Goal: Task Accomplishment & Management: Use online tool/utility

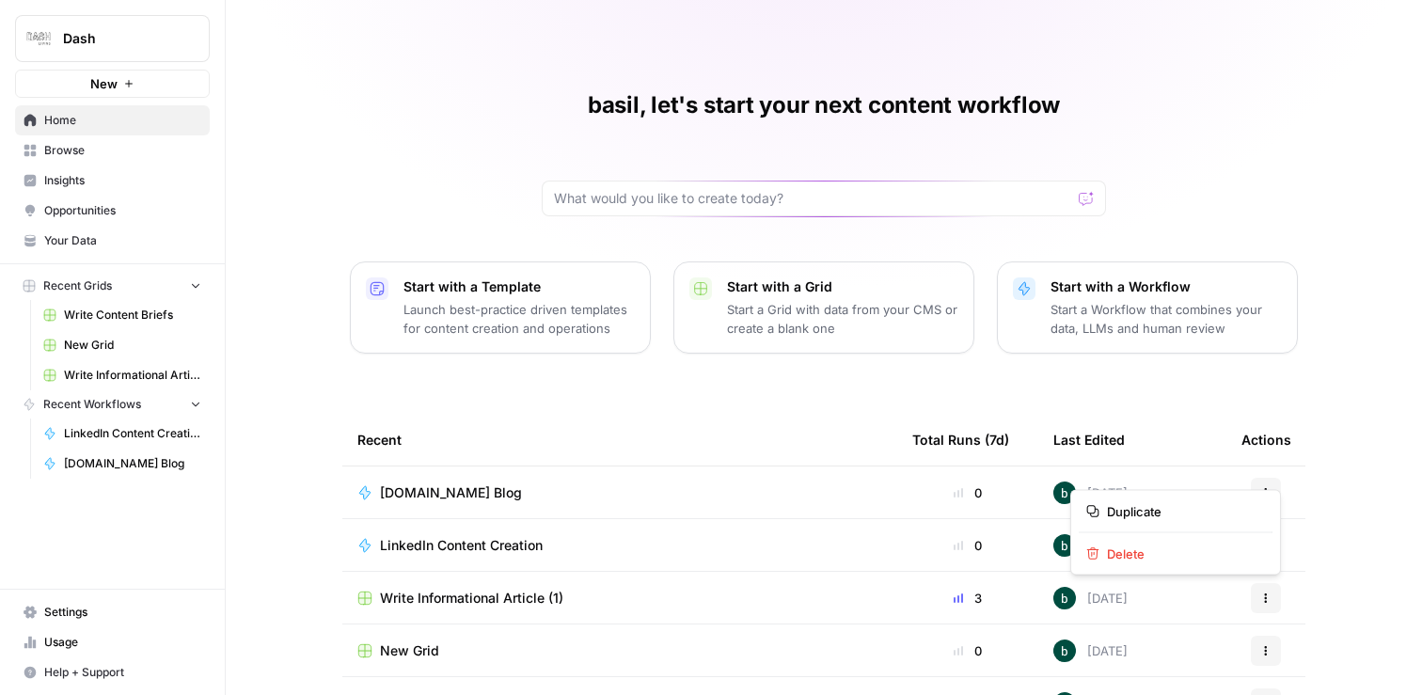
click at [1260, 592] on icon "button" at bounding box center [1265, 597] width 11 height 11
click at [509, 619] on td "Write Informational Article (1)" at bounding box center [619, 598] width 555 height 52
click at [512, 599] on span "Write Informational Article (1)" at bounding box center [471, 598] width 183 height 19
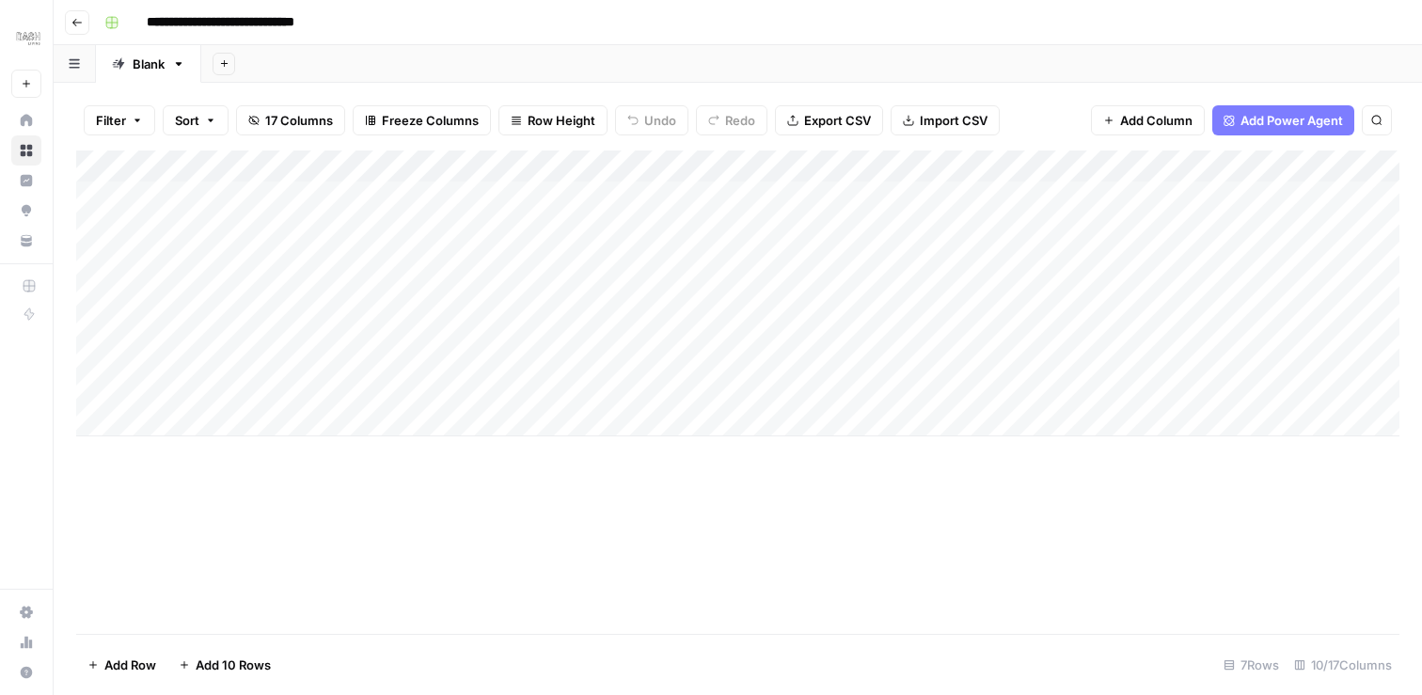
click at [284, 16] on input "**********" at bounding box center [239, 23] width 203 height 30
click at [147, 24] on input "**********" at bounding box center [190, 23] width 105 height 30
type input "**********"
click at [370, 32] on div "**********" at bounding box center [750, 23] width 1306 height 30
click at [77, 32] on button "Go back" at bounding box center [77, 22] width 24 height 24
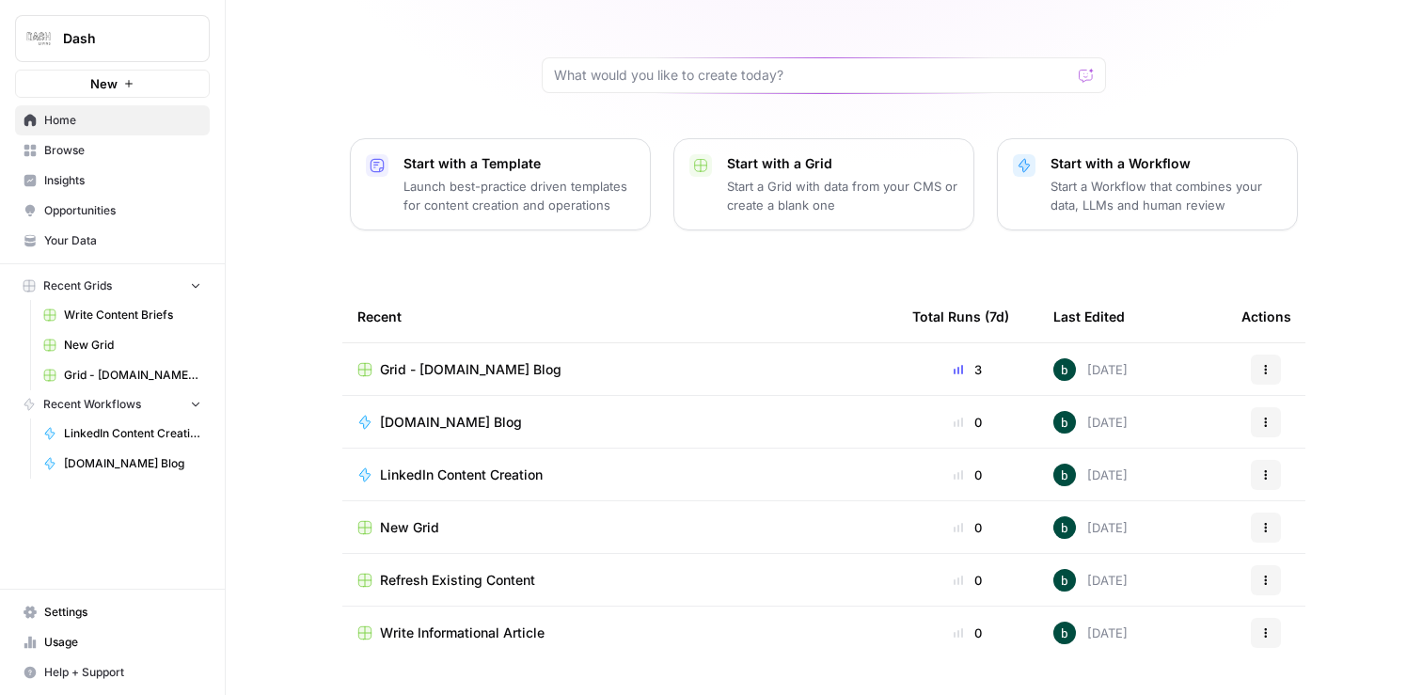
scroll to position [130, 0]
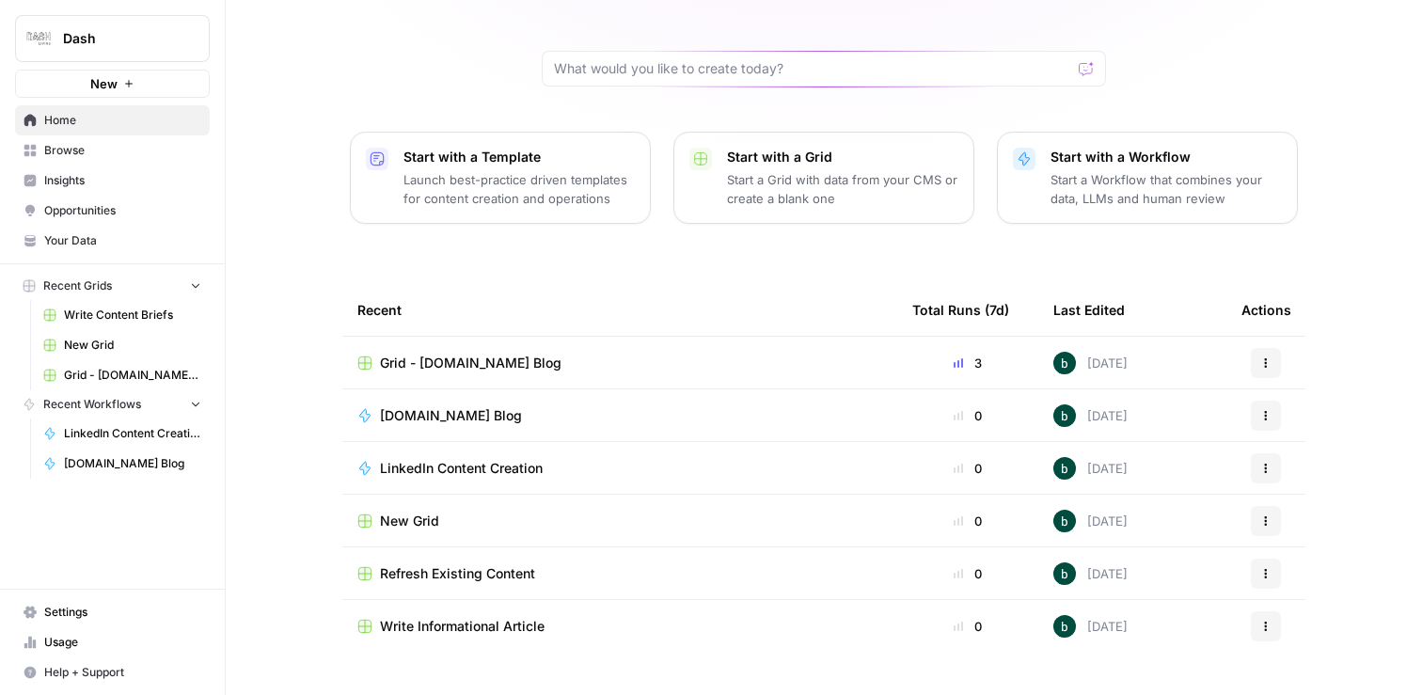
click at [428, 418] on span "Dash.co Blog" at bounding box center [451, 415] width 142 height 19
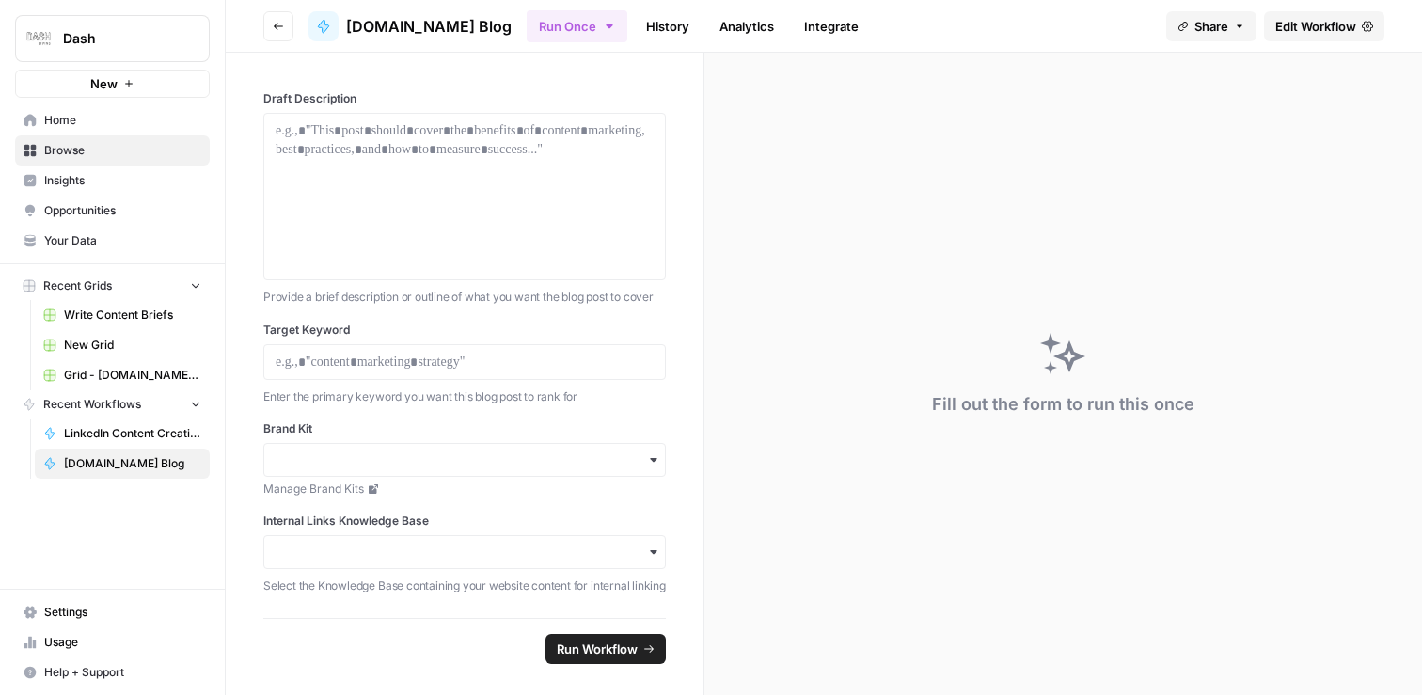
click at [374, 22] on span "Dash.co Blog" at bounding box center [428, 26] width 165 height 23
click at [381, 34] on span "Dash.co Blog" at bounding box center [428, 26] width 165 height 23
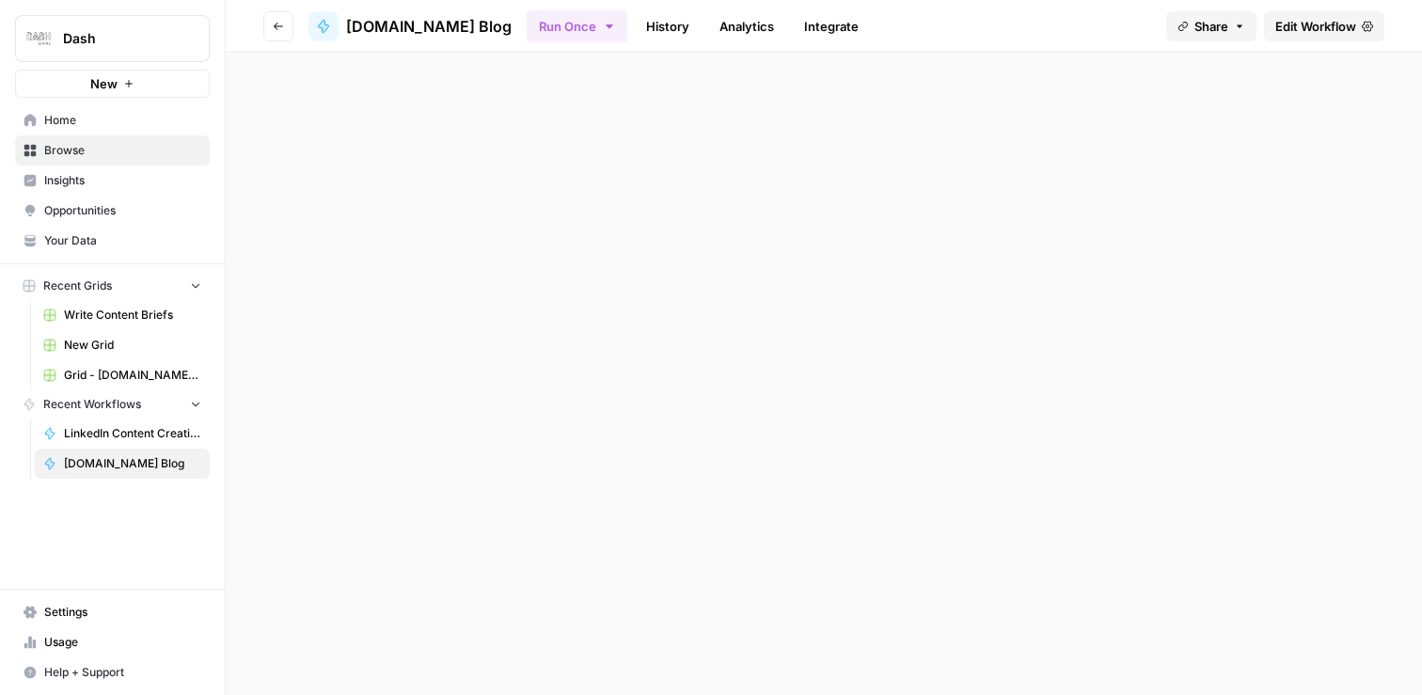
click at [381, 34] on span "Dash.co Blog" at bounding box center [428, 26] width 165 height 23
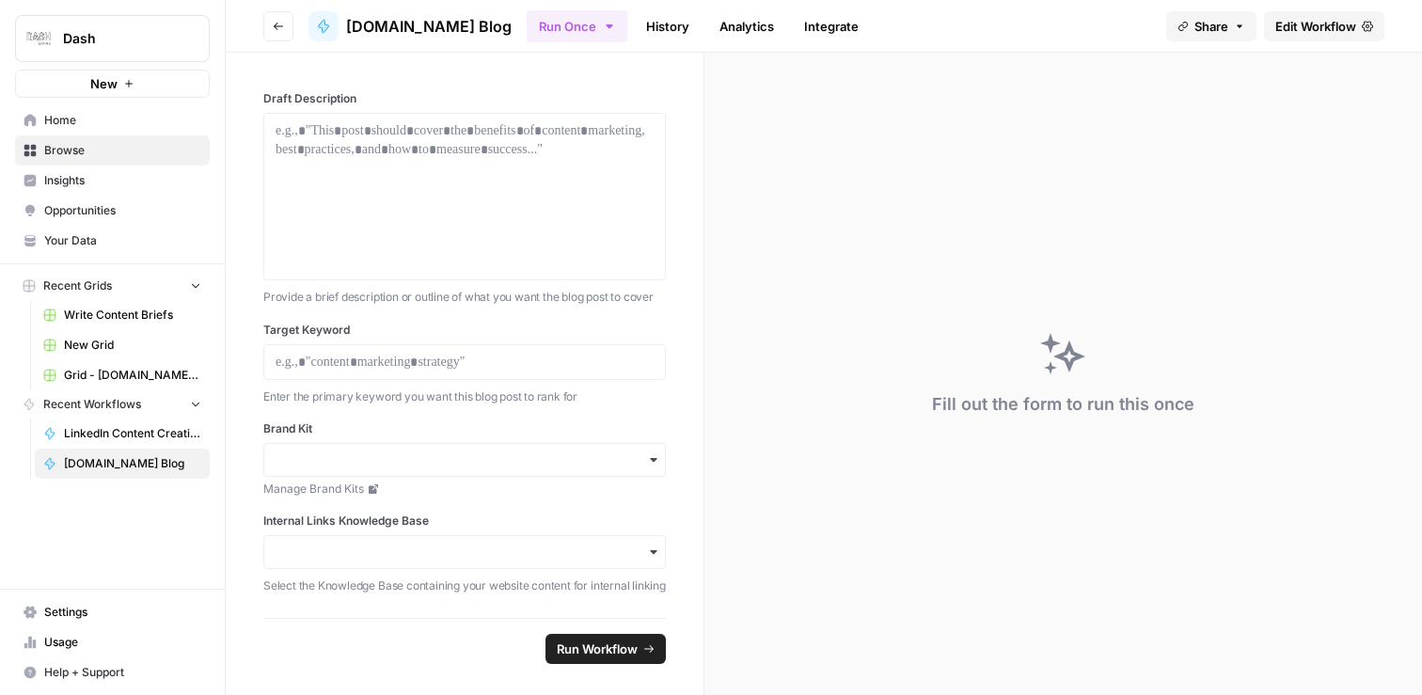
click at [381, 34] on span "Dash.co Blog" at bounding box center [428, 26] width 165 height 23
click at [1343, 20] on span "Edit Workflow" at bounding box center [1315, 26] width 81 height 19
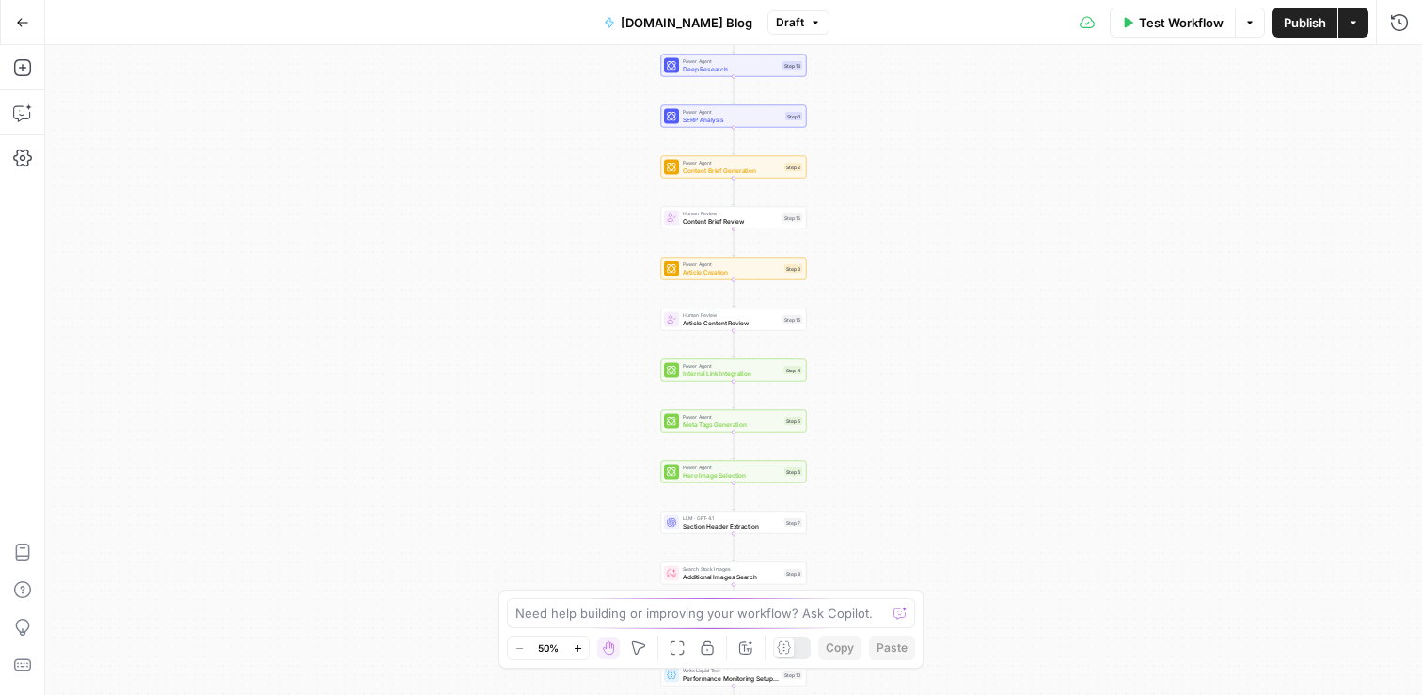
click at [693, 18] on span "Dash.co Blog" at bounding box center [687, 22] width 132 height 19
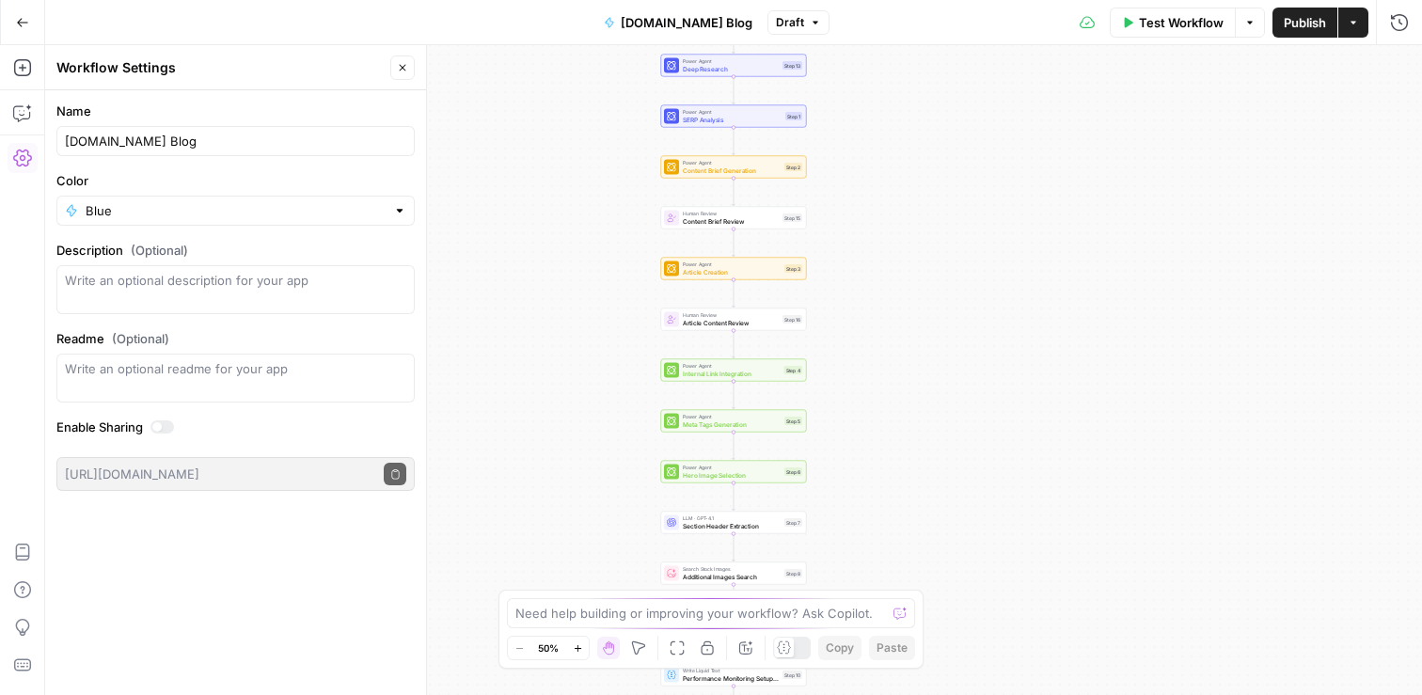
click at [671, 22] on span "Dash.co Blog" at bounding box center [687, 22] width 132 height 19
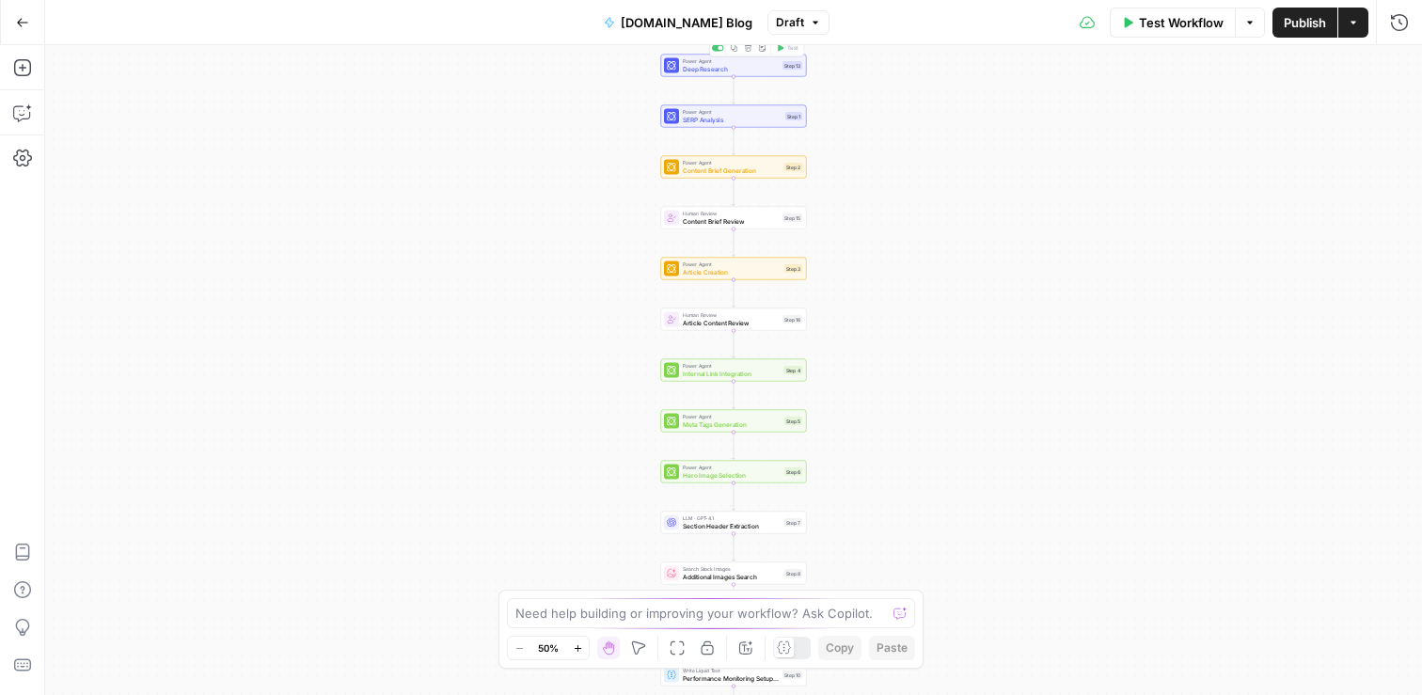
click at [665, 26] on span "Dash.co Blog" at bounding box center [687, 22] width 132 height 19
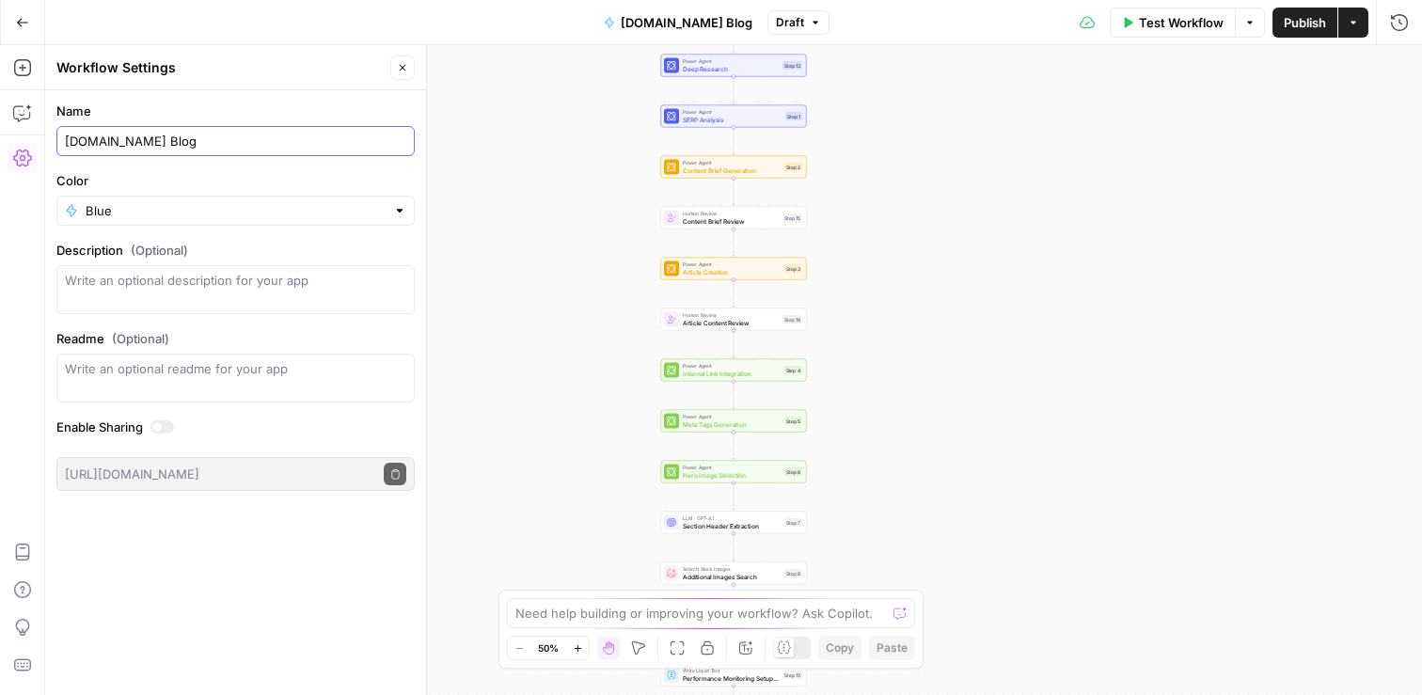
click at [66, 140] on input "Dash.co Blog" at bounding box center [235, 141] width 341 height 19
type input "Workflow - [DOMAIN_NAME] Blog"
click at [555, 211] on div "Workflow Set Inputs Inputs Power Agent Deep Research Step 13 Power Agent SERP A…" at bounding box center [733, 370] width 1377 height 650
click at [1318, 21] on span "Publish" at bounding box center [1305, 22] width 42 height 19
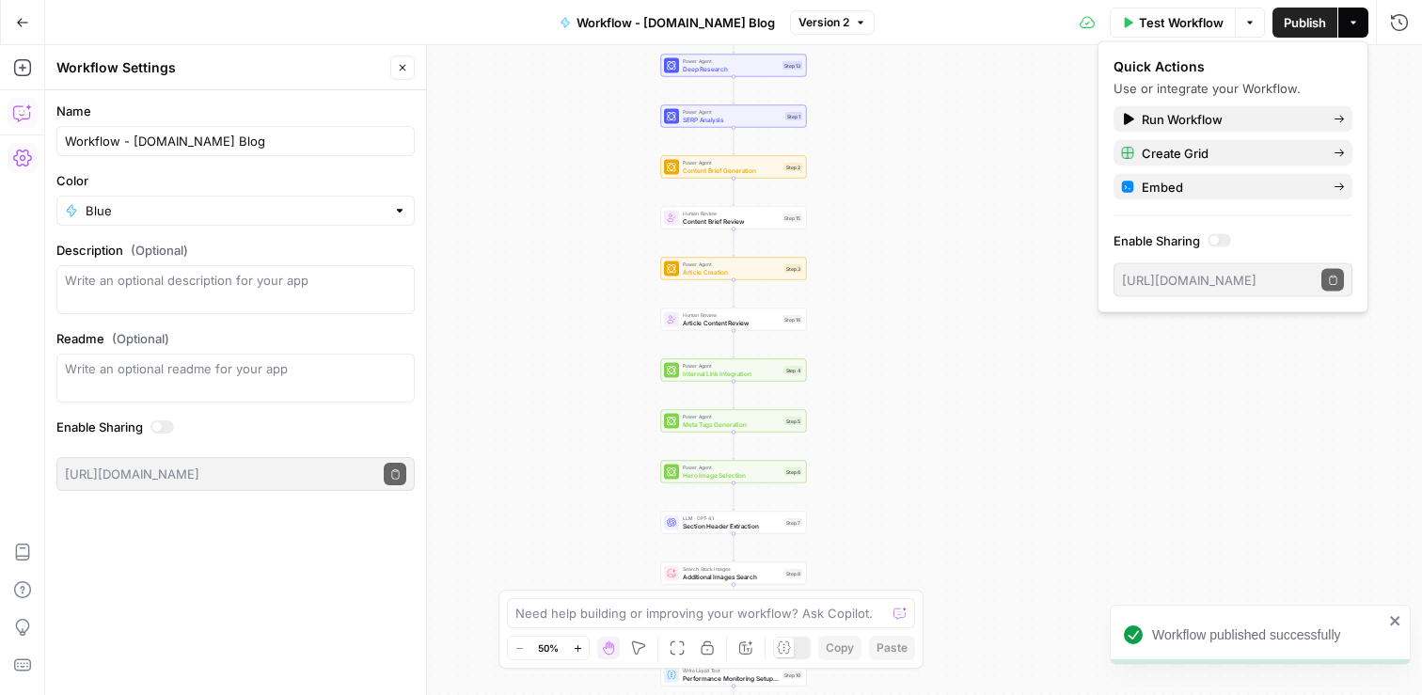
click at [25, 122] on button "Copilot" at bounding box center [23, 113] width 30 height 30
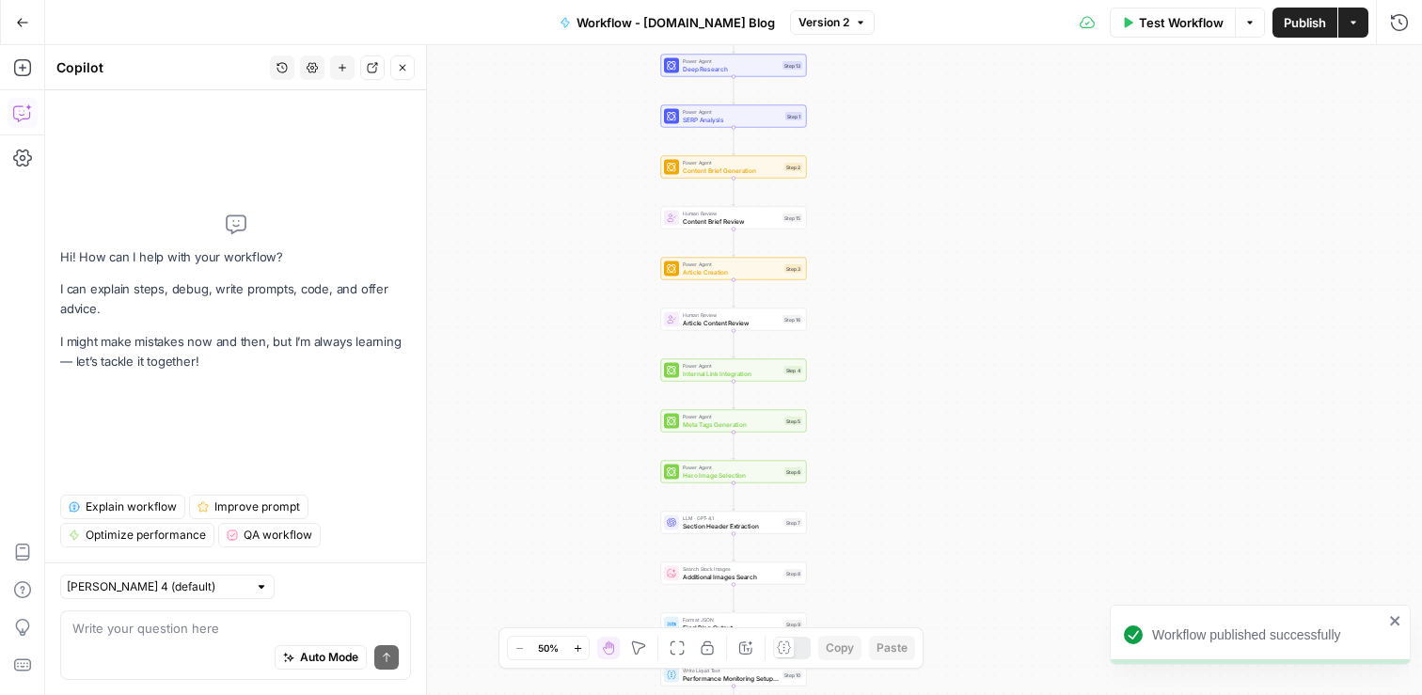
click at [16, 24] on icon "button" at bounding box center [22, 22] width 13 height 13
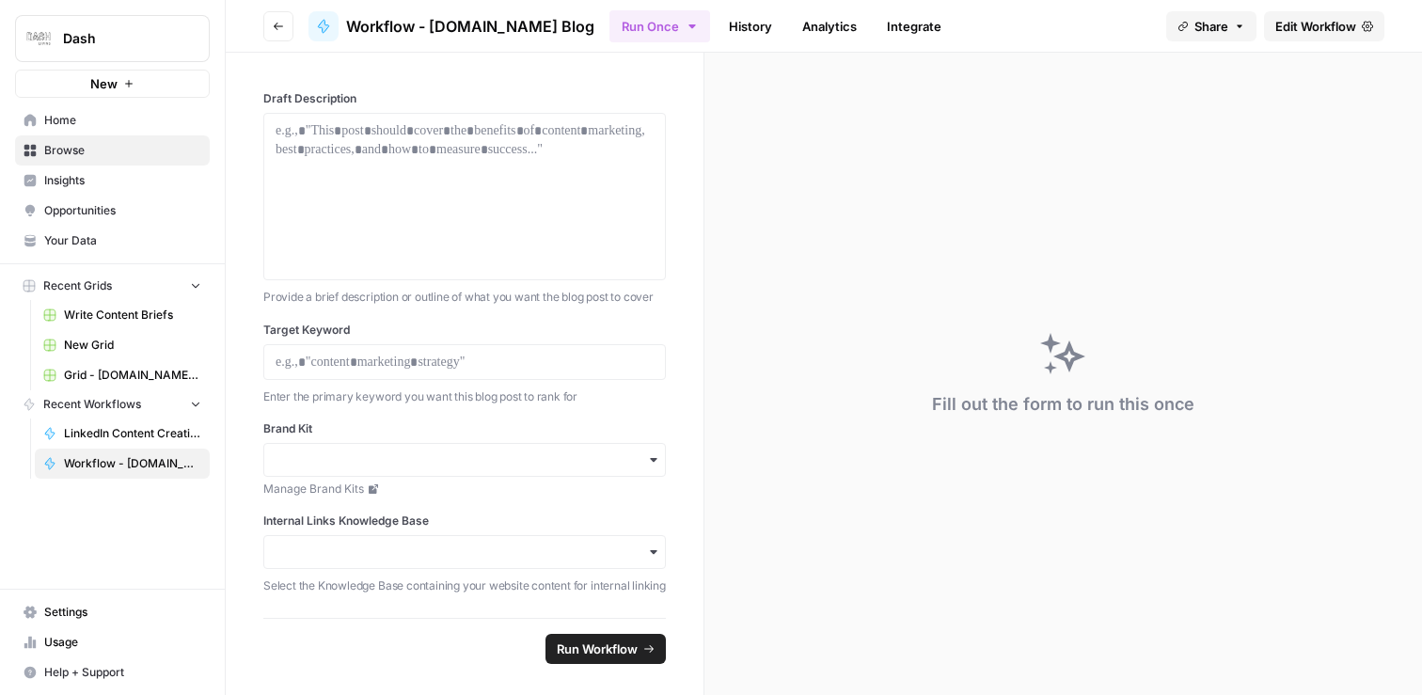
click at [75, 125] on span "Home" at bounding box center [122, 120] width 157 height 17
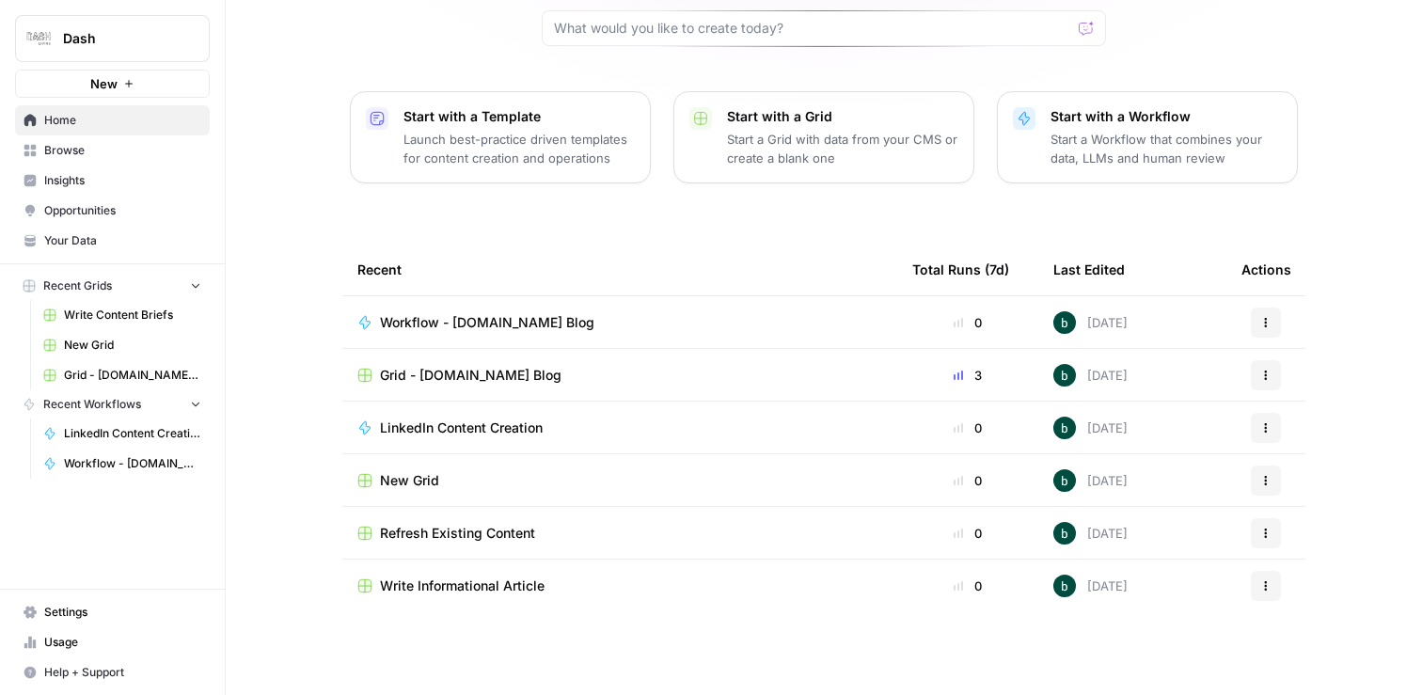
scroll to position [168, 0]
click at [601, 386] on div "Grid - [DOMAIN_NAME] Blog" at bounding box center [619, 377] width 525 height 19
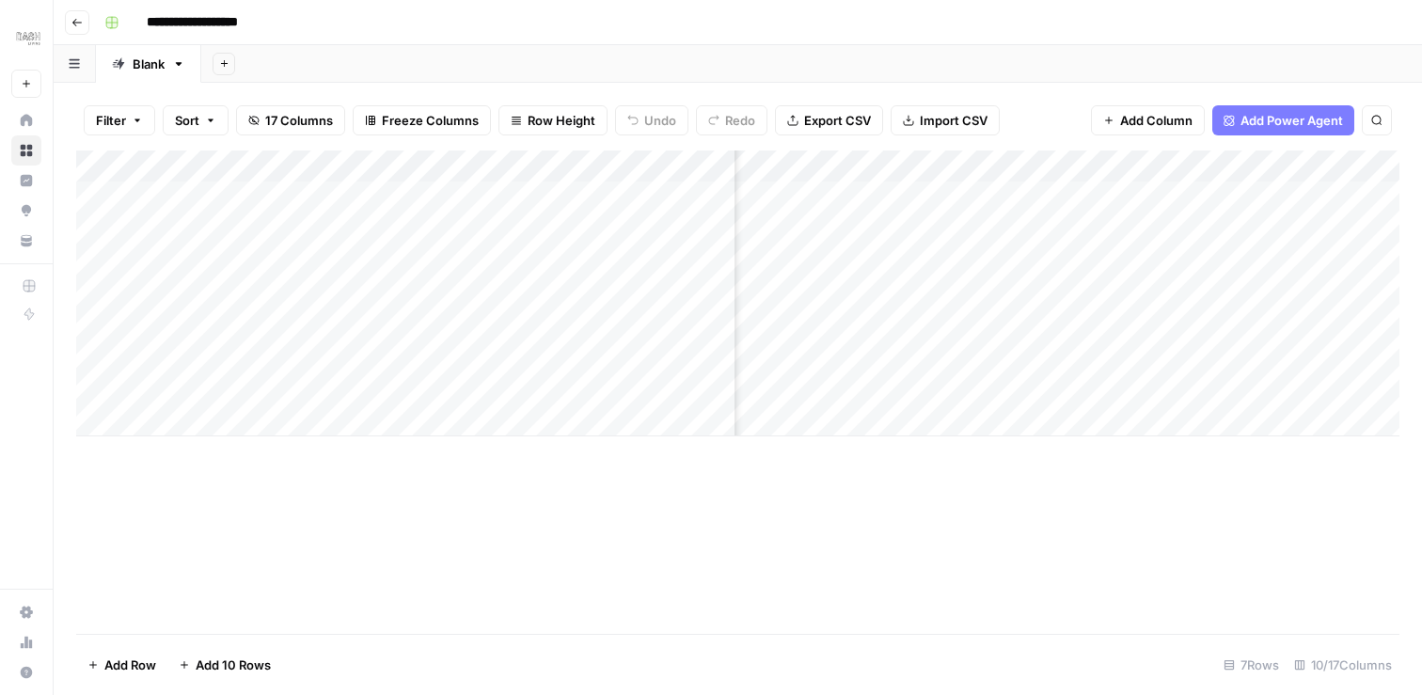
scroll to position [0, 756]
click at [1095, 166] on div "Add Column" at bounding box center [737, 293] width 1323 height 286
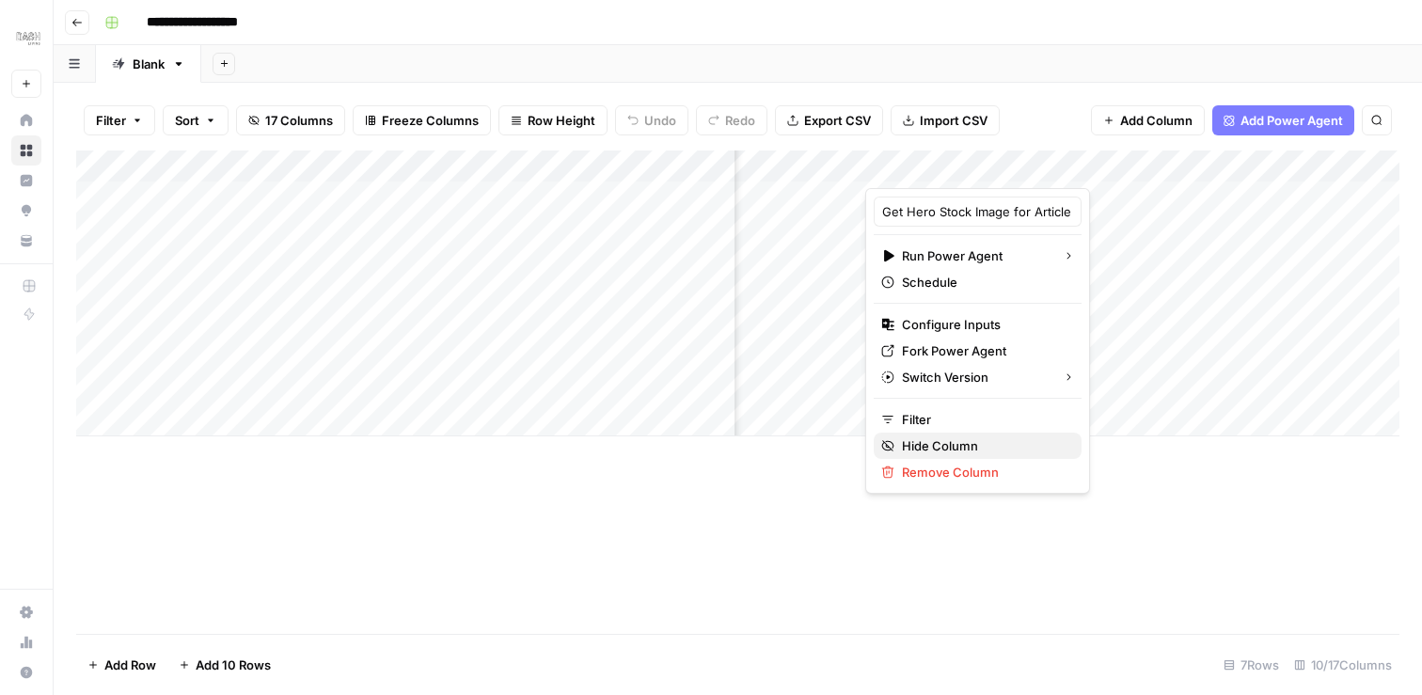
click at [975, 450] on span "Hide Column" at bounding box center [984, 445] width 165 height 19
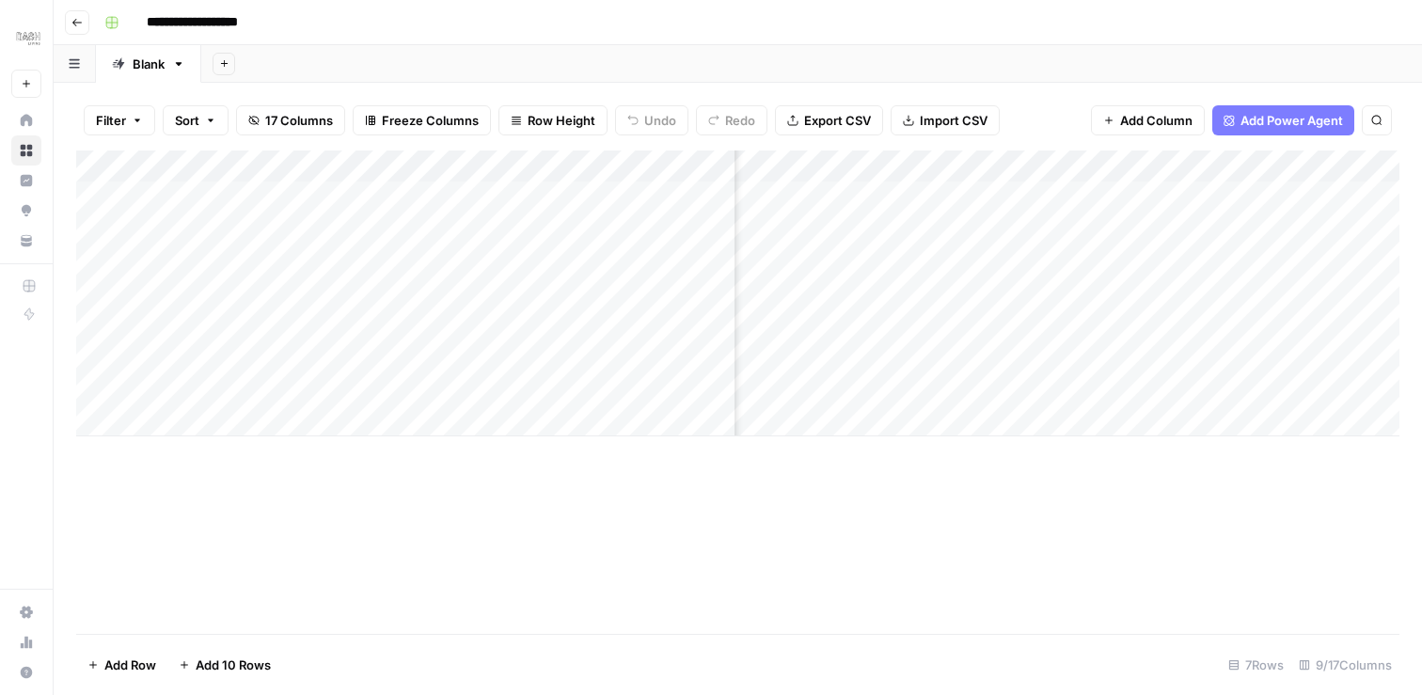
click at [1016, 164] on div "Add Column" at bounding box center [737, 293] width 1323 height 286
click at [969, 323] on span "Hide Column" at bounding box center [984, 324] width 165 height 19
click at [941, 165] on div "Add Column" at bounding box center [737, 293] width 1323 height 286
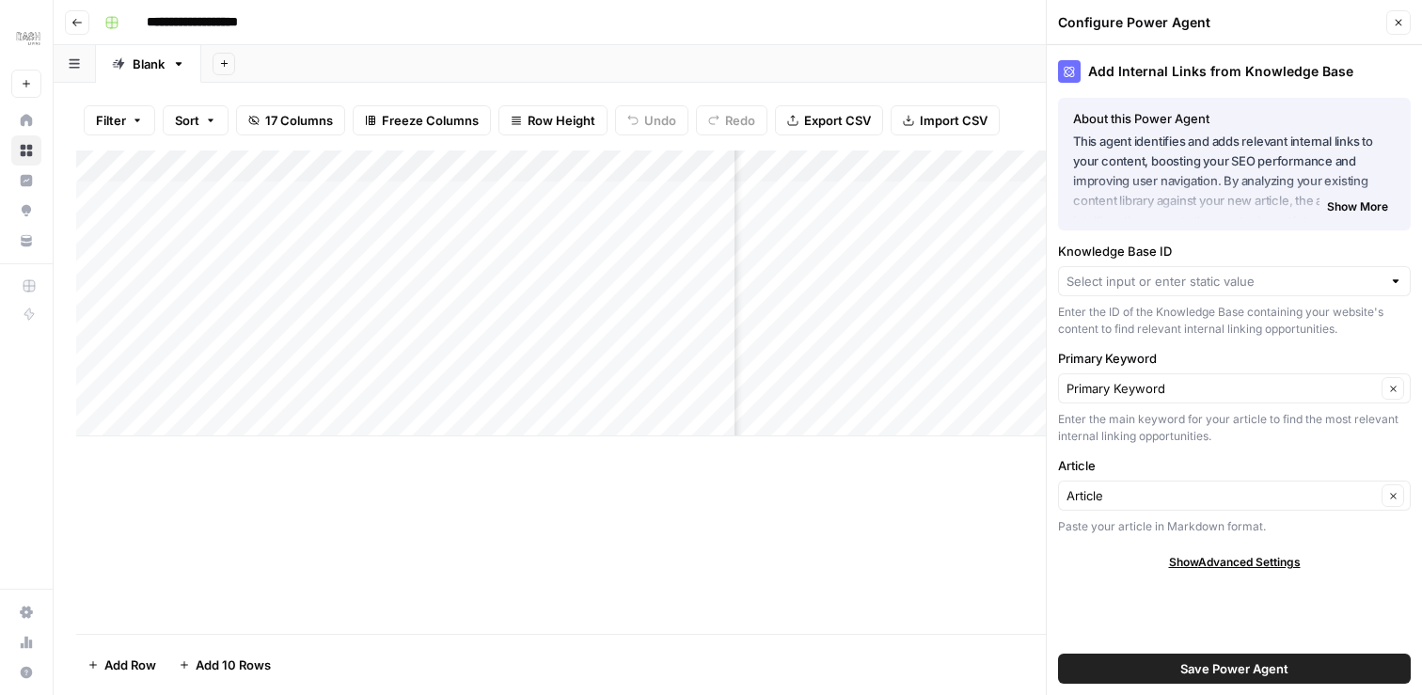
click at [1400, 281] on div at bounding box center [1395, 281] width 13 height 19
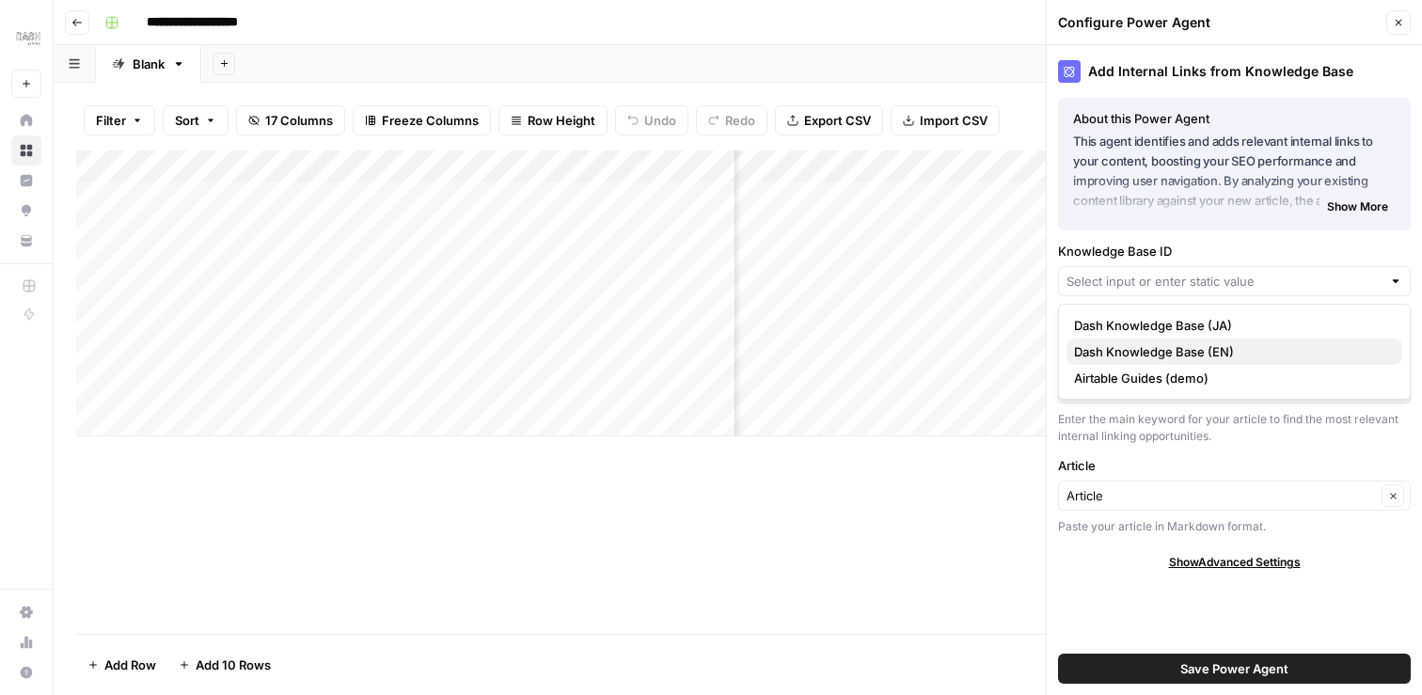
click at [1275, 352] on span "Dash Knowledge Base (EN)" at bounding box center [1230, 351] width 313 height 19
type input "Dash Knowledge Base (EN)"
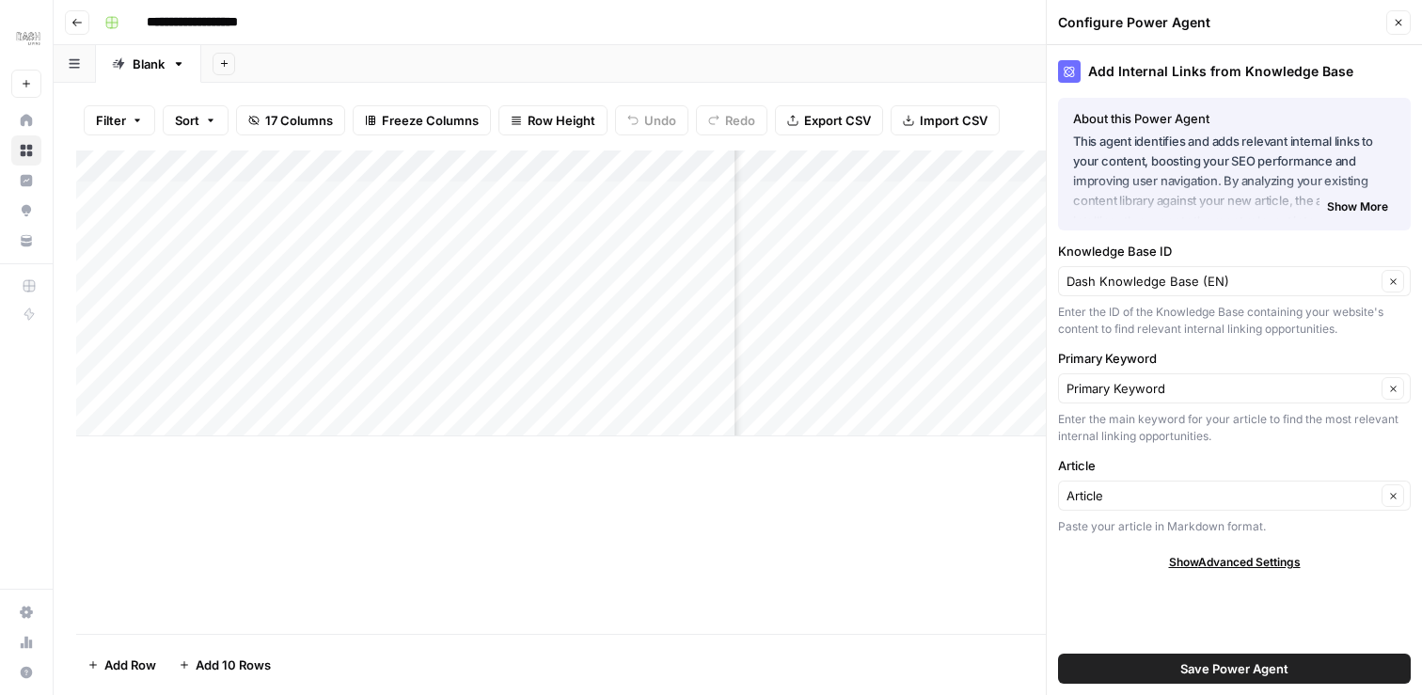
click at [1240, 671] on span "Save Power Agent" at bounding box center [1234, 668] width 108 height 19
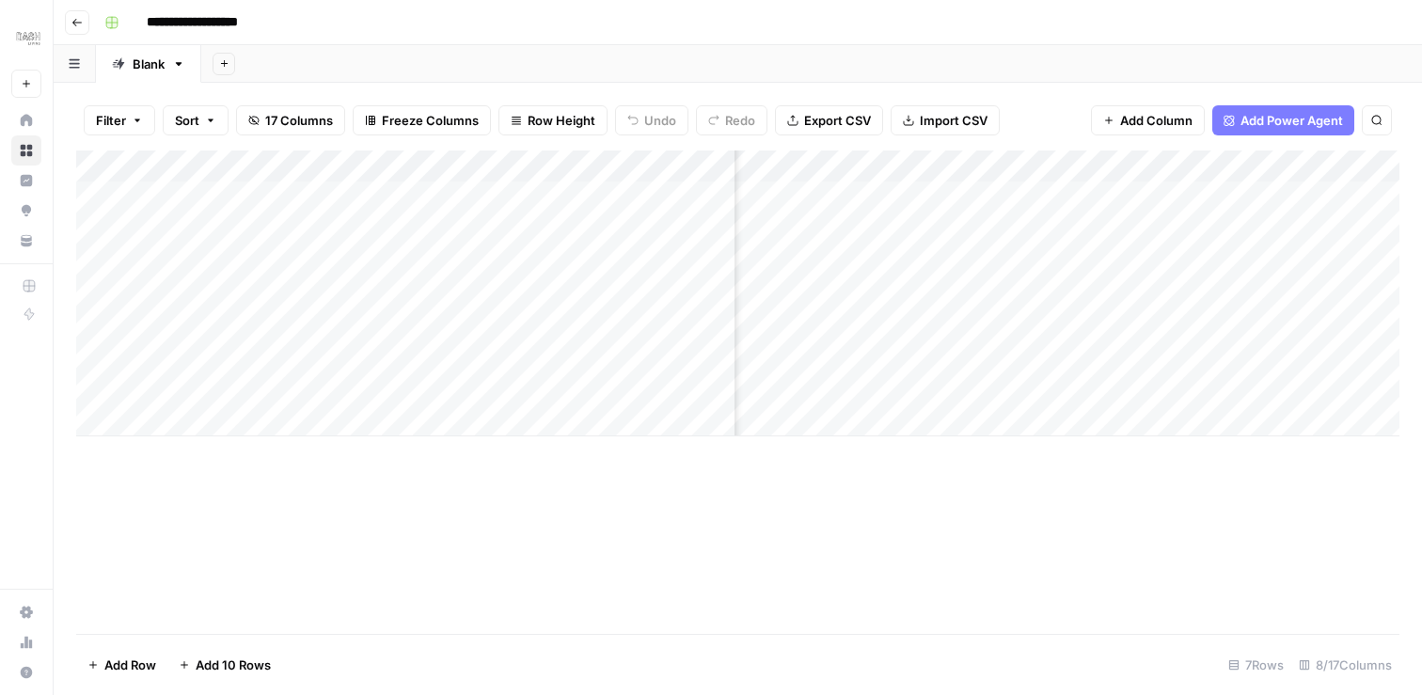
scroll to position [0, 0]
click at [150, 164] on div "Add Column" at bounding box center [737, 293] width 1323 height 286
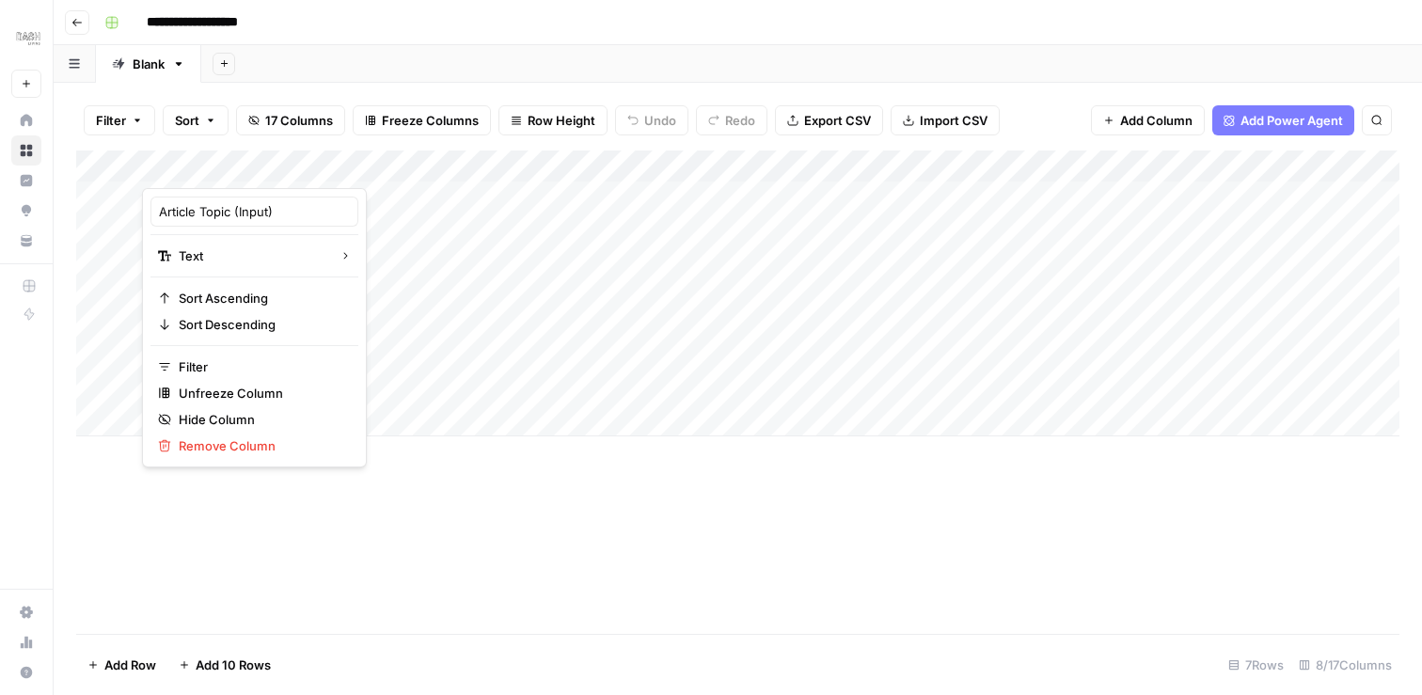
click at [150, 164] on div at bounding box center [438, 169] width 593 height 38
click at [1114, 100] on div "Filter Sort 17 Columns Freeze Columns Row Height Undo Redo Export CSV Import CS…" at bounding box center [737, 120] width 1323 height 60
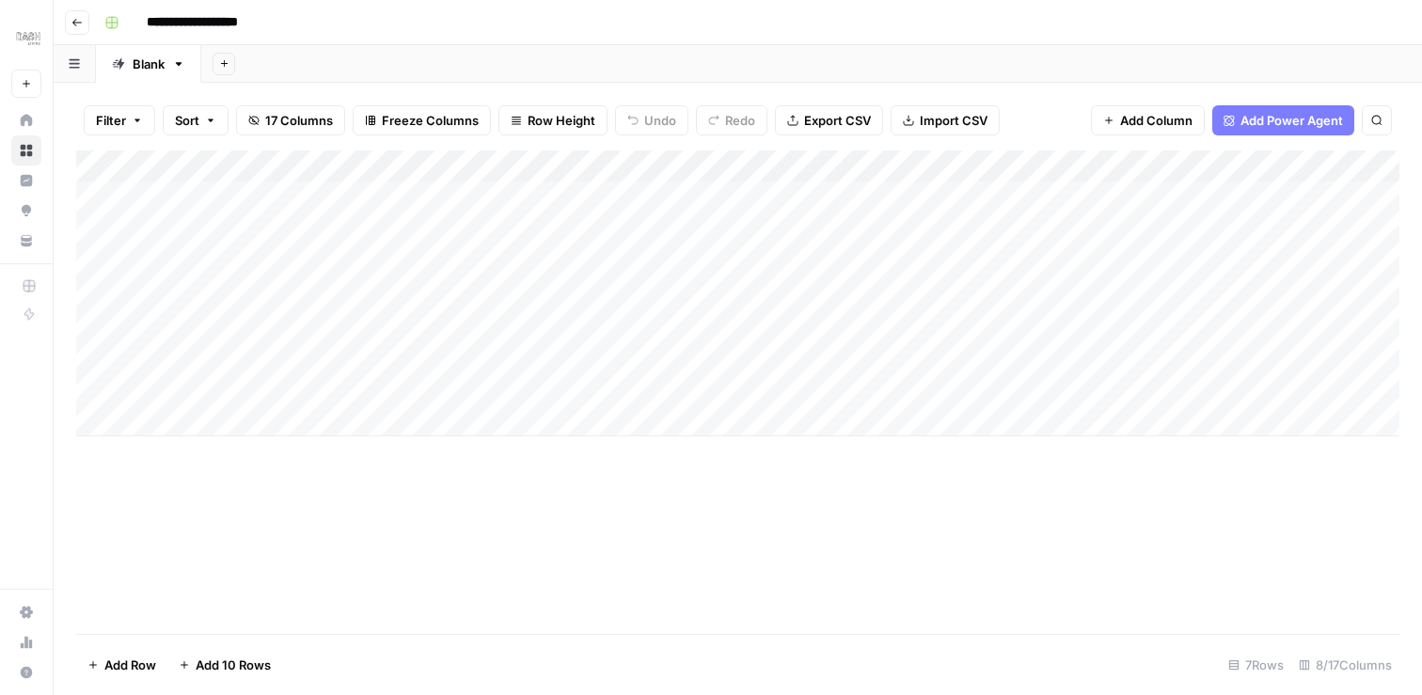
click at [1116, 121] on button "Add Column" at bounding box center [1148, 120] width 114 height 30
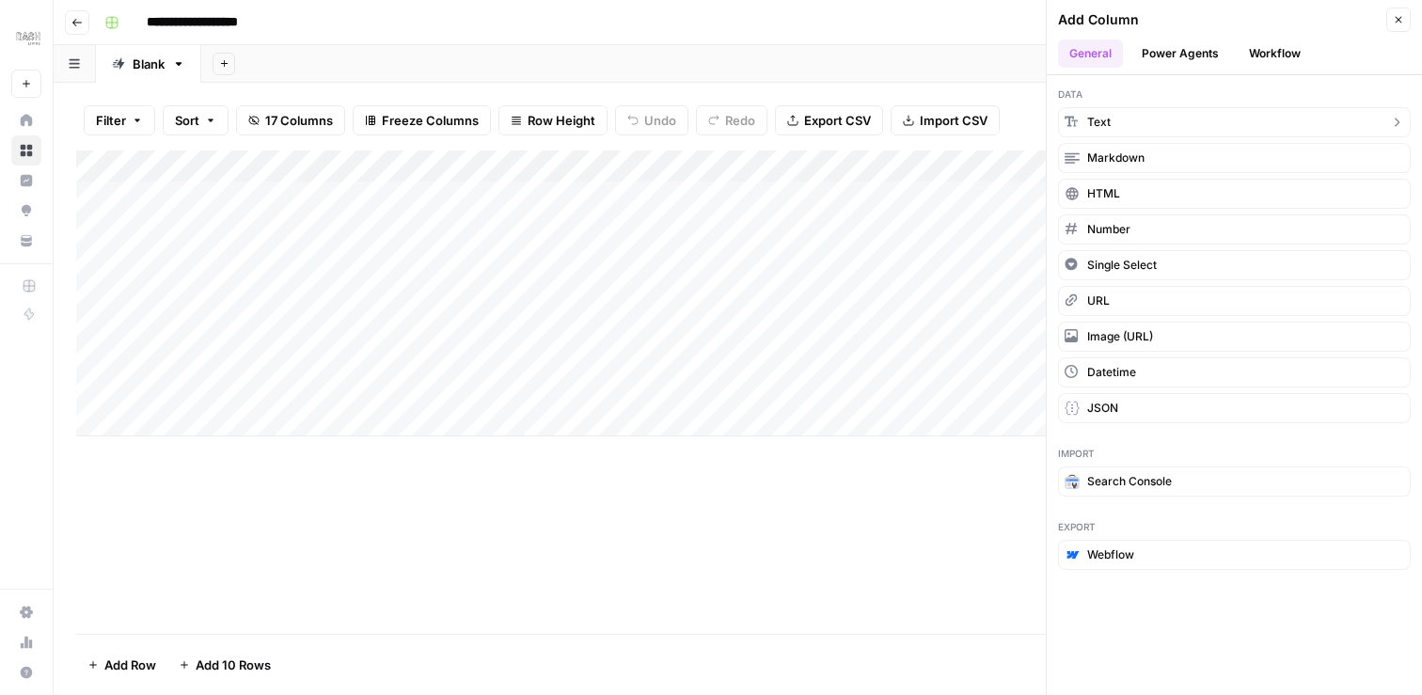
click at [1136, 131] on button "Text" at bounding box center [1234, 122] width 353 height 30
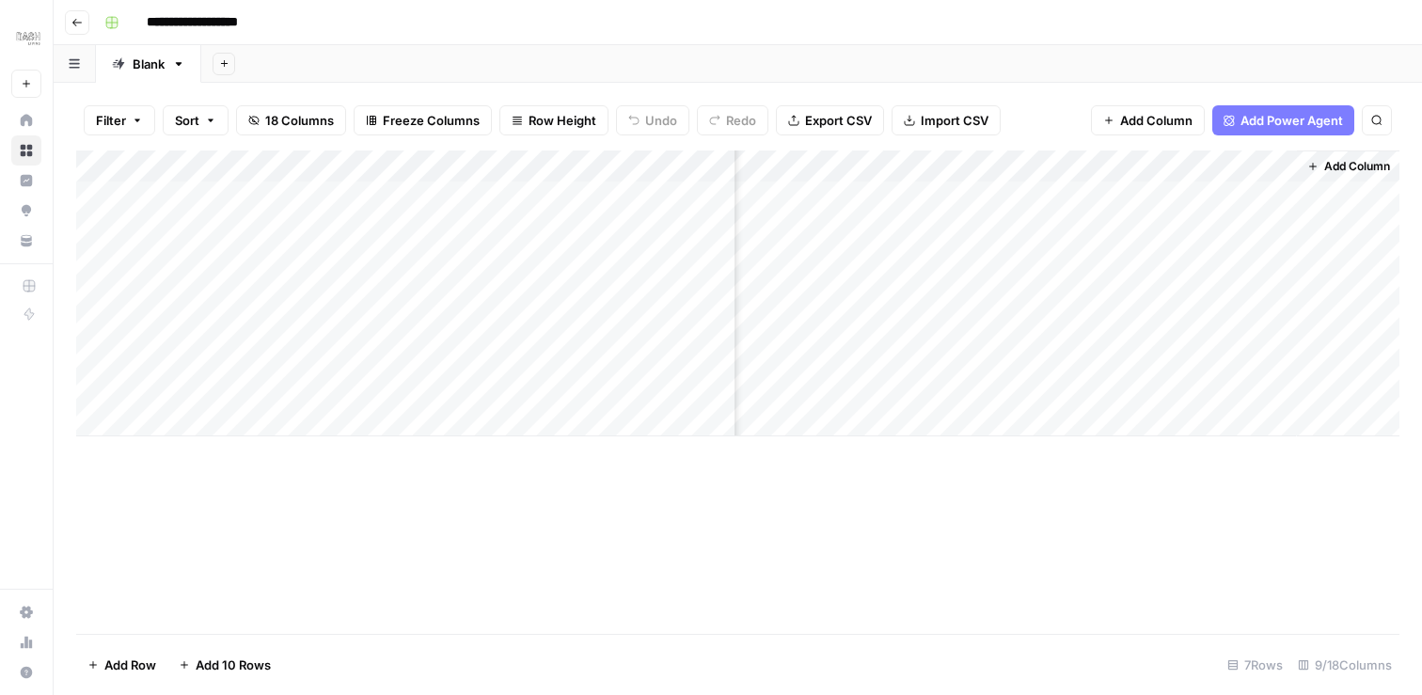
scroll to position [0, 1363]
drag, startPoint x: 1164, startPoint y: 163, endPoint x: 420, endPoint y: 200, distance: 744.7
click at [420, 200] on div "Add Column" at bounding box center [737, 293] width 1323 height 286
click at [626, 344] on div "Add Column" at bounding box center [737, 293] width 1323 height 286
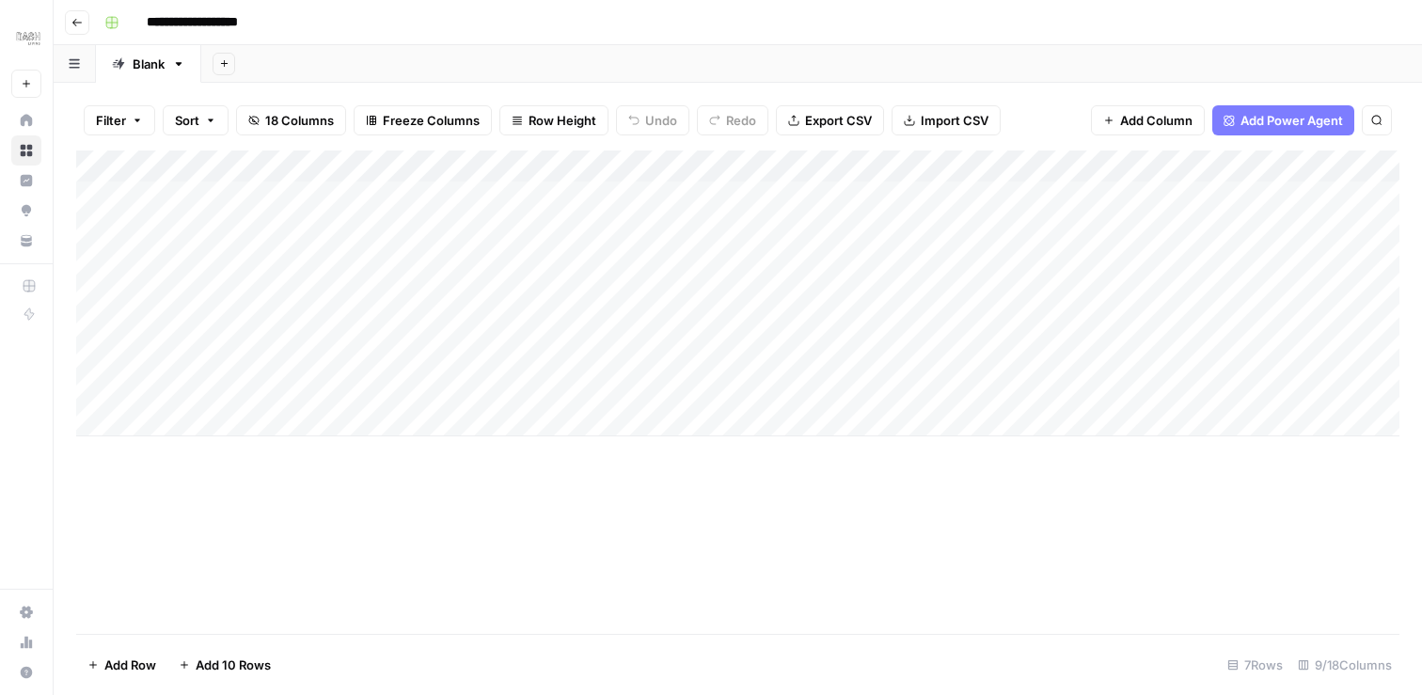
click at [215, 156] on div "Add Column" at bounding box center [737, 293] width 1323 height 286
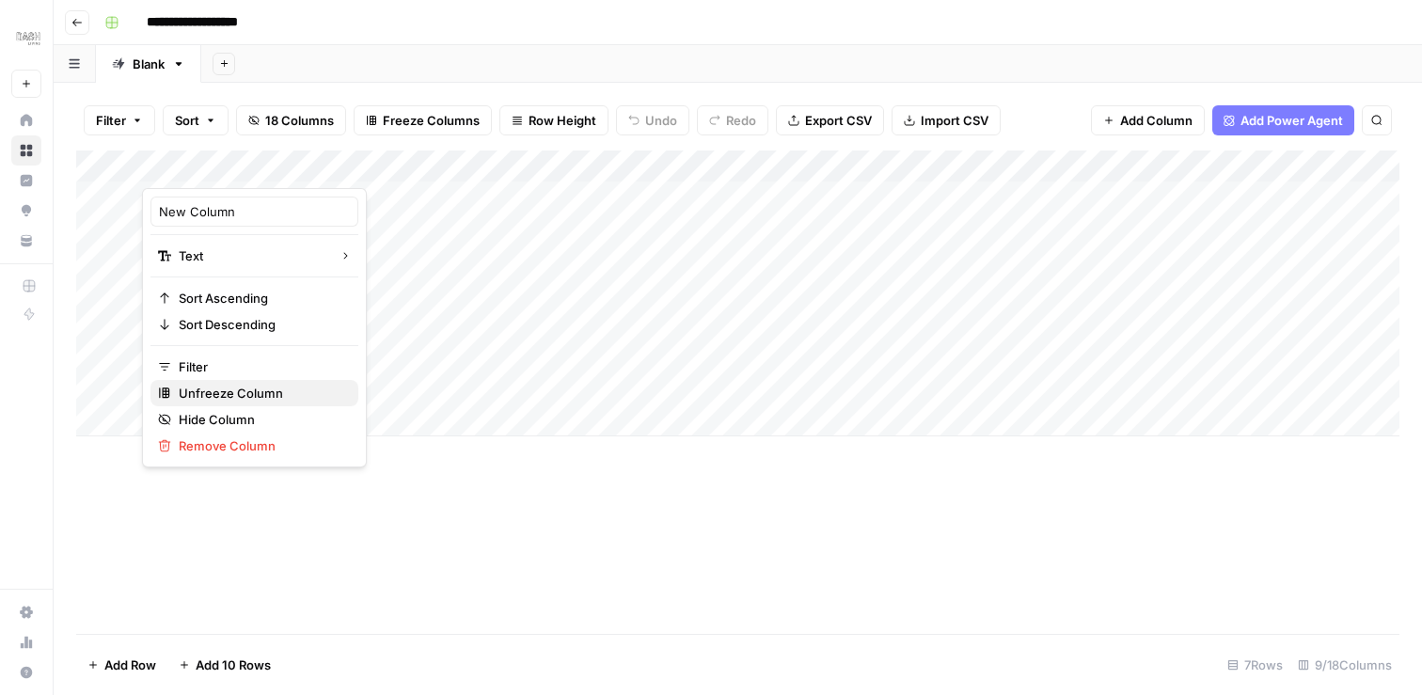
click at [223, 398] on span "Unfreeze Column" at bounding box center [261, 393] width 165 height 19
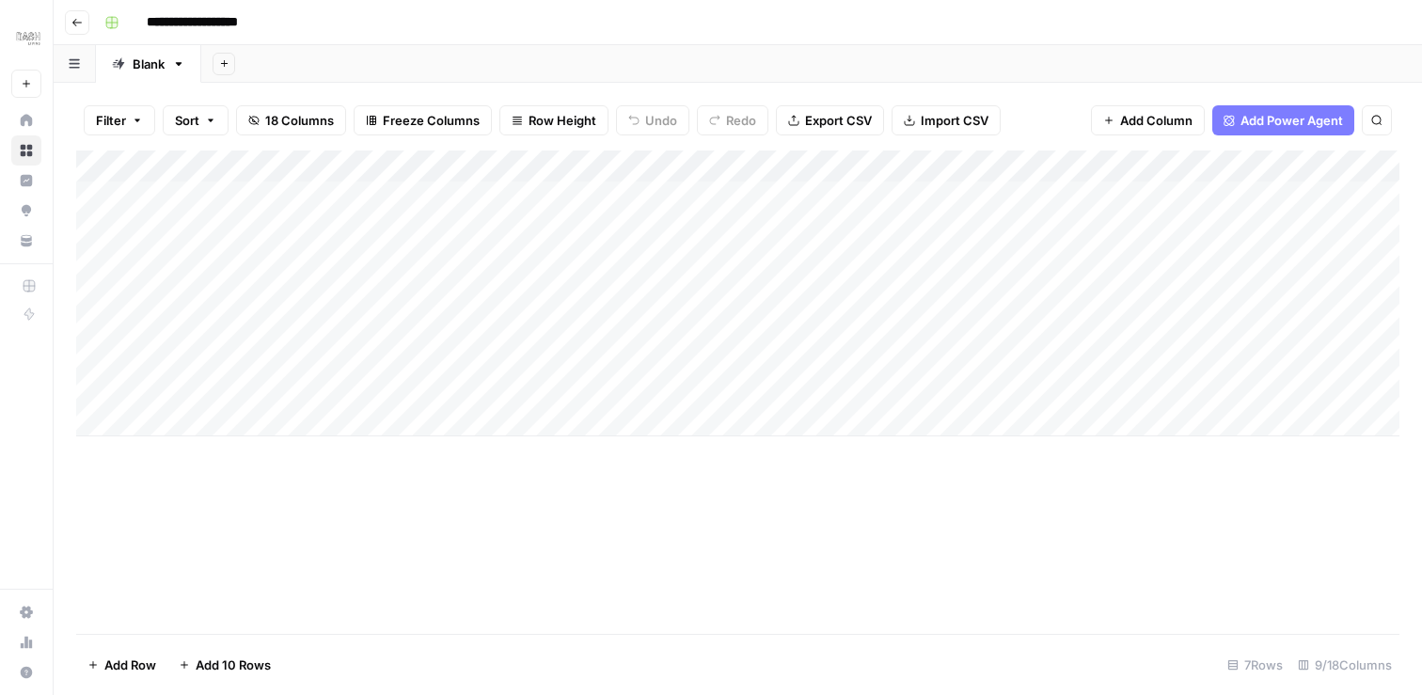
click at [259, 161] on div "Add Column" at bounding box center [737, 293] width 1323 height 286
click at [259, 161] on div at bounding box center [278, 169] width 272 height 38
click at [230, 213] on input "New Column" at bounding box center [254, 211] width 191 height 19
drag, startPoint x: 240, startPoint y: 210, endPoint x: 157, endPoint y: 218, distance: 83.2
click at [157, 218] on div "New Column" at bounding box center [254, 212] width 208 height 30
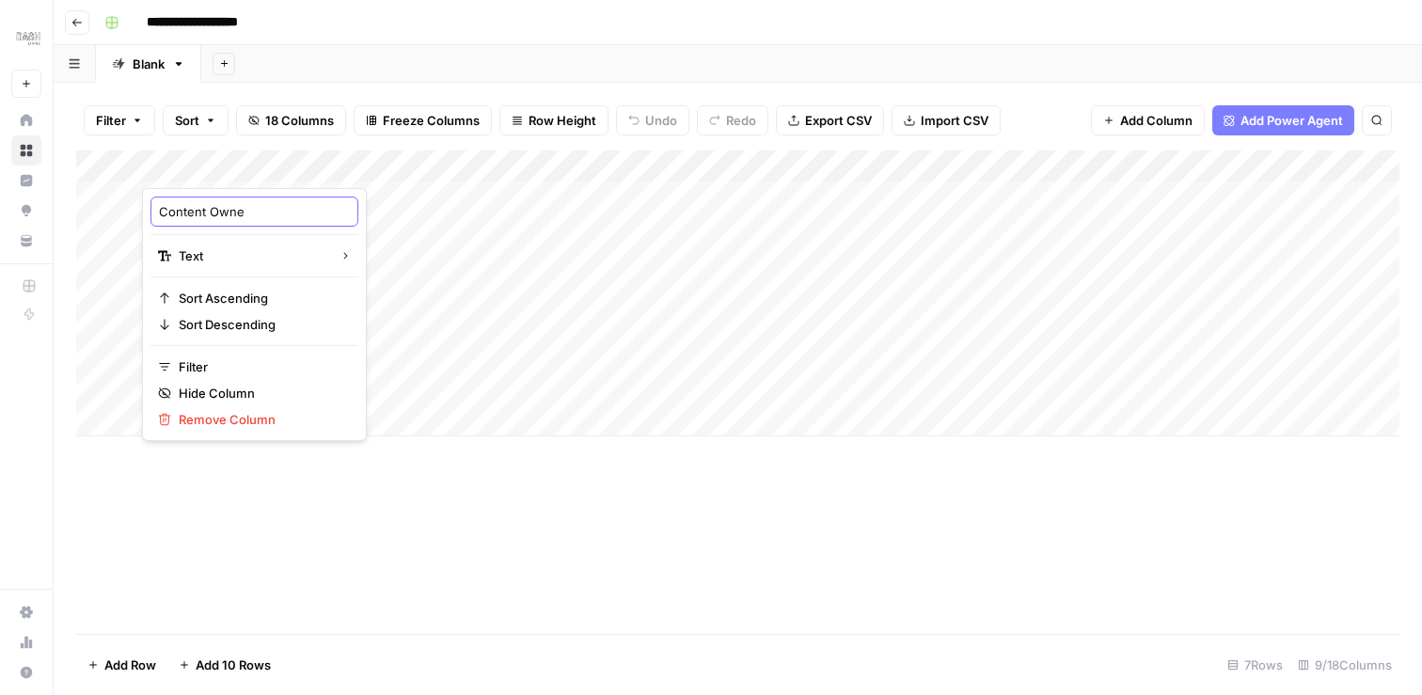
type input "Content Owner"
click at [309, 317] on div "Add Column" at bounding box center [737, 293] width 1323 height 286
click at [297, 332] on div "Add Column" at bounding box center [737, 293] width 1323 height 286
click at [280, 328] on div "Add Column" at bounding box center [737, 293] width 1323 height 286
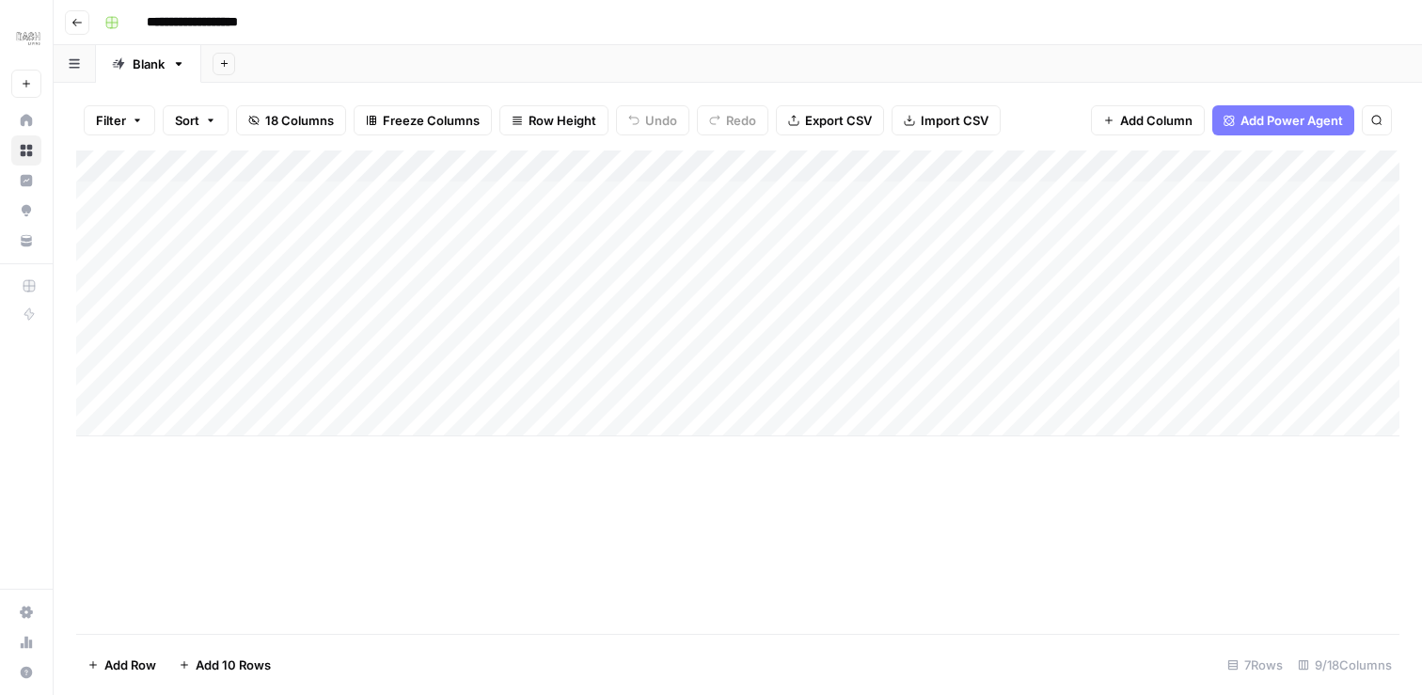
click at [280, 328] on div "Add Column" at bounding box center [737, 293] width 1323 height 286
click at [270, 325] on textarea at bounding box center [291, 326] width 301 height 26
type textarea "**********"
click at [317, 290] on div "Add Column" at bounding box center [737, 293] width 1323 height 286
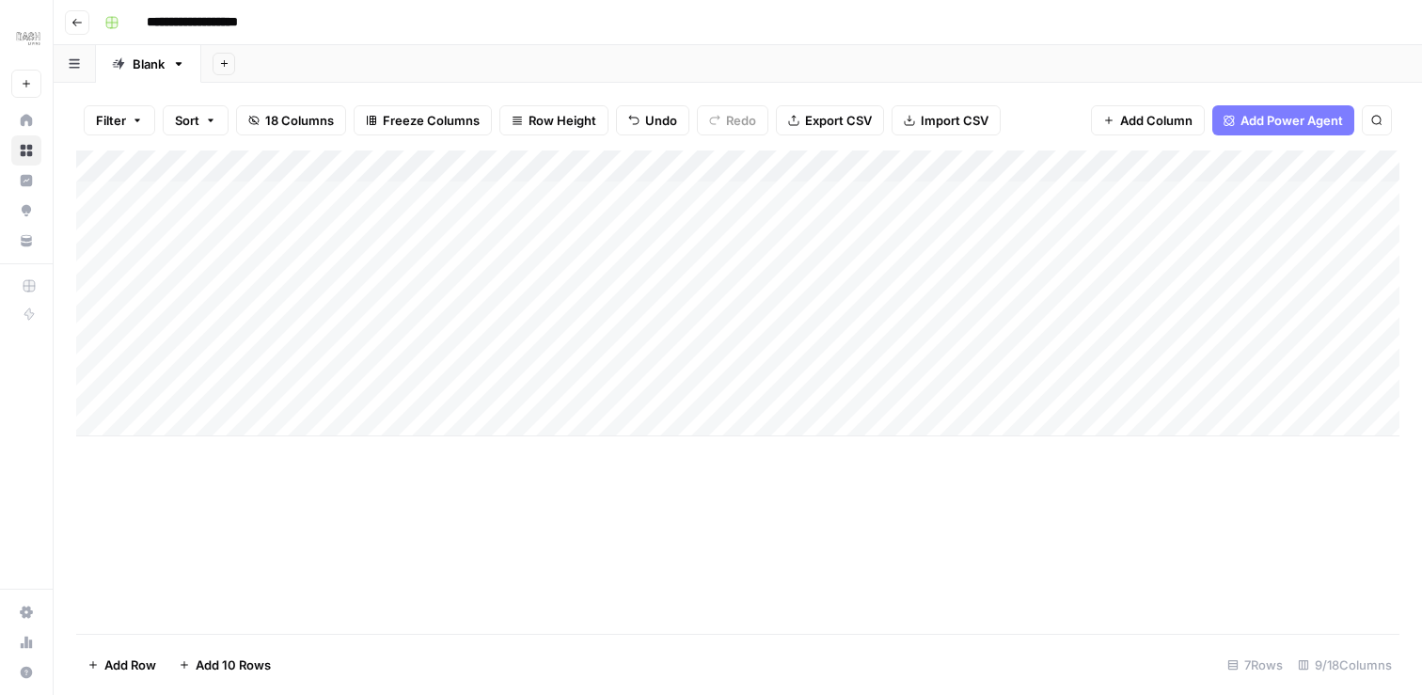
click at [299, 288] on div "Add Column" at bounding box center [737, 293] width 1323 height 286
click at [299, 288] on textarea at bounding box center [291, 294] width 301 height 26
type textarea "******"
click at [512, 355] on div "Add Column" at bounding box center [737, 293] width 1323 height 286
click at [292, 251] on div "Add Column" at bounding box center [737, 293] width 1323 height 286
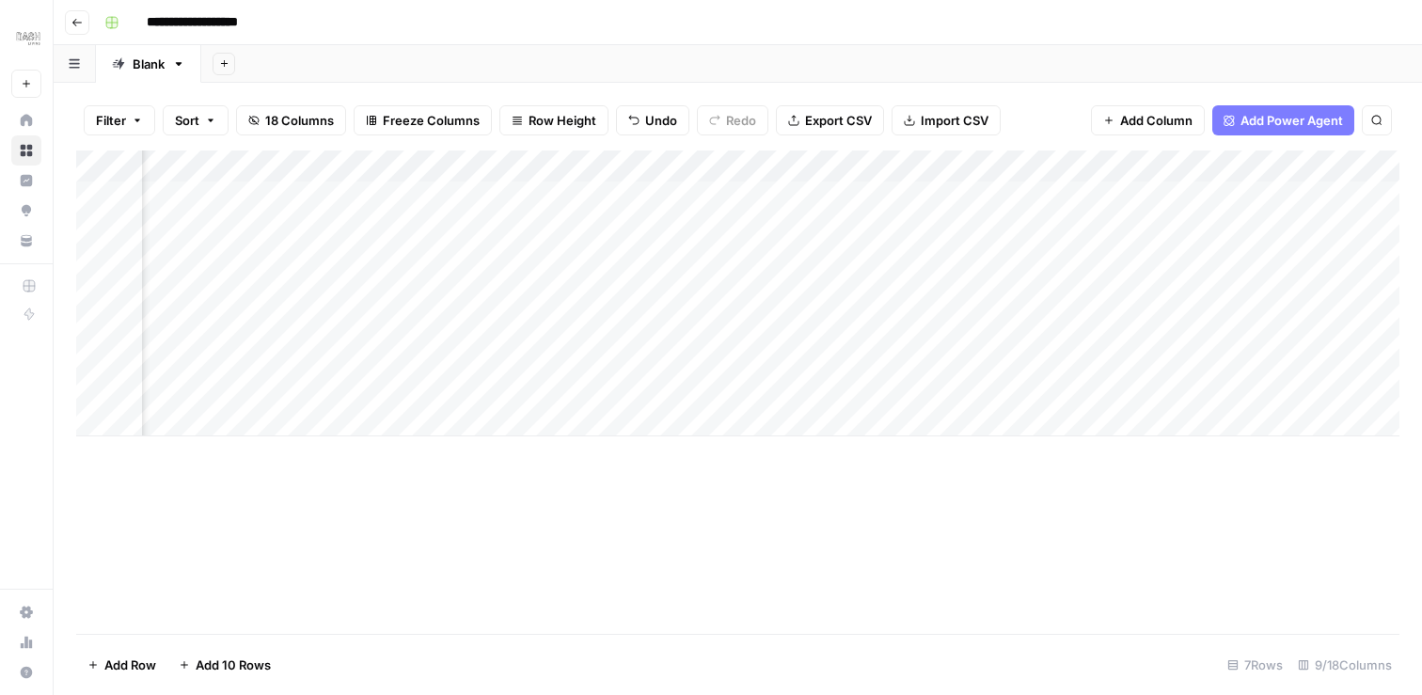
scroll to position [0, 1363]
click at [1363, 163] on span "Add Column" at bounding box center [1356, 166] width 66 height 17
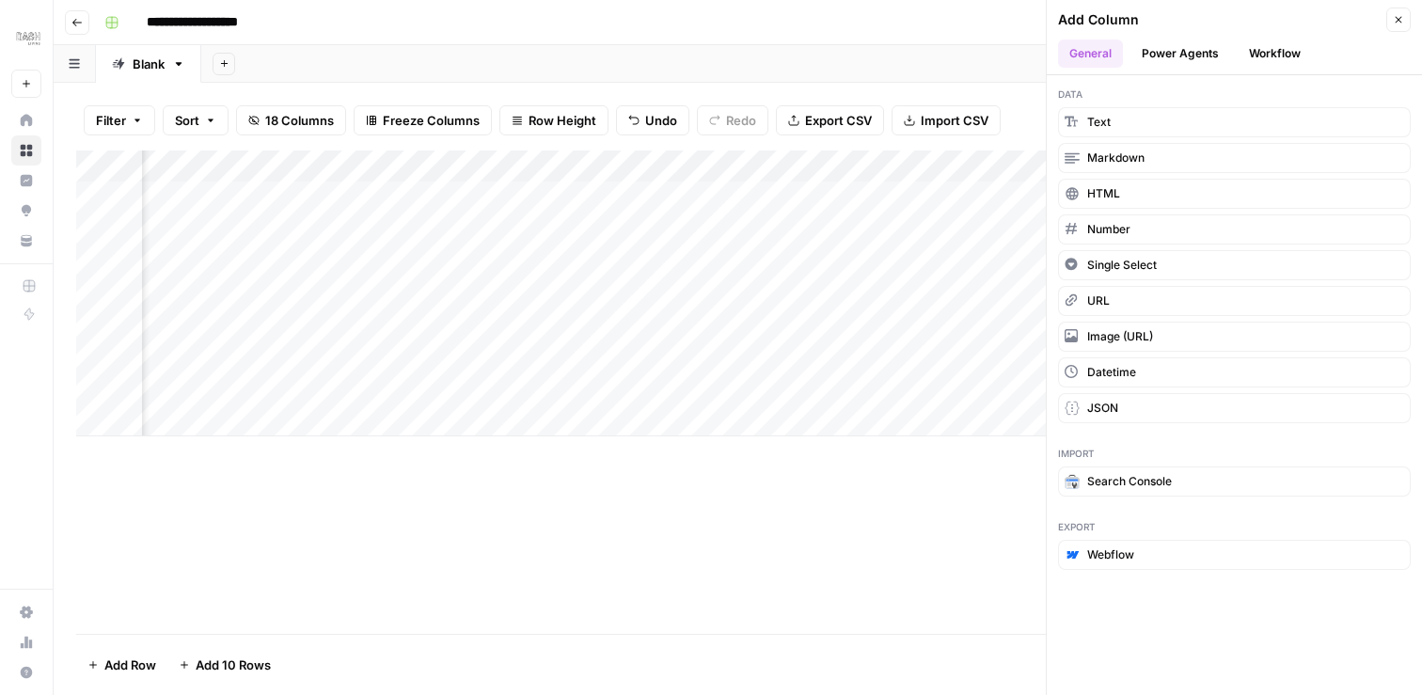
click at [1194, 45] on button "Power Agents" at bounding box center [1180, 53] width 100 height 28
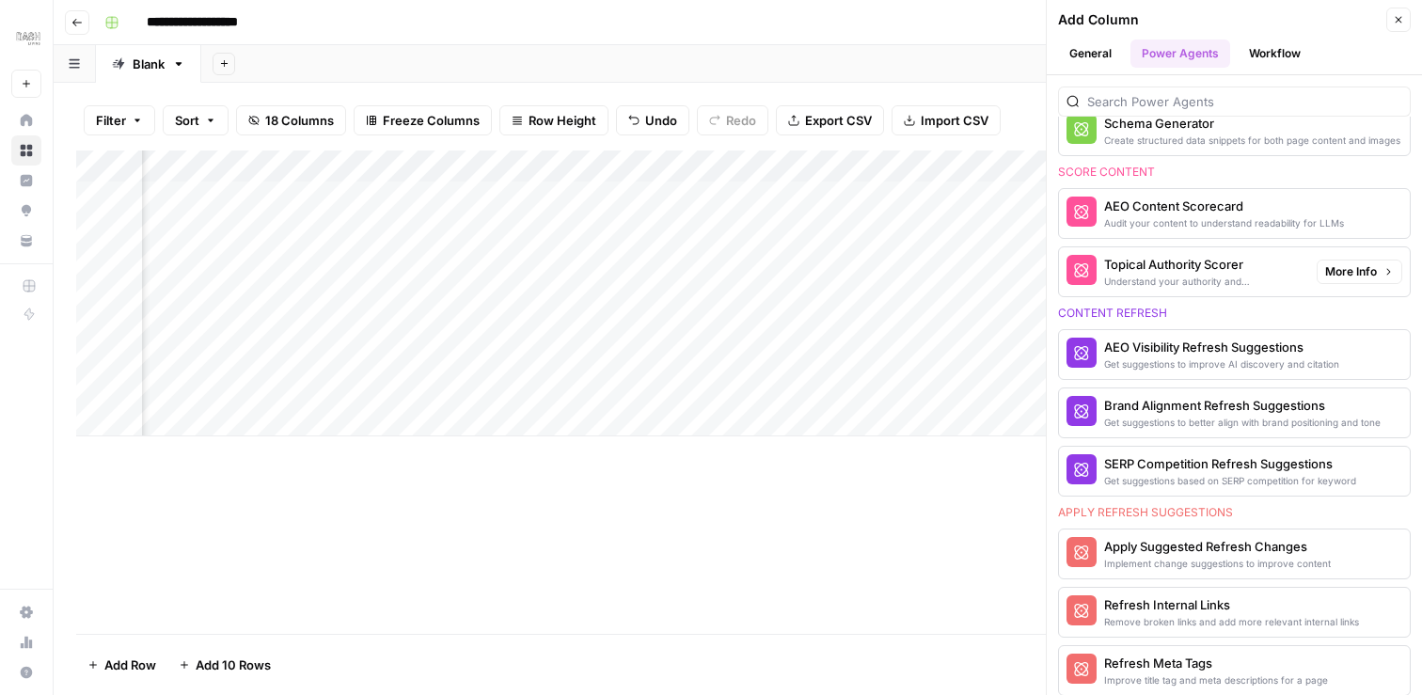
scroll to position [809, 0]
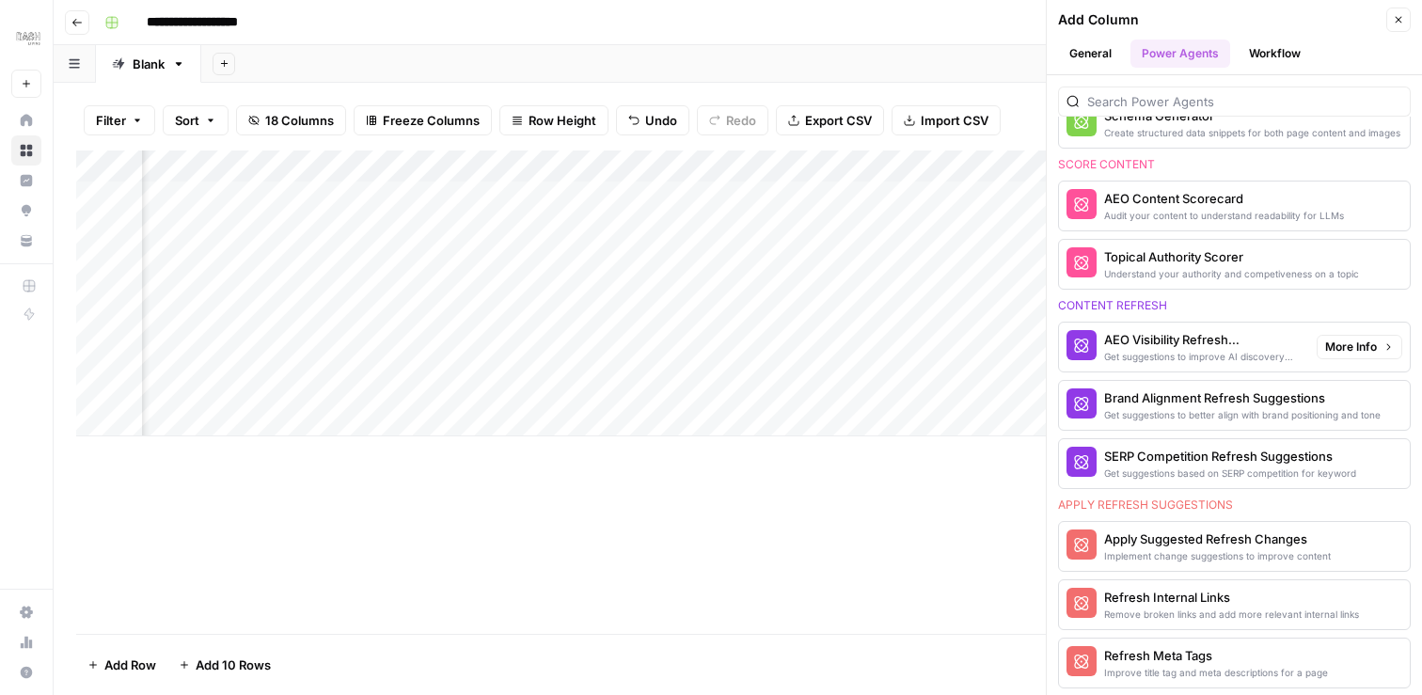
click at [1279, 347] on div "AEO Visibility Refresh Suggestions" at bounding box center [1202, 339] width 197 height 19
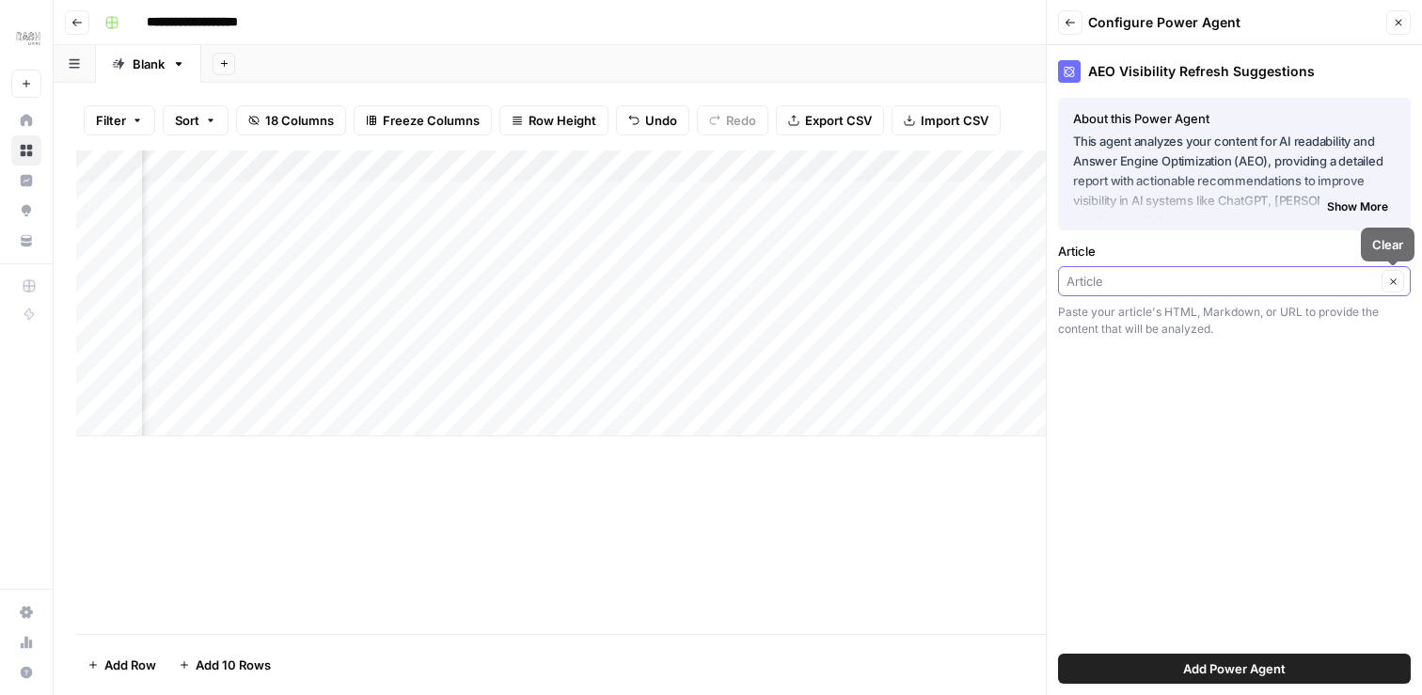
click at [1340, 281] on input "Article" at bounding box center [1220, 281] width 309 height 19
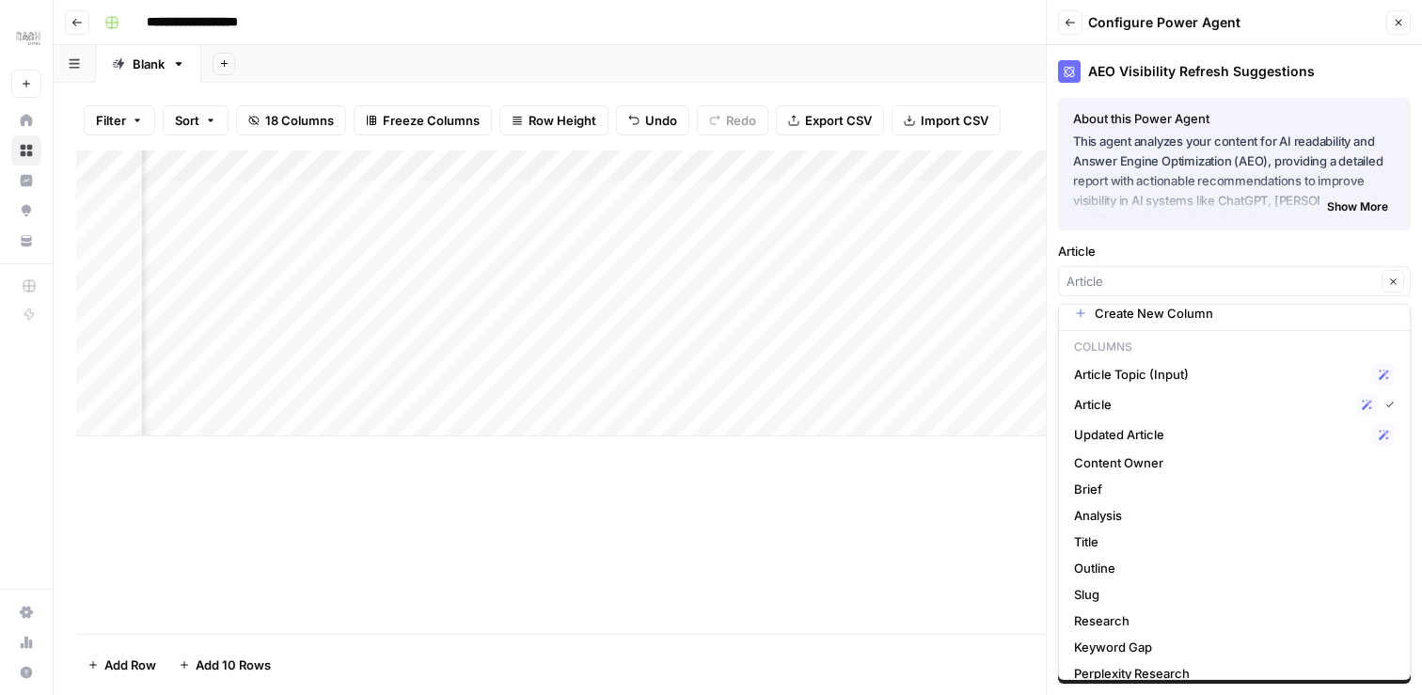
scroll to position [0, 0]
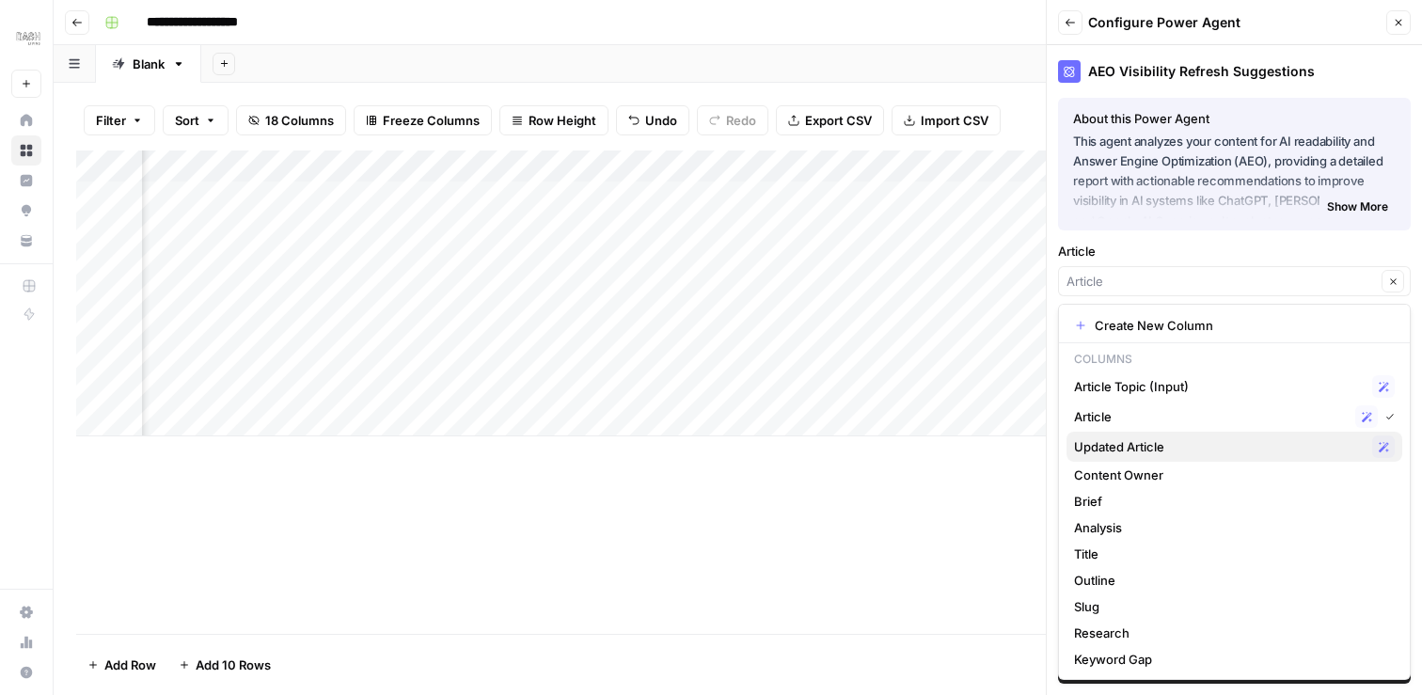
click at [1199, 448] on span "Updated Article" at bounding box center [1219, 446] width 291 height 19
type input "Updated Article"
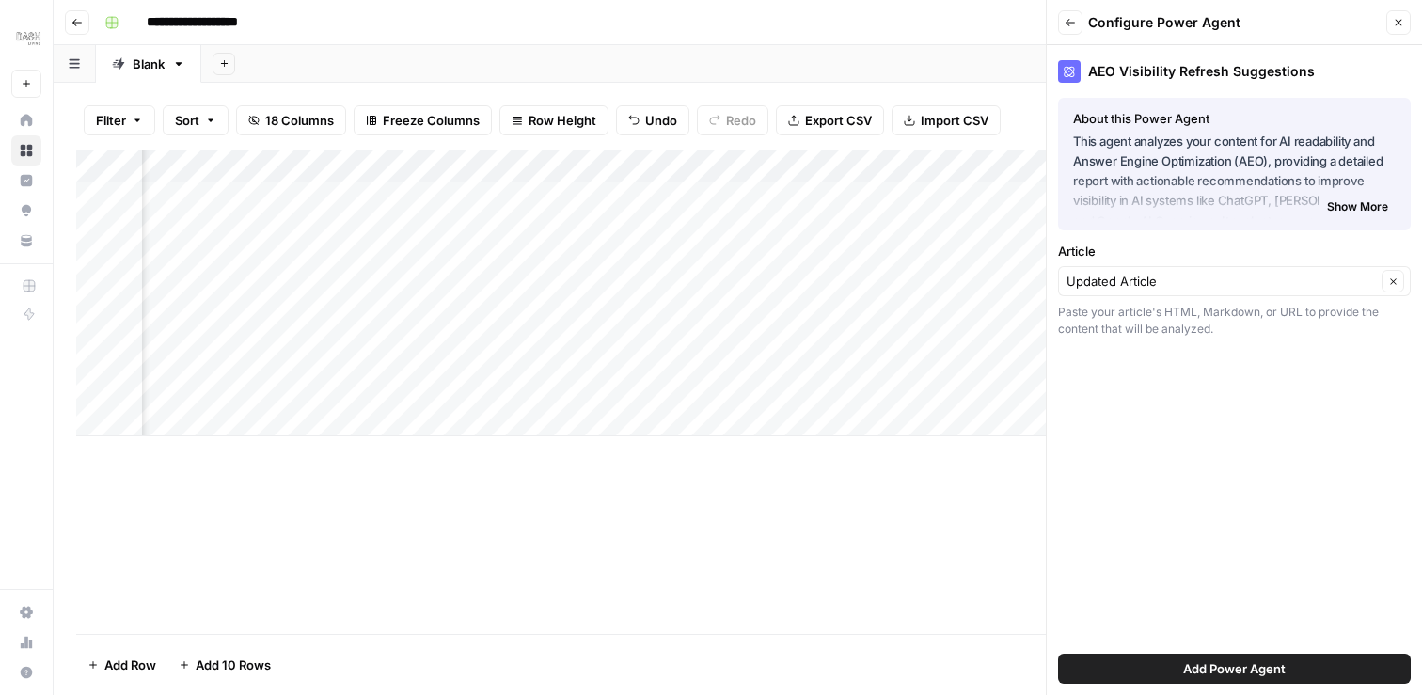
click at [1230, 668] on span "Add Power Agent" at bounding box center [1234, 668] width 102 height 19
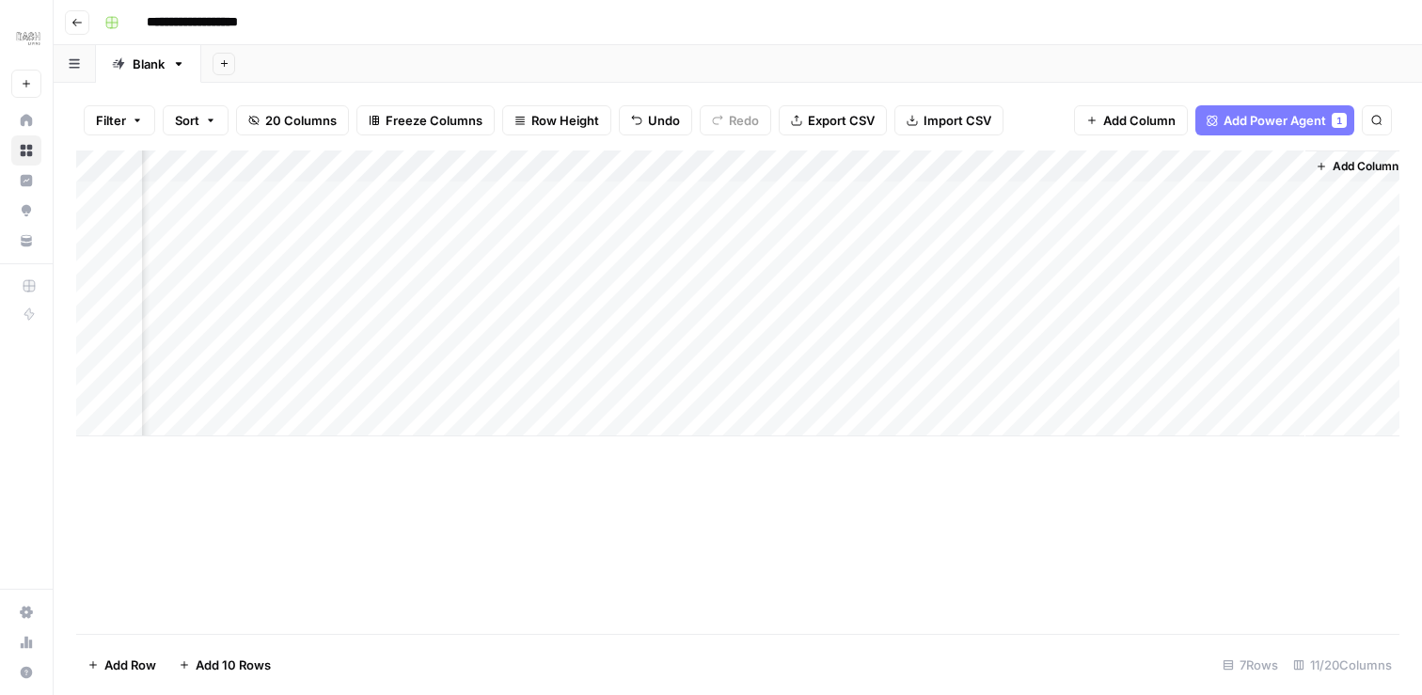
scroll to position [0, 1823]
click at [1201, 165] on div "Add Column" at bounding box center [737, 293] width 1323 height 286
drag, startPoint x: 1198, startPoint y: 207, endPoint x: 1083, endPoint y: 207, distance: 114.7
click at [1083, 207] on body "**********" at bounding box center [711, 347] width 1422 height 695
click at [1348, 210] on div "Add Column" at bounding box center [1347, 293] width 103 height 286
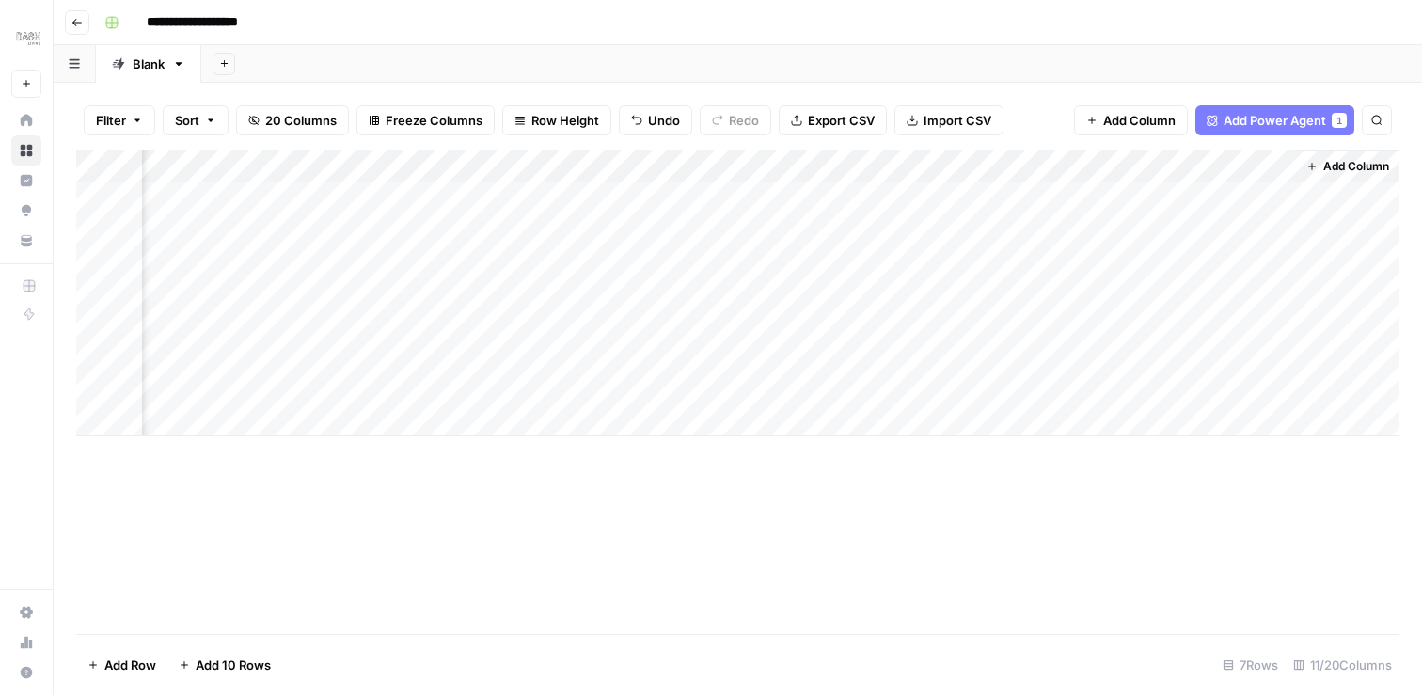
click at [1347, 165] on span "Add Column" at bounding box center [1356, 166] width 66 height 17
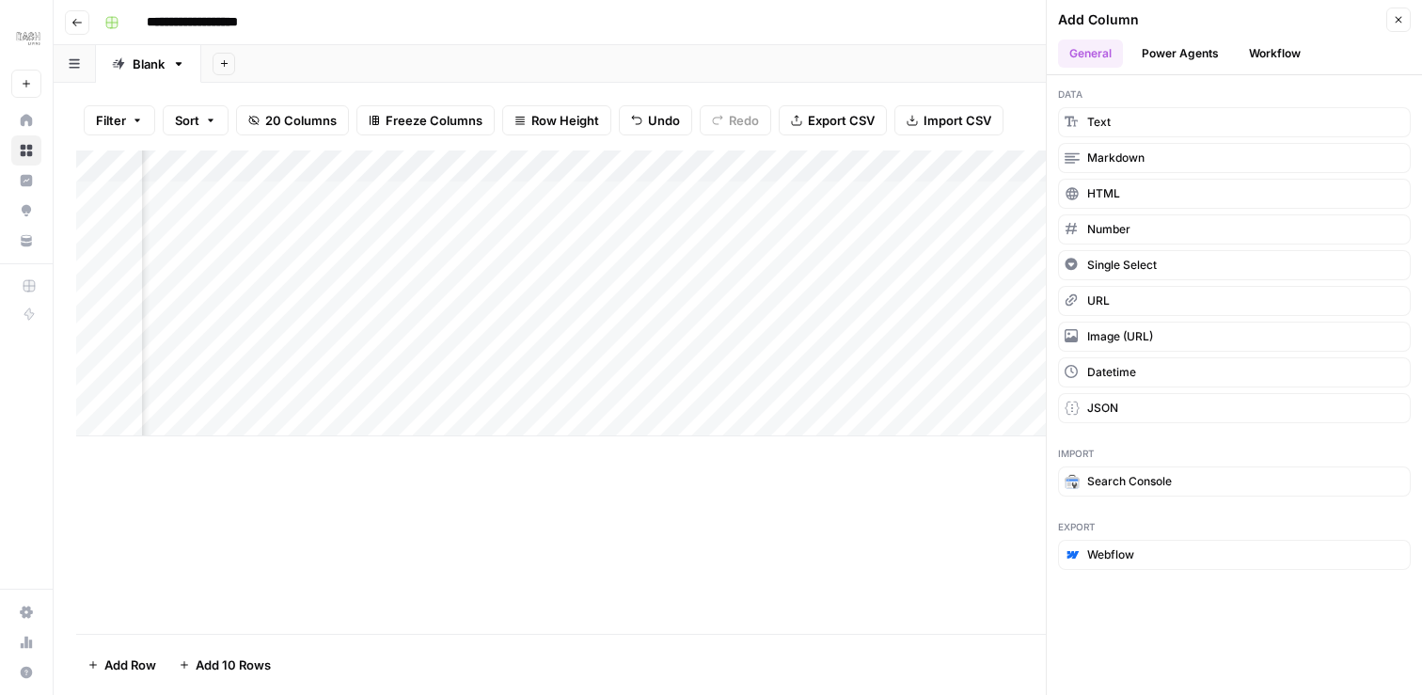
click at [1203, 59] on button "Power Agents" at bounding box center [1180, 53] width 100 height 28
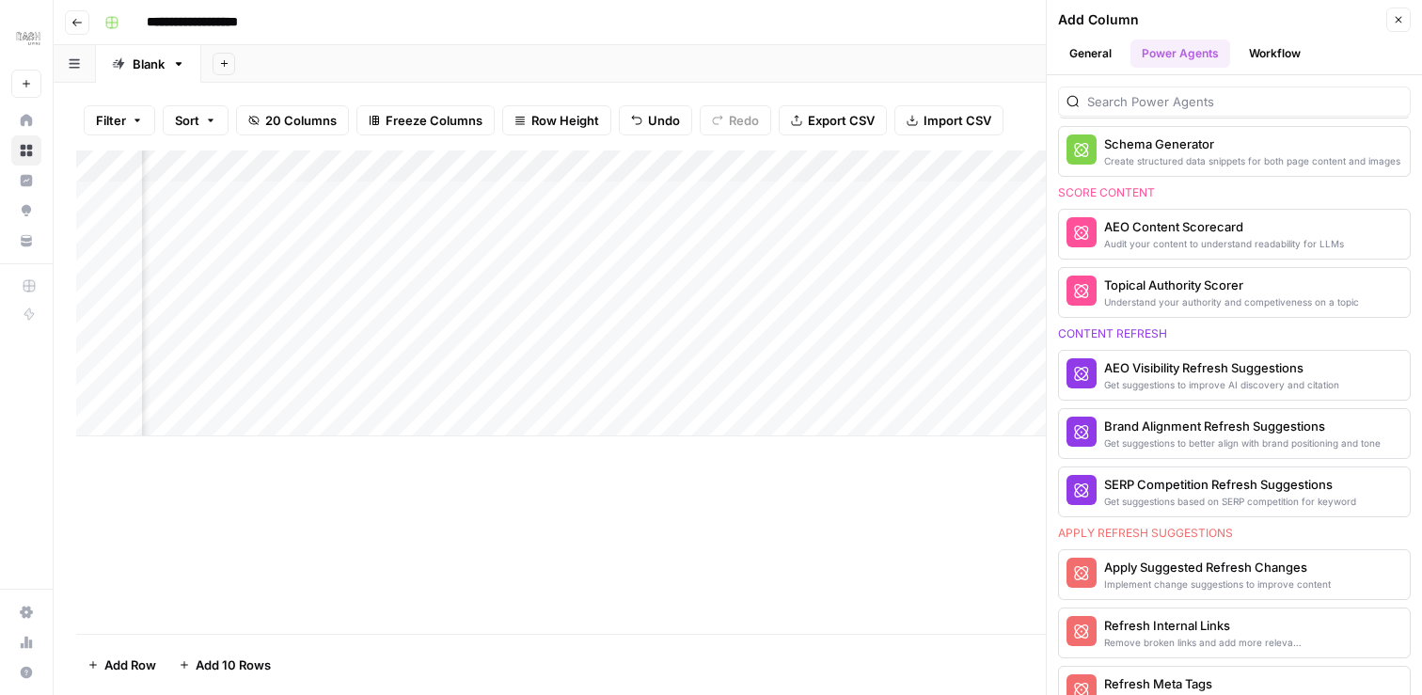
scroll to position [1169, 0]
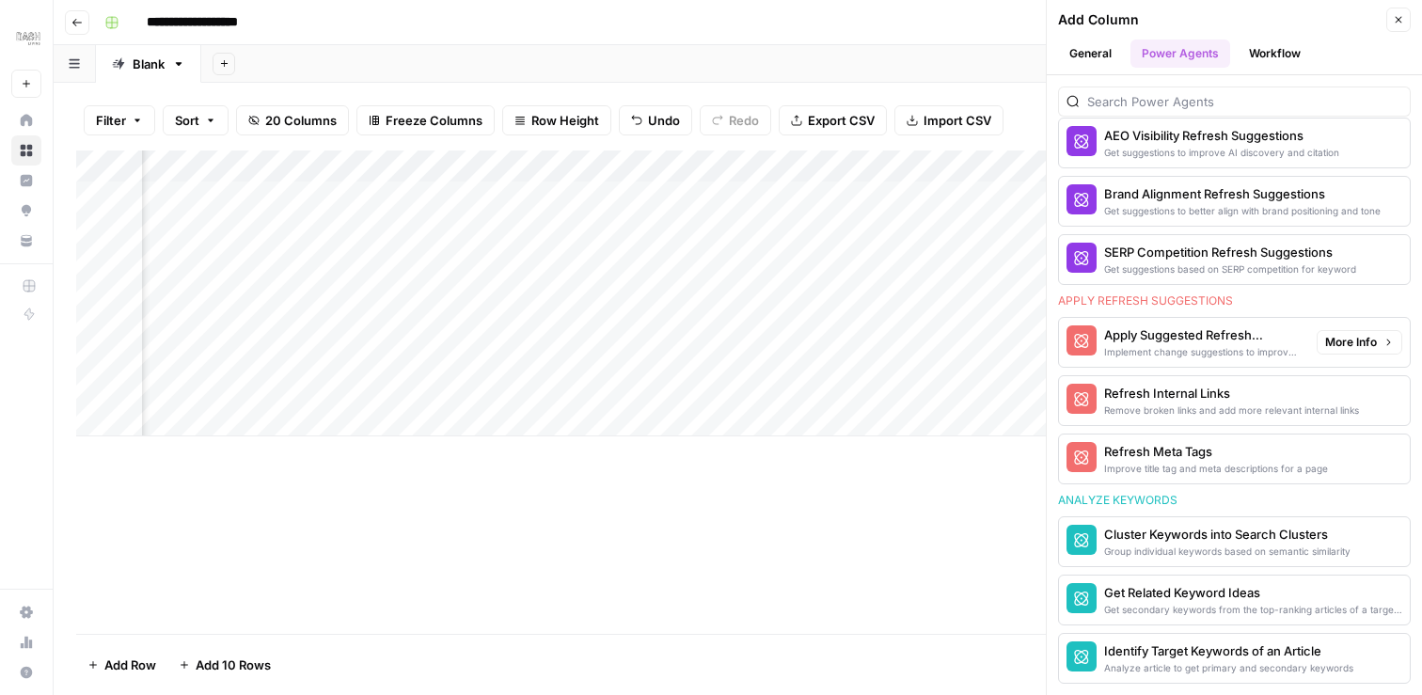
click at [1273, 345] on div "Implement change suggestions to improve content" at bounding box center [1202, 351] width 197 height 15
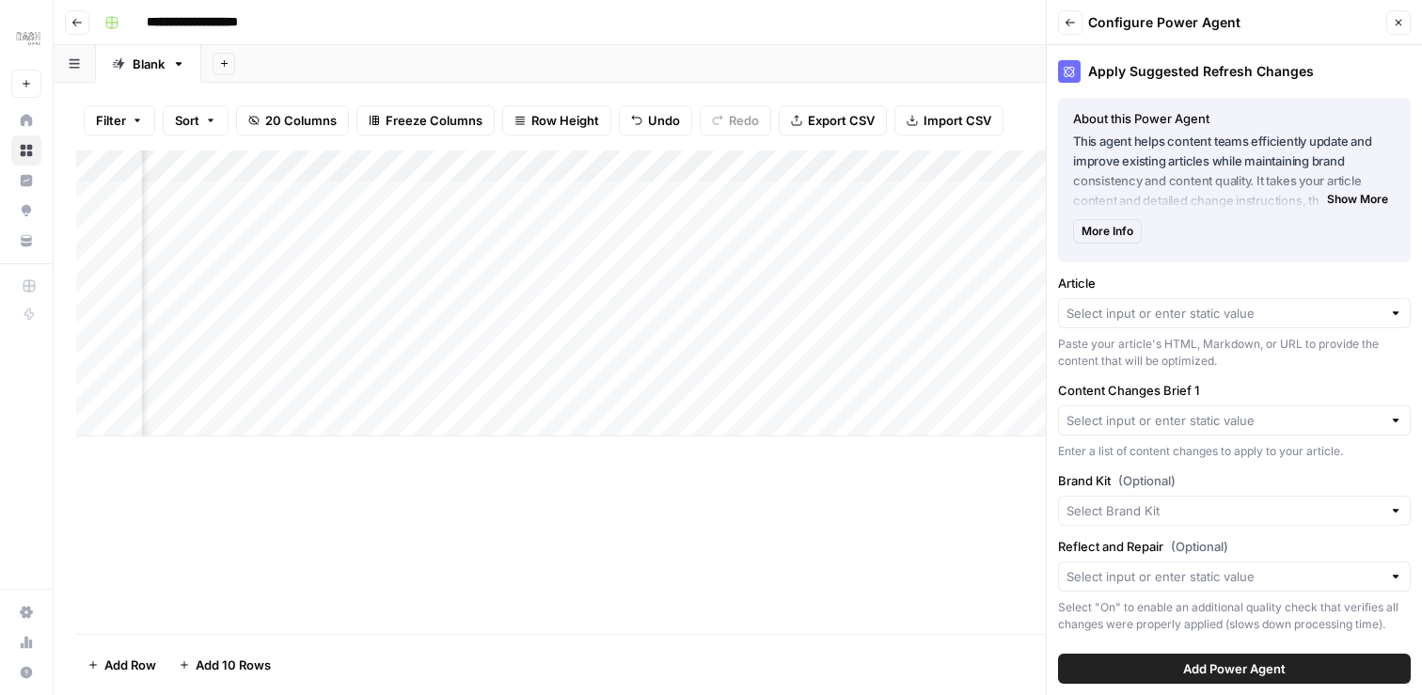
type input "Article"
type input "Create New Column"
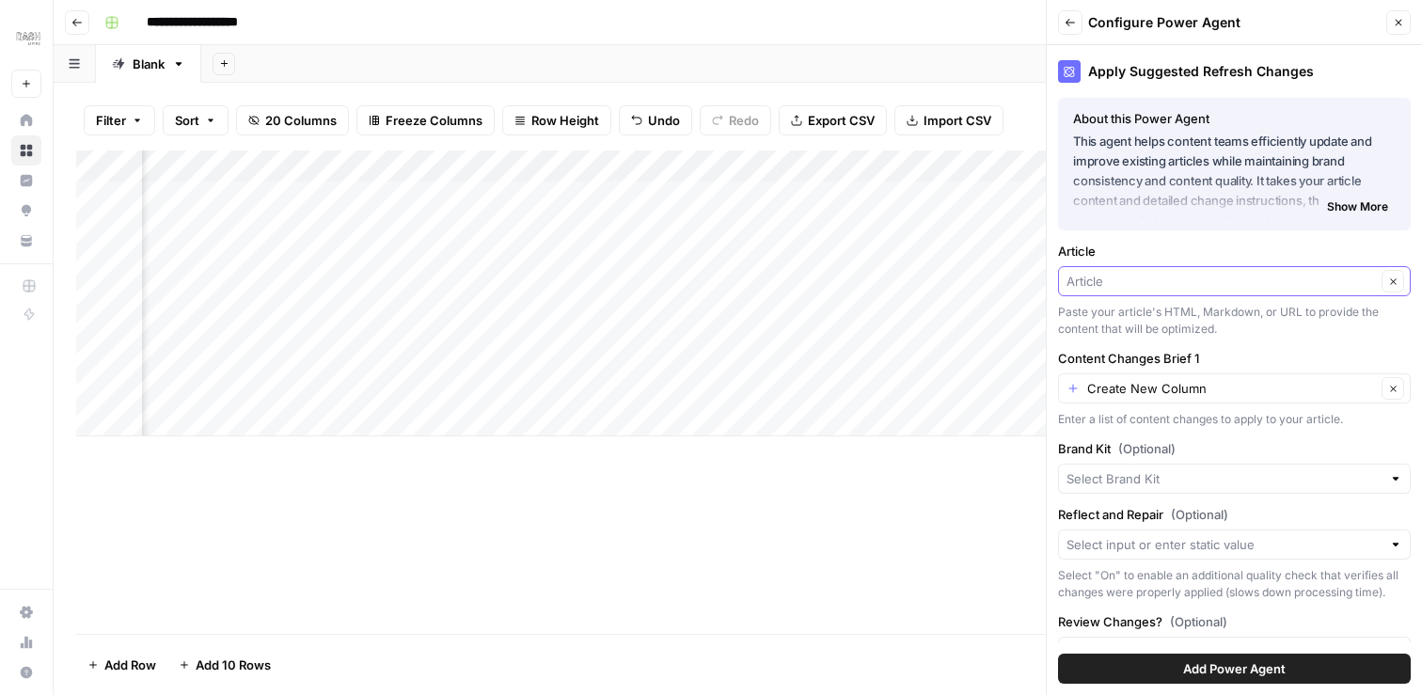
click at [1356, 272] on input "Article" at bounding box center [1220, 281] width 309 height 19
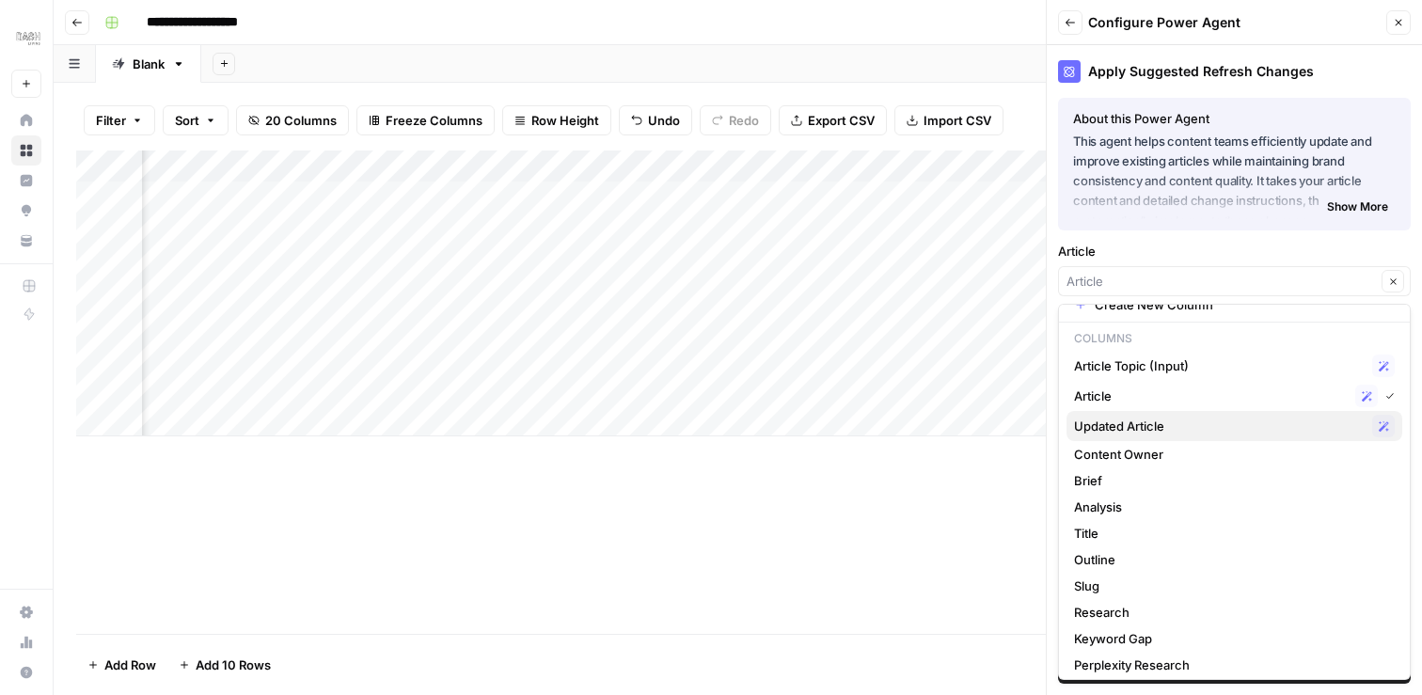
scroll to position [16, 0]
click at [1195, 434] on span "Updated Article" at bounding box center [1219, 430] width 291 height 19
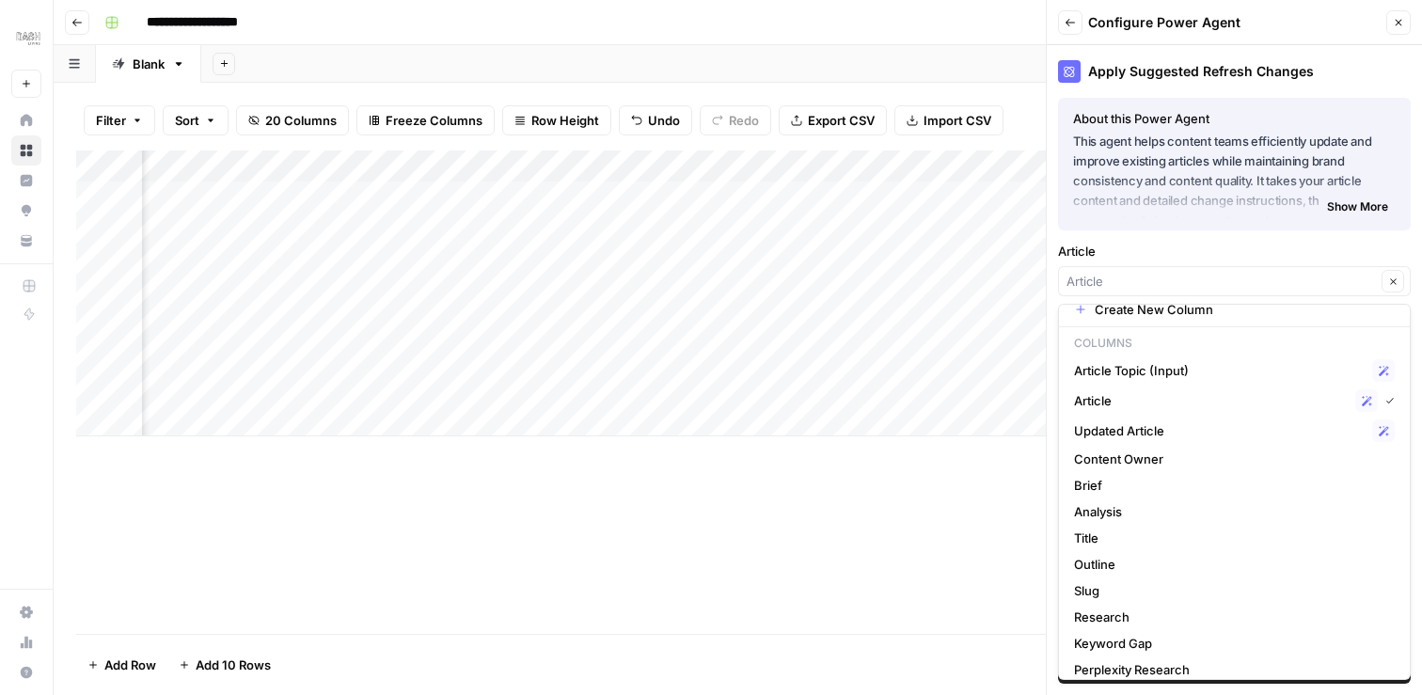
type input "Updated Article"
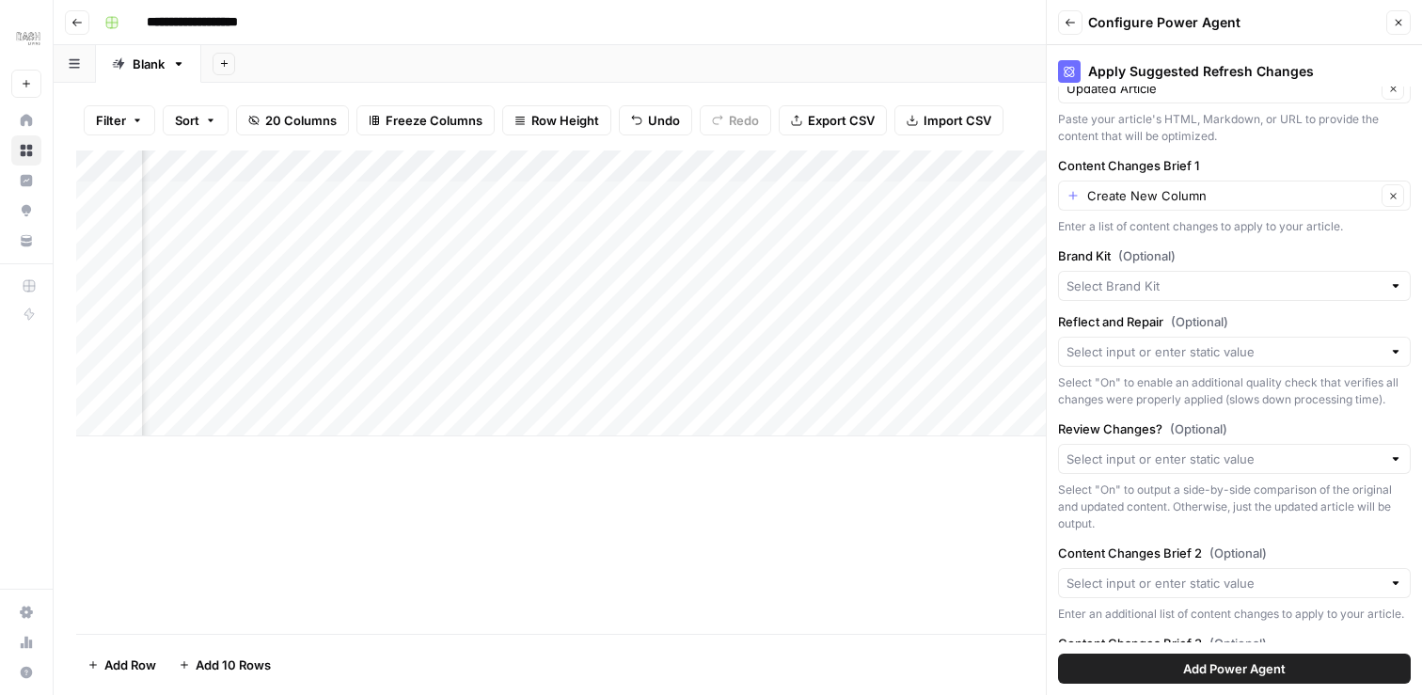
scroll to position [240, 0]
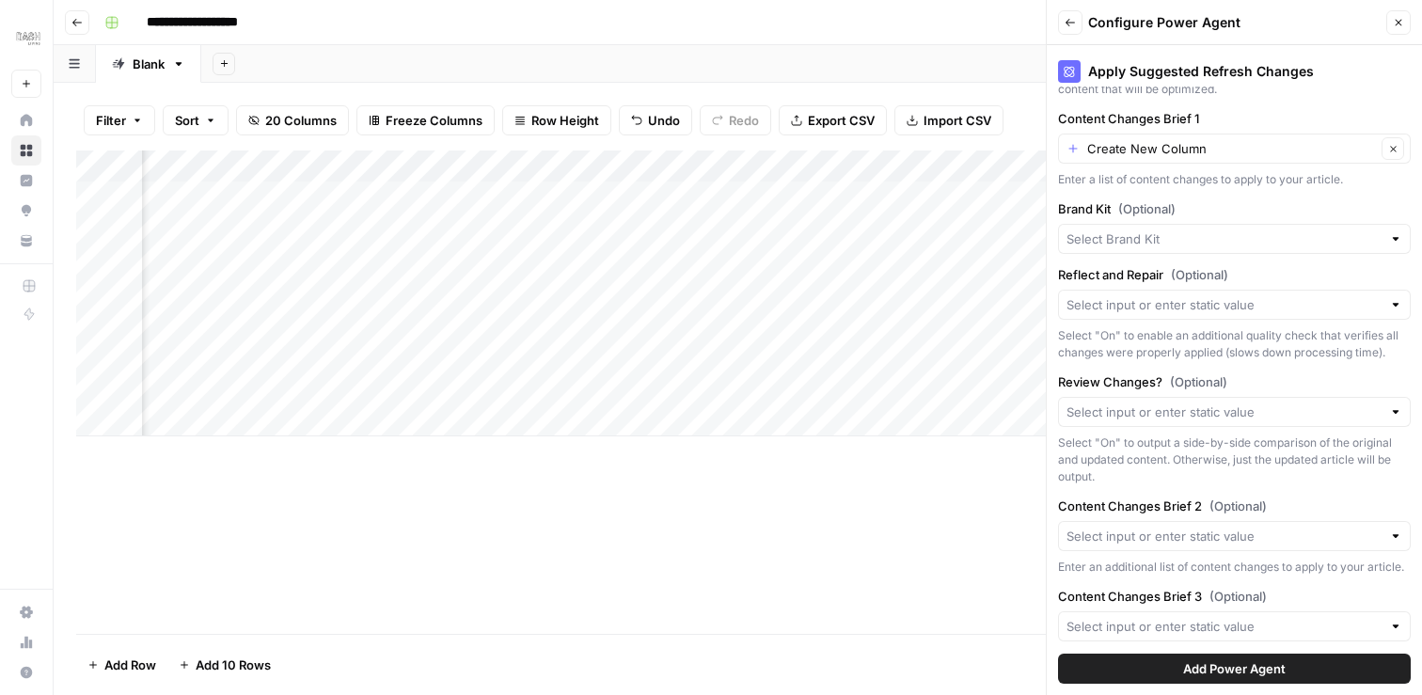
click at [1391, 239] on div at bounding box center [1395, 238] width 13 height 19
click at [1301, 276] on span "Dash Living (Main)" at bounding box center [1230, 283] width 313 height 19
type input "Dash Living (Main)"
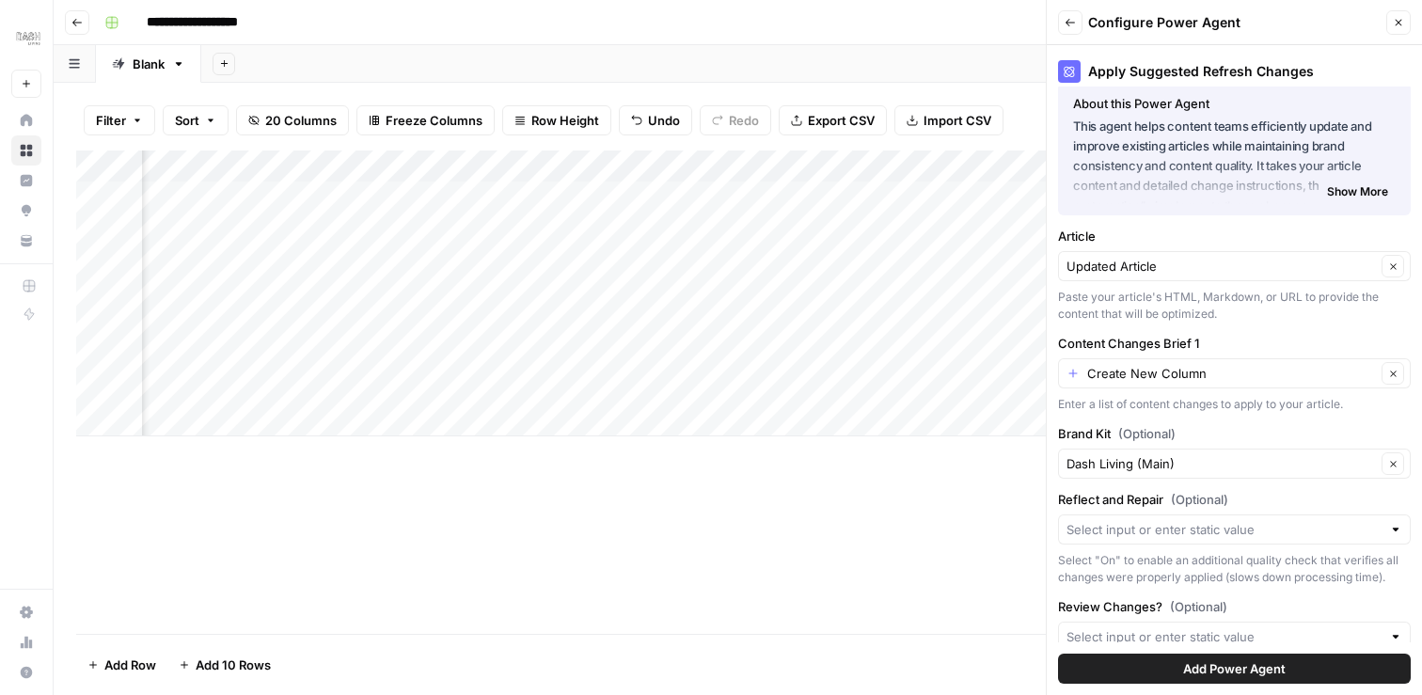
scroll to position [0, 0]
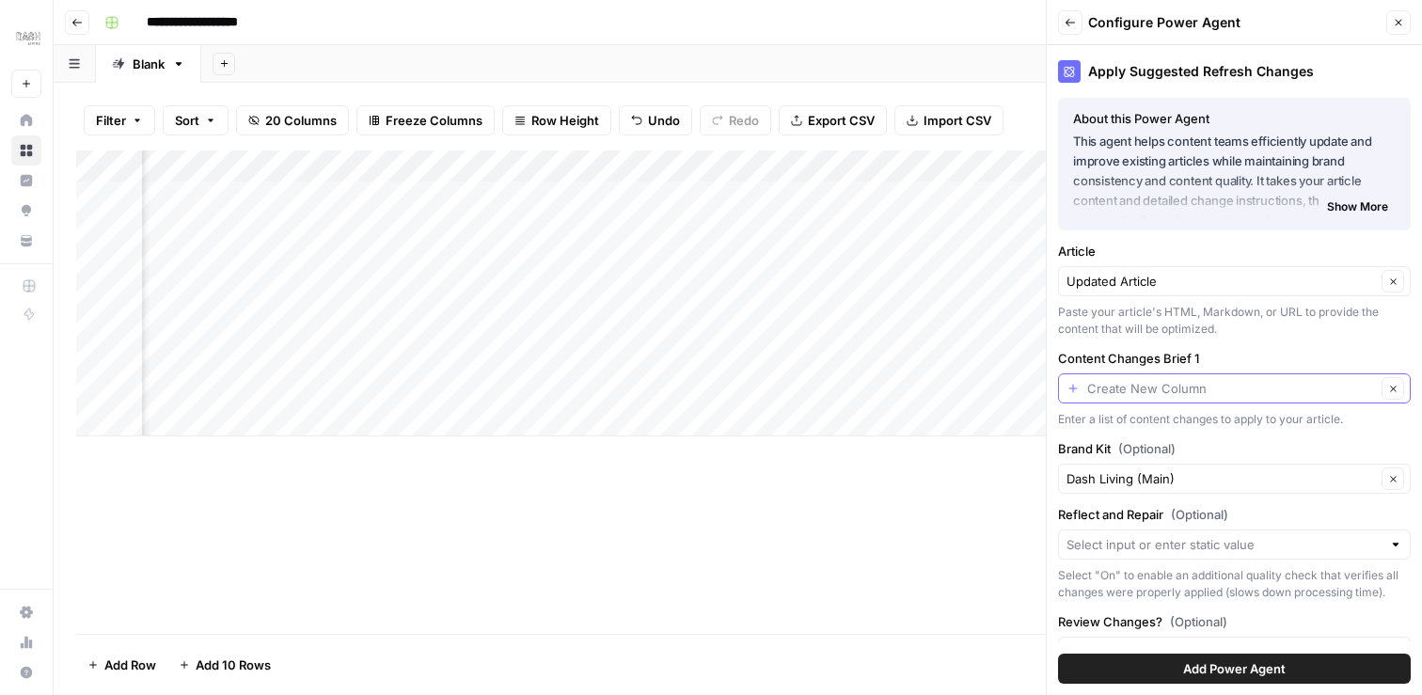
click at [1186, 389] on input "Content Changes Brief 1" at bounding box center [1231, 388] width 289 height 19
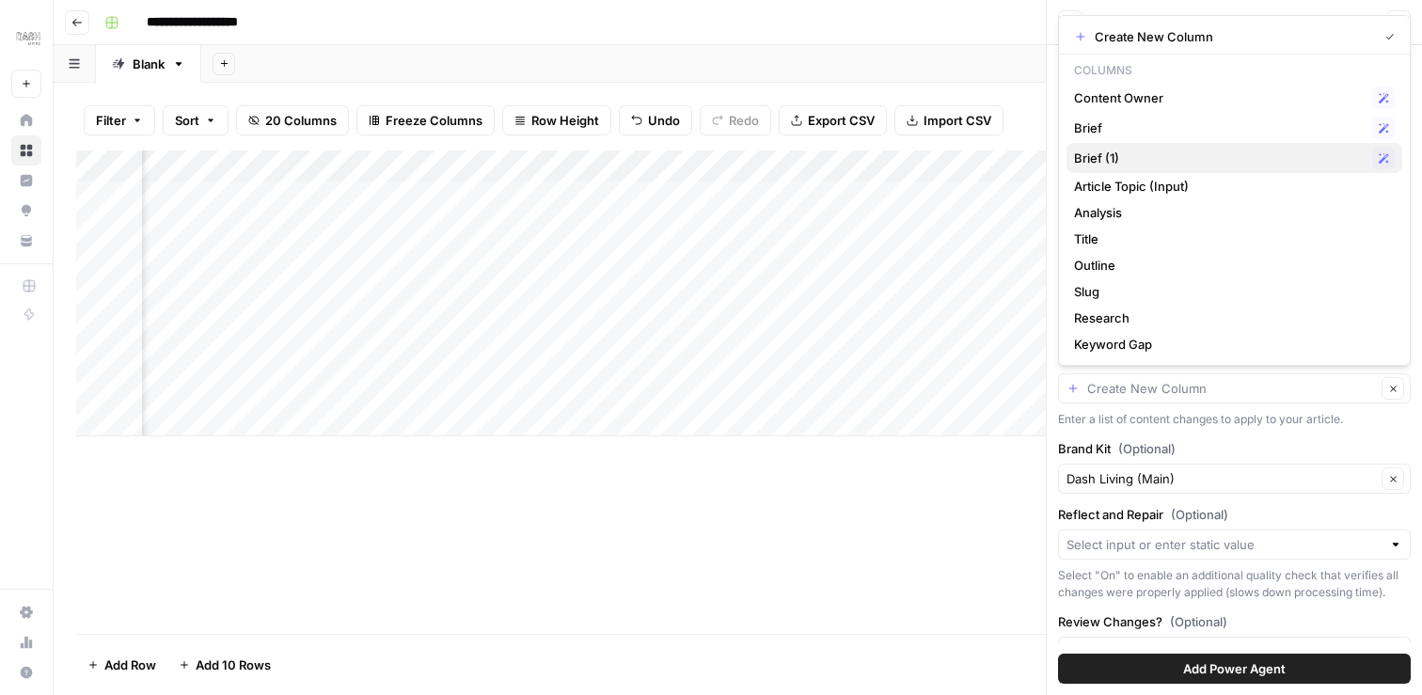
click at [1202, 156] on span "Brief (1)" at bounding box center [1219, 158] width 291 height 19
type input "Brief (1)"
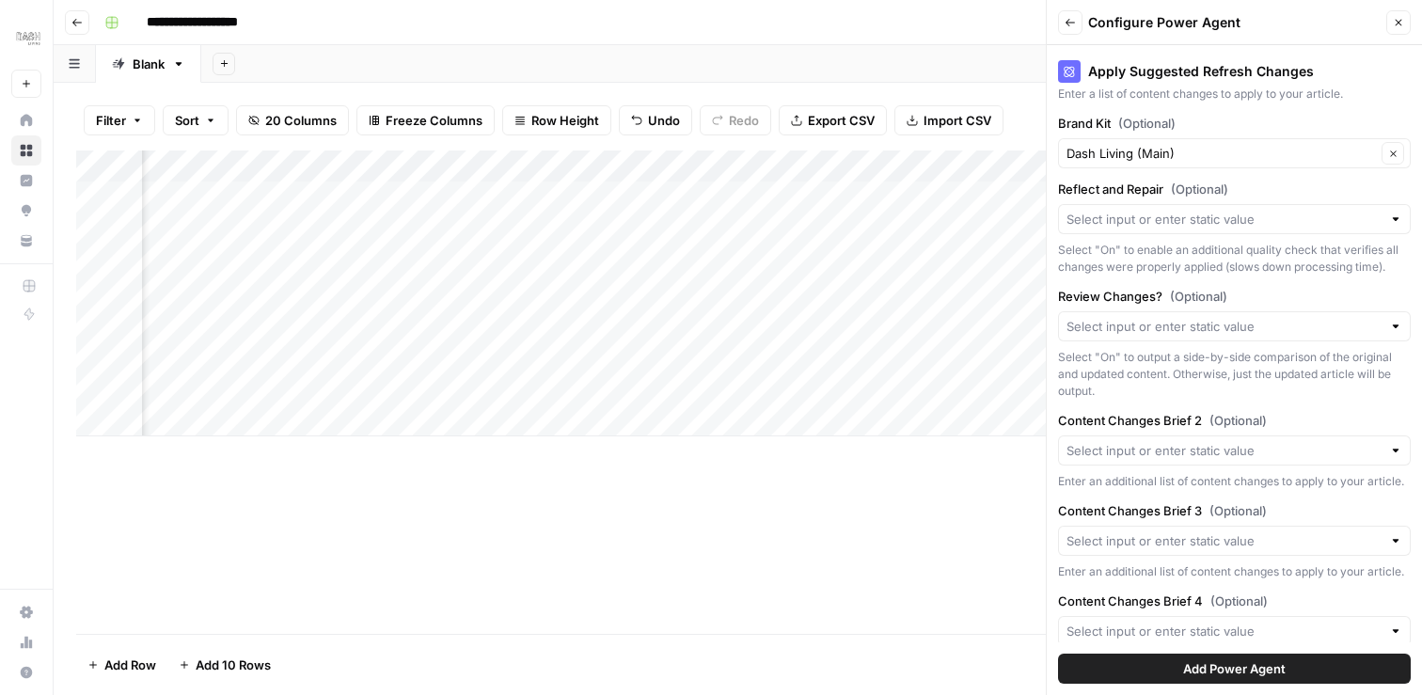
scroll to position [328, 0]
click at [1395, 226] on div at bounding box center [1234, 216] width 353 height 30
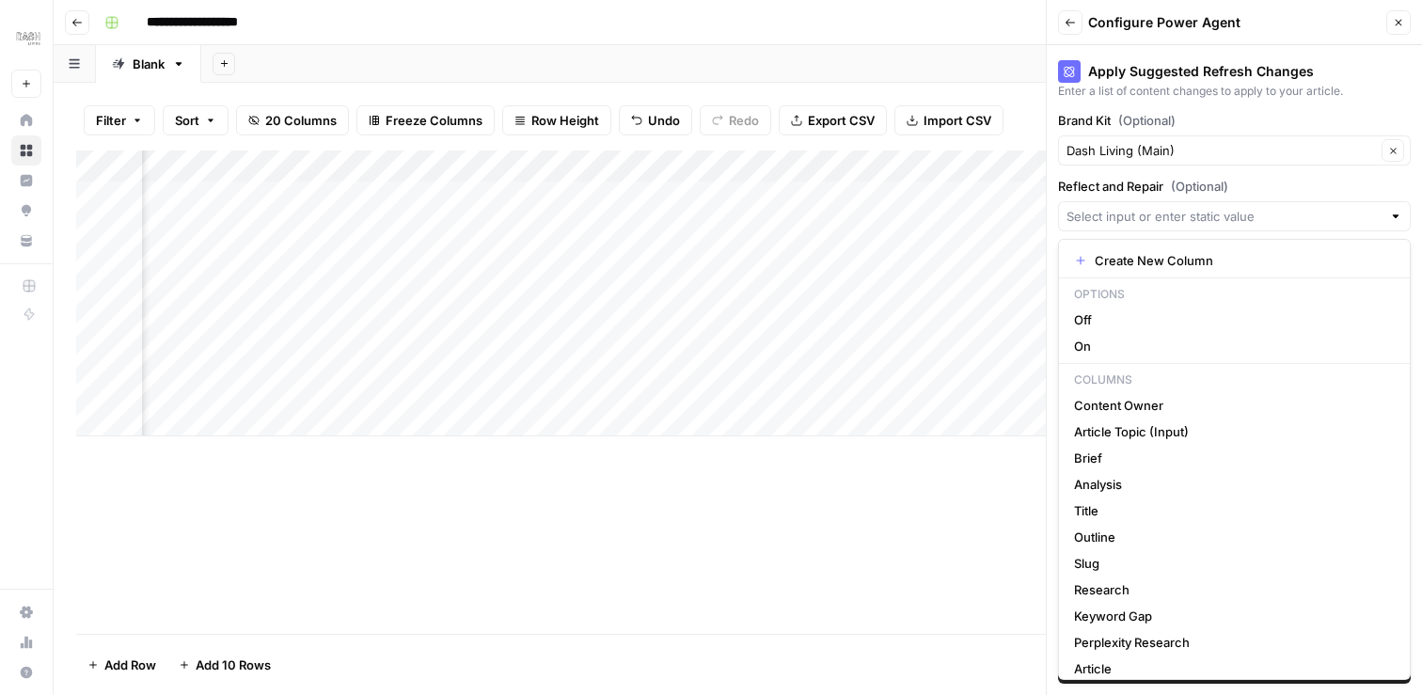
click at [1395, 226] on div at bounding box center [1234, 216] width 353 height 30
click at [1285, 187] on label "Reflect and Repair (Optional)" at bounding box center [1234, 186] width 353 height 19
click at [1285, 207] on input "Reflect and Repair (Optional)" at bounding box center [1223, 216] width 315 height 19
click at [1291, 188] on label "Reflect and Repair (Optional)" at bounding box center [1234, 186] width 353 height 19
click at [1291, 207] on input "Reflect and Repair (Optional)" at bounding box center [1223, 216] width 315 height 19
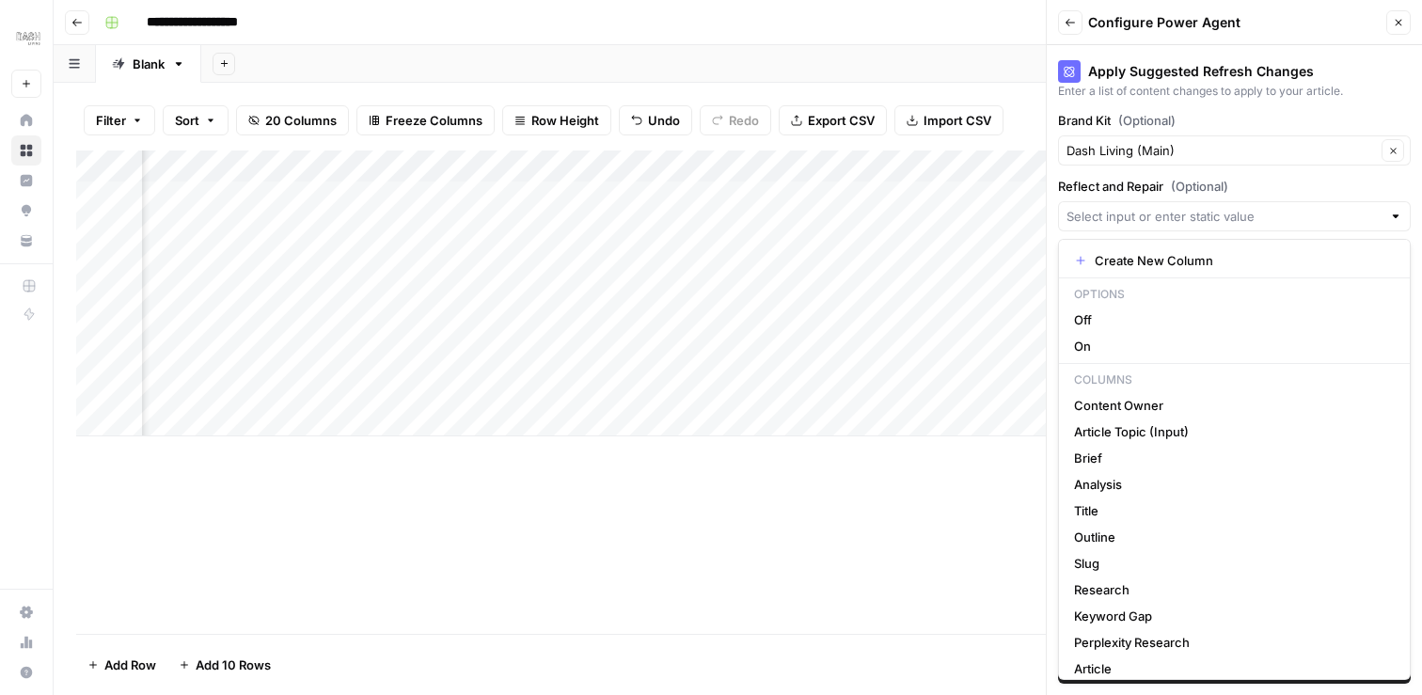
click at [1229, 228] on div at bounding box center [1234, 216] width 353 height 30
click at [1281, 178] on label "Reflect and Repair (Optional)" at bounding box center [1234, 186] width 353 height 19
click at [1281, 207] on input "Reflect and Repair (Optional)" at bounding box center [1223, 216] width 315 height 19
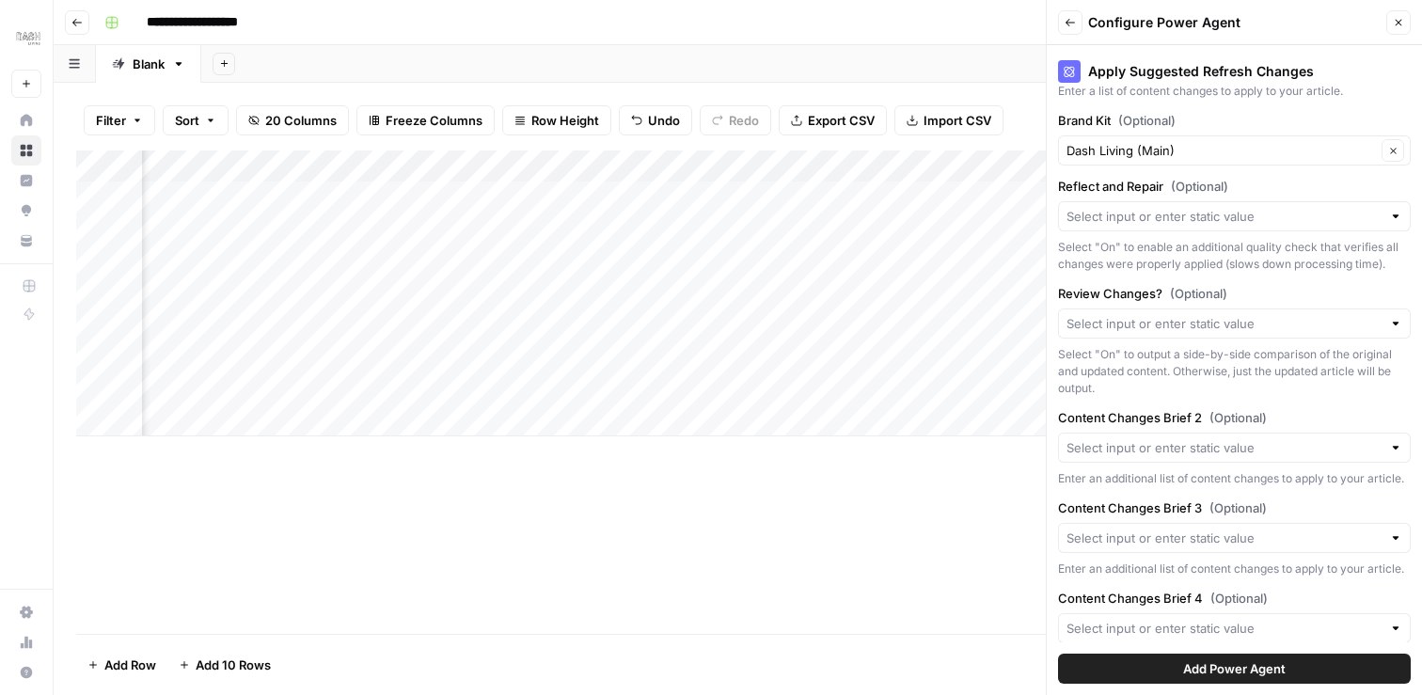
click at [1302, 47] on div "Apply Suggested Refresh Changes" at bounding box center [1234, 65] width 353 height 41
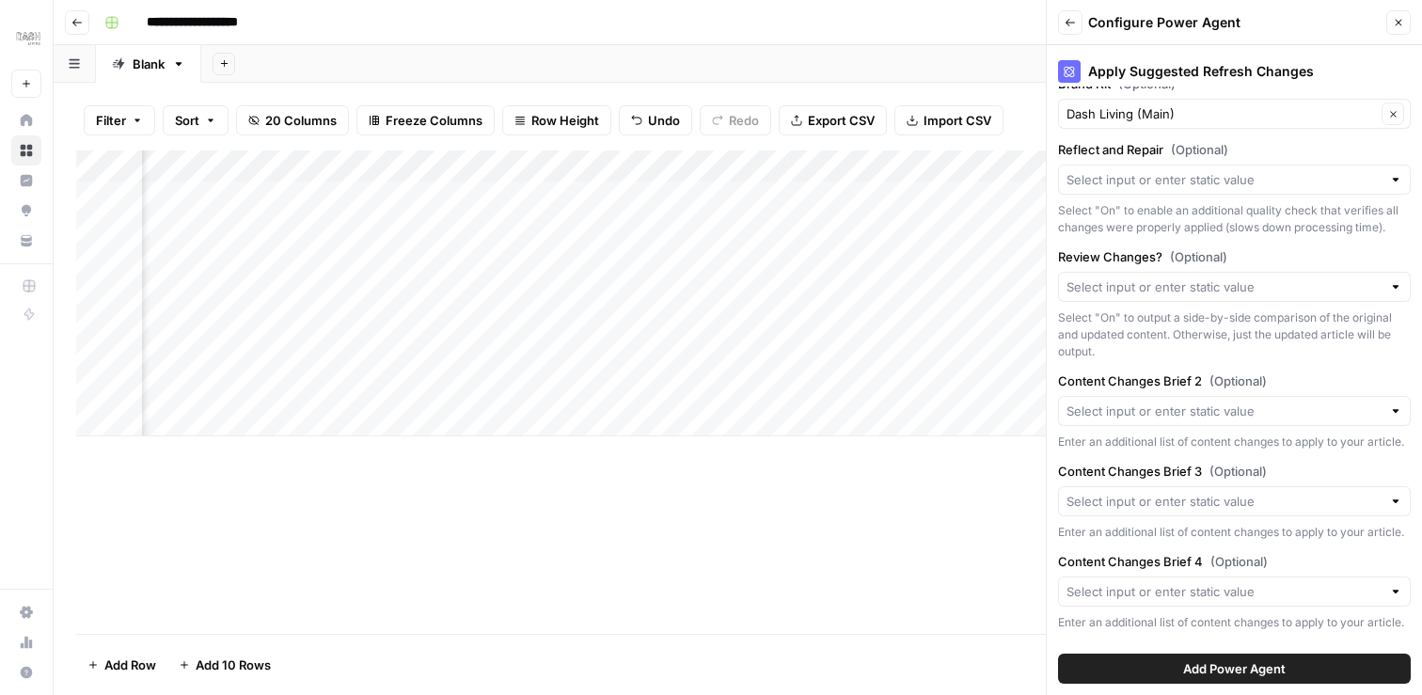
click at [1394, 289] on div at bounding box center [1395, 286] width 13 height 19
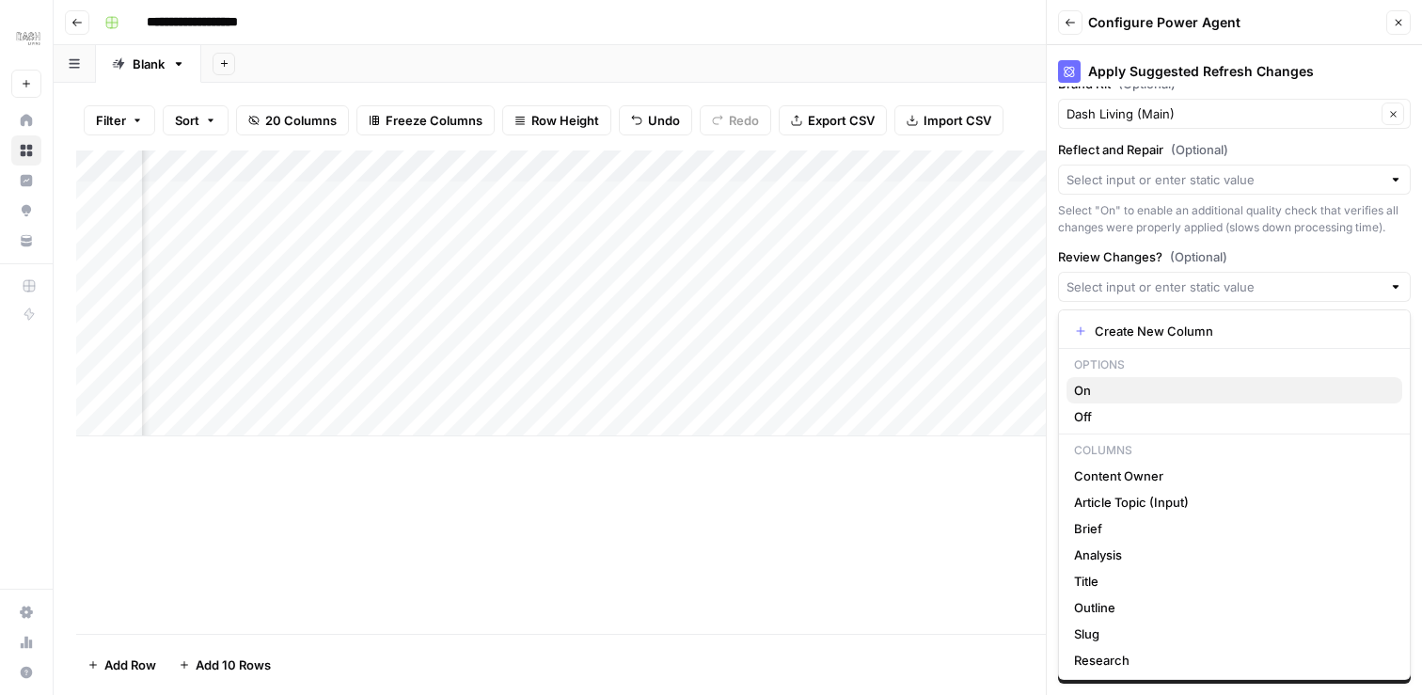
click at [1243, 387] on span "On" at bounding box center [1230, 390] width 313 height 19
type input "On"
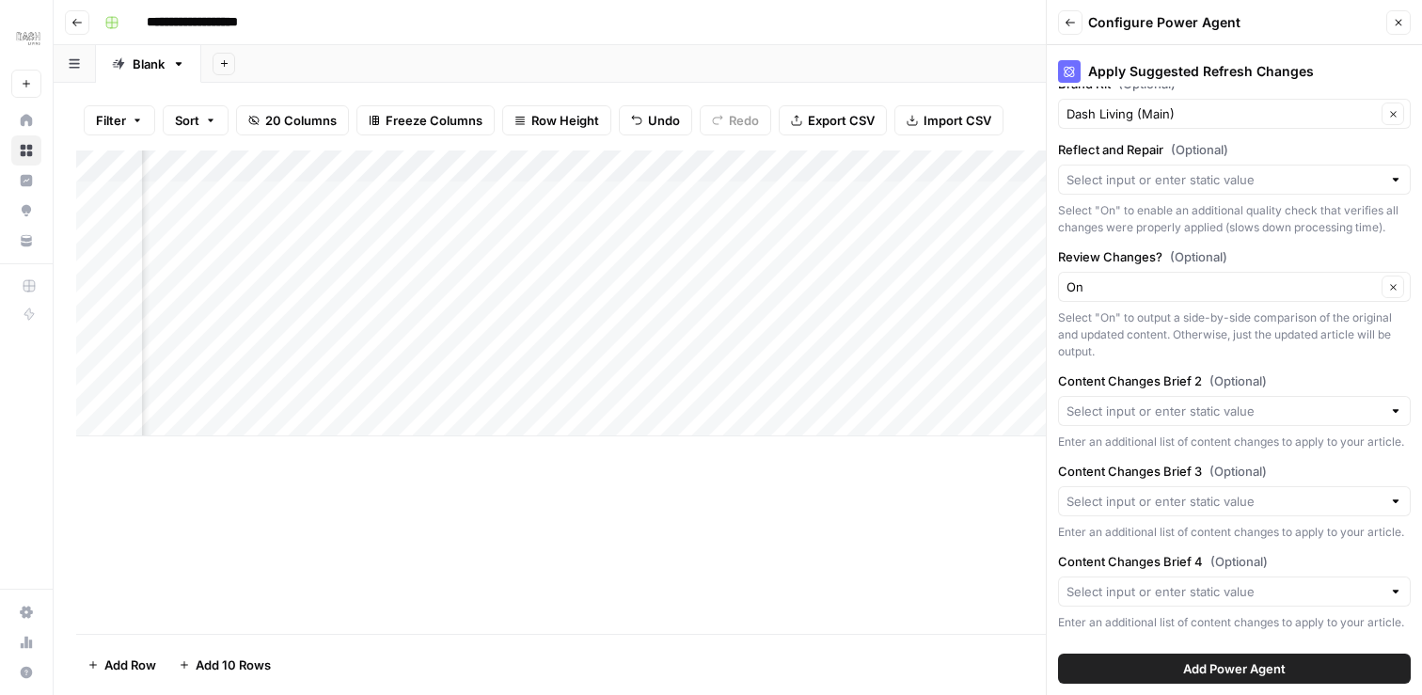
click at [1225, 669] on span "Add Power Agent" at bounding box center [1234, 668] width 102 height 19
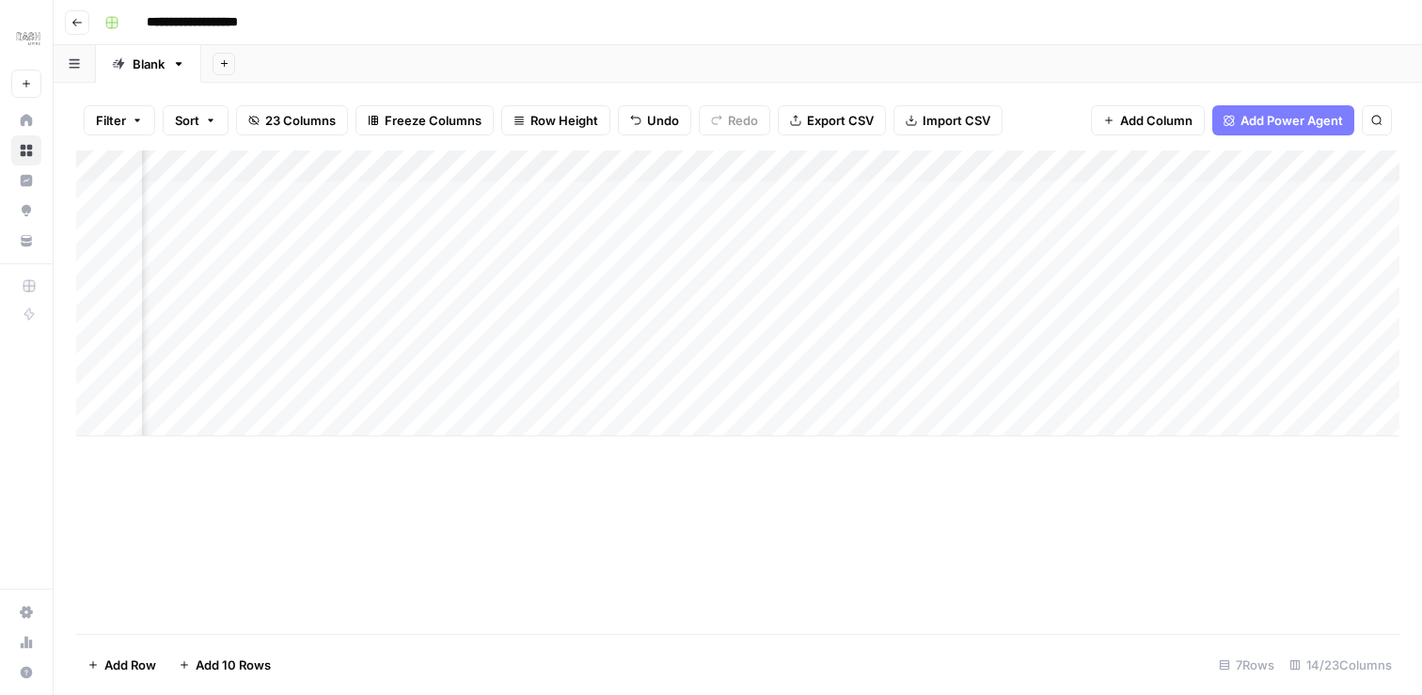
scroll to position [0, 2152]
click at [836, 165] on div "Add Column" at bounding box center [737, 293] width 1323 height 286
click at [859, 205] on input "Brief (1)" at bounding box center [907, 211] width 191 height 19
click at [854, 209] on input "Brief (1)" at bounding box center [907, 211] width 191 height 19
type input "Brief (AEO Suggestion)"
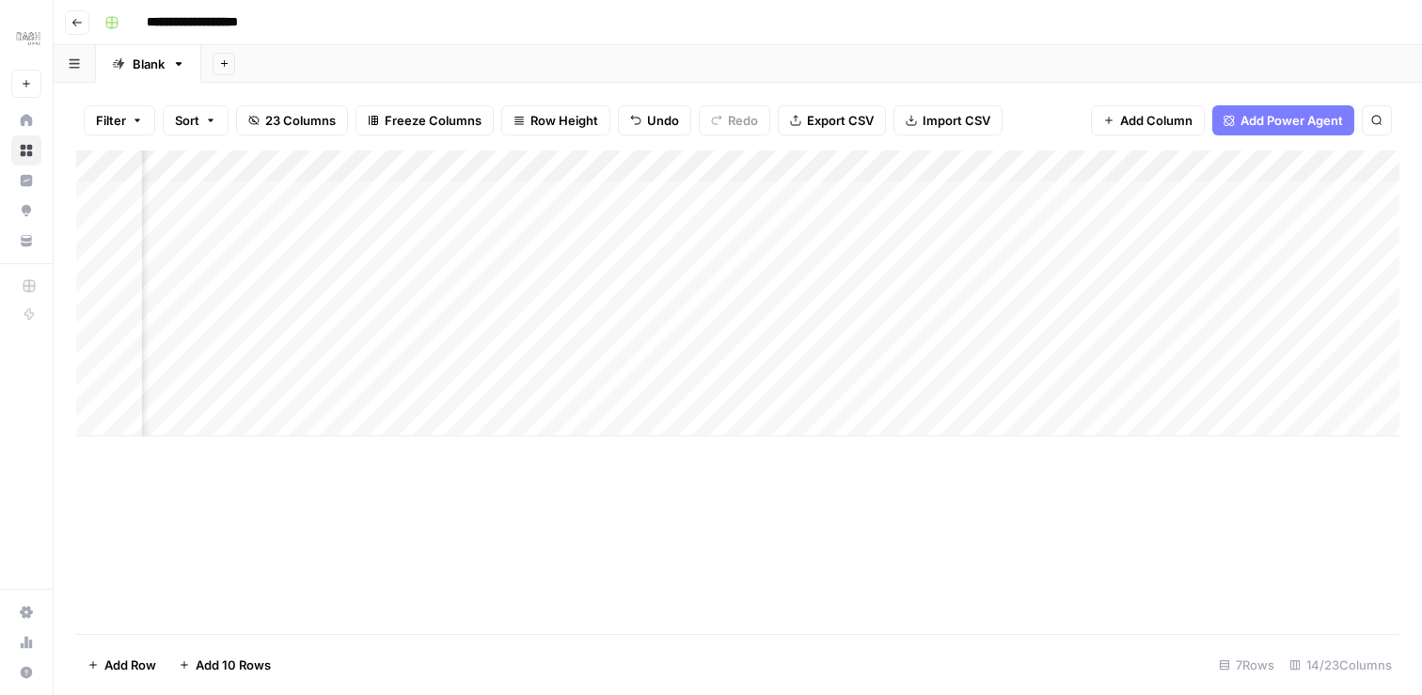
click at [1361, 168] on div "Add Column" at bounding box center [737, 293] width 1323 height 286
click at [1364, 212] on input "Updated Article (1)" at bounding box center [1362, 211] width 191 height 19
type input "Updated Article (AEO Optimized)"
click at [1284, 520] on div "Add Column" at bounding box center [737, 391] width 1323 height 483
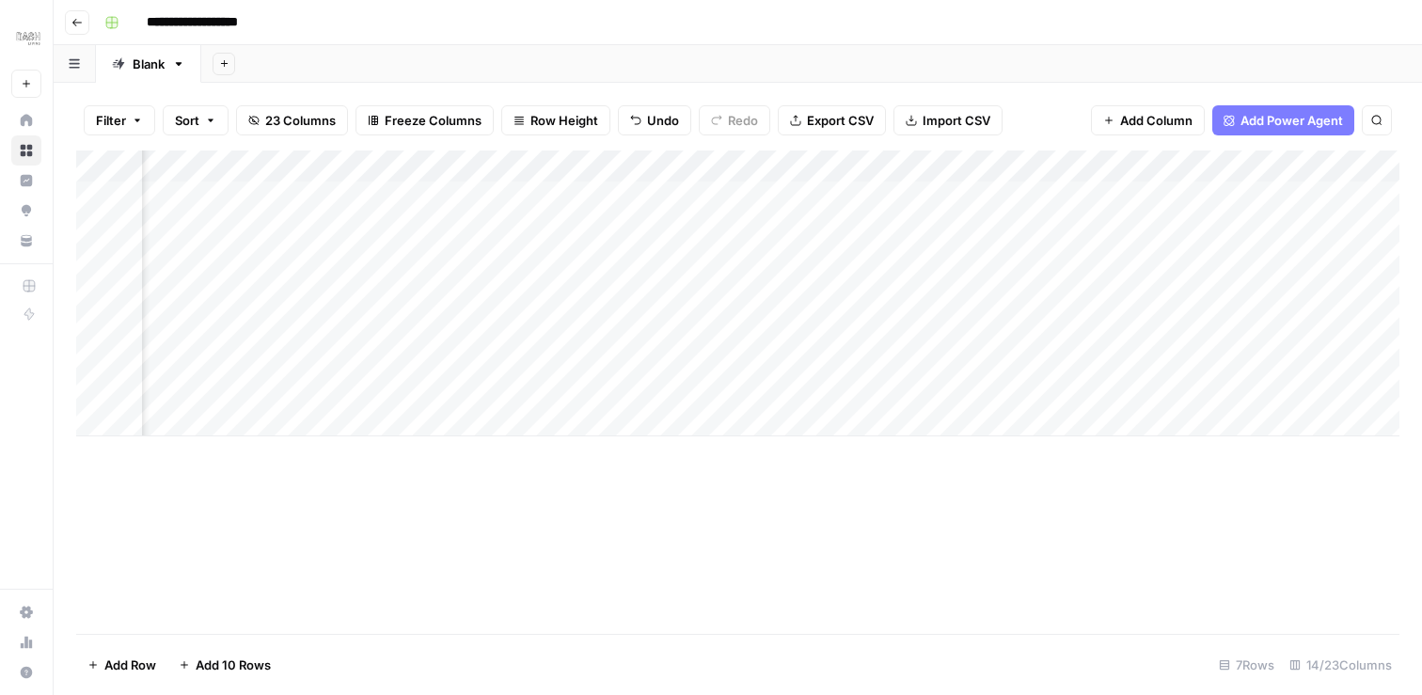
click at [1197, 166] on div "Add Column" at bounding box center [737, 293] width 1323 height 286
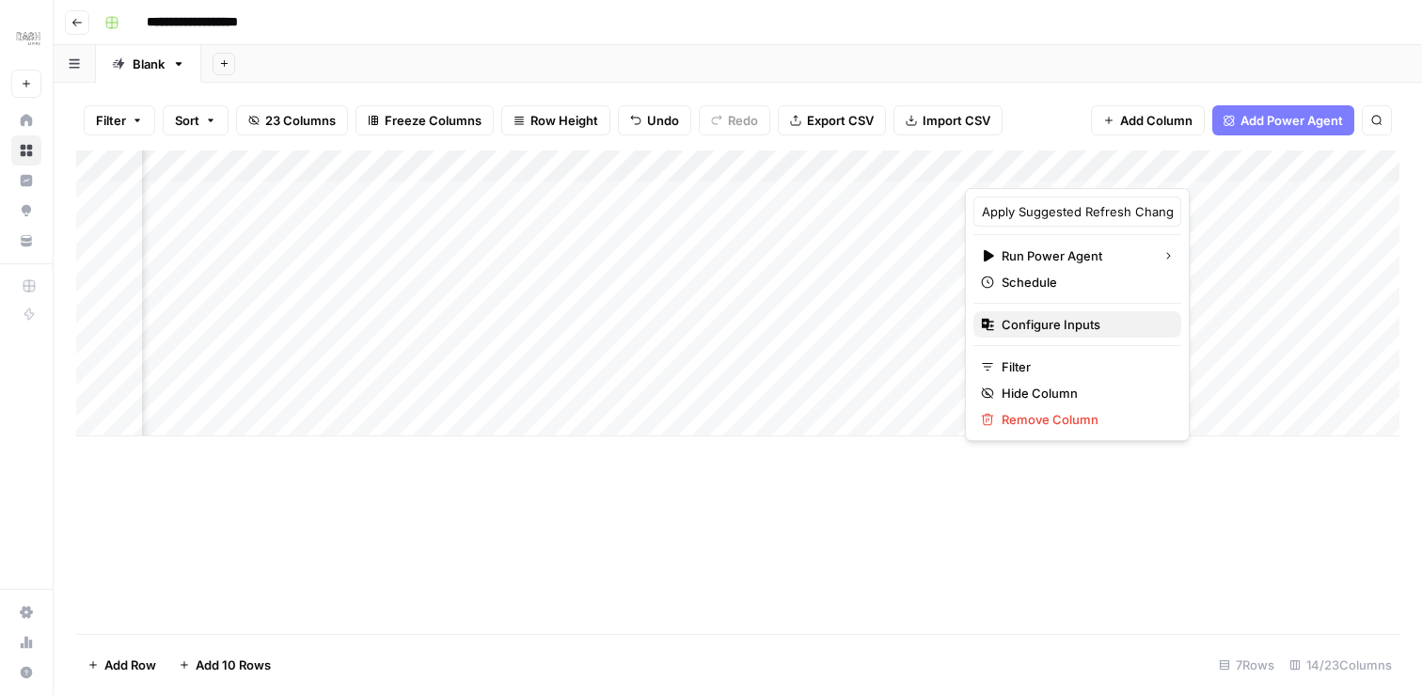
click at [1035, 325] on span "Configure Inputs" at bounding box center [1083, 324] width 165 height 19
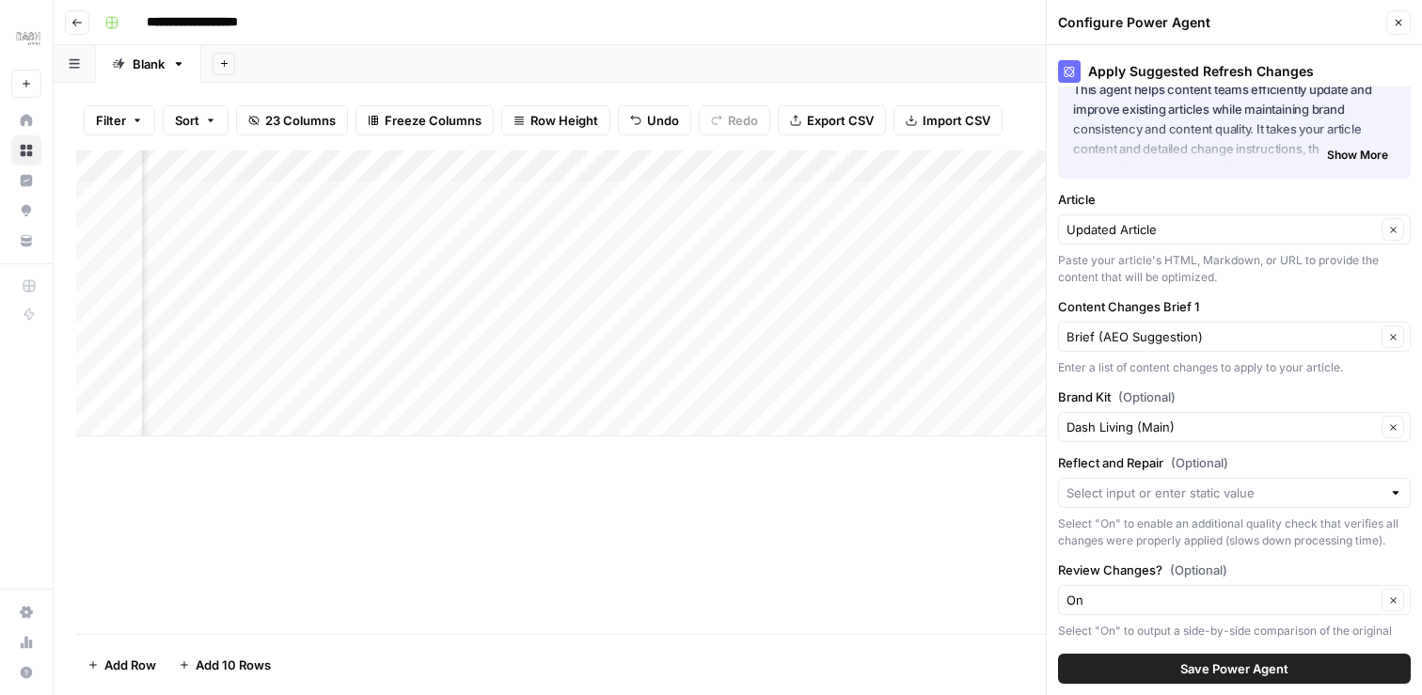
scroll to position [60, 0]
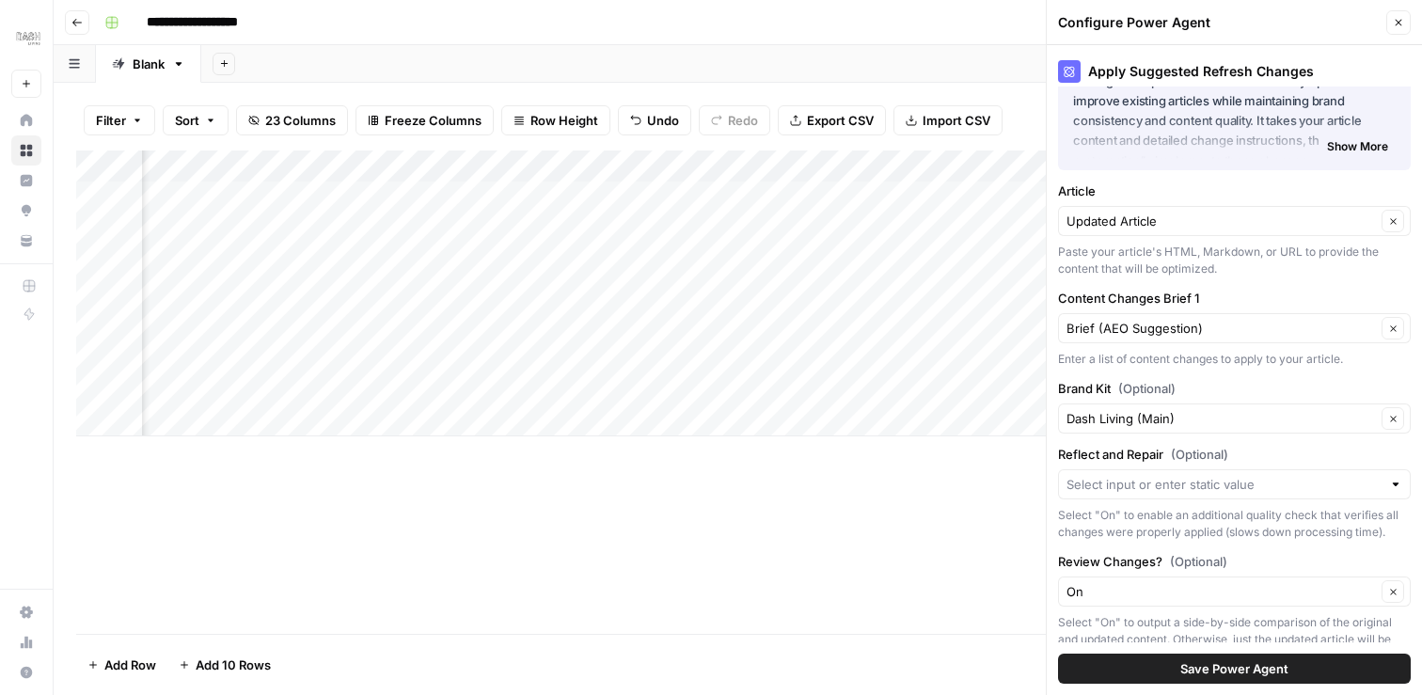
click at [1399, 17] on icon "button" at bounding box center [1398, 22] width 11 height 11
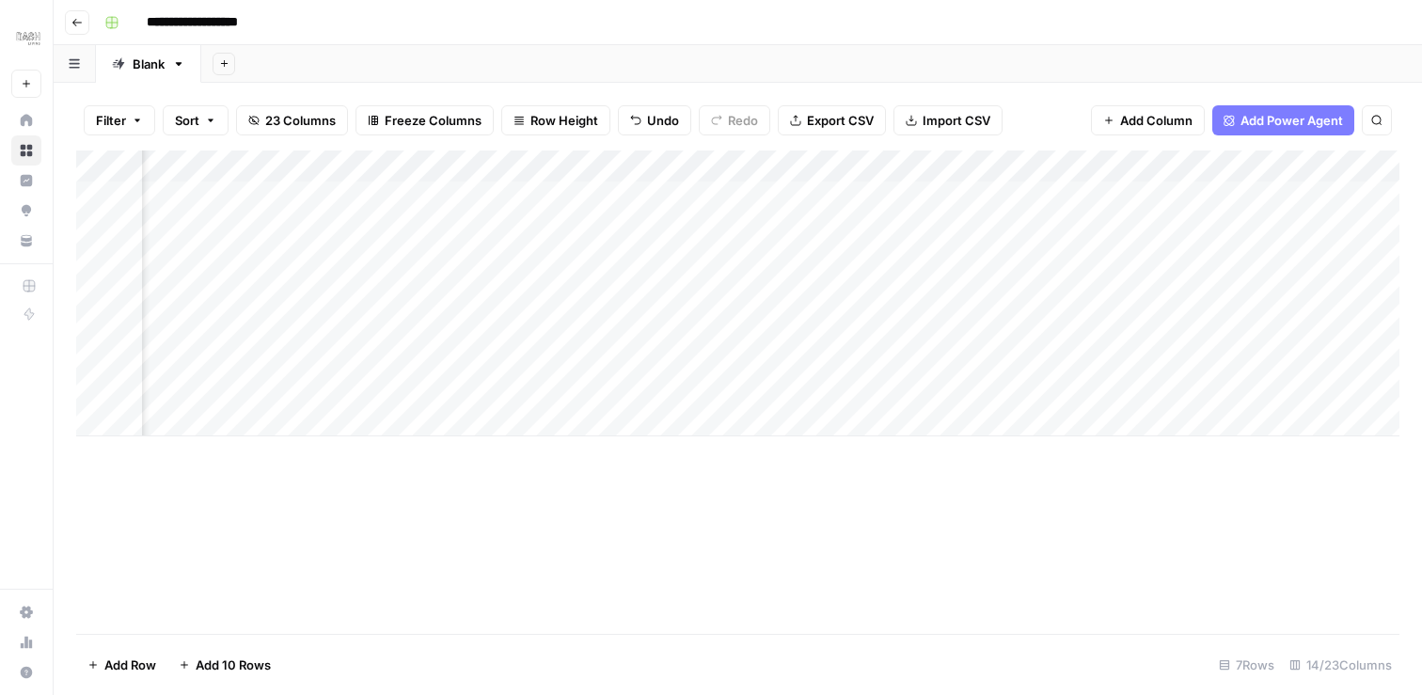
click at [1002, 459] on div "Add Column" at bounding box center [737, 391] width 1323 height 483
click at [1287, 128] on span "Add Power Agent" at bounding box center [1291, 120] width 102 height 19
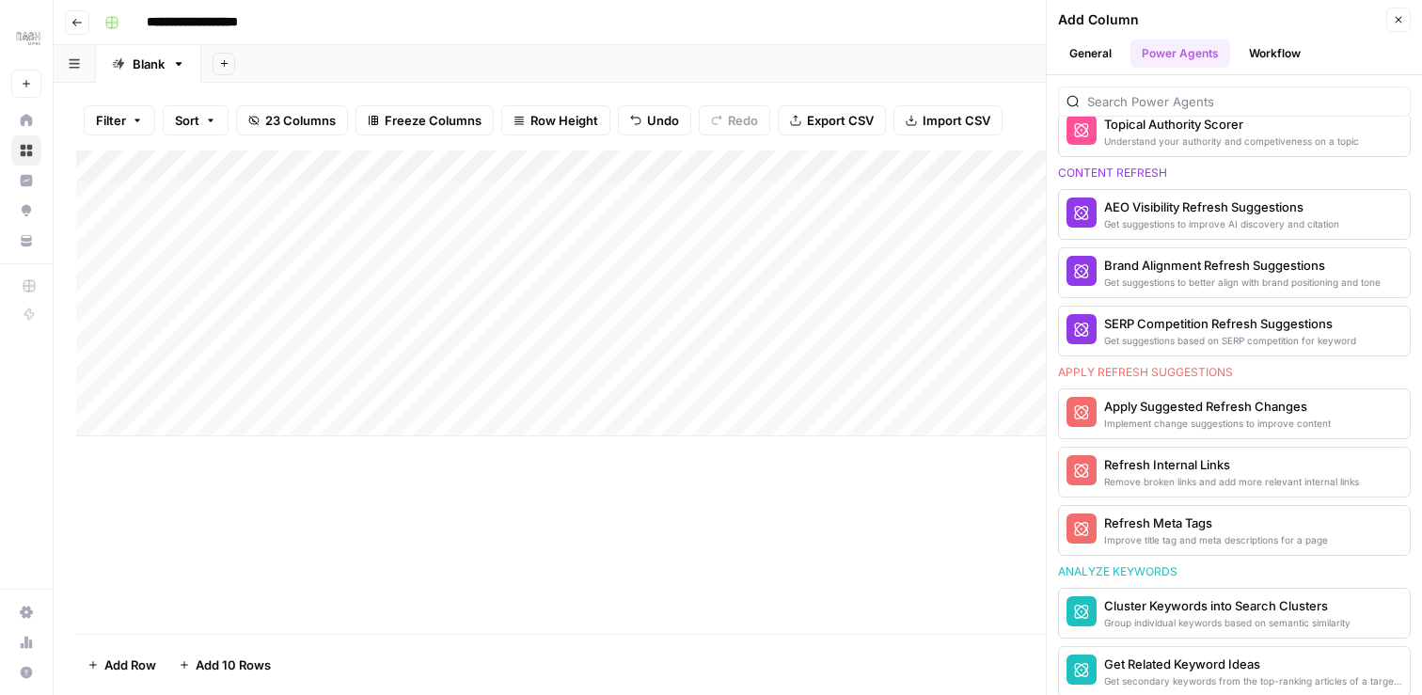
scroll to position [950, 0]
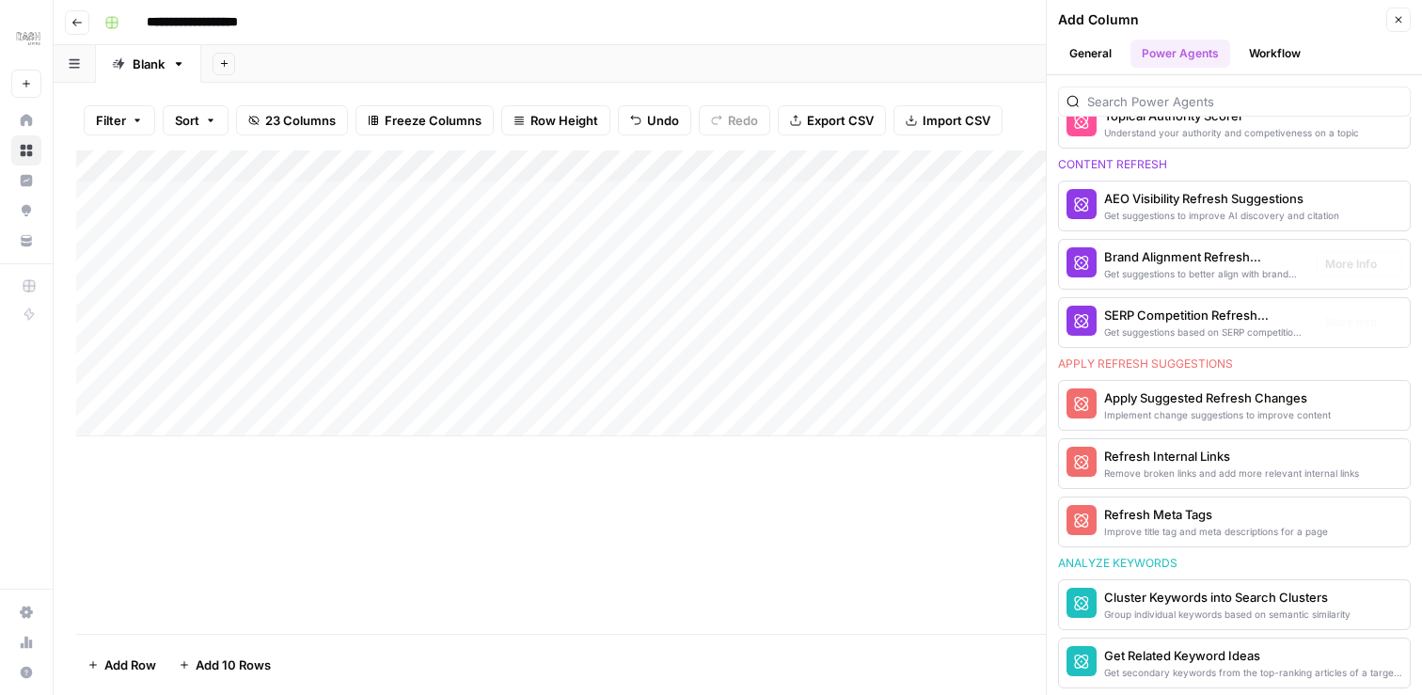
click at [730, 413] on div "Add Column" at bounding box center [737, 293] width 1323 height 286
click at [1398, 23] on icon "button" at bounding box center [1398, 19] width 11 height 11
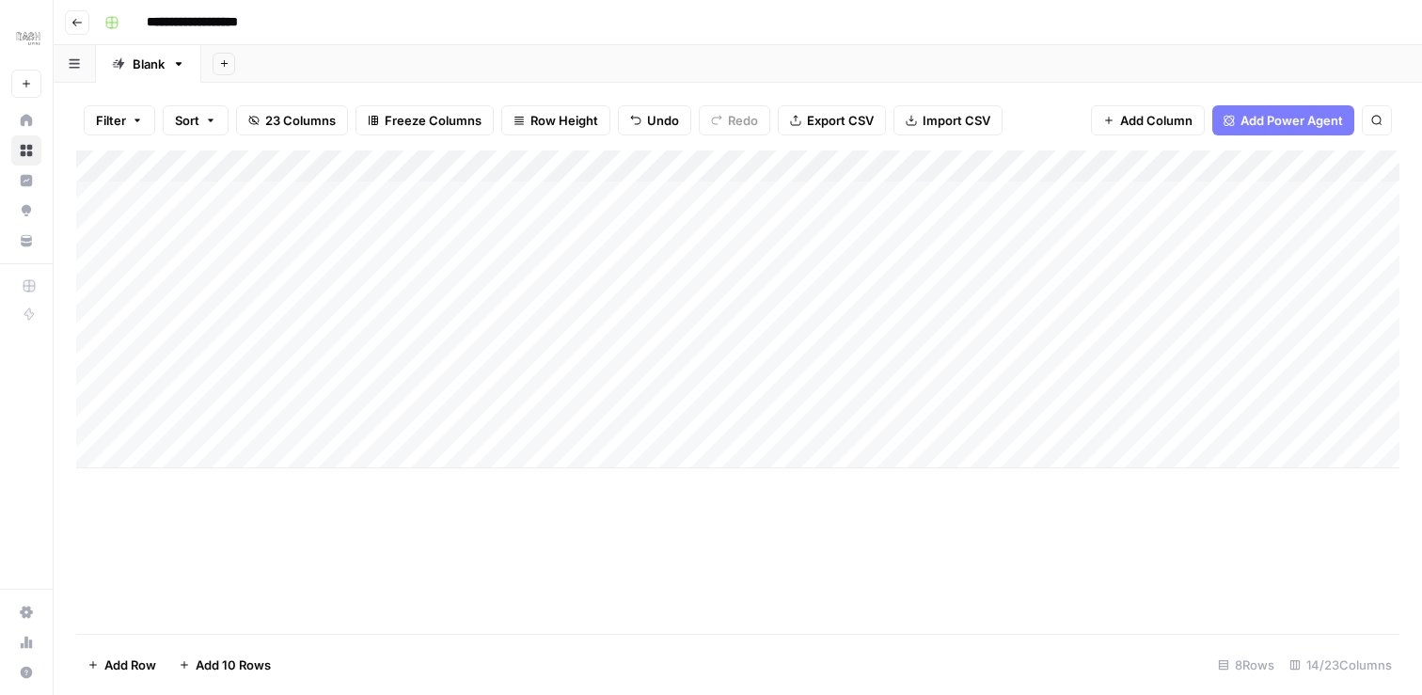
click at [790, 402] on div "Add Column" at bounding box center [737, 309] width 1323 height 318
click at [110, 416] on div "Add Column" at bounding box center [737, 309] width 1323 height 318
click at [98, 421] on div "Add Column" at bounding box center [737, 309] width 1323 height 318
click at [100, 389] on div "Add Column" at bounding box center [737, 309] width 1323 height 318
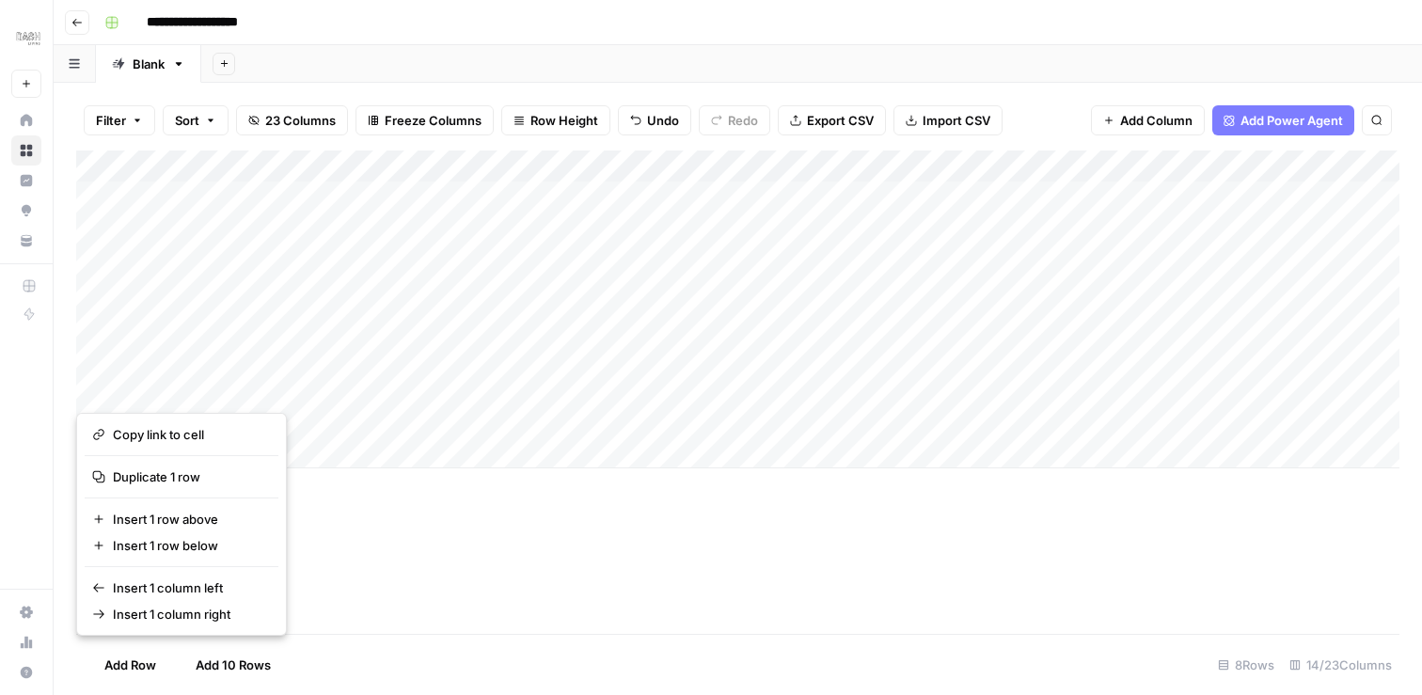
click at [251, 350] on div "Add Column" at bounding box center [737, 309] width 1323 height 318
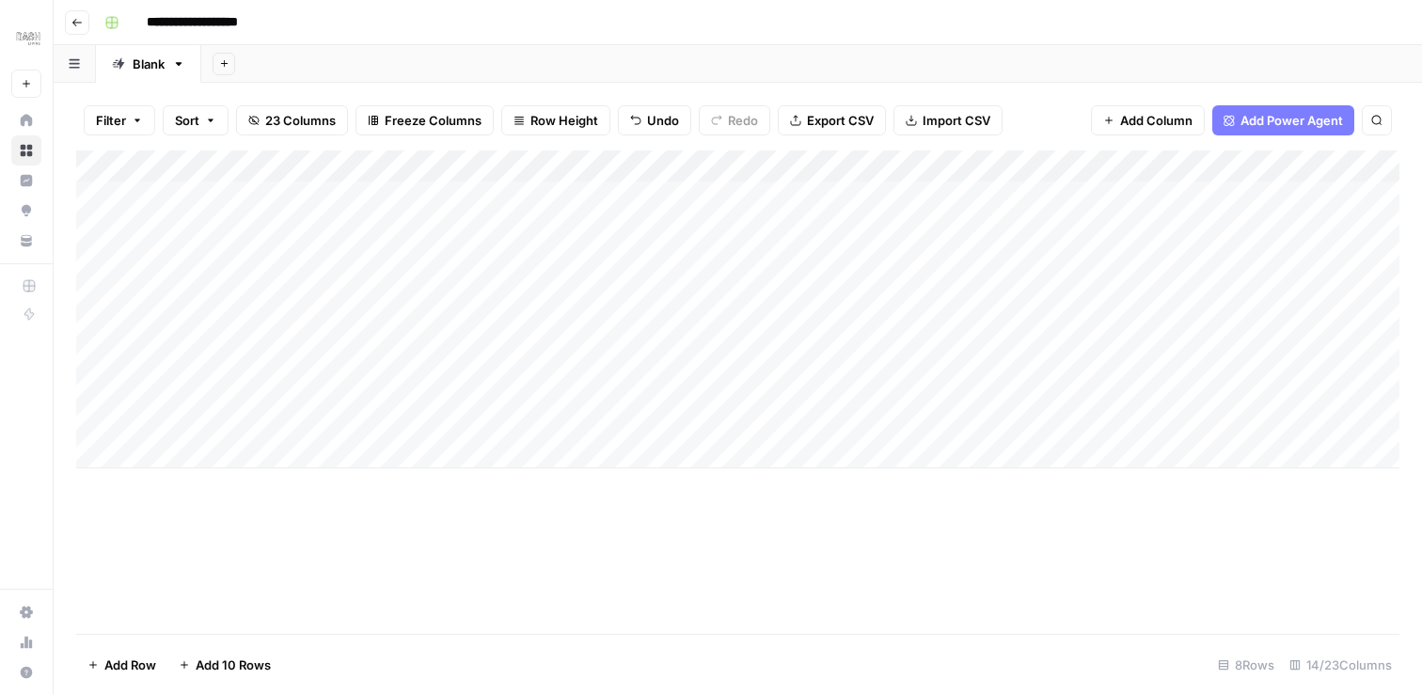
click at [553, 415] on div "Add Column" at bounding box center [737, 309] width 1323 height 318
click at [509, 507] on div "Add Column" at bounding box center [737, 391] width 1323 height 483
click at [94, 420] on div "Add Column" at bounding box center [737, 309] width 1323 height 318
click at [153, 69] on div "Blank" at bounding box center [149, 64] width 32 height 19
click at [179, 64] on icon "button" at bounding box center [179, 64] width 7 height 4
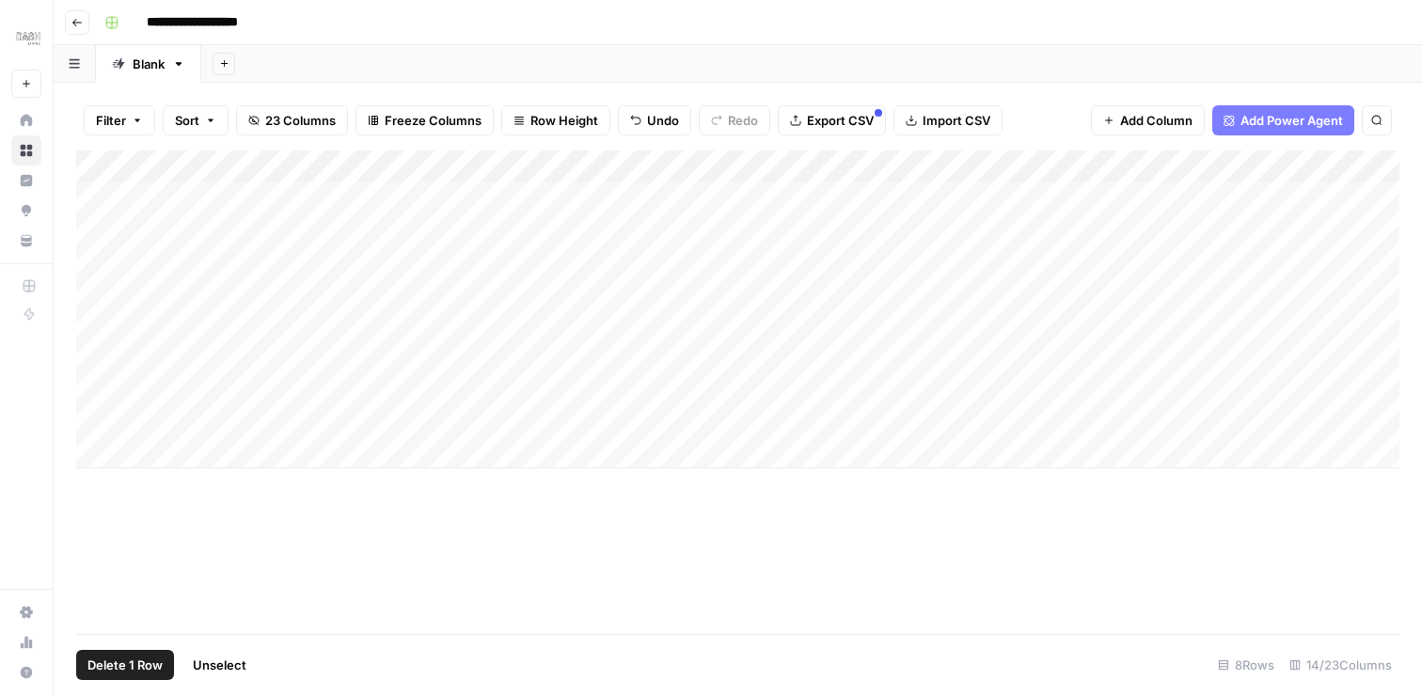
click at [179, 64] on icon "button" at bounding box center [179, 64] width 7 height 4
click at [78, 424] on div "Add Column" at bounding box center [737, 309] width 1323 height 318
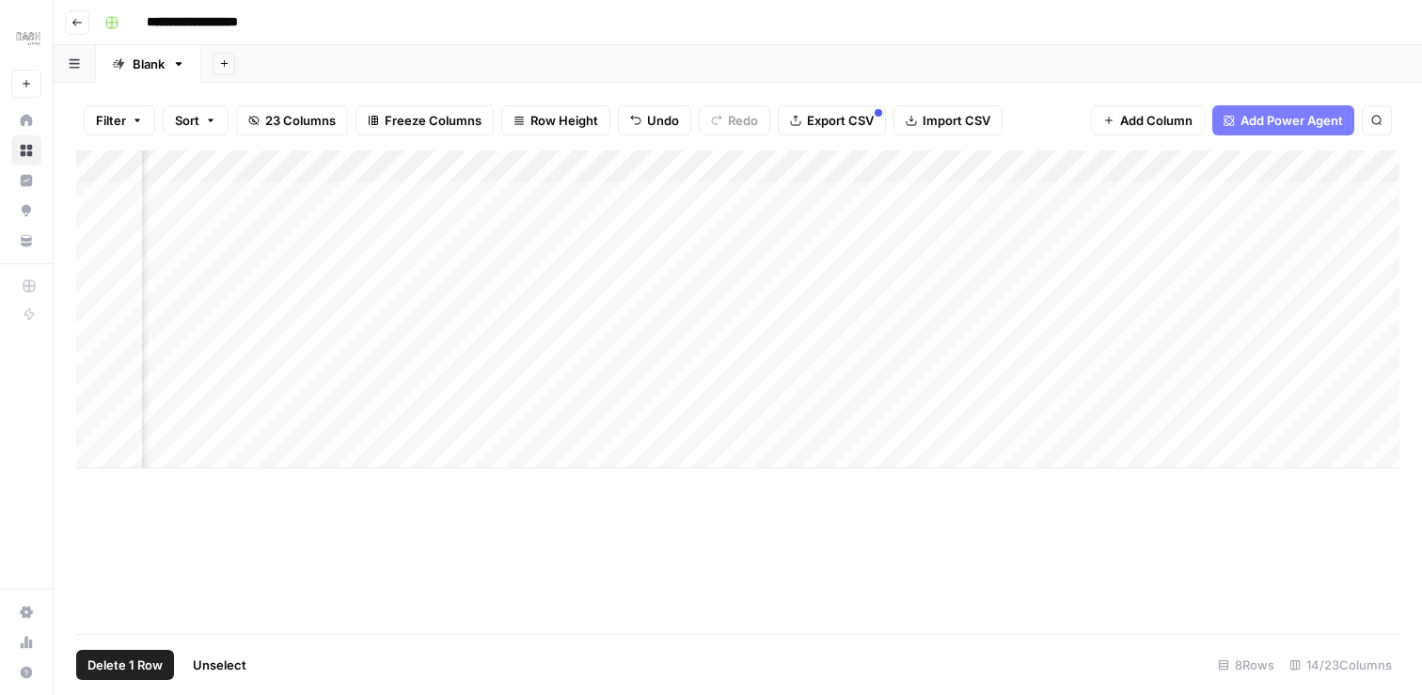
click at [114, 662] on span "Delete 1 Row" at bounding box center [124, 664] width 75 height 19
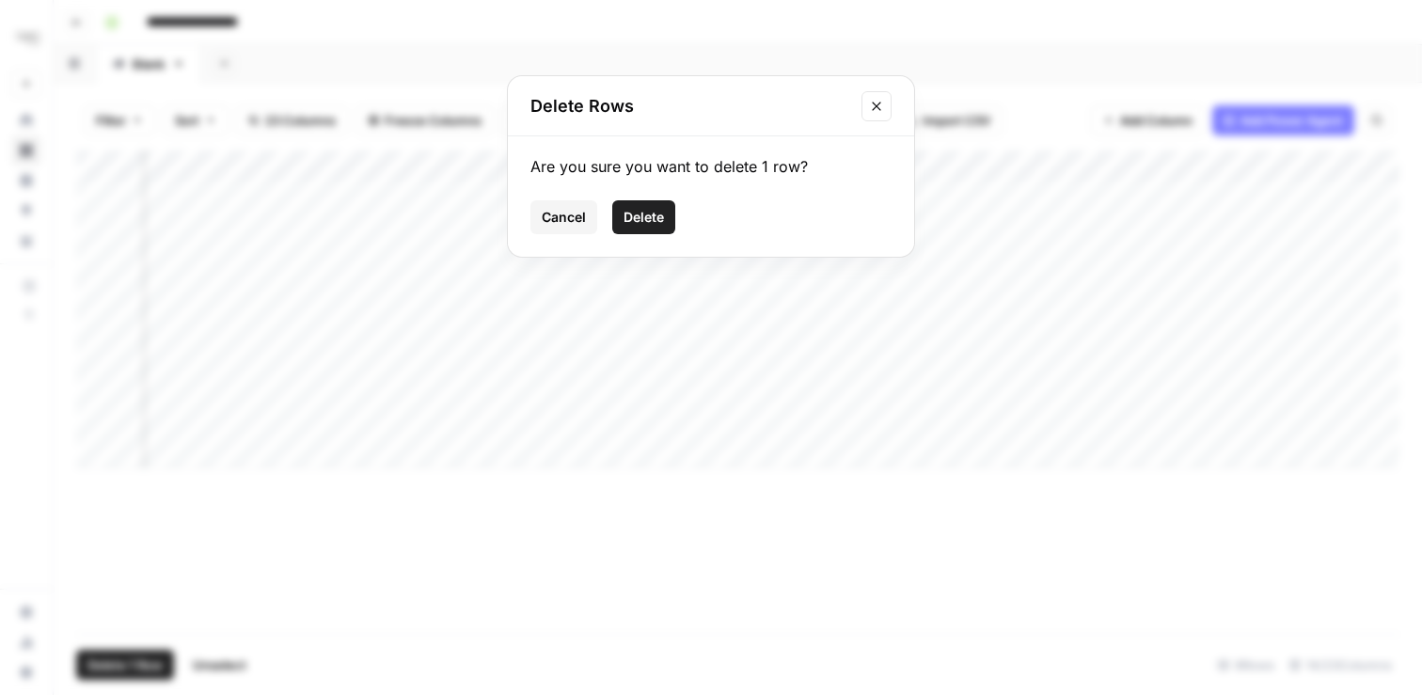
click at [648, 206] on button "Delete" at bounding box center [643, 217] width 63 height 34
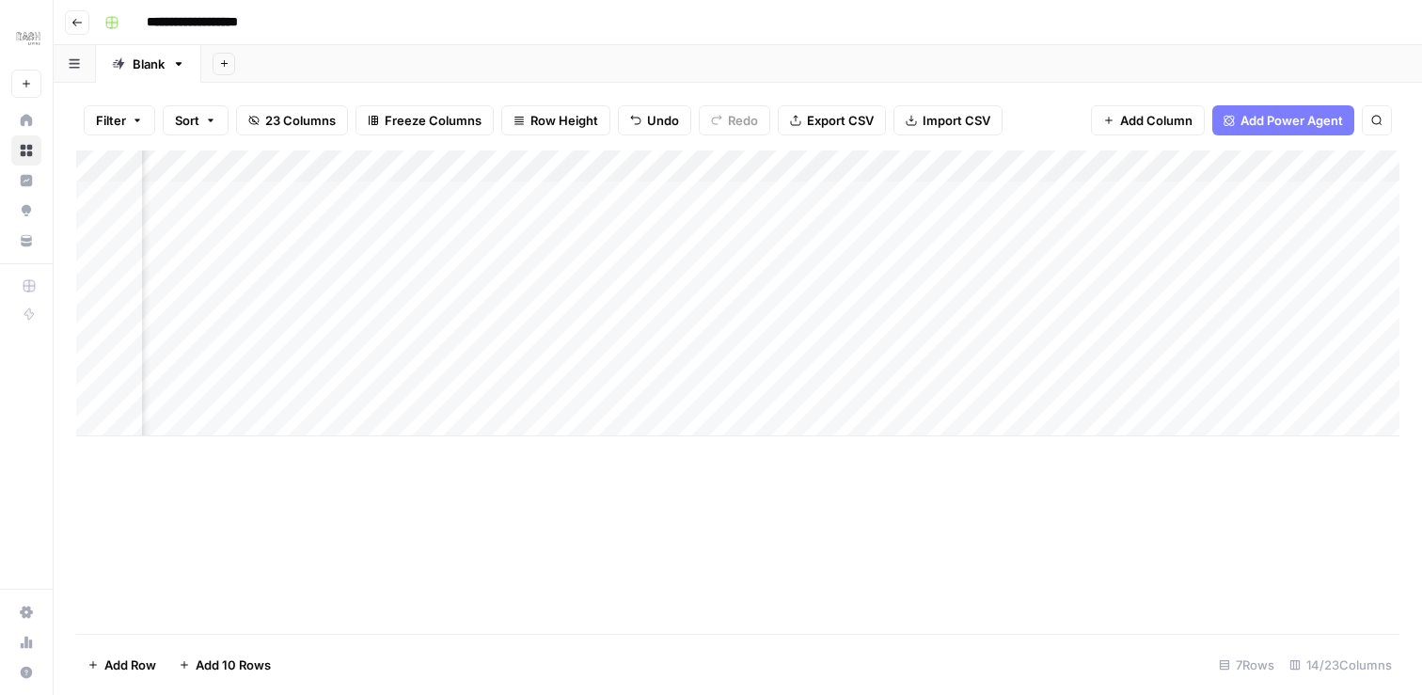
click at [95, 384] on div "Add Column" at bounding box center [737, 293] width 1323 height 286
click at [124, 656] on span "Delete 1 Row" at bounding box center [124, 664] width 75 height 19
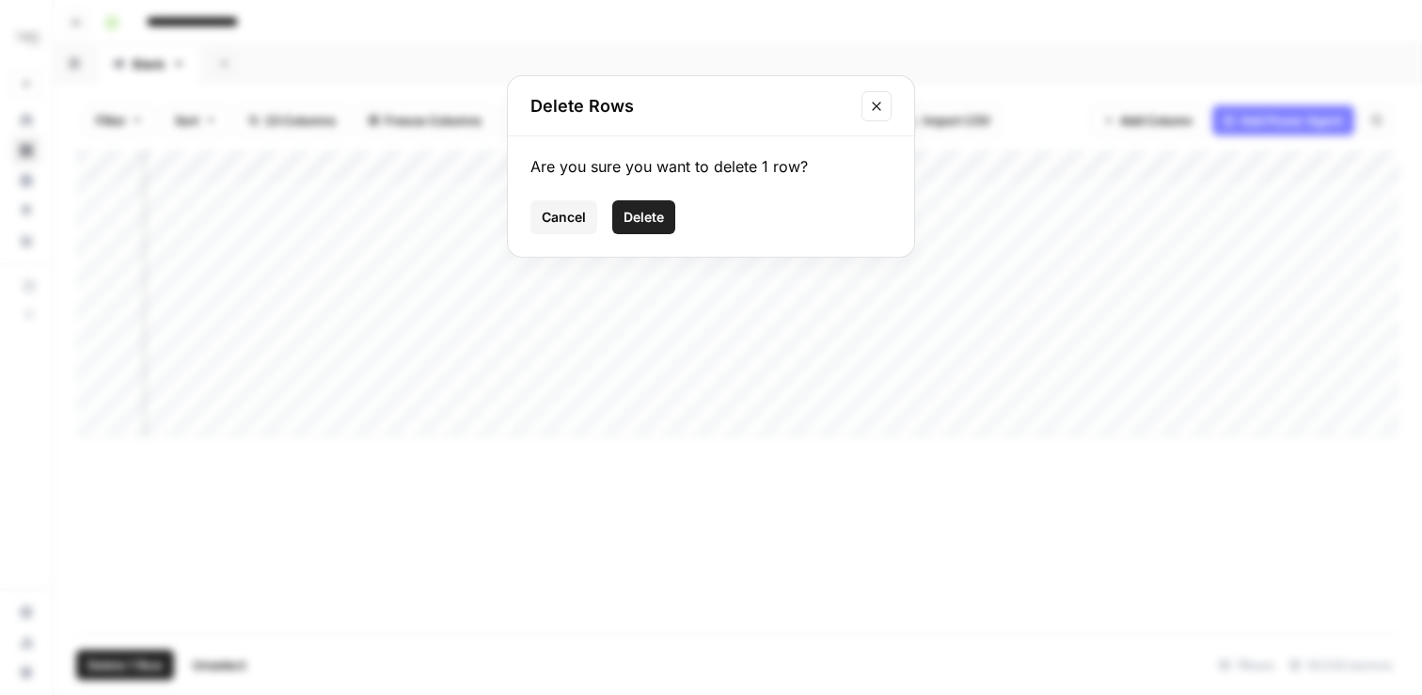
click at [646, 211] on span "Delete" at bounding box center [643, 217] width 40 height 19
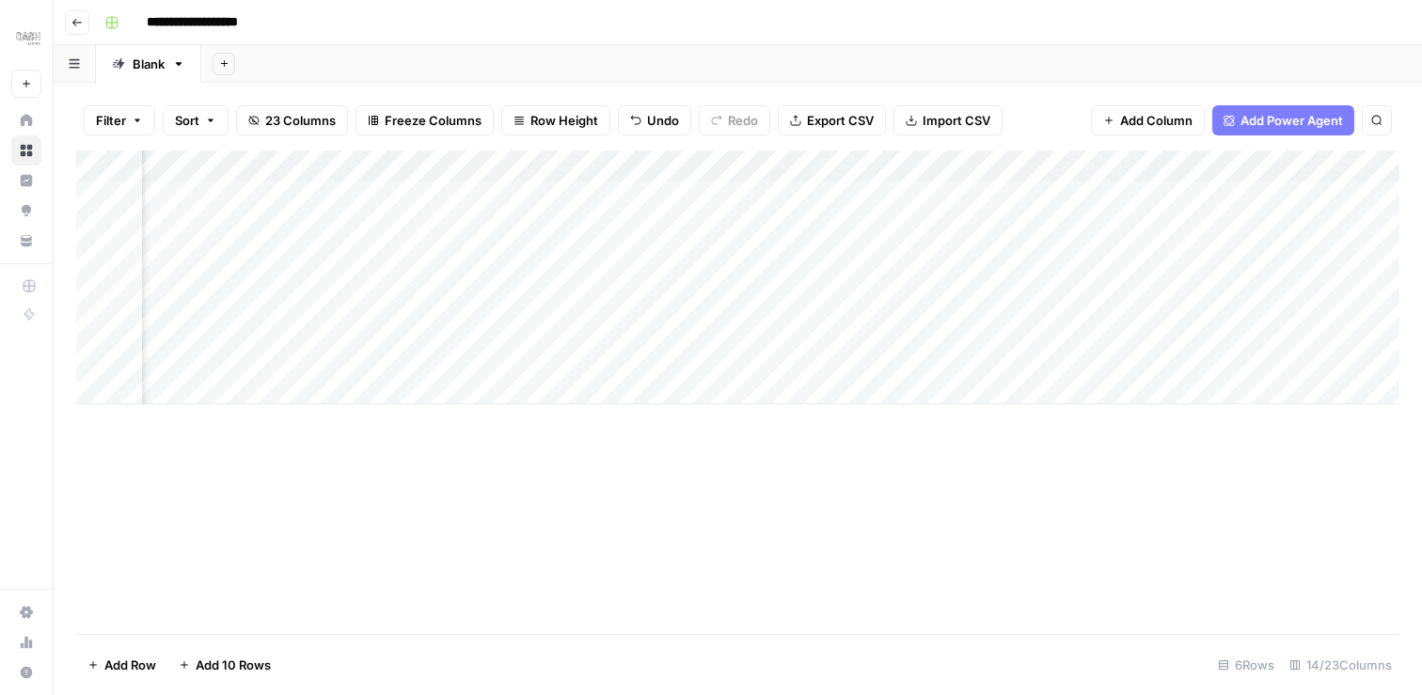
scroll to position [0, 1312]
click at [685, 316] on div "Add Column" at bounding box center [737, 277] width 1323 height 254
click at [685, 323] on div "Add Column" at bounding box center [737, 277] width 1323 height 254
click at [685, 438] on div "Add Column" at bounding box center [737, 391] width 1323 height 483
click at [716, 163] on div "Add Column" at bounding box center [737, 277] width 1323 height 254
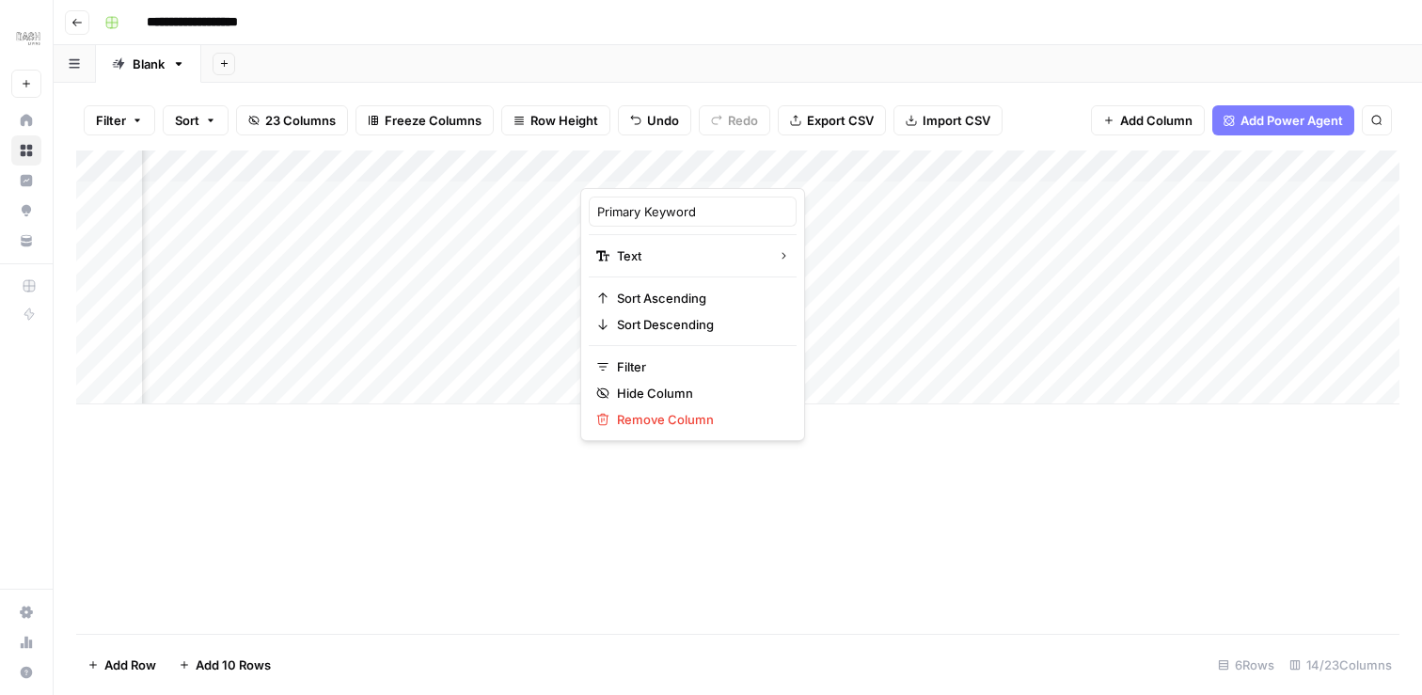
click at [752, 166] on div at bounding box center [716, 169] width 272 height 38
click at [1142, 164] on div "Add Column" at bounding box center [737, 277] width 1323 height 254
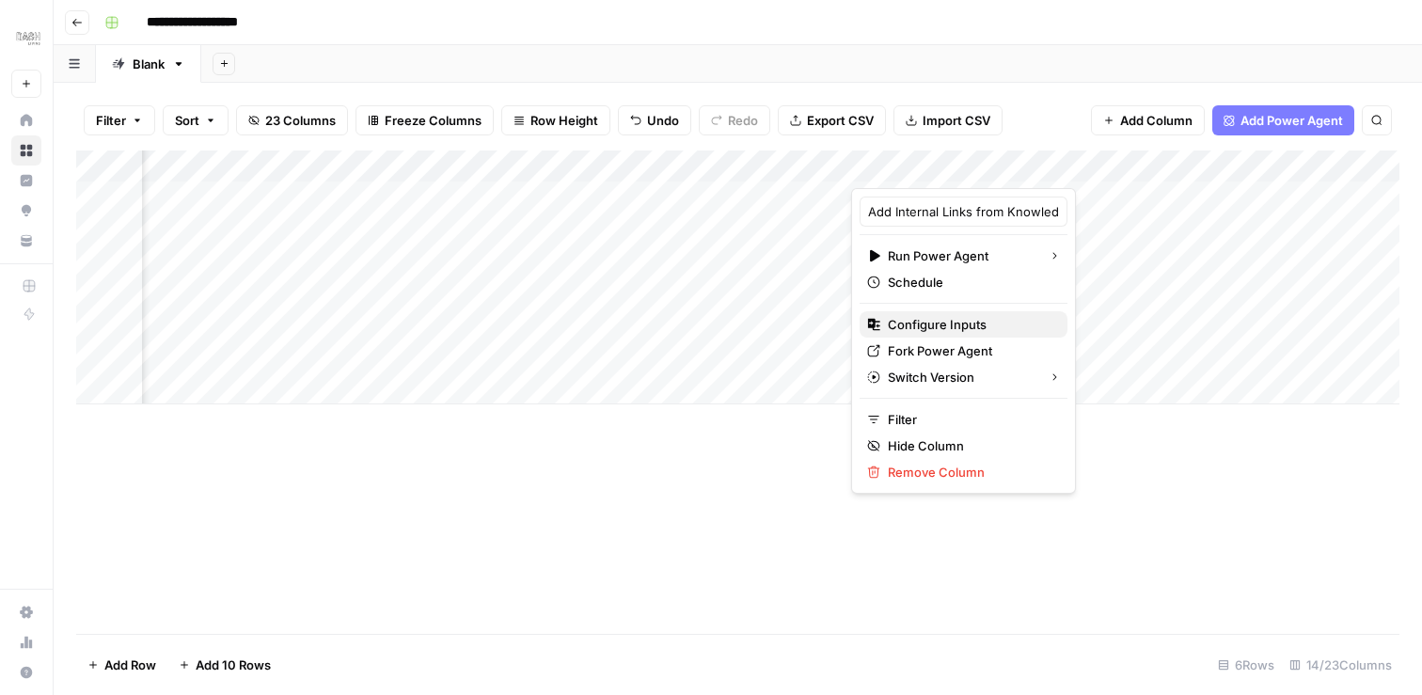
click at [938, 322] on span "Configure Inputs" at bounding box center [970, 324] width 165 height 19
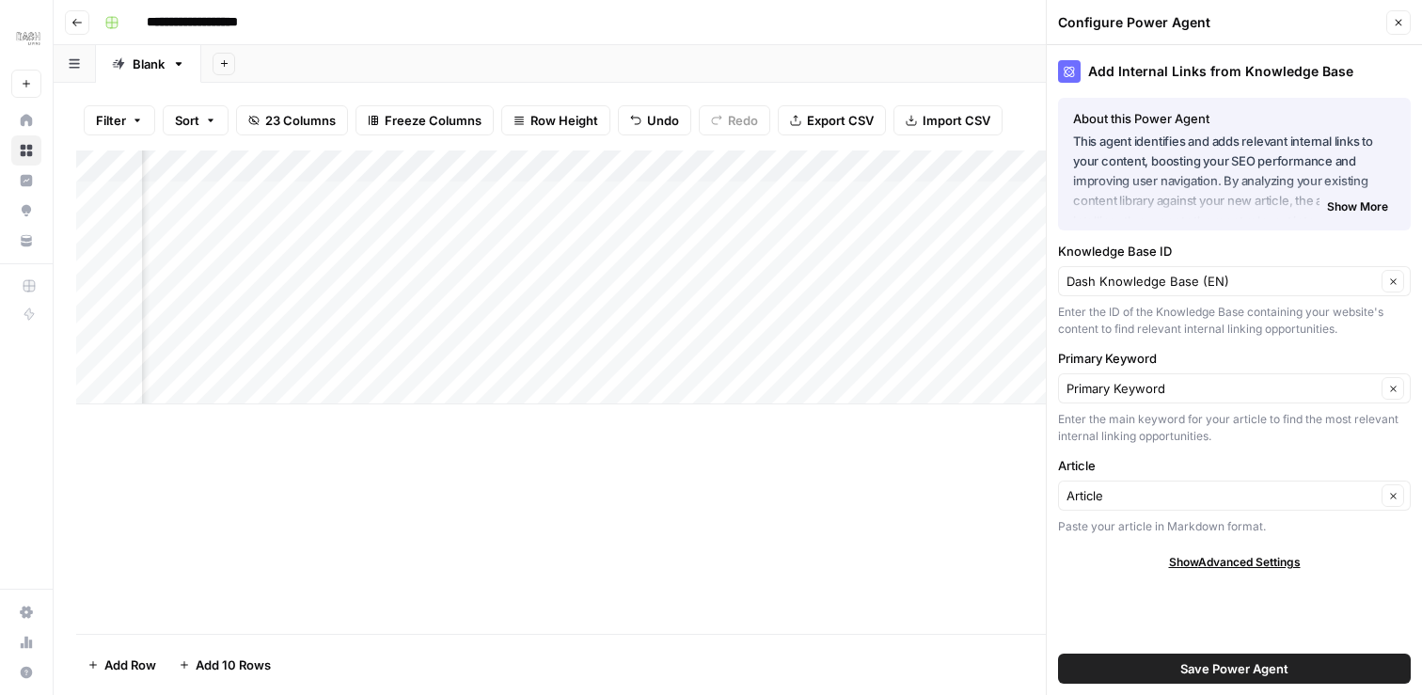
click at [1400, 25] on icon "button" at bounding box center [1398, 22] width 11 height 11
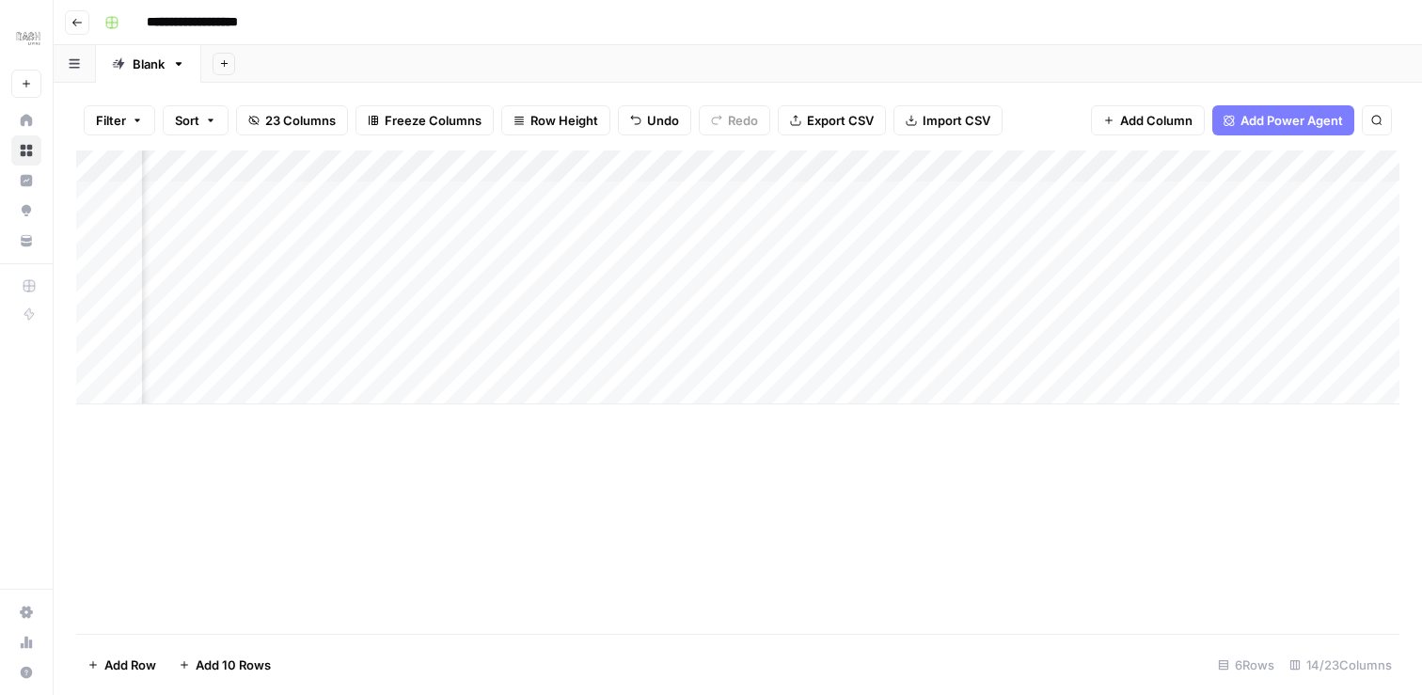
click at [663, 326] on div "Add Column" at bounding box center [737, 277] width 1323 height 254
type textarea "*********"
click at [1010, 327] on div "Add Column" at bounding box center [737, 277] width 1323 height 254
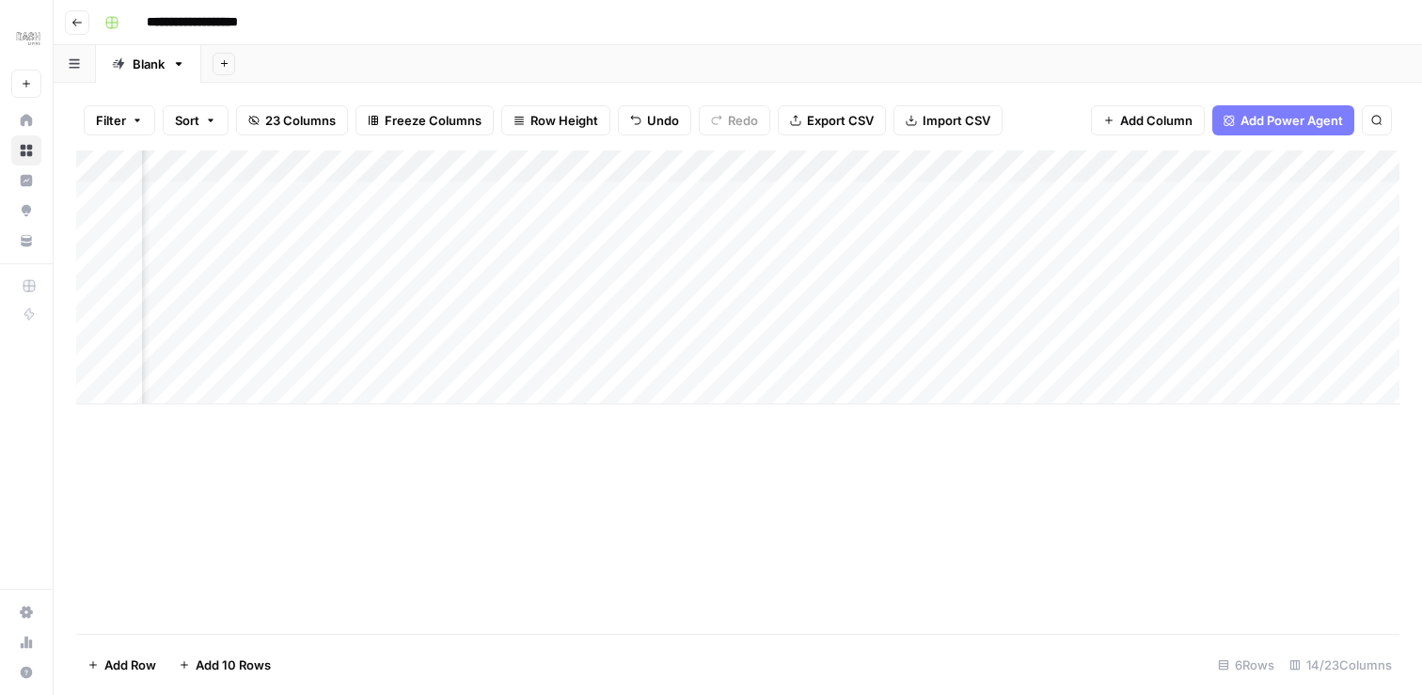
click at [154, 66] on div "Blank" at bounding box center [149, 64] width 32 height 19
click at [180, 71] on link "Blank" at bounding box center [148, 64] width 105 height 38
click at [177, 64] on icon "button" at bounding box center [178, 63] width 13 height 13
click at [227, 102] on span "Rename Sheet" at bounding box center [255, 99] width 90 height 19
type input "********"
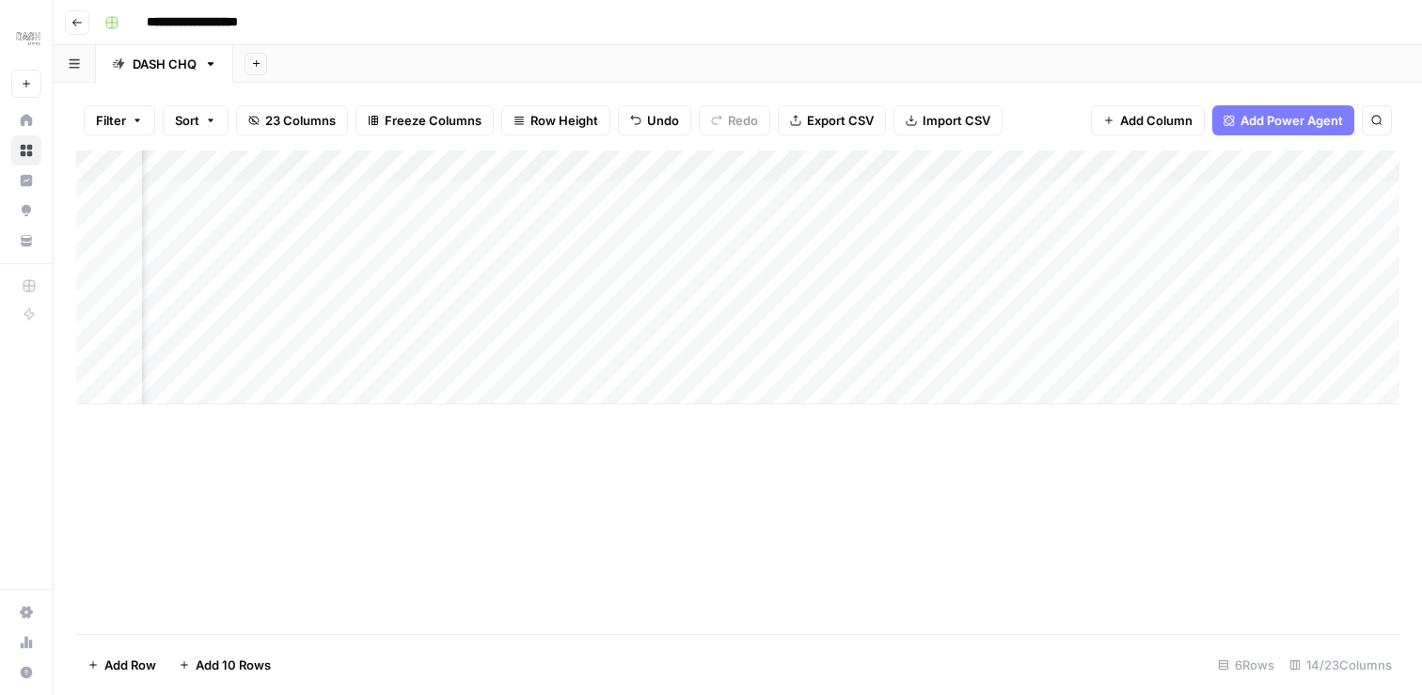
click at [189, 68] on div "DASH CHQ" at bounding box center [165, 64] width 64 height 19
click at [264, 62] on button "Add Sheet" at bounding box center [258, 64] width 23 height 23
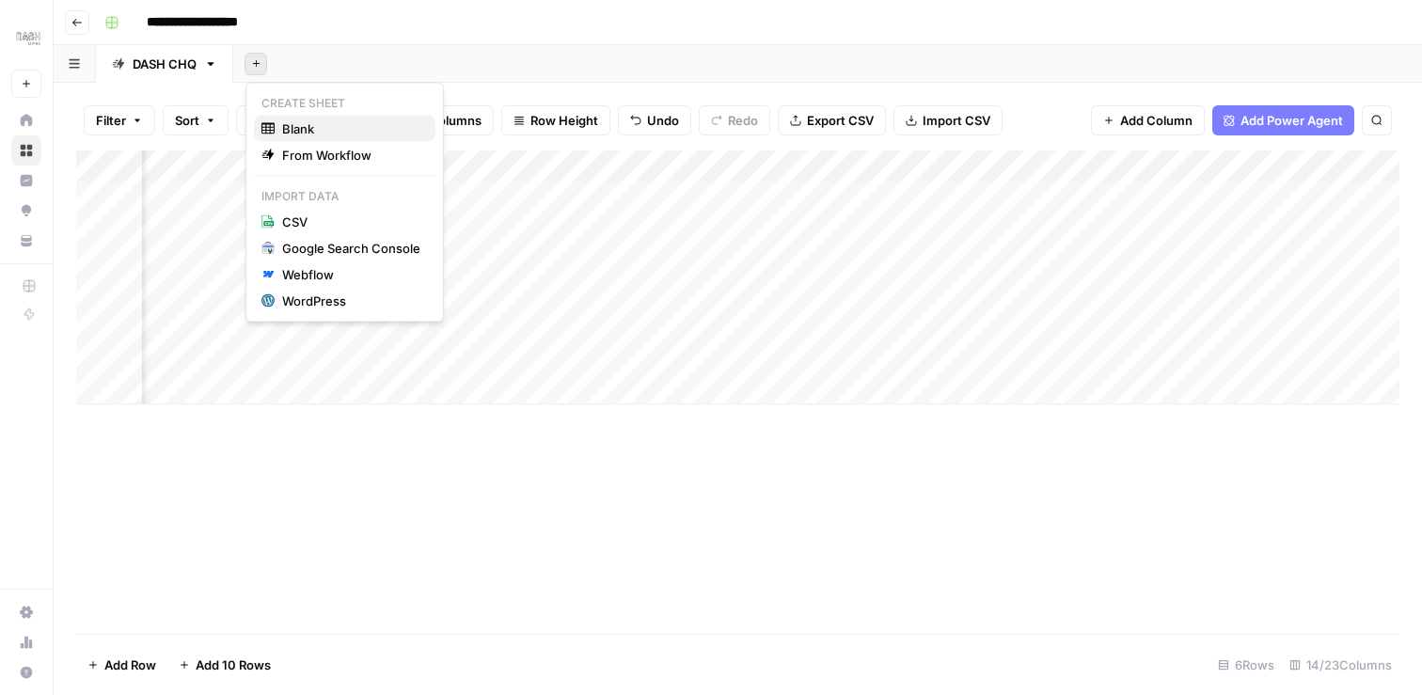
click at [302, 119] on span "Blank" at bounding box center [351, 128] width 138 height 19
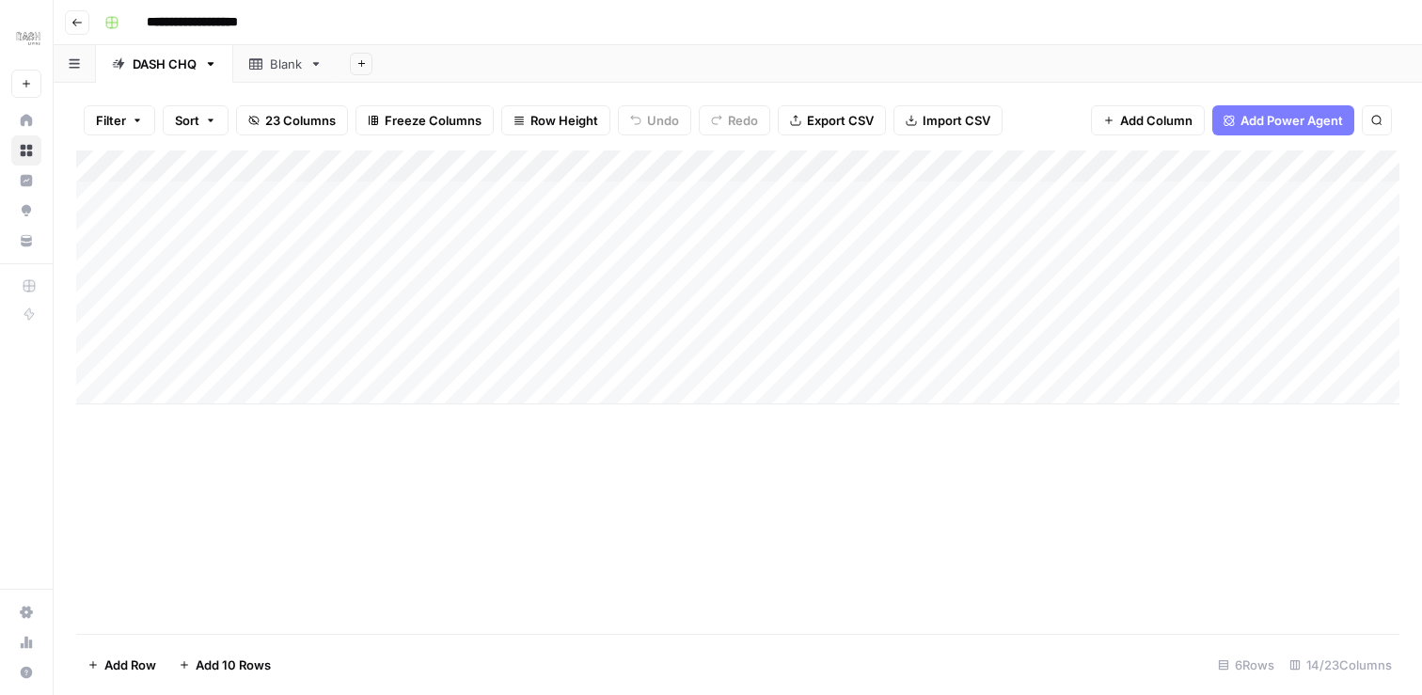
click at [317, 67] on icon at bounding box center [315, 63] width 13 height 13
click at [315, 65] on icon "button" at bounding box center [315, 63] width 13 height 13
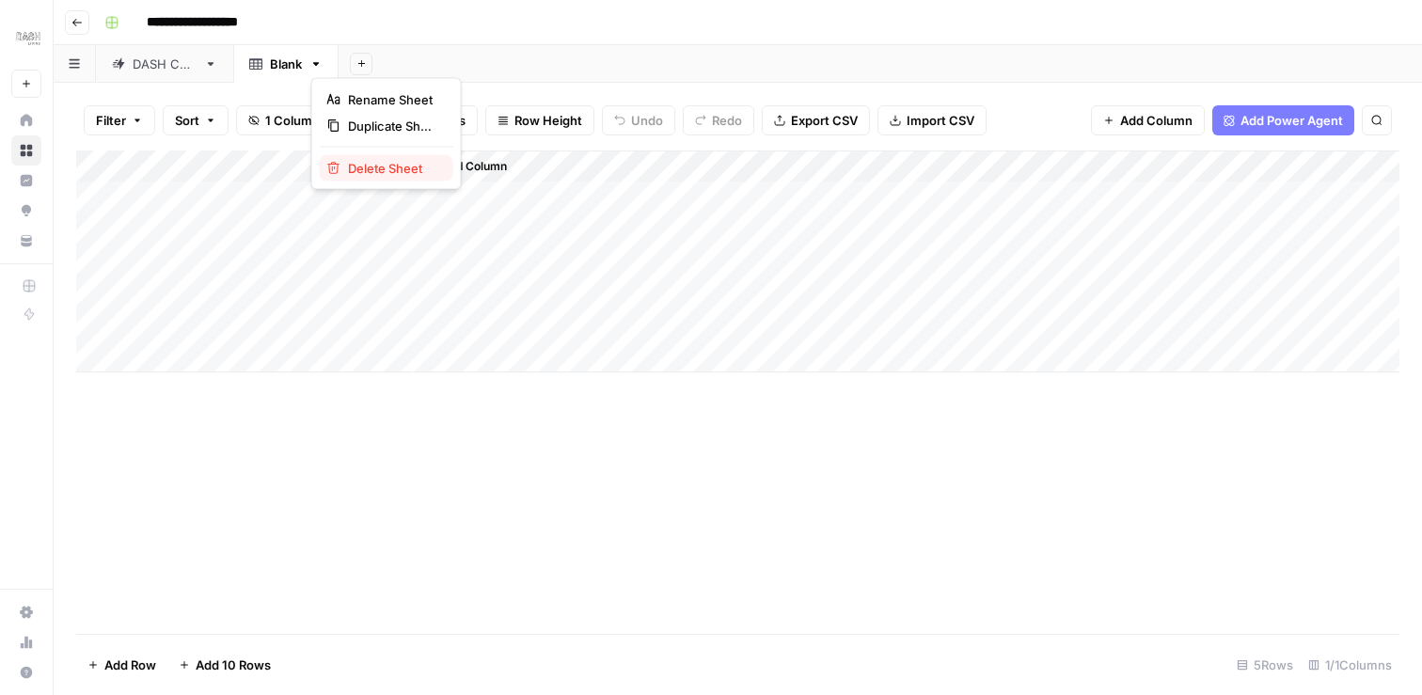
click at [361, 166] on span "Delete Sheet" at bounding box center [393, 168] width 90 height 19
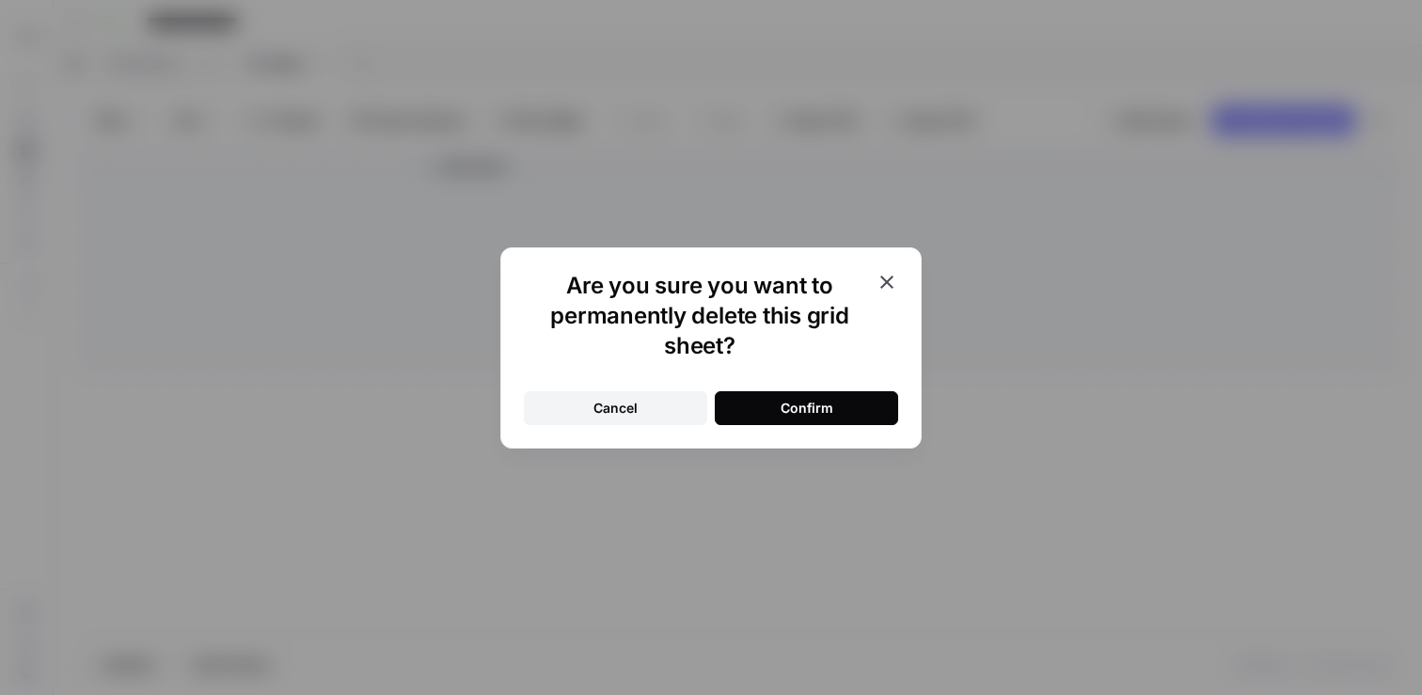
click at [812, 407] on div "Confirm" at bounding box center [806, 408] width 53 height 19
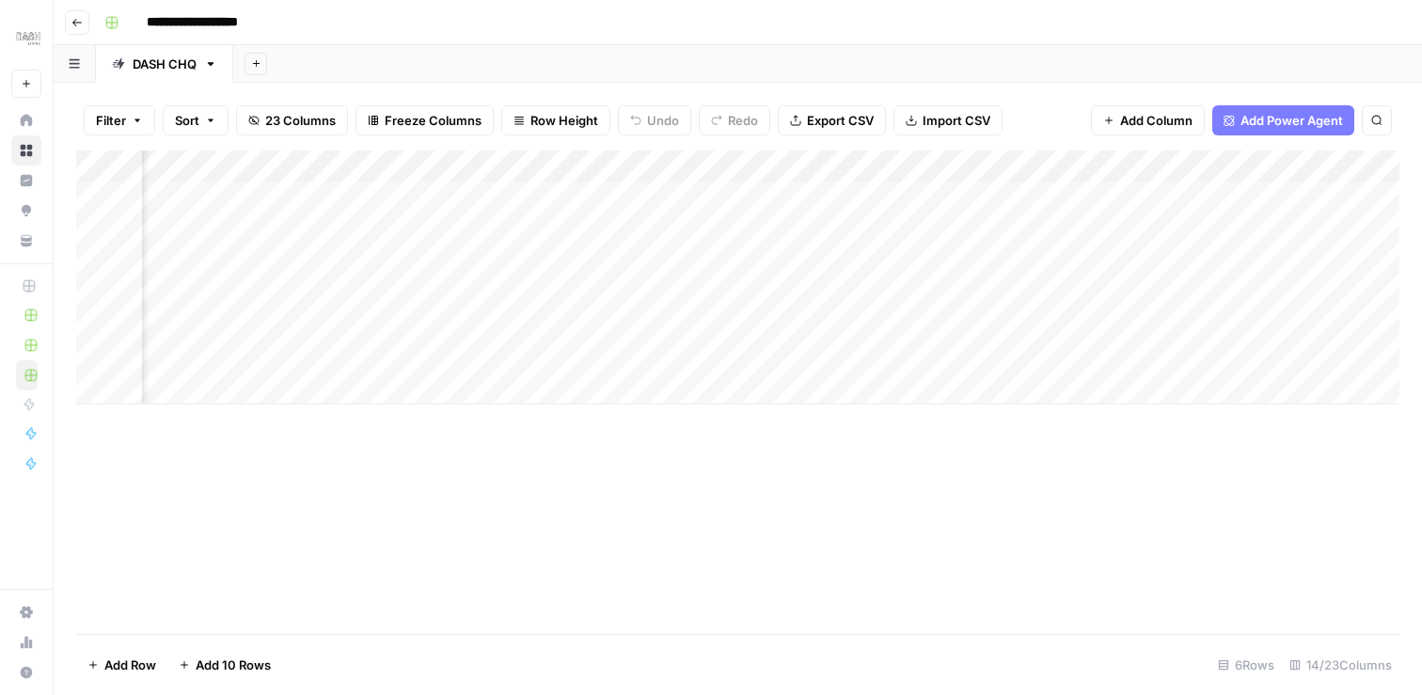
scroll to position [0, 1860]
click at [778, 325] on div "Add Column" at bounding box center [737, 277] width 1323 height 254
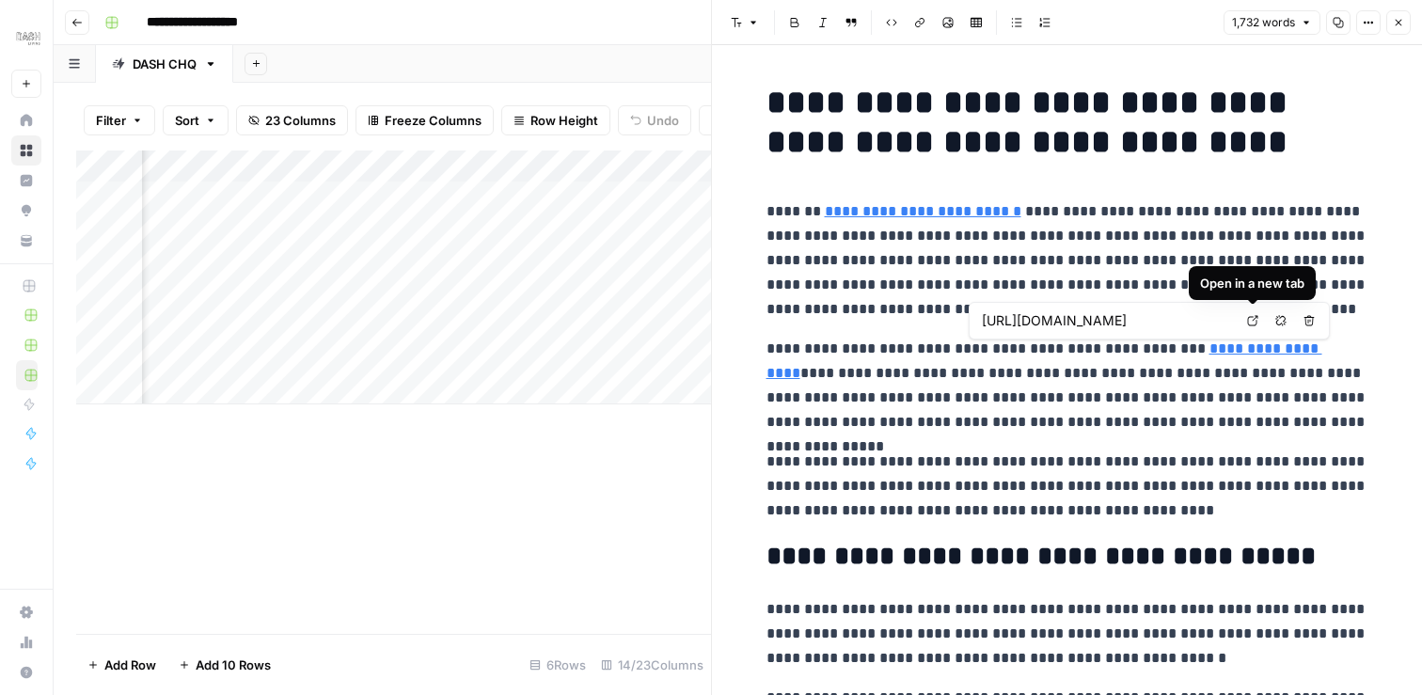
click at [1253, 320] on icon at bounding box center [1253, 321] width 10 height 10
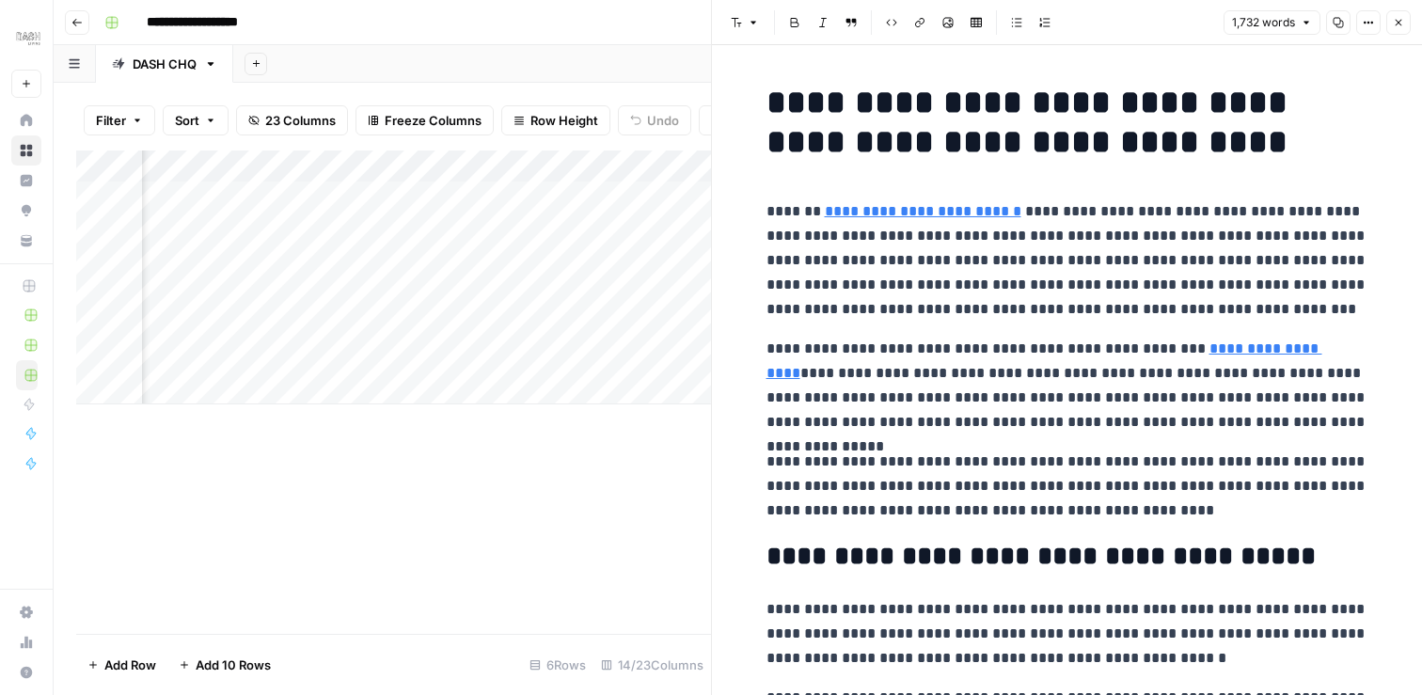
click at [1112, 423] on p "**********" at bounding box center [1067, 386] width 602 height 98
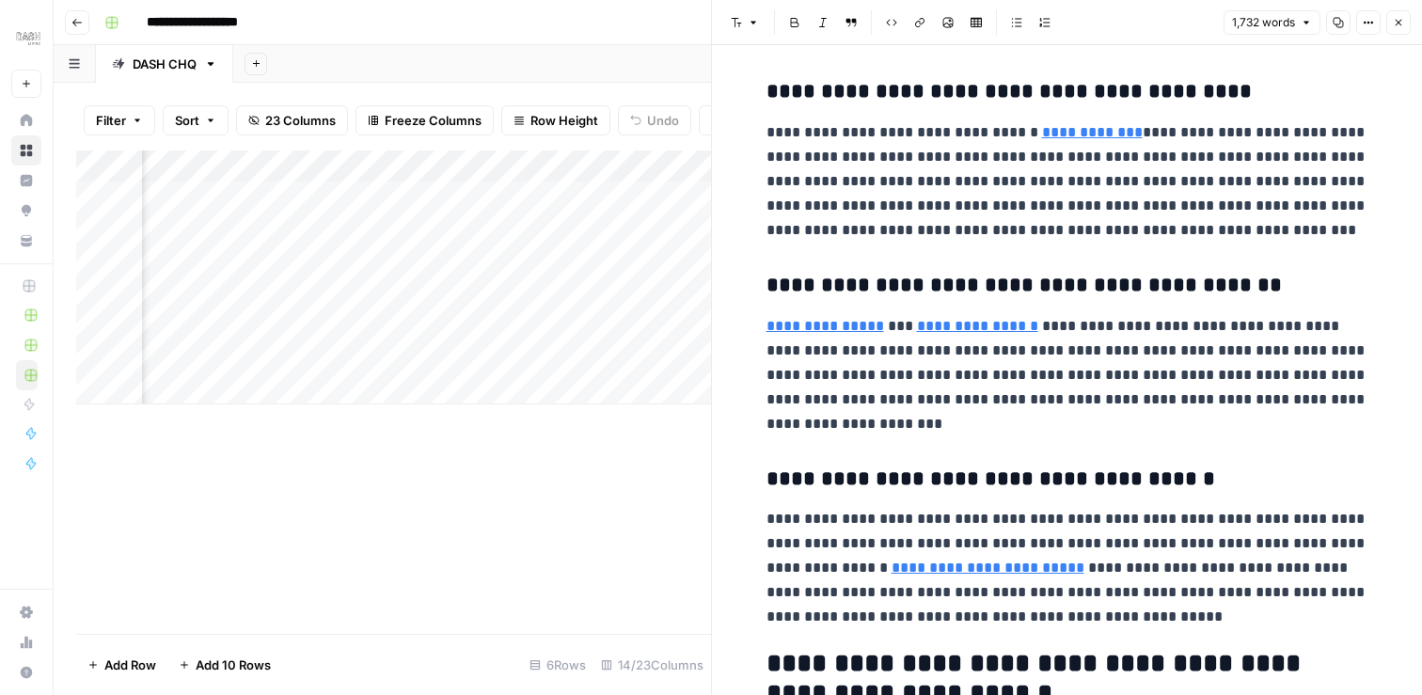
scroll to position [1870, 0]
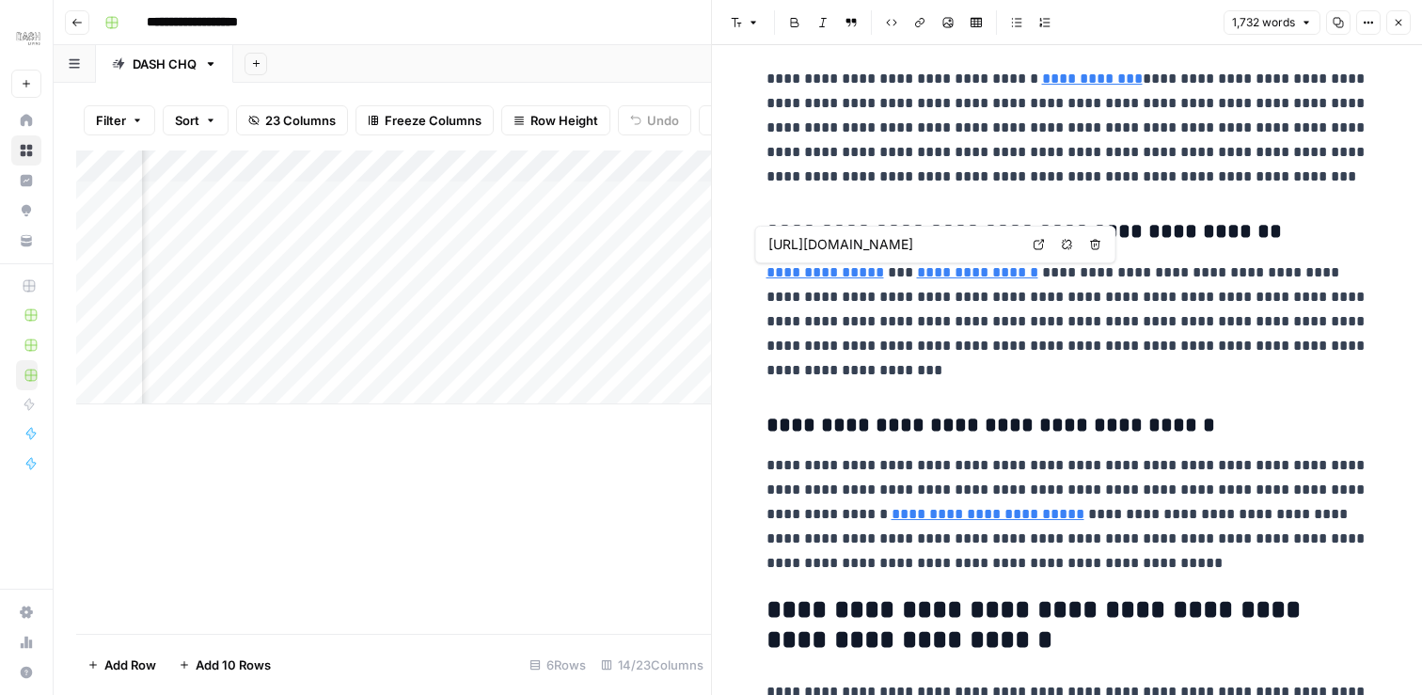
type input "https://www.jreast.co.jp/e/stations/e659.html"
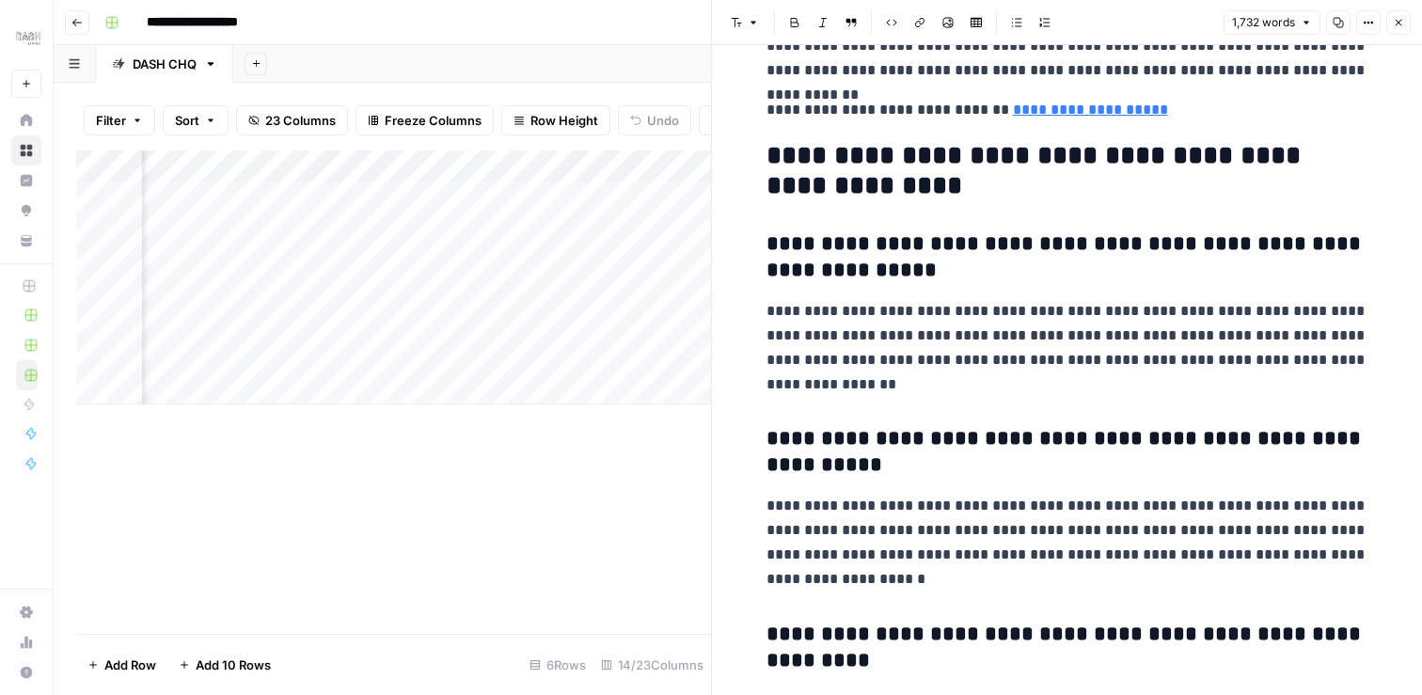
scroll to position [5822, 0]
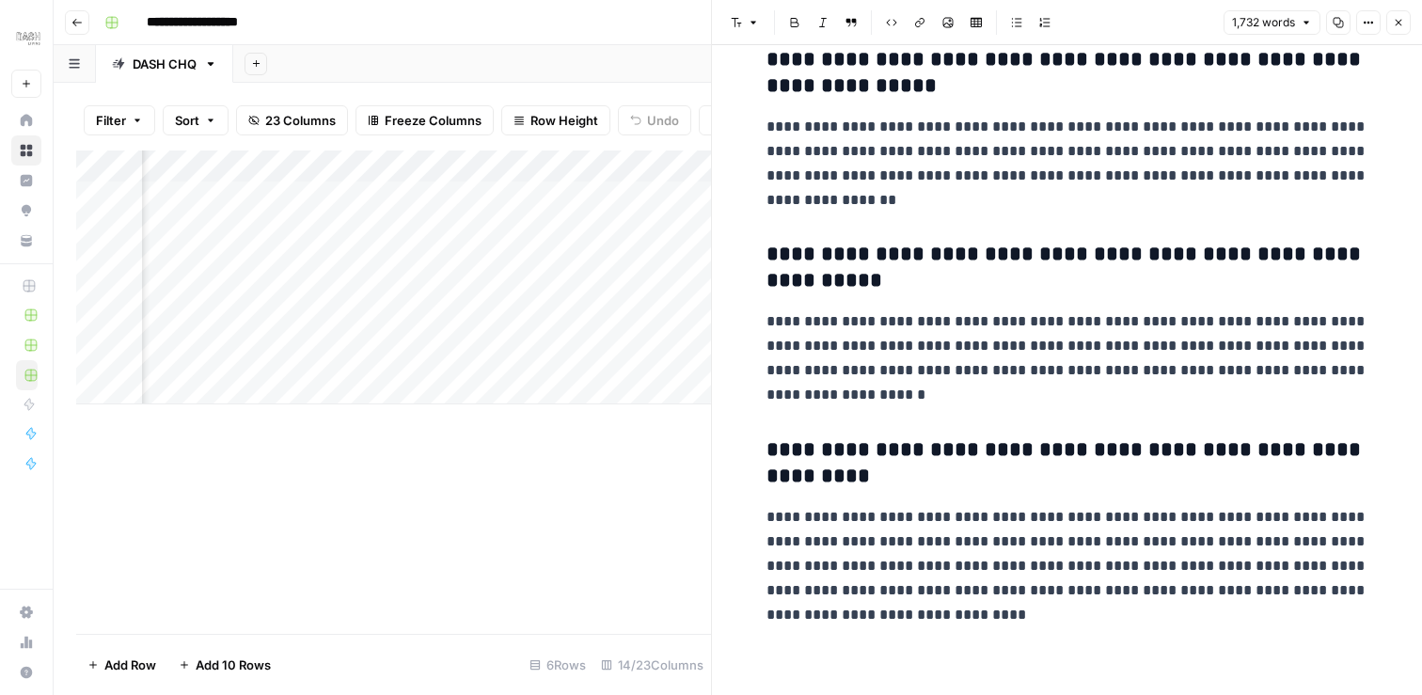
click at [1402, 22] on icon "button" at bounding box center [1398, 22] width 11 height 11
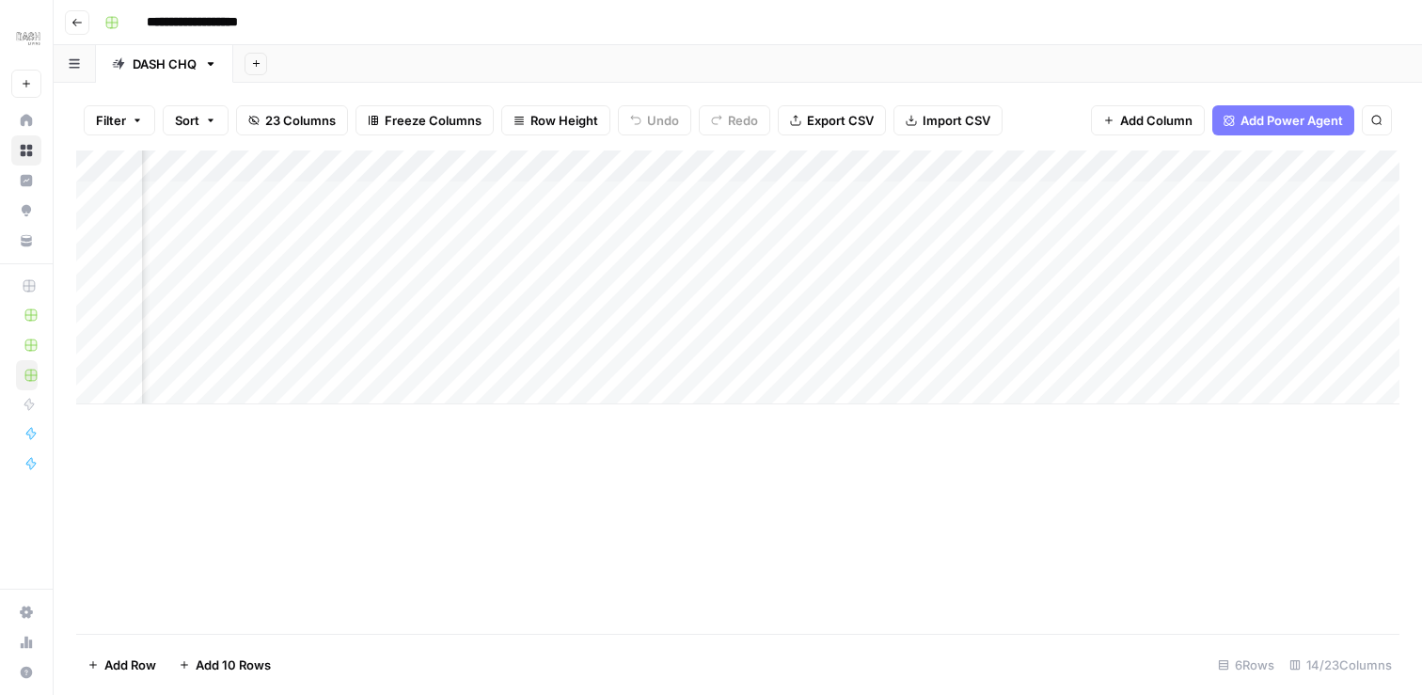
click at [938, 321] on div "Add Column" at bounding box center [737, 277] width 1323 height 254
click at [1256, 124] on span "Add Power Agent" at bounding box center [1291, 120] width 102 height 19
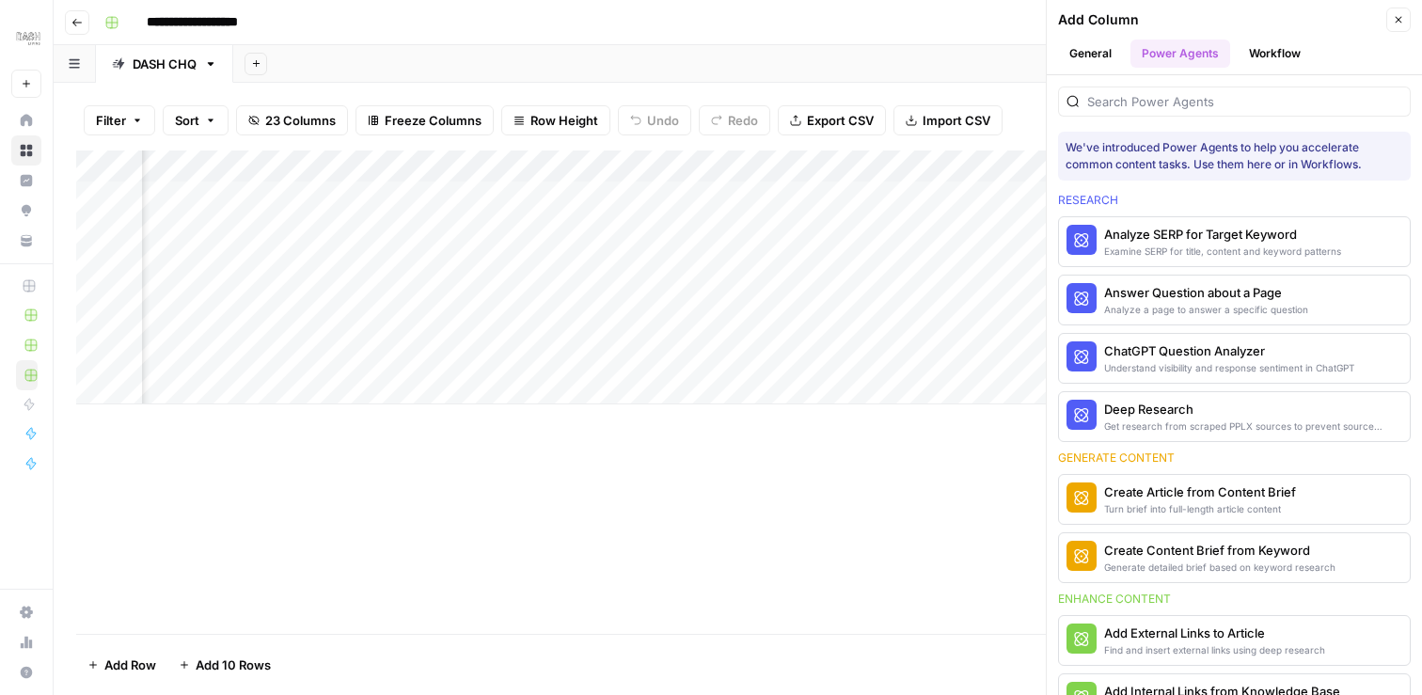
click at [1293, 59] on button "Workflow" at bounding box center [1274, 53] width 74 height 28
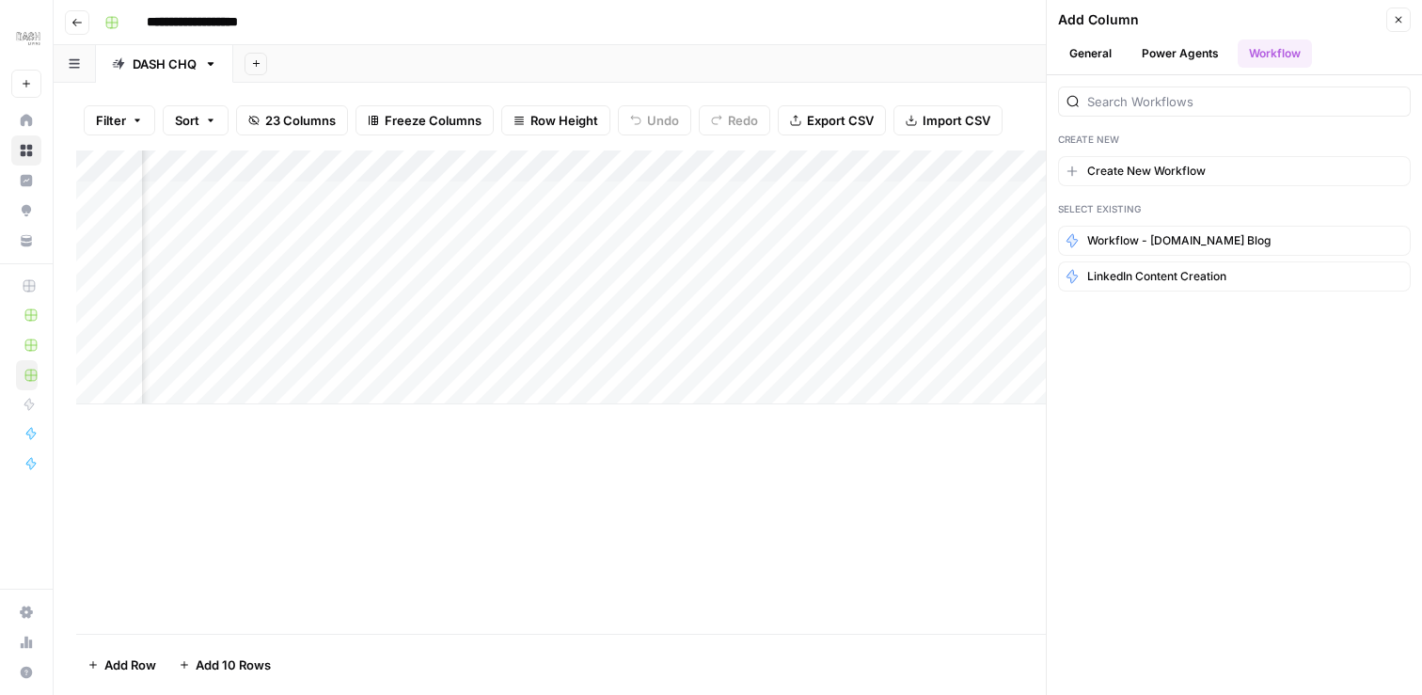
click at [1209, 54] on button "Power Agents" at bounding box center [1180, 53] width 100 height 28
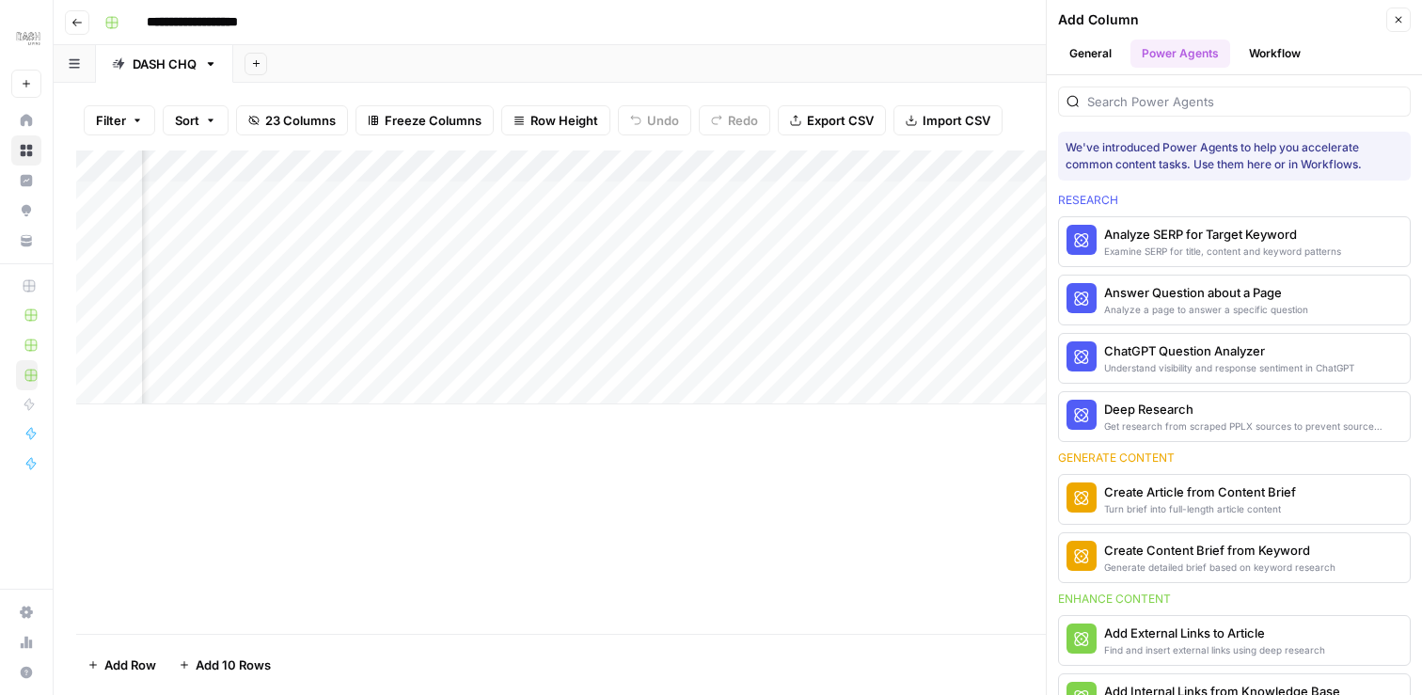
click at [1123, 42] on ul "General Power Agents Workflow" at bounding box center [1234, 53] width 353 height 28
click at [1097, 53] on button "General" at bounding box center [1090, 53] width 65 height 28
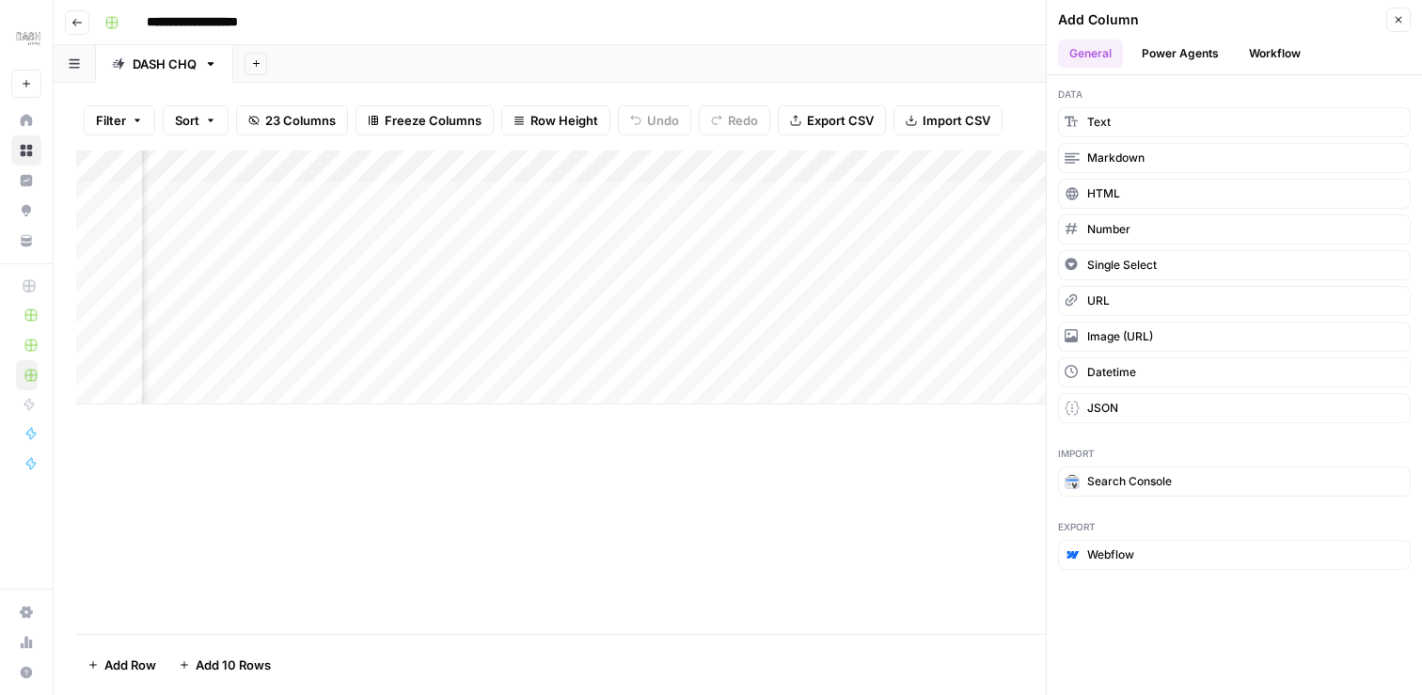
click at [1148, 55] on button "Power Agents" at bounding box center [1180, 53] width 100 height 28
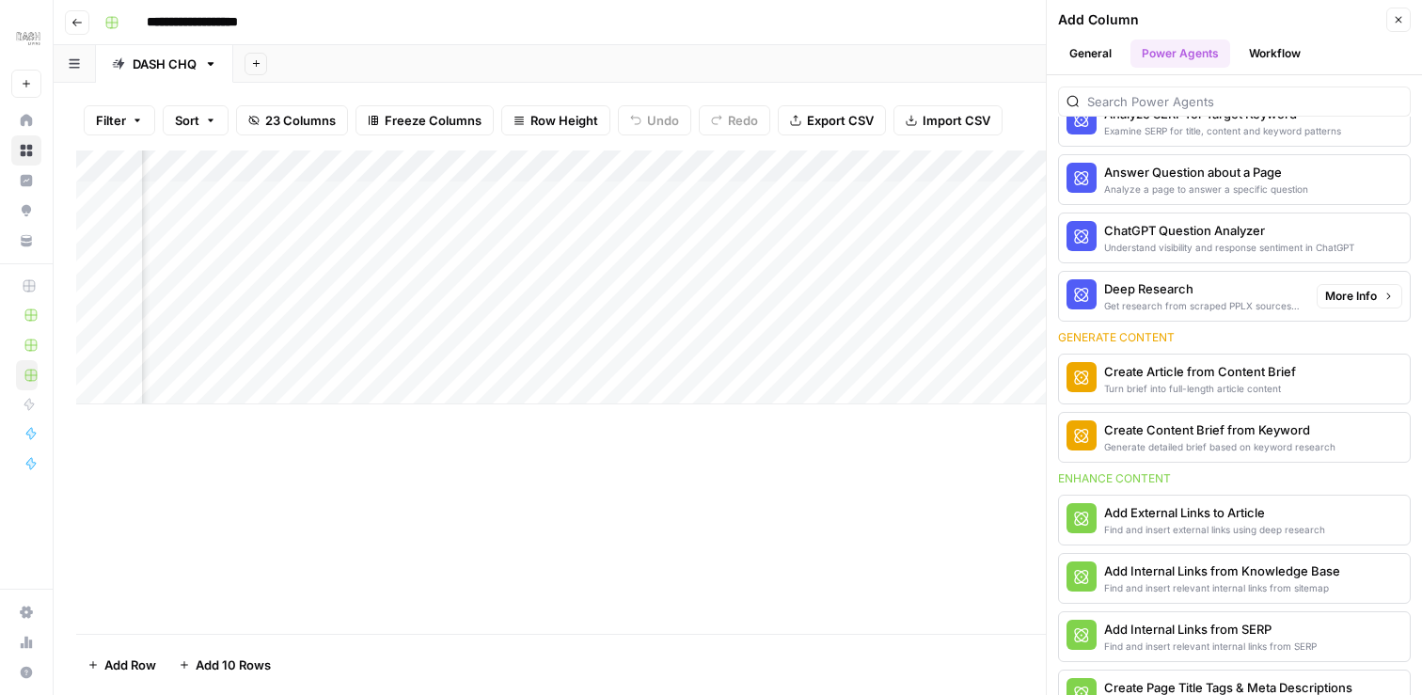
scroll to position [119, 0]
click at [1355, 299] on span "More Info" at bounding box center [1351, 297] width 52 height 17
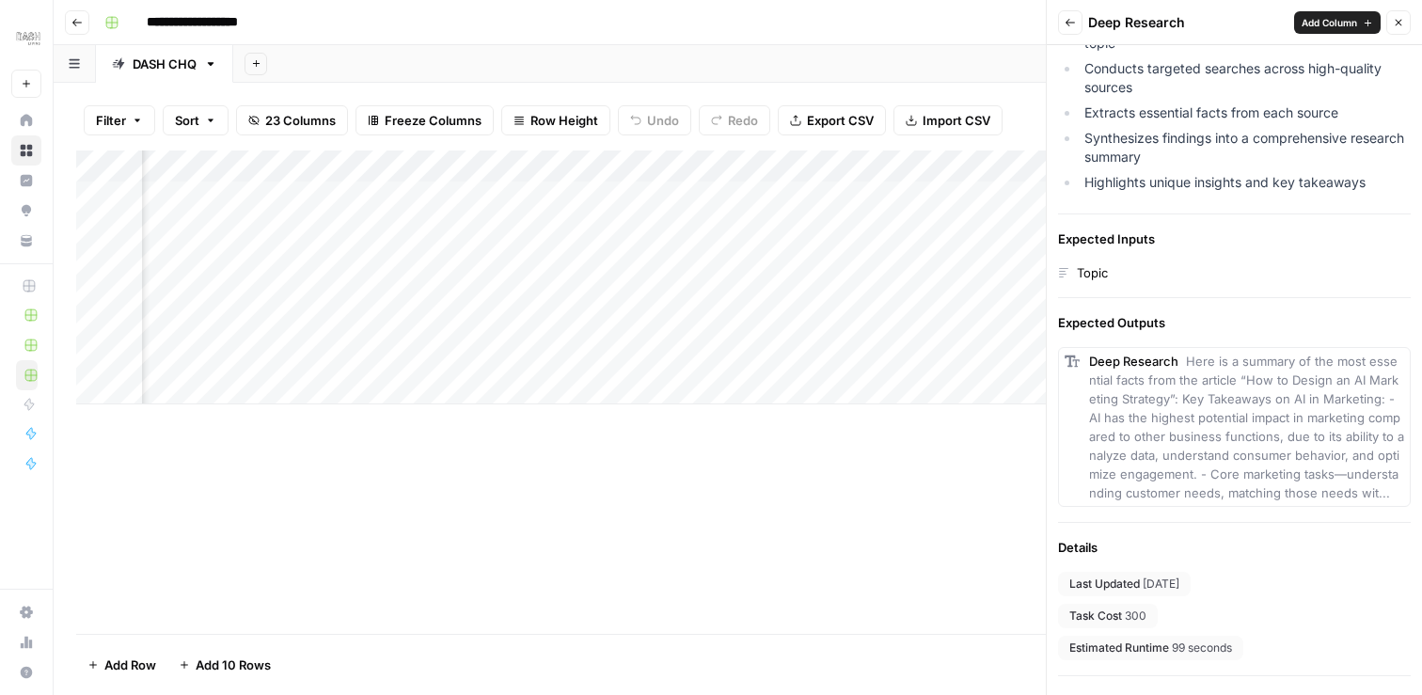
scroll to position [298, 0]
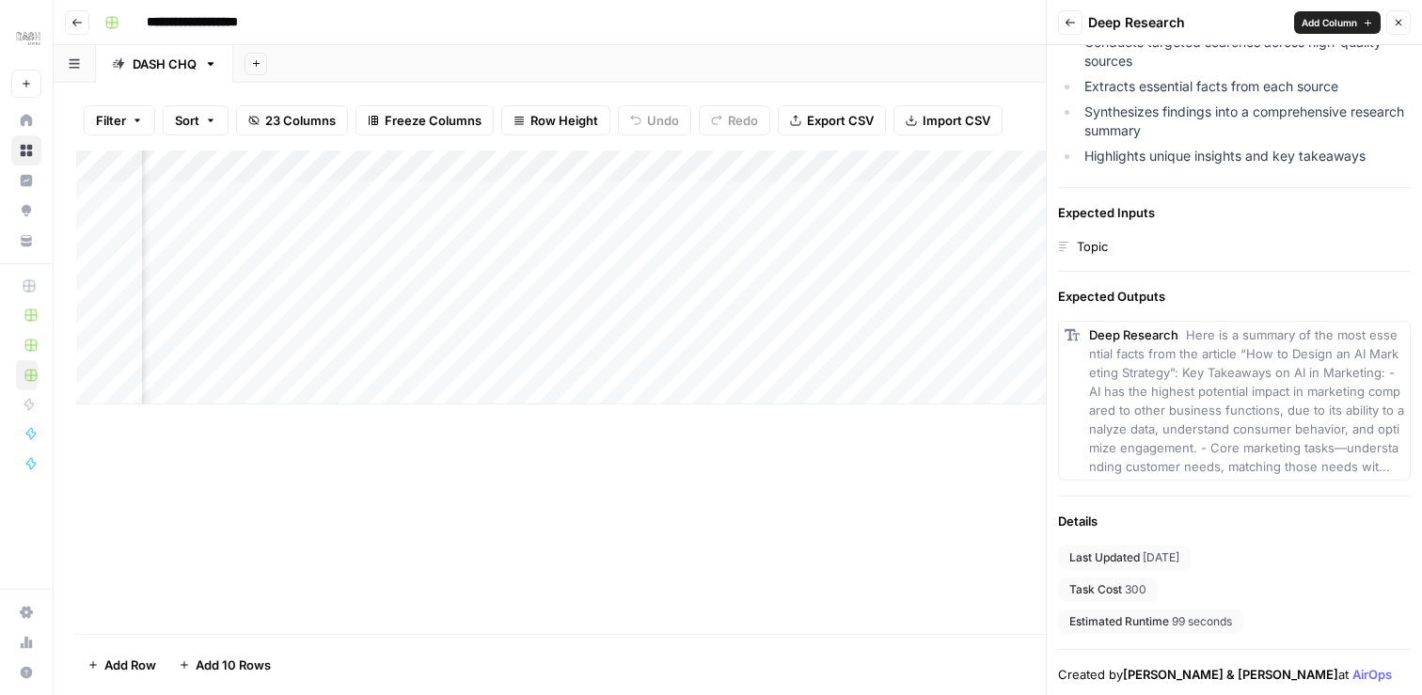
click at [1256, 329] on span "Here is a summary of the most essential facts from the article “How to Design a…" at bounding box center [1246, 400] width 315 height 147
click at [1073, 23] on icon "button" at bounding box center [1069, 22] width 11 height 11
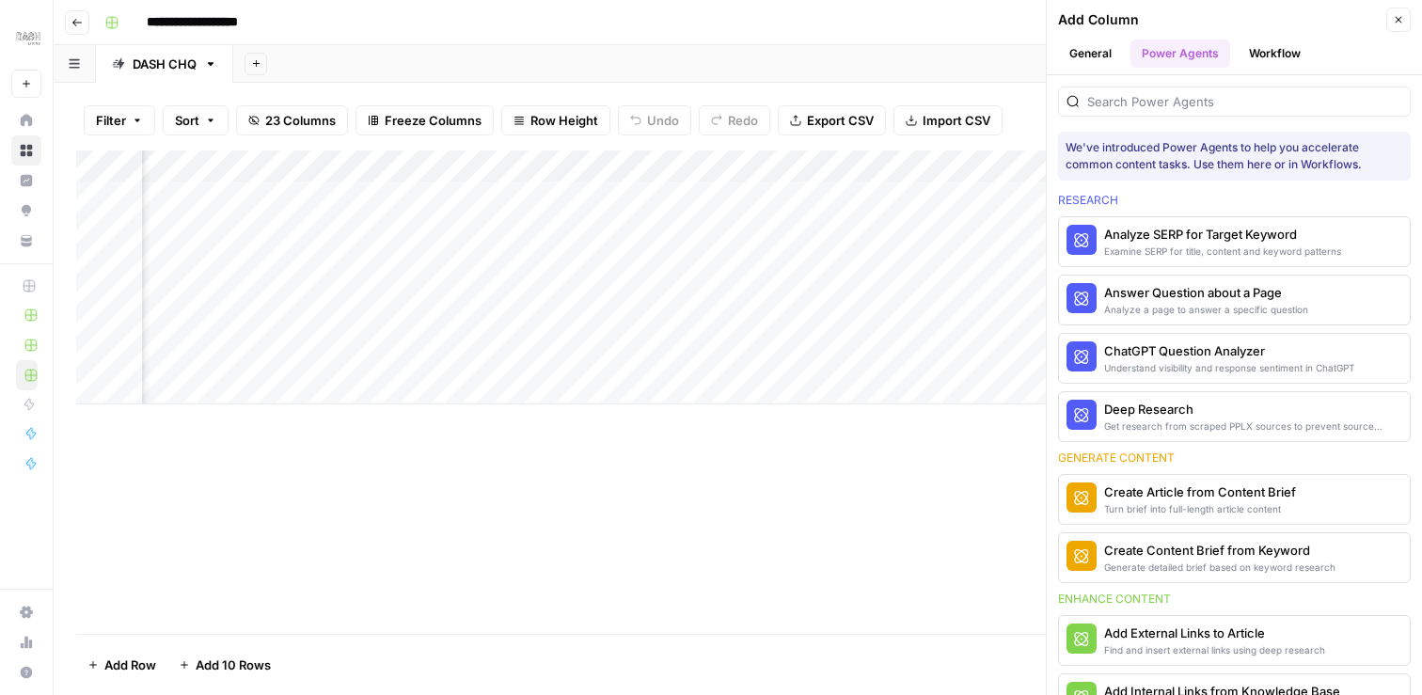
scroll to position [119, 0]
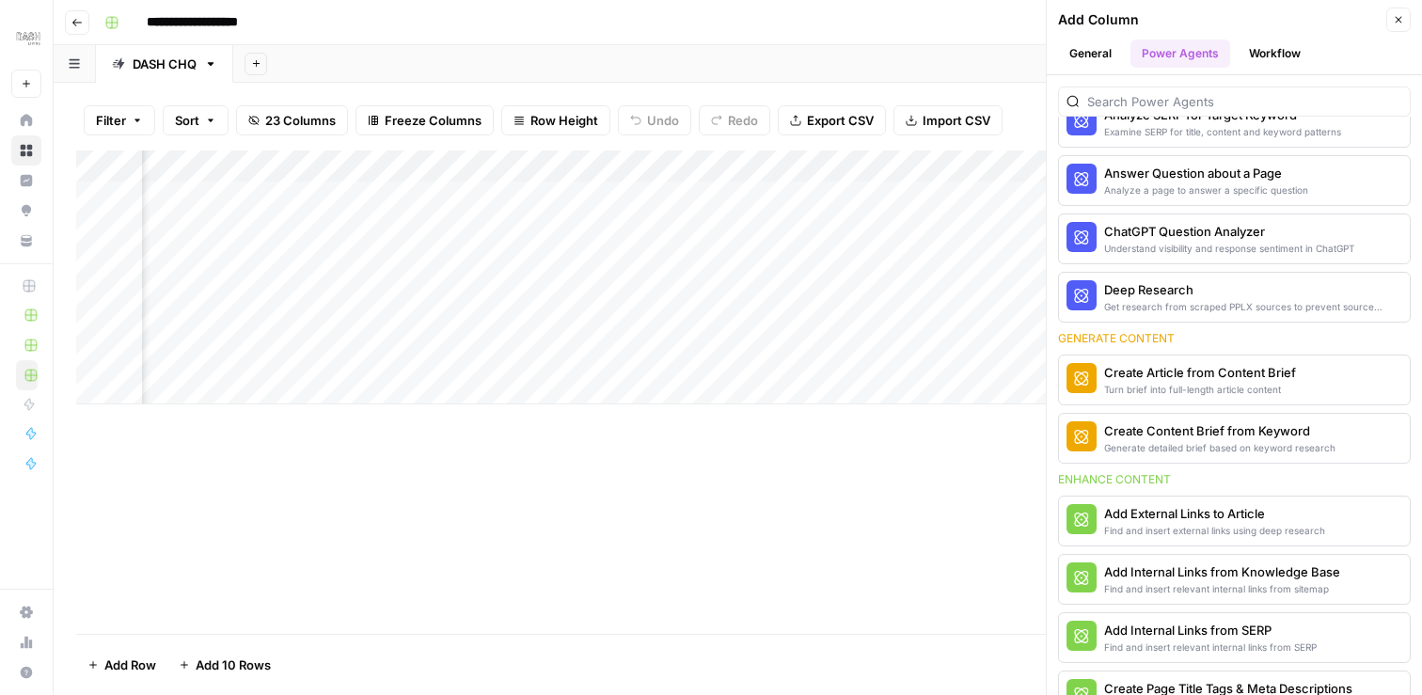
click at [1406, 19] on button "Close" at bounding box center [1398, 20] width 24 height 24
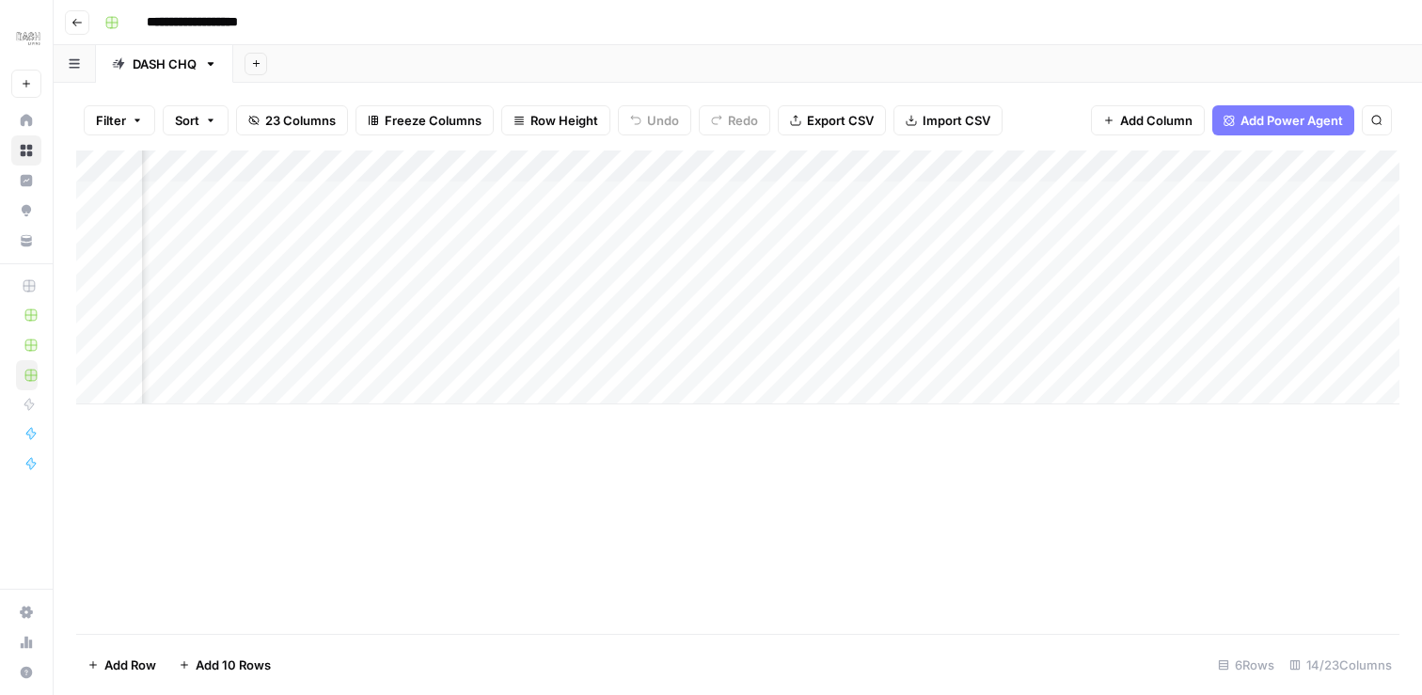
scroll to position [0, 166]
click at [1081, 165] on div "Add Column" at bounding box center [737, 277] width 1323 height 254
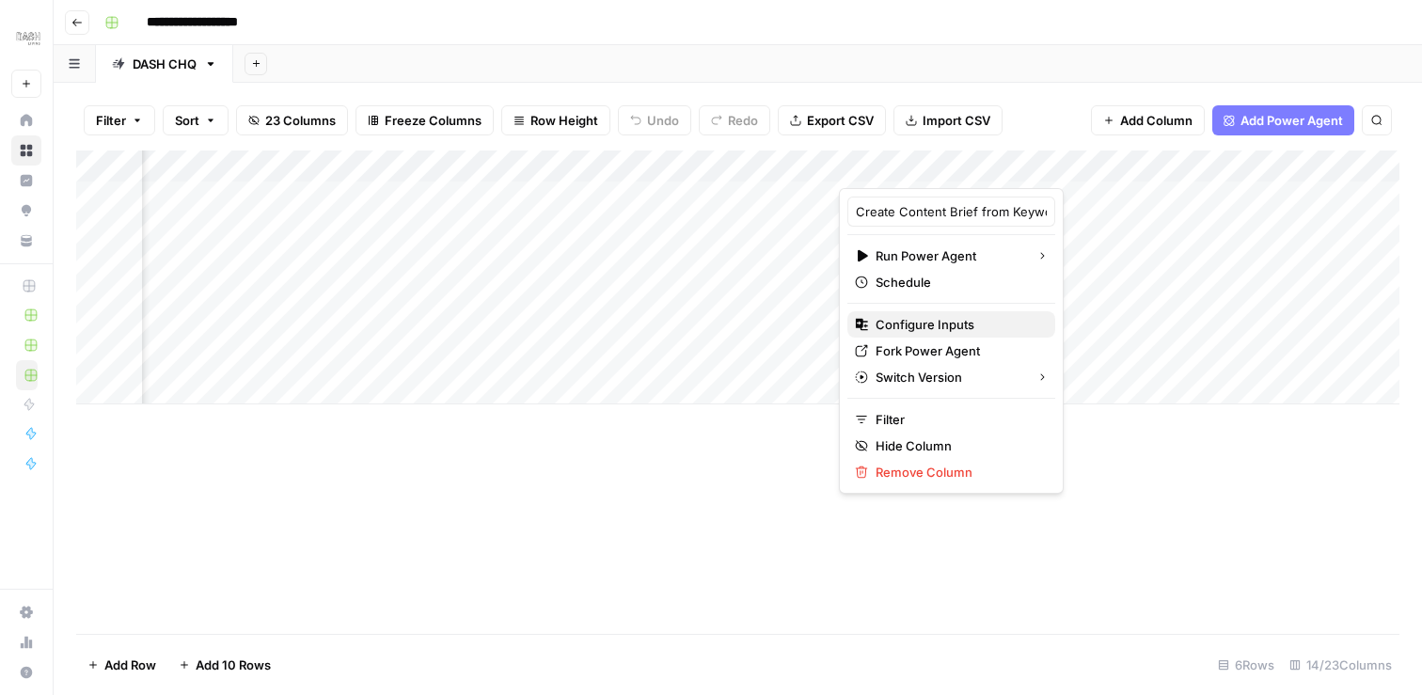
click at [930, 327] on span "Configure Inputs" at bounding box center [957, 324] width 165 height 19
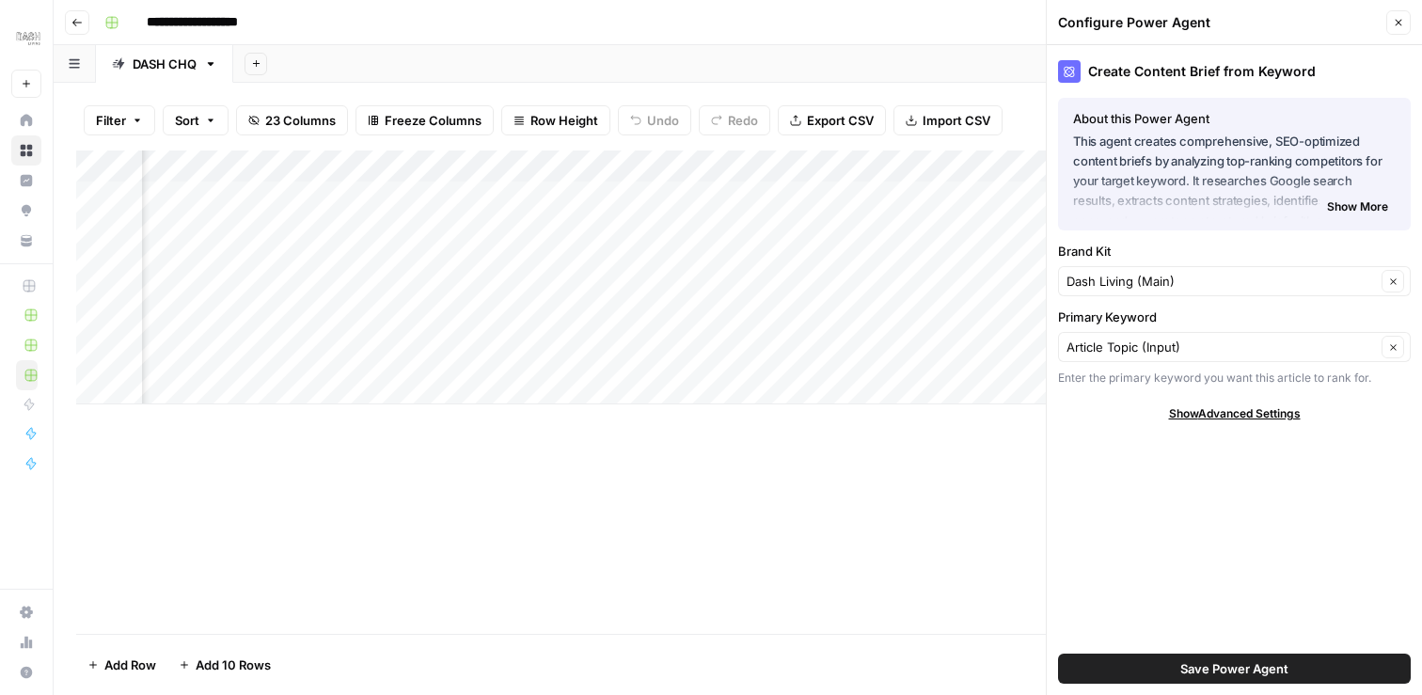
click at [1362, 209] on span "Show More" at bounding box center [1357, 206] width 61 height 17
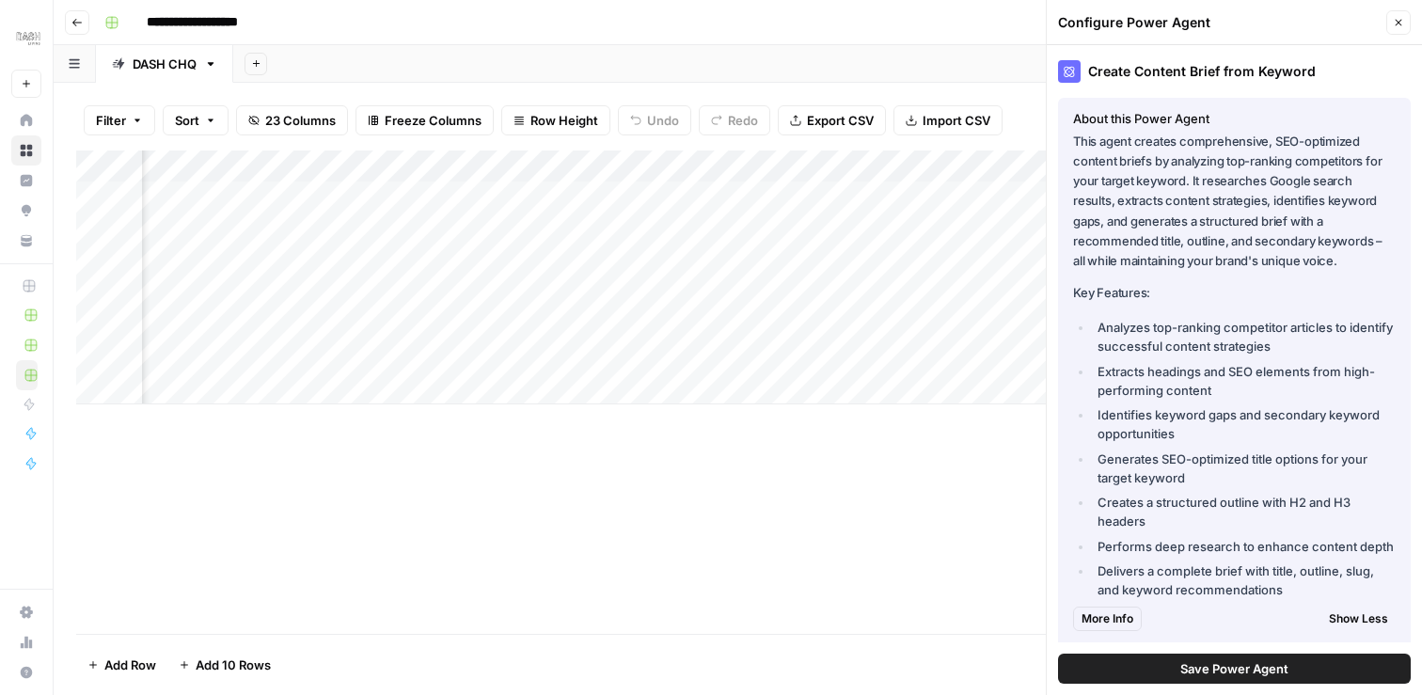
click at [1401, 22] on icon "button" at bounding box center [1398, 22] width 11 height 11
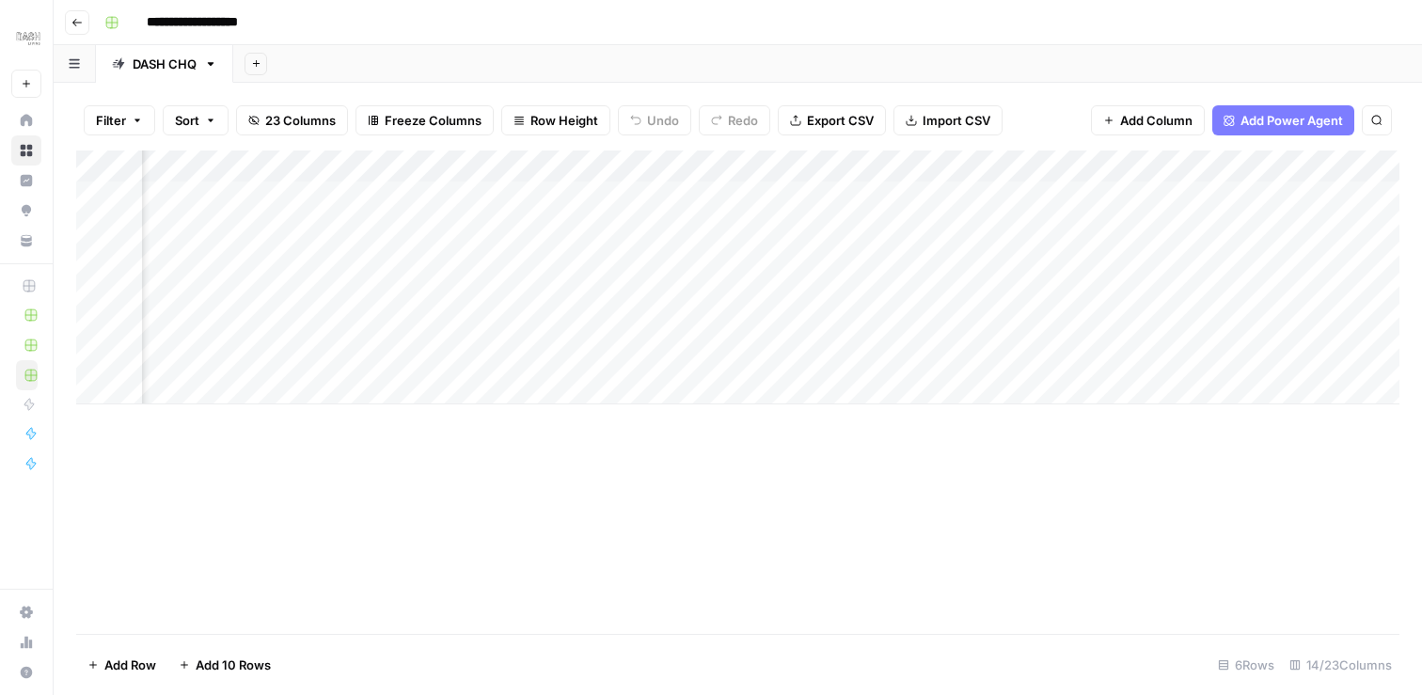
scroll to position [0, 2454]
click at [641, 322] on div "Add Column" at bounding box center [737, 277] width 1323 height 254
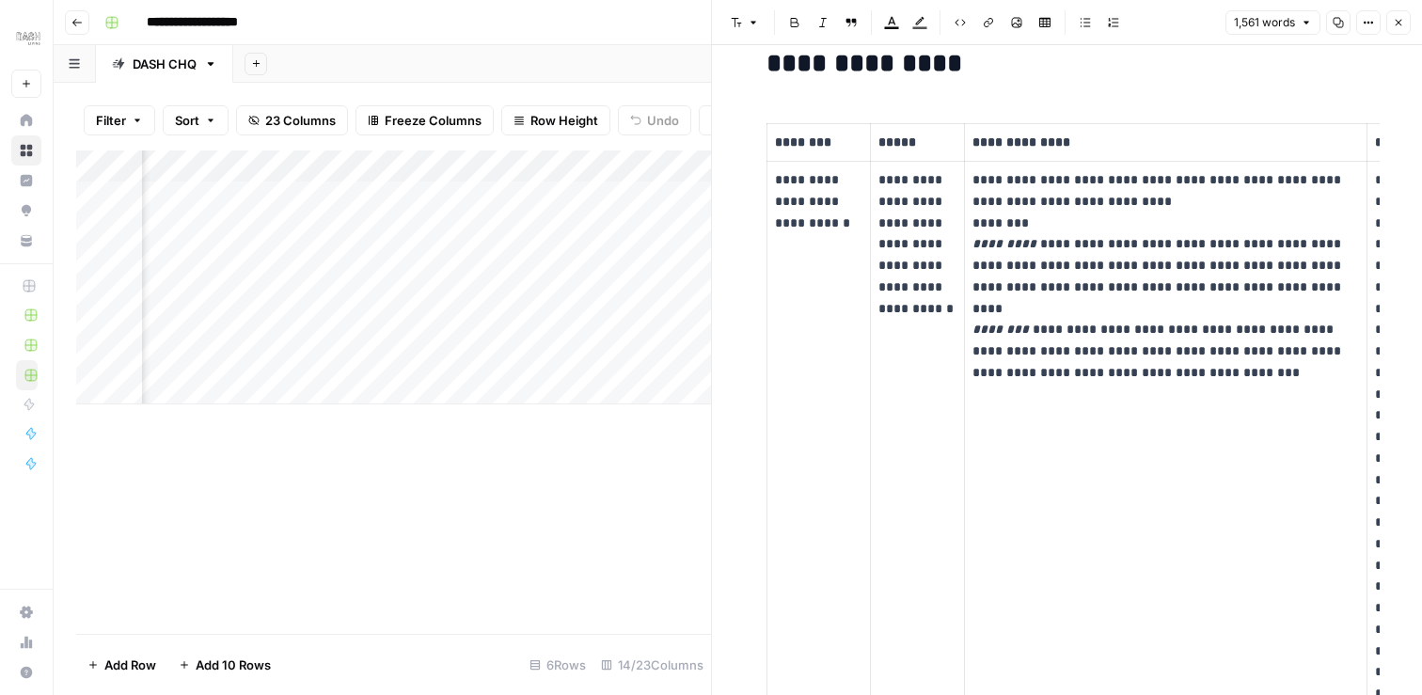
scroll to position [361, 0]
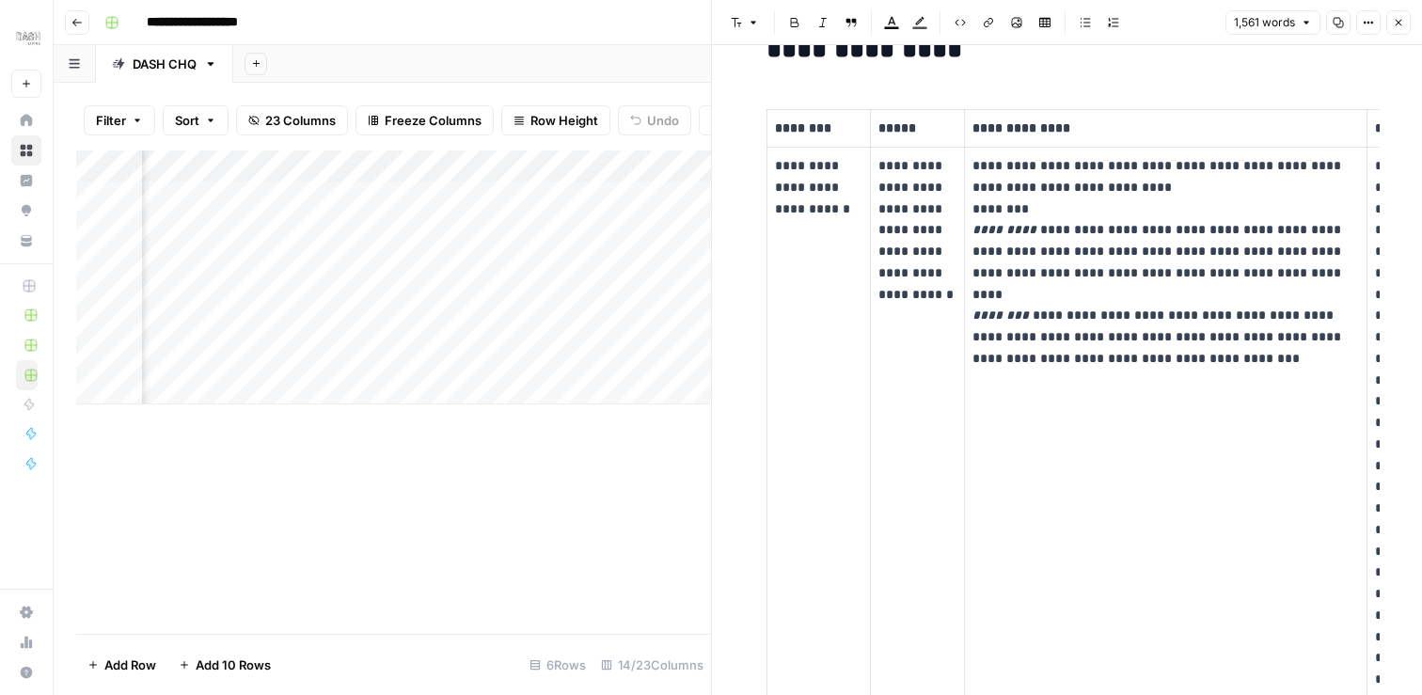
click at [1400, 20] on icon "button" at bounding box center [1398, 23] width 7 height 7
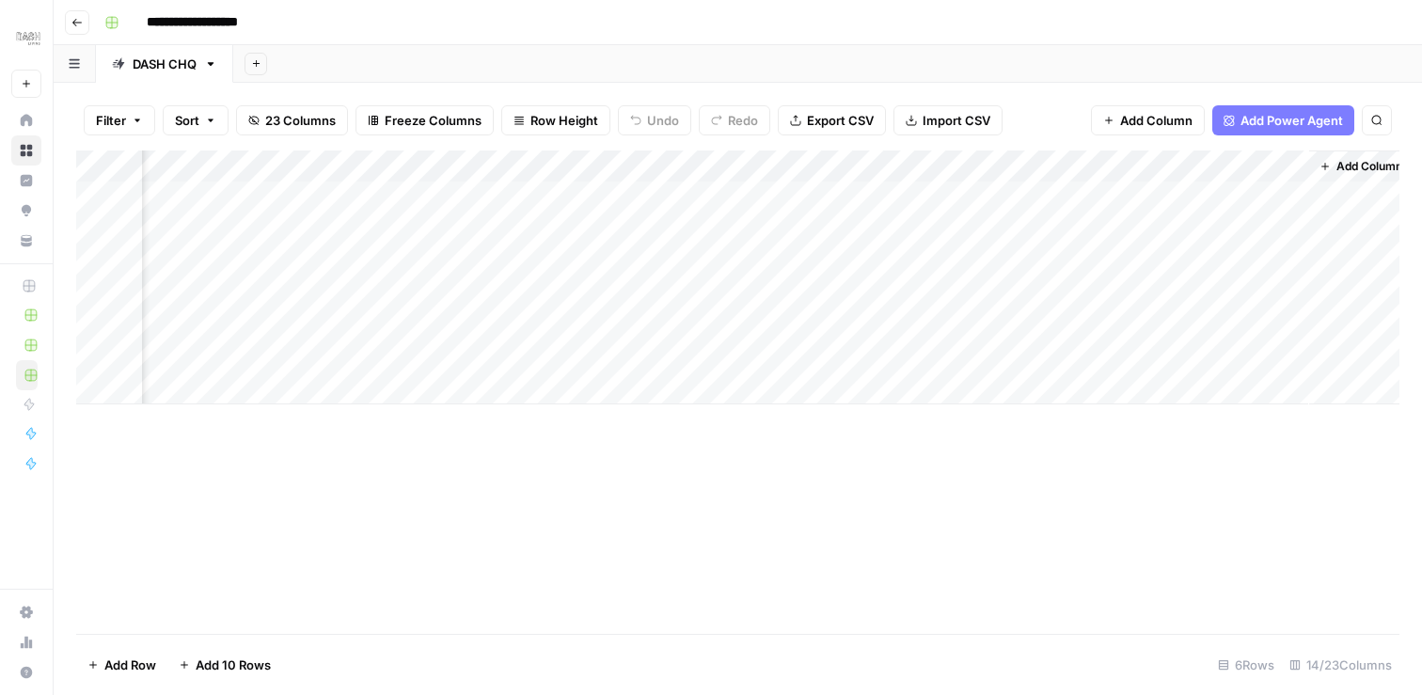
scroll to position [0, 2432]
click at [827, 323] on div "Add Column" at bounding box center [737, 277] width 1323 height 254
click at [1299, 124] on span "Add Power Agent" at bounding box center [1291, 120] width 102 height 19
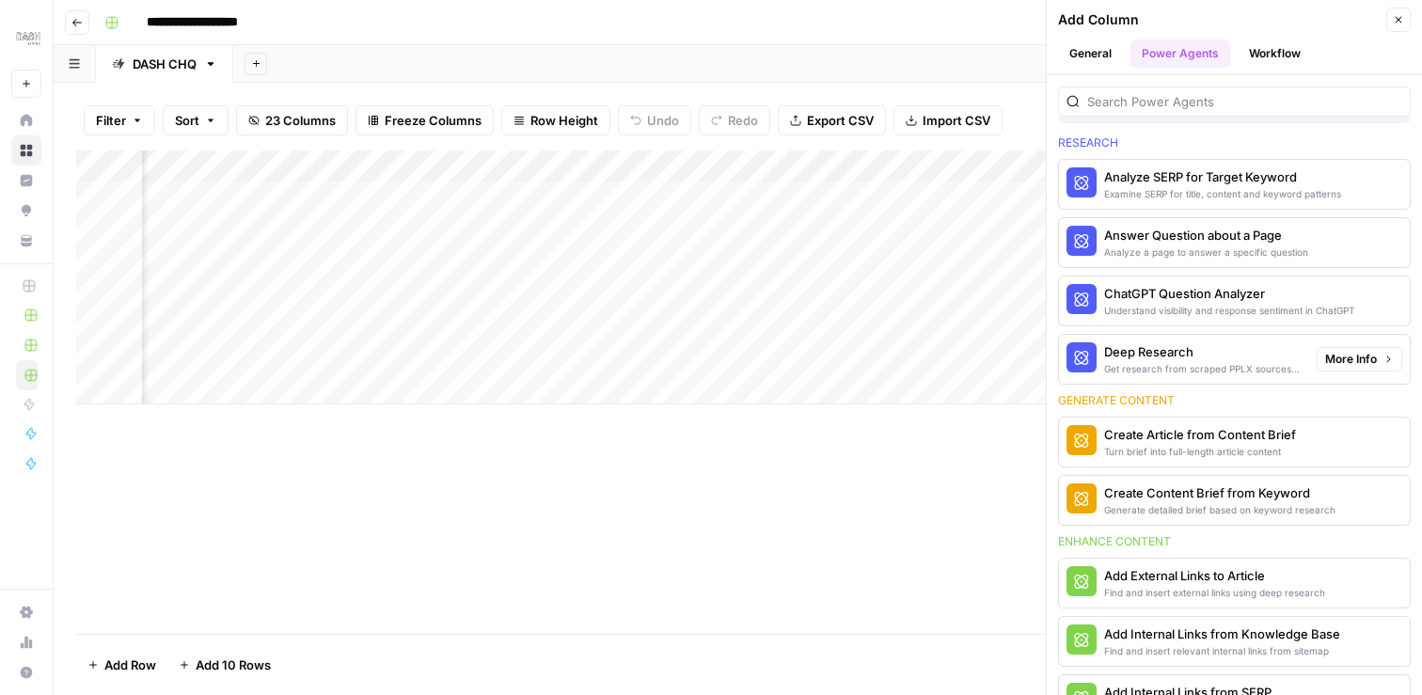
scroll to position [53, 0]
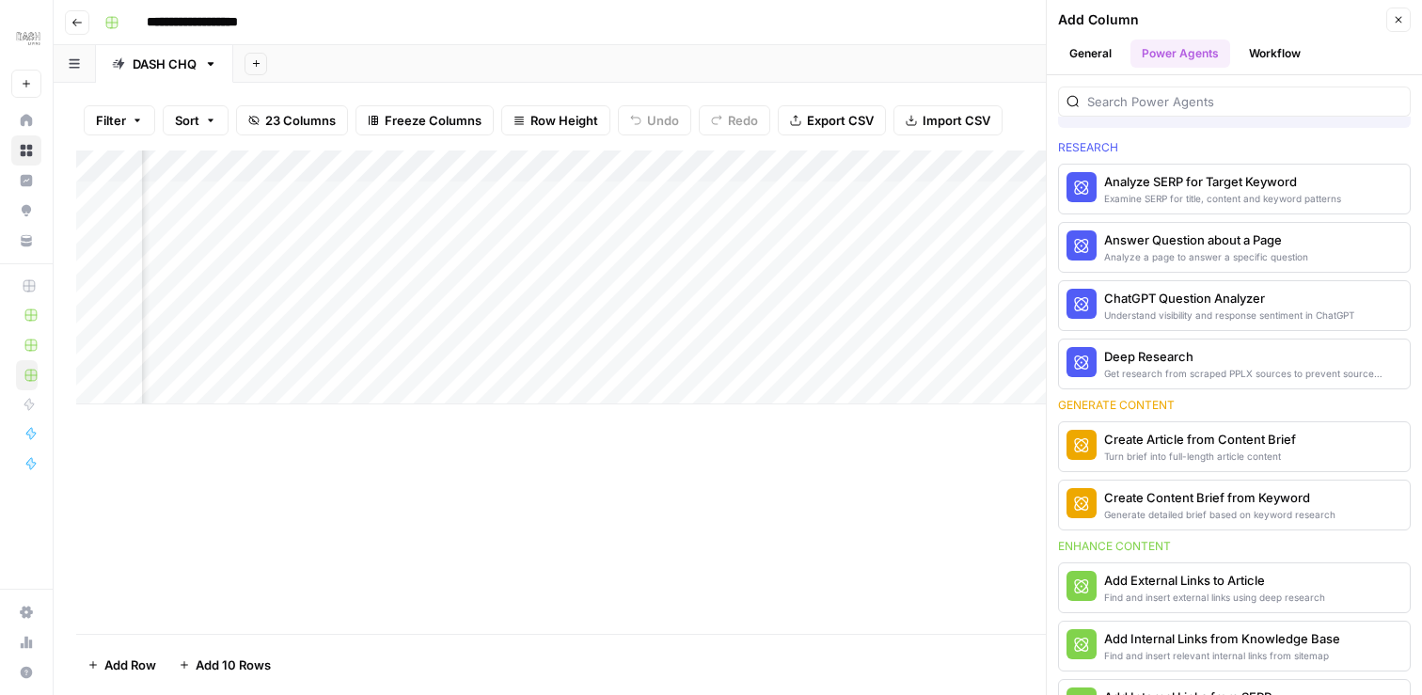
click at [824, 490] on div "Add Column" at bounding box center [737, 391] width 1323 height 483
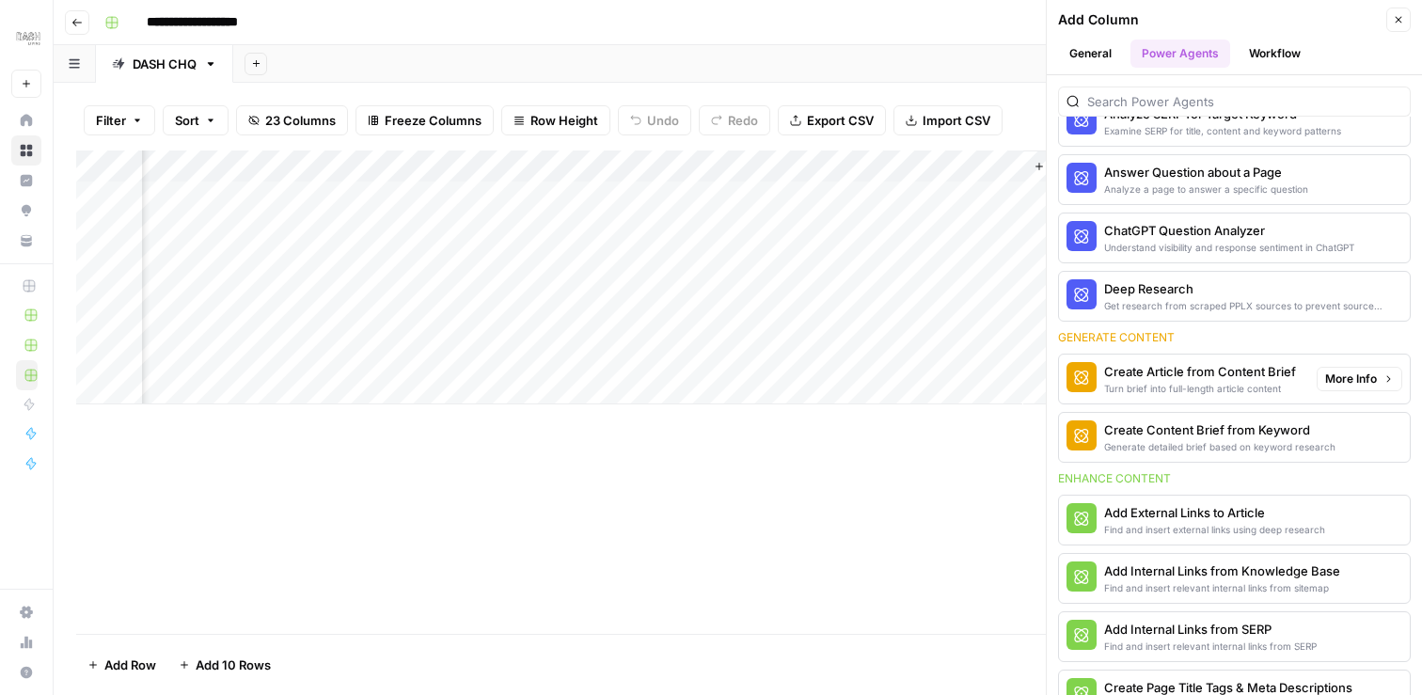
scroll to position [81, 0]
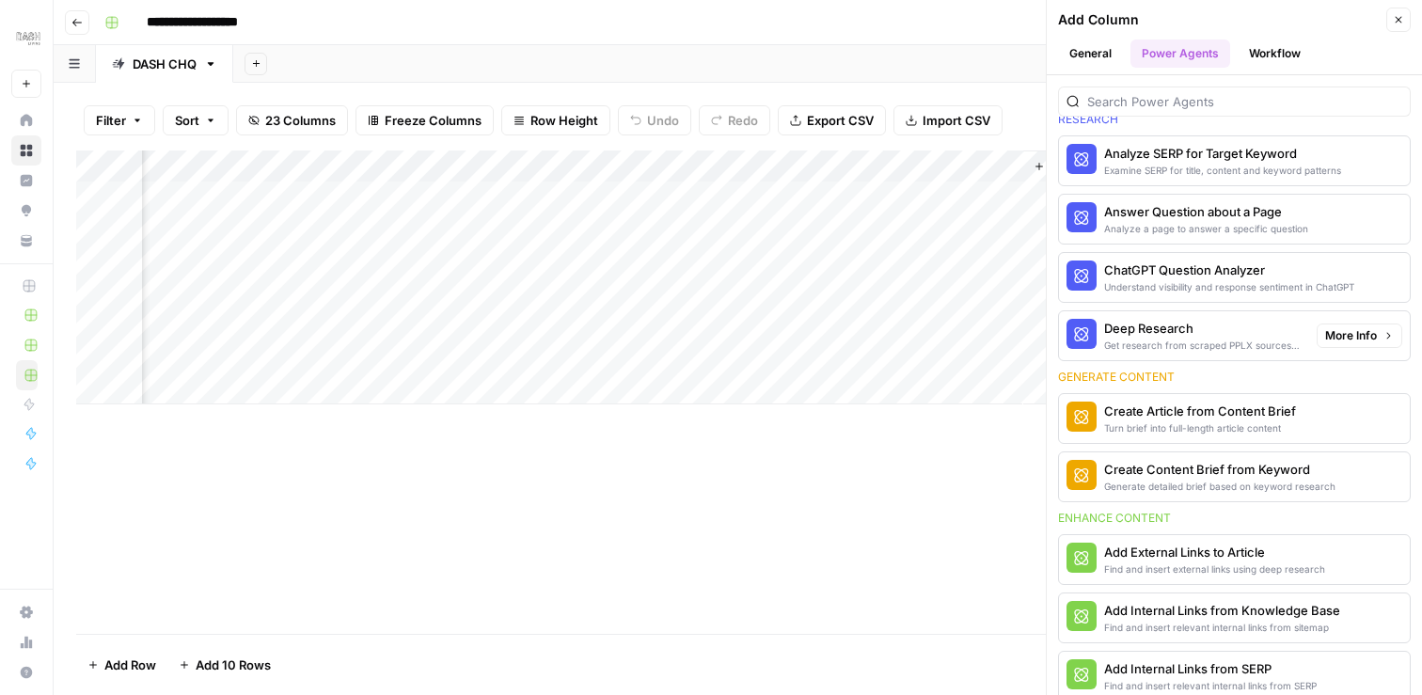
click at [1349, 338] on span "More Info" at bounding box center [1351, 335] width 52 height 17
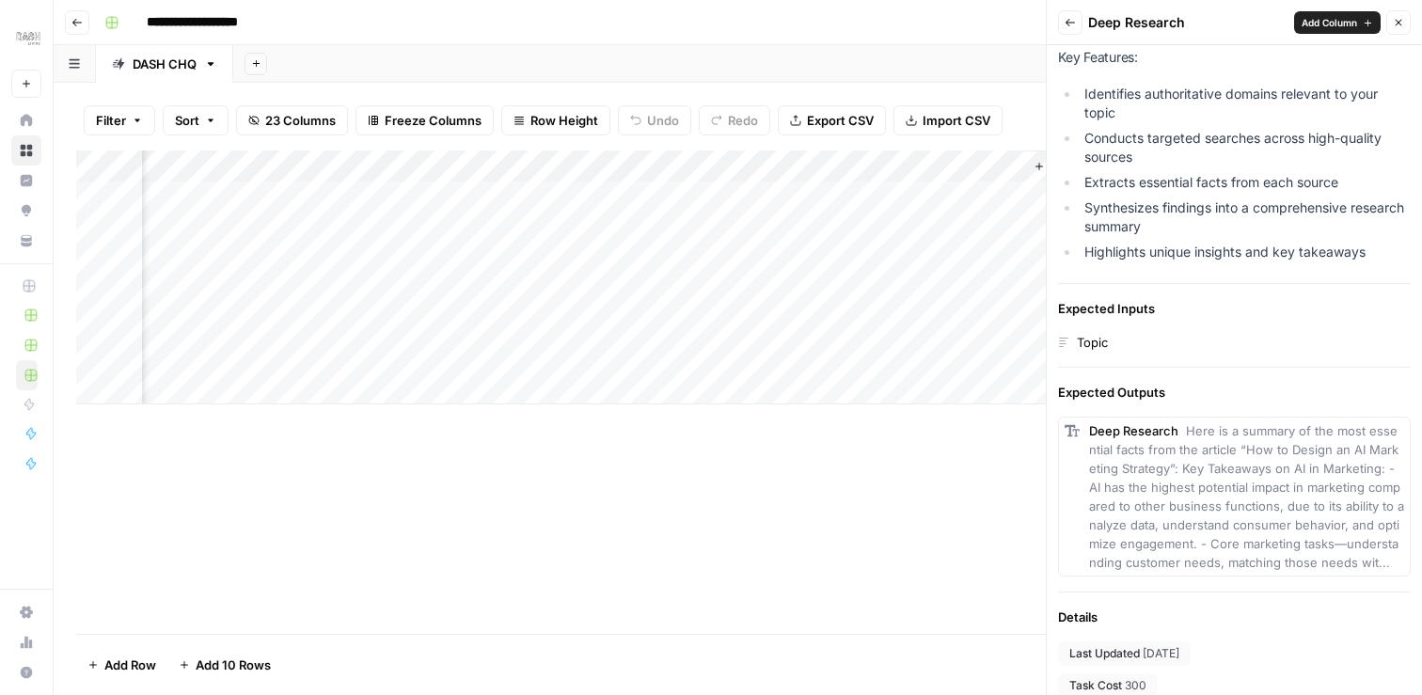
scroll to position [298, 0]
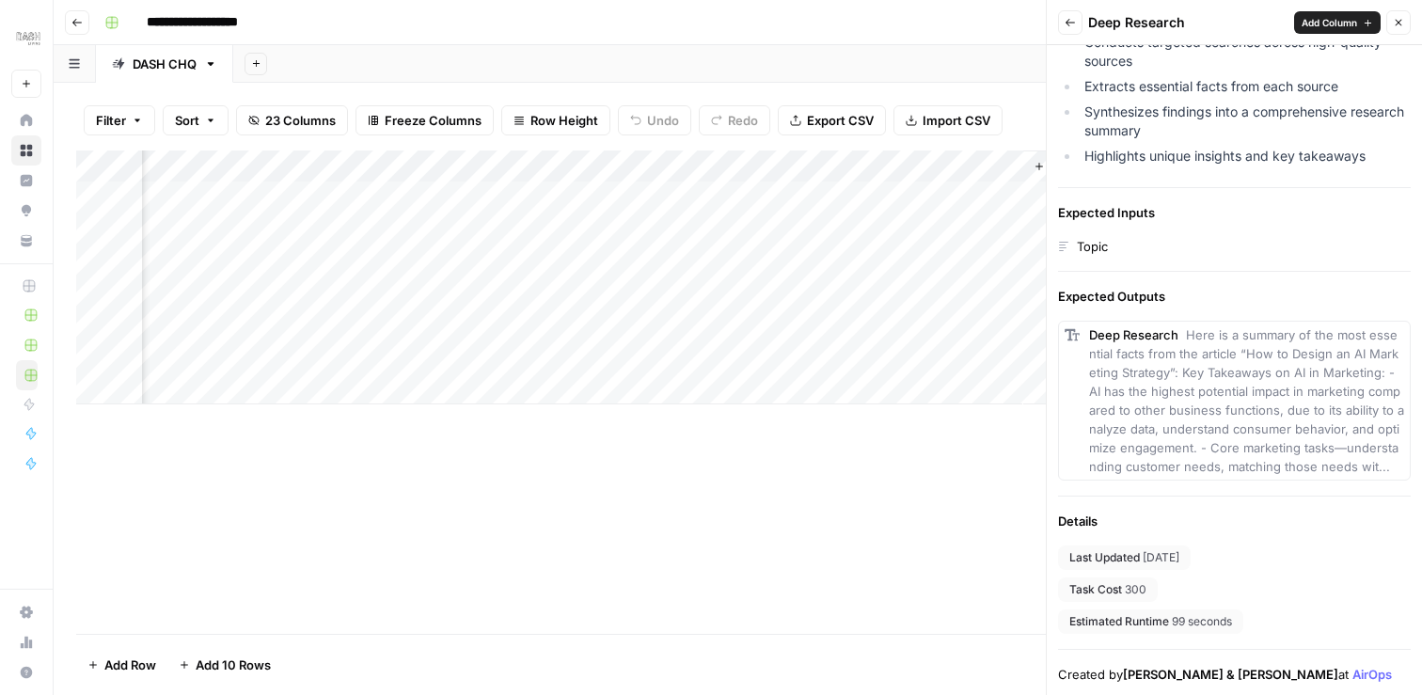
click at [1073, 26] on icon "button" at bounding box center [1069, 22] width 11 height 11
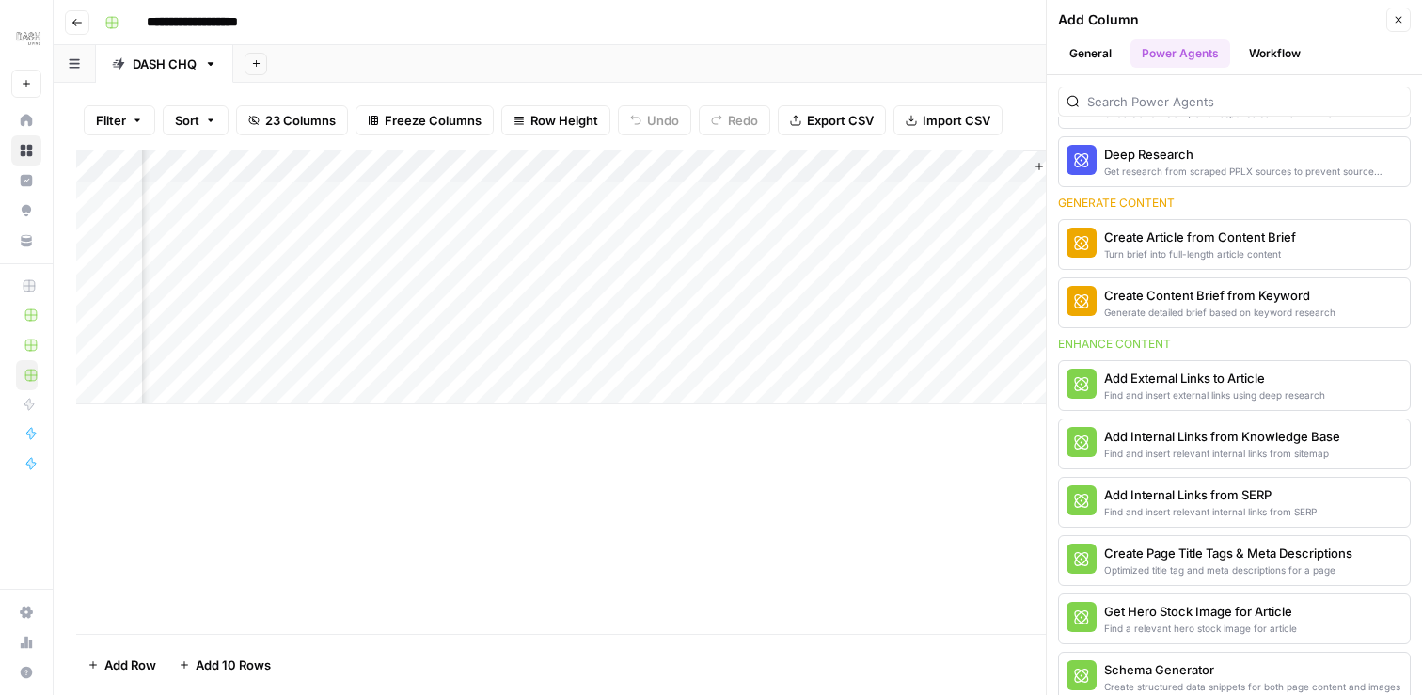
scroll to position [0, 0]
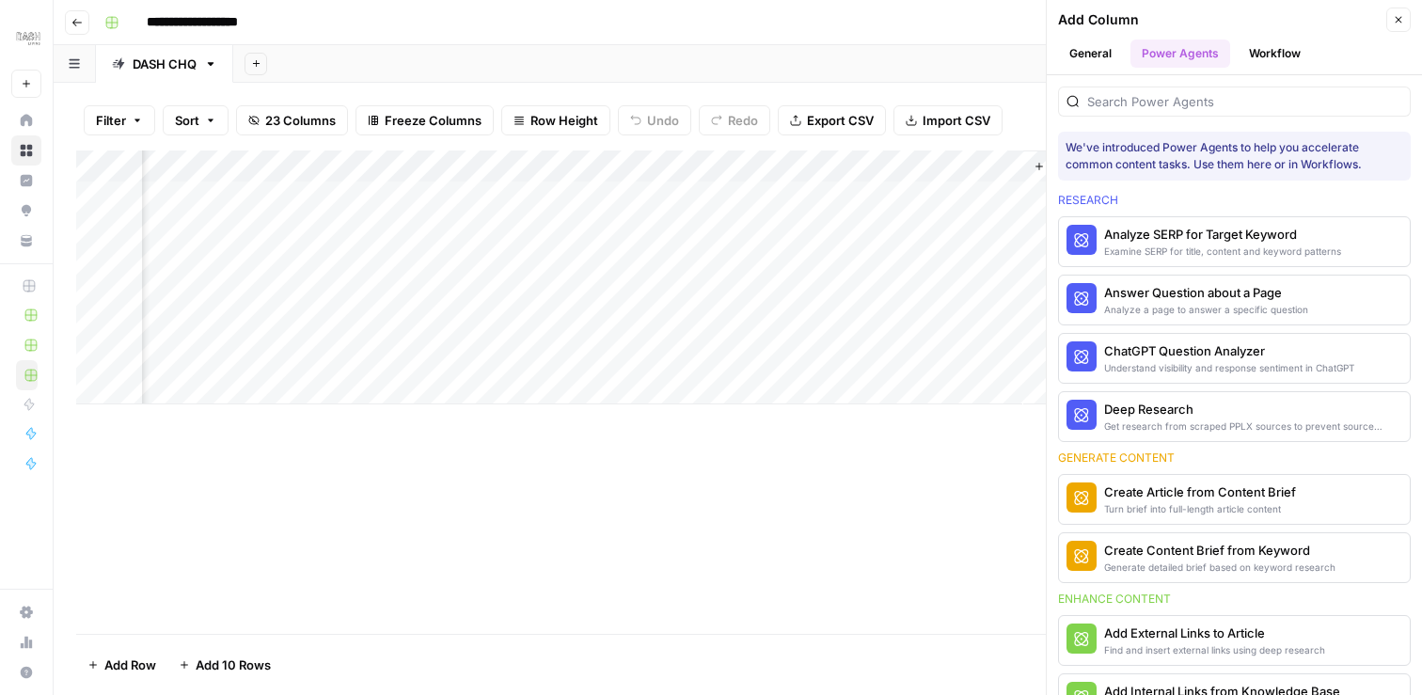
click at [1398, 24] on icon "button" at bounding box center [1398, 19] width 11 height 11
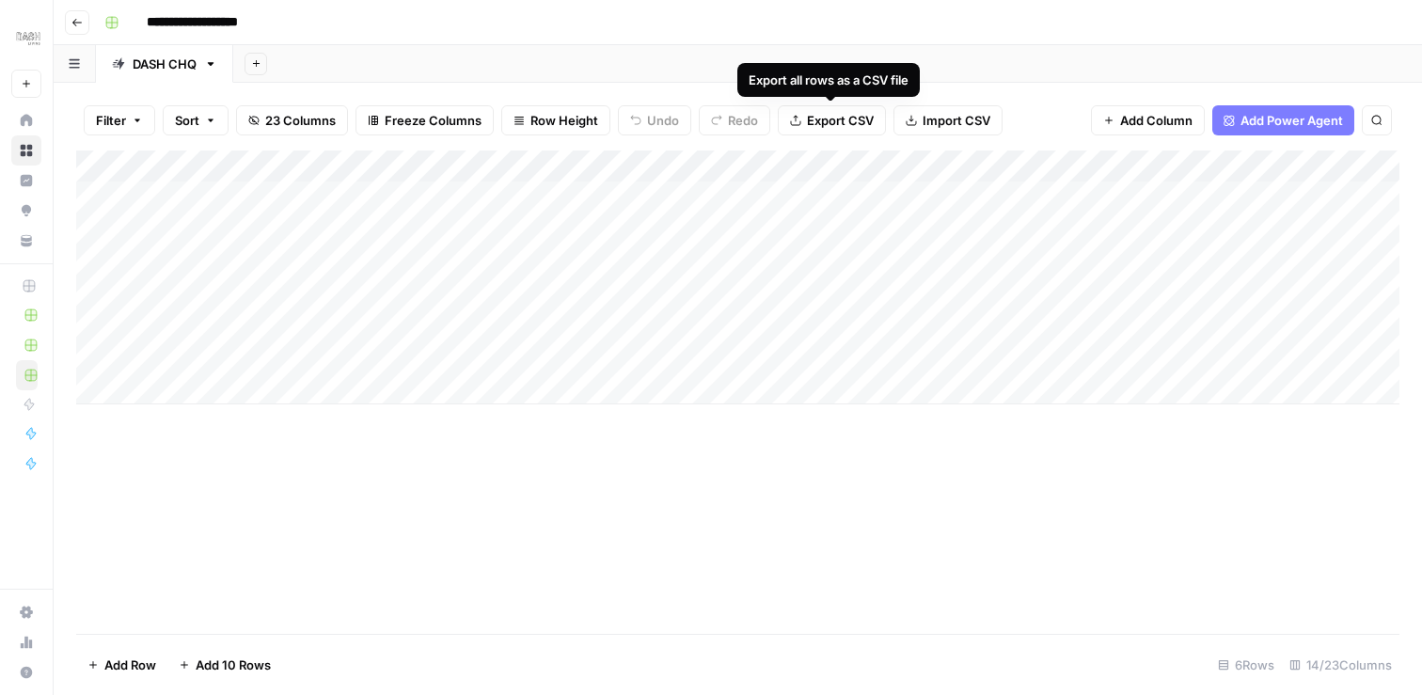
drag, startPoint x: 1285, startPoint y: 119, endPoint x: 843, endPoint y: 128, distance: 442.0
click at [843, 128] on div "Filter Sort 23 Columns Freeze Columns Row Height Undo Redo Export CSV Import CS…" at bounding box center [737, 120] width 1323 height 60
click at [1263, 118] on span "Add Power Agent" at bounding box center [1291, 120] width 102 height 19
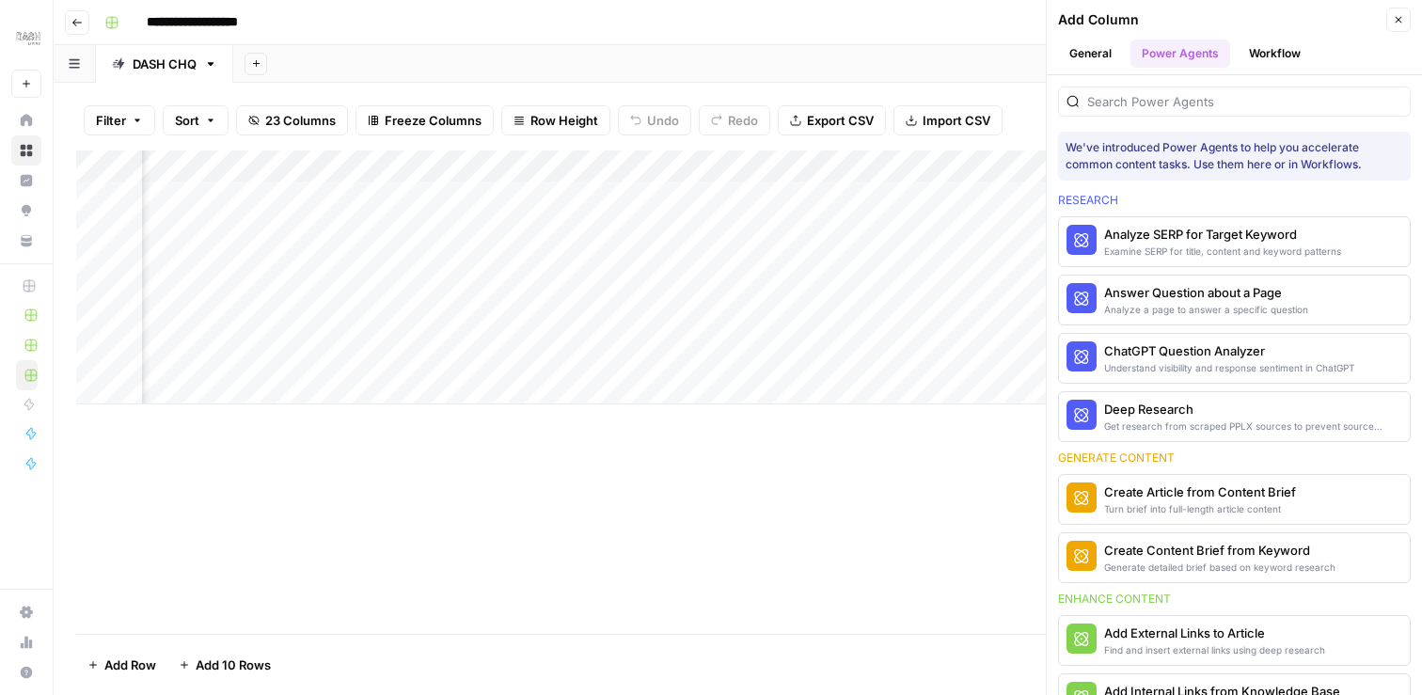
drag, startPoint x: 1147, startPoint y: 414, endPoint x: 855, endPoint y: 163, distance: 385.4
click at [855, 163] on div "**********" at bounding box center [738, 347] width 1368 height 695
click at [1155, 418] on div "Get research from scraped PPLX sources to prevent source hallucination" at bounding box center [1202, 425] width 197 height 15
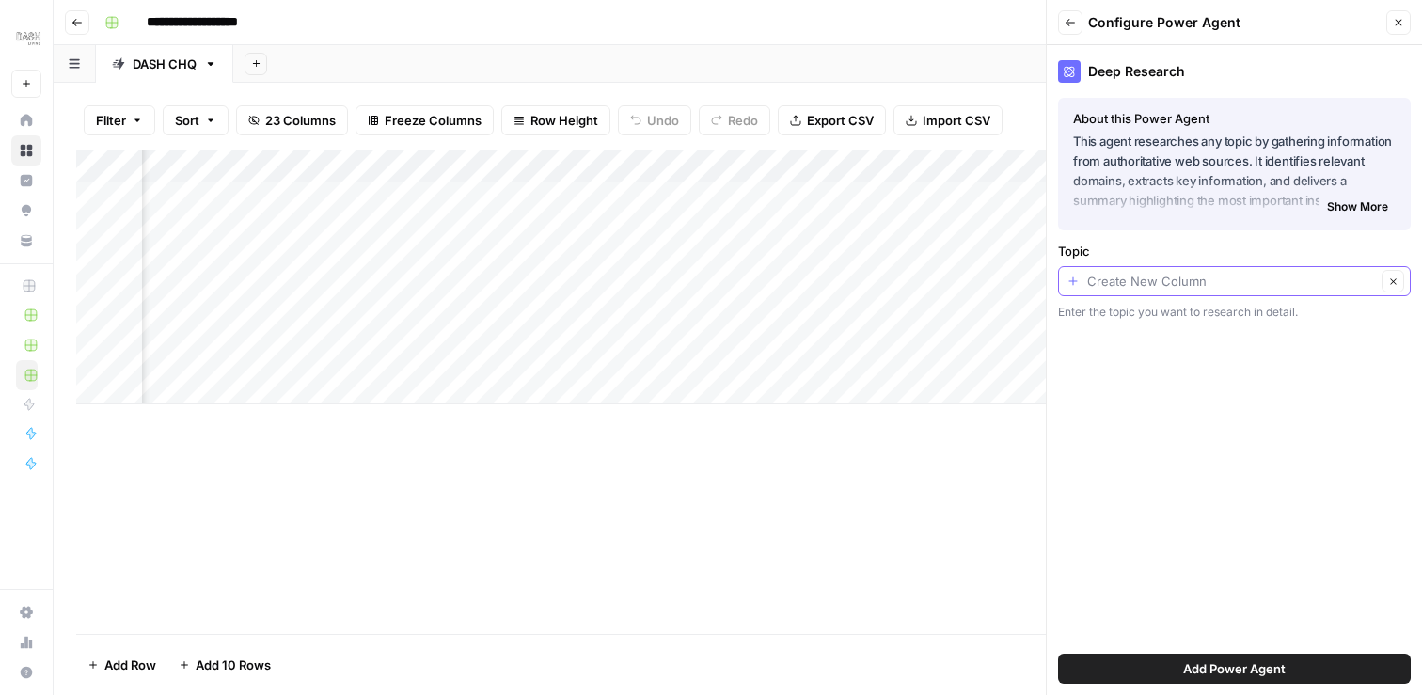
click at [1116, 278] on input "Topic" at bounding box center [1231, 281] width 289 height 19
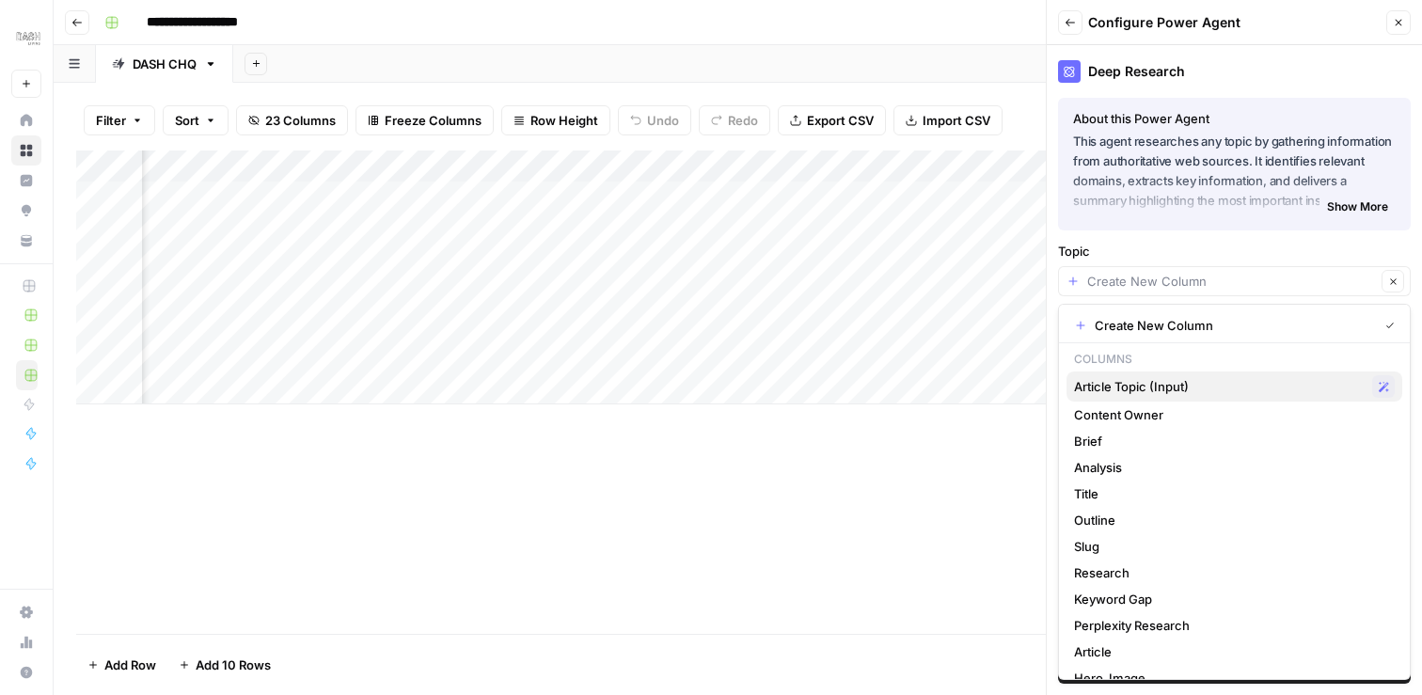
click at [1144, 387] on span "Article Topic (Input)" at bounding box center [1219, 386] width 291 height 19
type input "Article Topic (Input)"
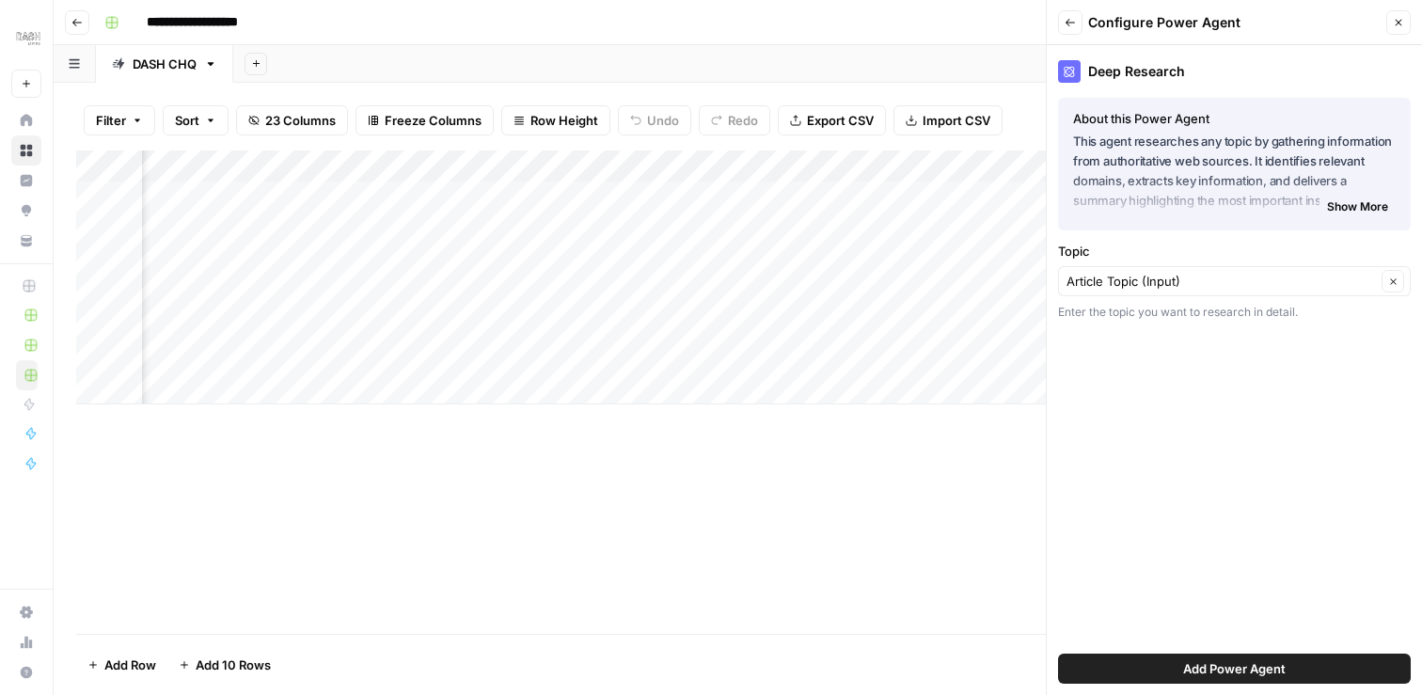
click at [1216, 661] on span "Add Power Agent" at bounding box center [1234, 668] width 102 height 19
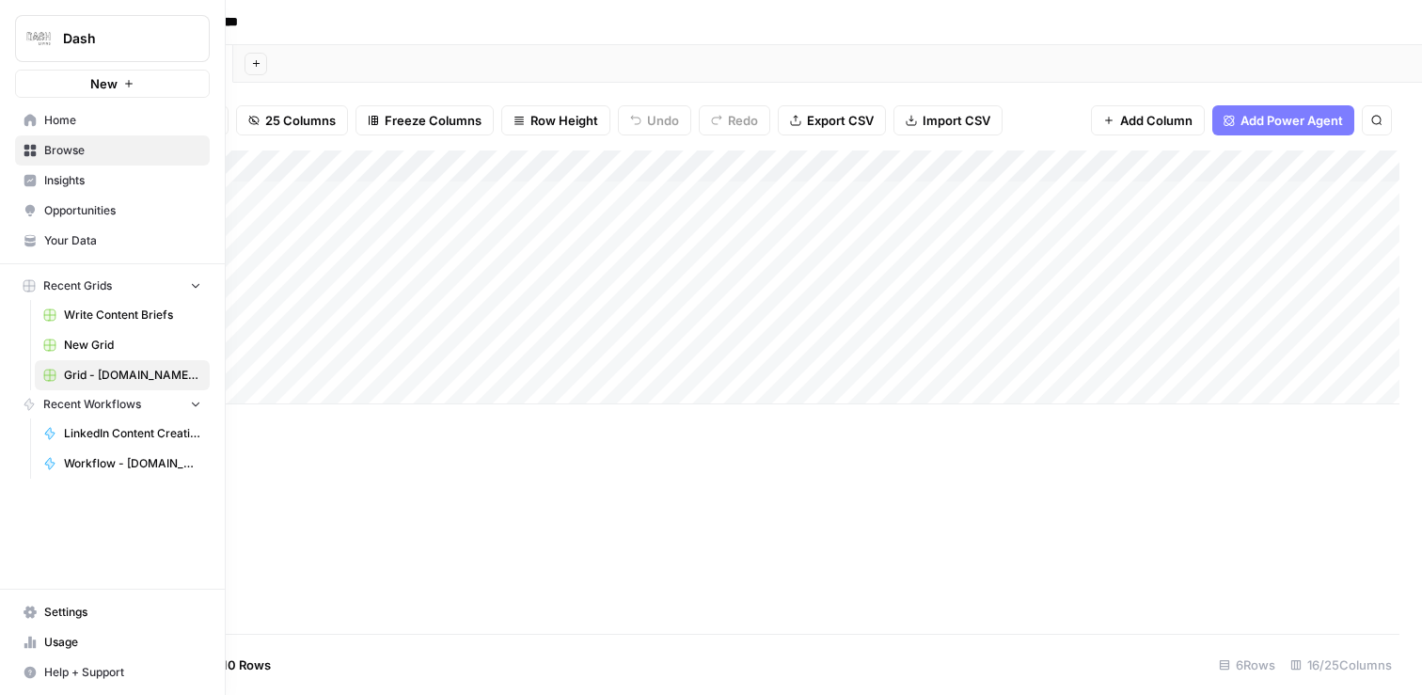
scroll to position [0, 0]
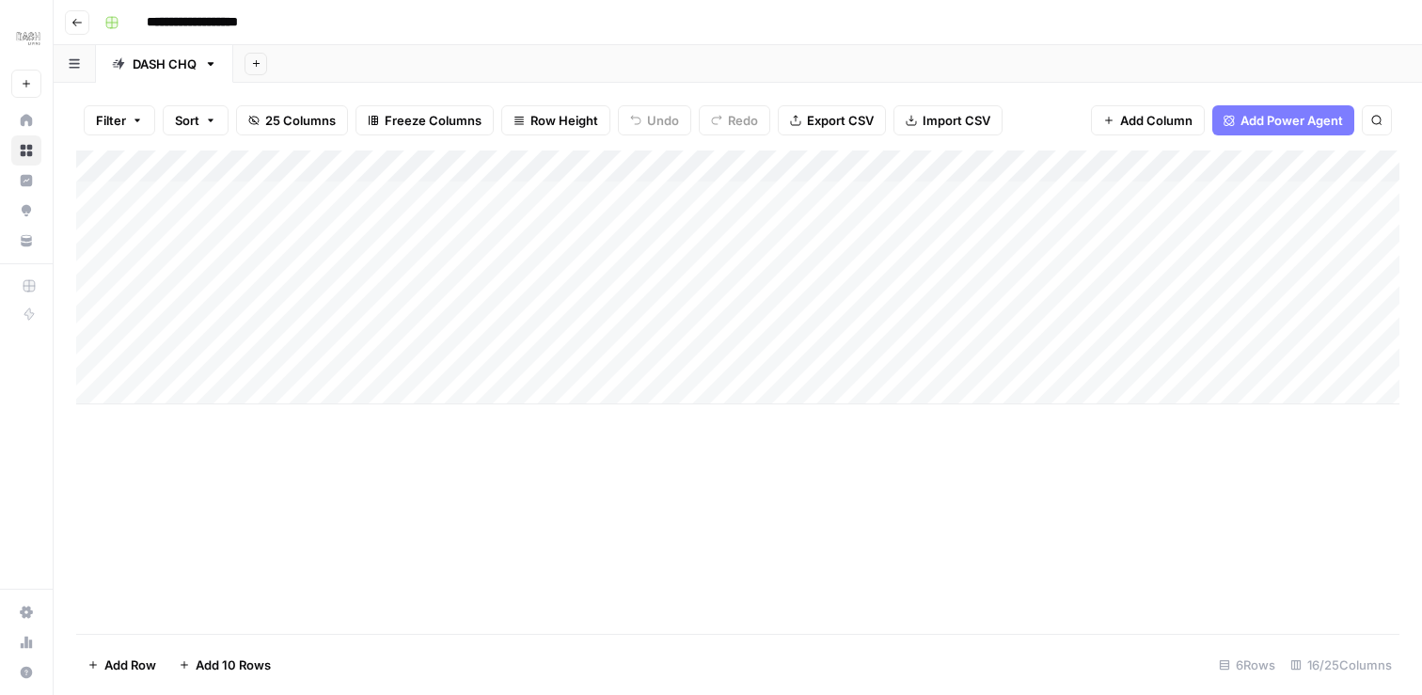
drag, startPoint x: 1061, startPoint y: 169, endPoint x: 1086, endPoint y: 176, distance: 26.2
click at [1086, 176] on div "Add Column" at bounding box center [737, 277] width 1323 height 254
drag, startPoint x: 1223, startPoint y: 169, endPoint x: 1253, endPoint y: 167, distance: 30.1
click at [1254, 167] on div "Add Column" at bounding box center [737, 277] width 1323 height 254
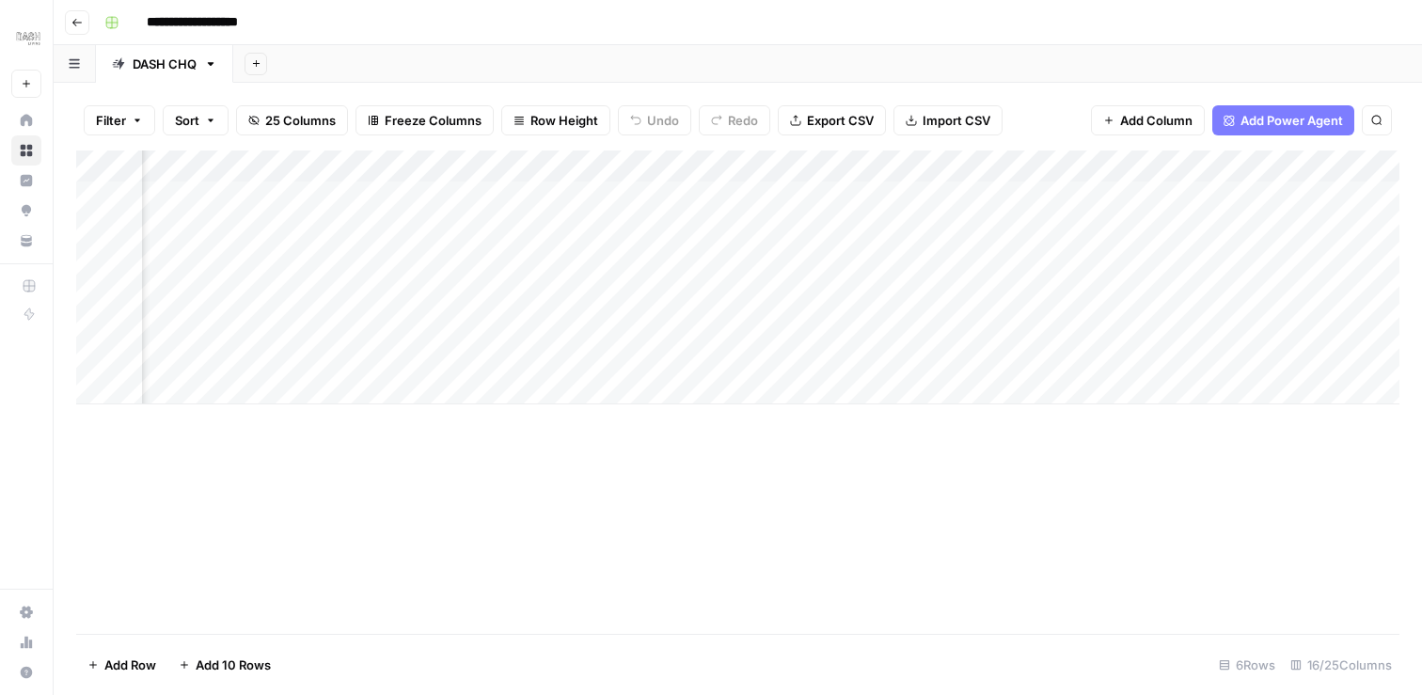
click at [1170, 172] on div "Add Column" at bounding box center [737, 277] width 1323 height 254
click at [1164, 206] on input "Deep Research (1)" at bounding box center [1157, 211] width 191 height 19
click at [1160, 208] on input "Deep Research (1)" at bounding box center [1157, 211] width 191 height 19
type input "Deep Research (Output)"
click at [1165, 460] on div "Add Column" at bounding box center [737, 391] width 1323 height 483
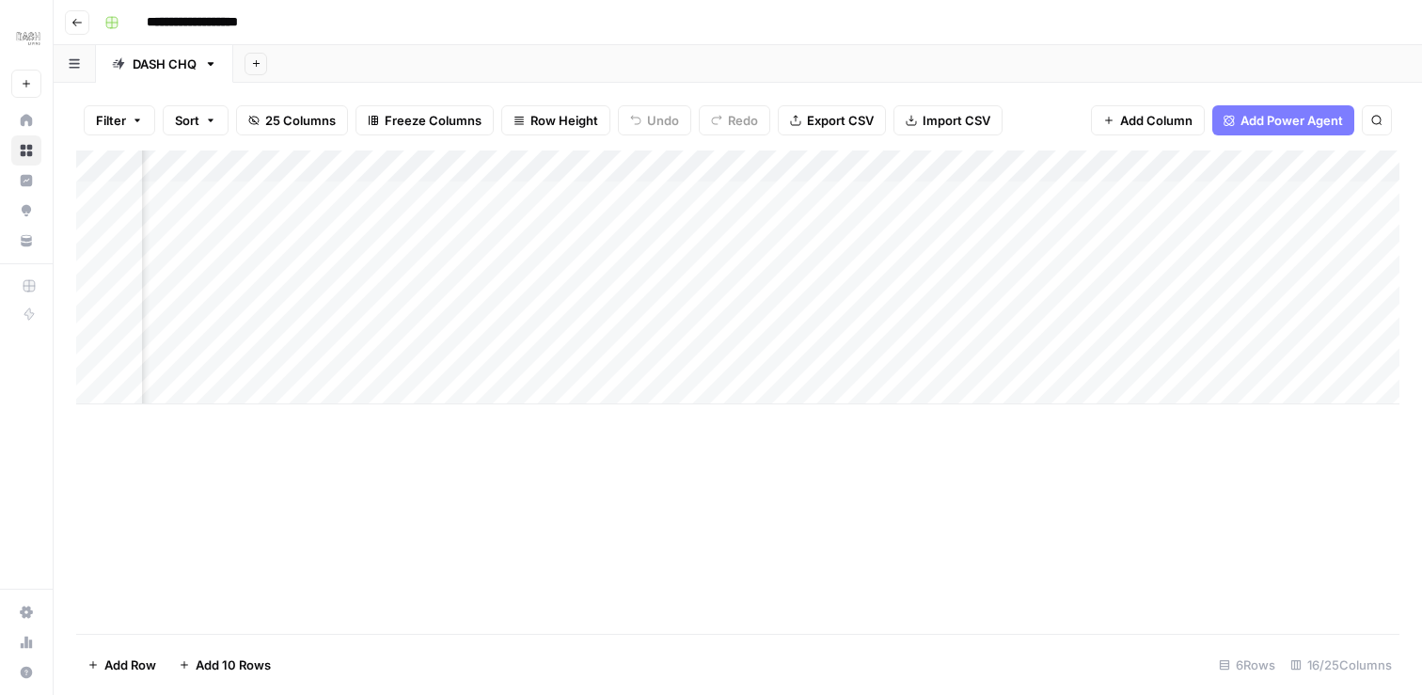
click at [1217, 162] on div "Add Column" at bounding box center [737, 277] width 1323 height 254
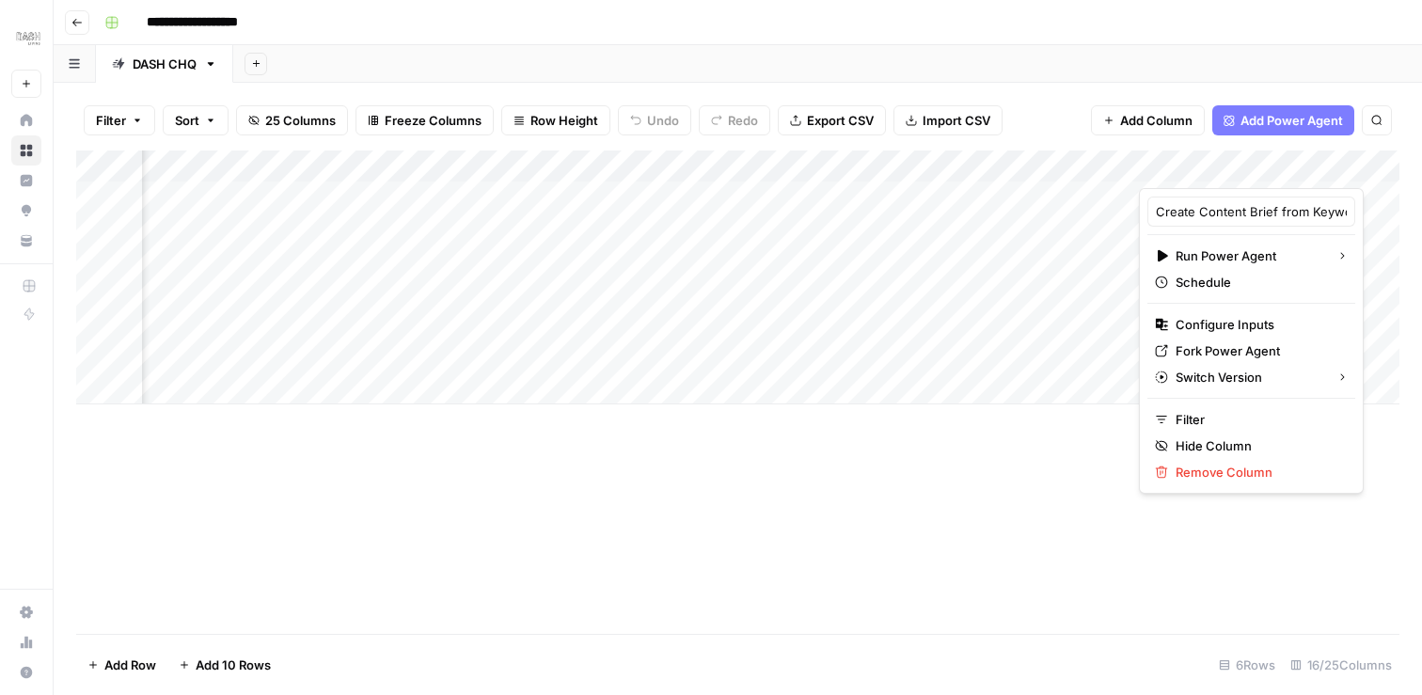
click at [1016, 405] on div "Add Column" at bounding box center [737, 391] width 1323 height 483
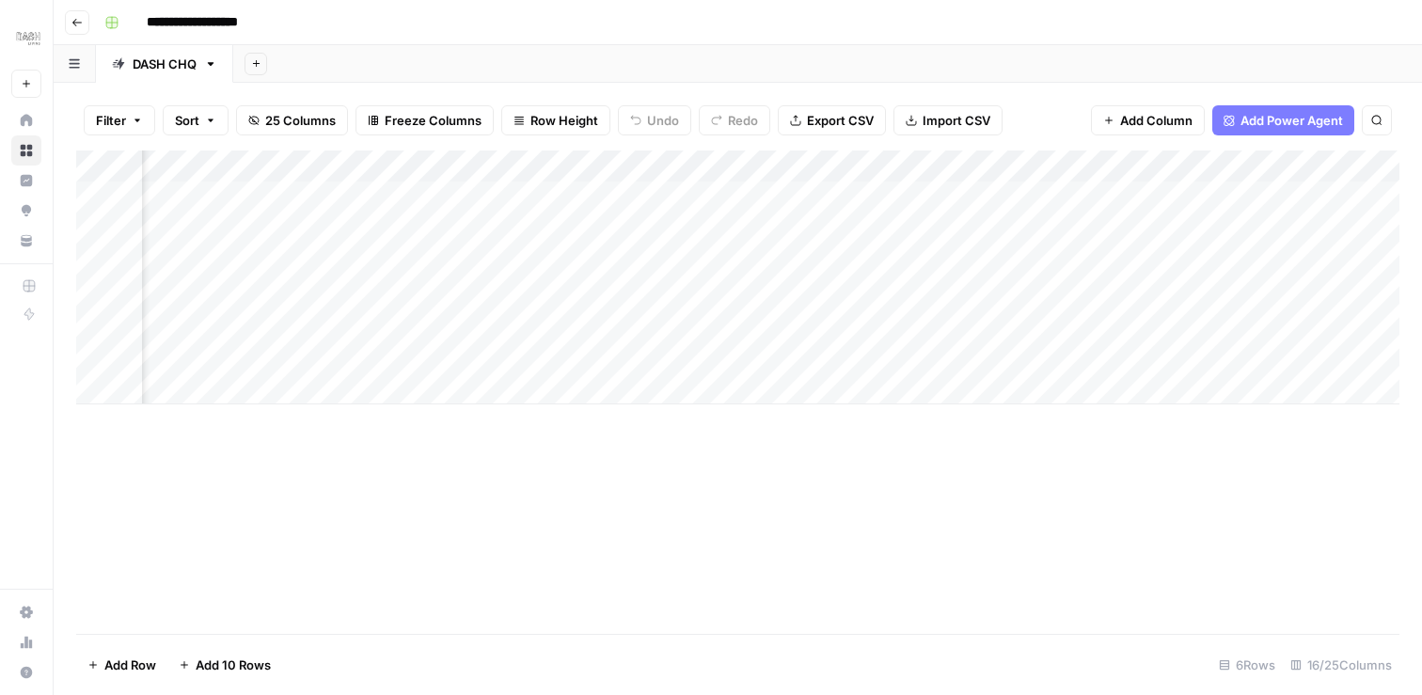
click at [1139, 169] on div "Add Column" at bounding box center [737, 277] width 1323 height 254
drag, startPoint x: 1139, startPoint y: 169, endPoint x: 1226, endPoint y: 171, distance: 87.5
click at [1226, 171] on div "Add Column" at bounding box center [737, 277] width 1323 height 254
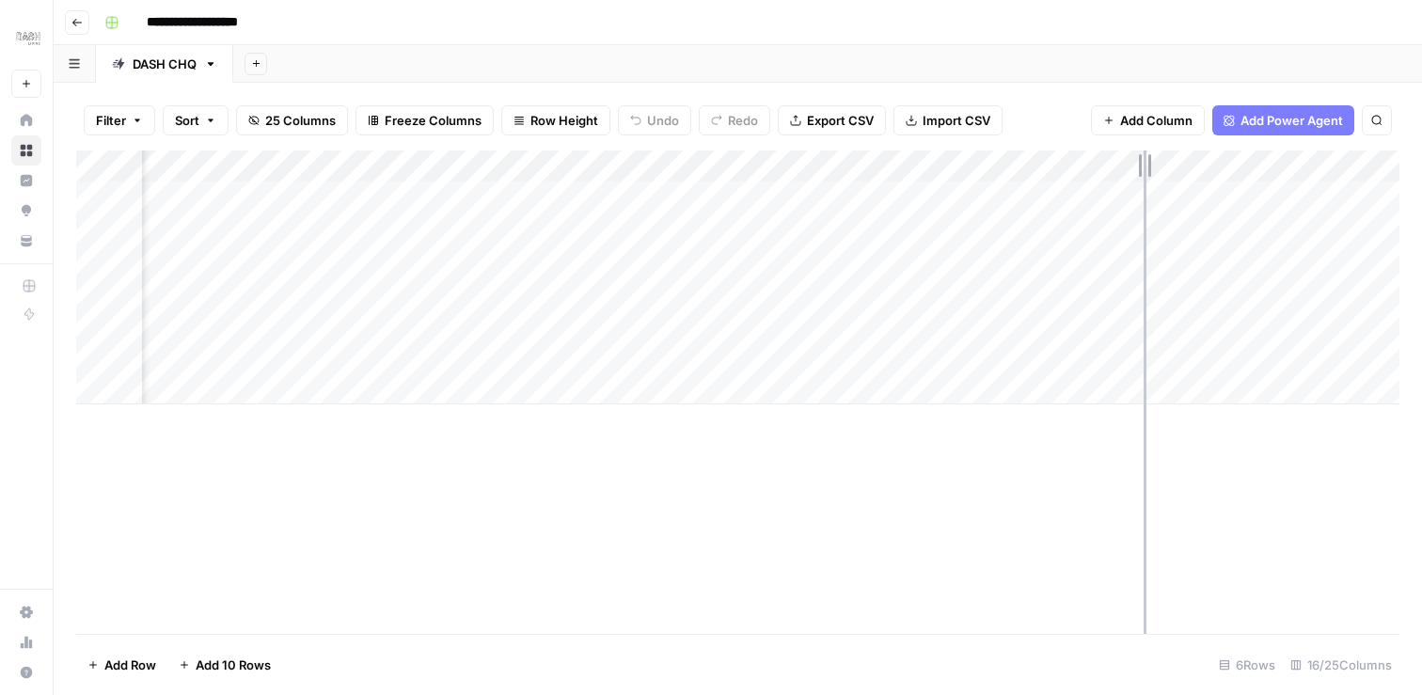
drag, startPoint x: 1109, startPoint y: 160, endPoint x: 1143, endPoint y: 161, distance: 34.8
click at [1143, 161] on div "Add Column" at bounding box center [737, 277] width 1323 height 254
click at [1036, 321] on div "Add Column" at bounding box center [737, 277] width 1323 height 254
click at [1036, 321] on textarea at bounding box center [1075, 326] width 301 height 26
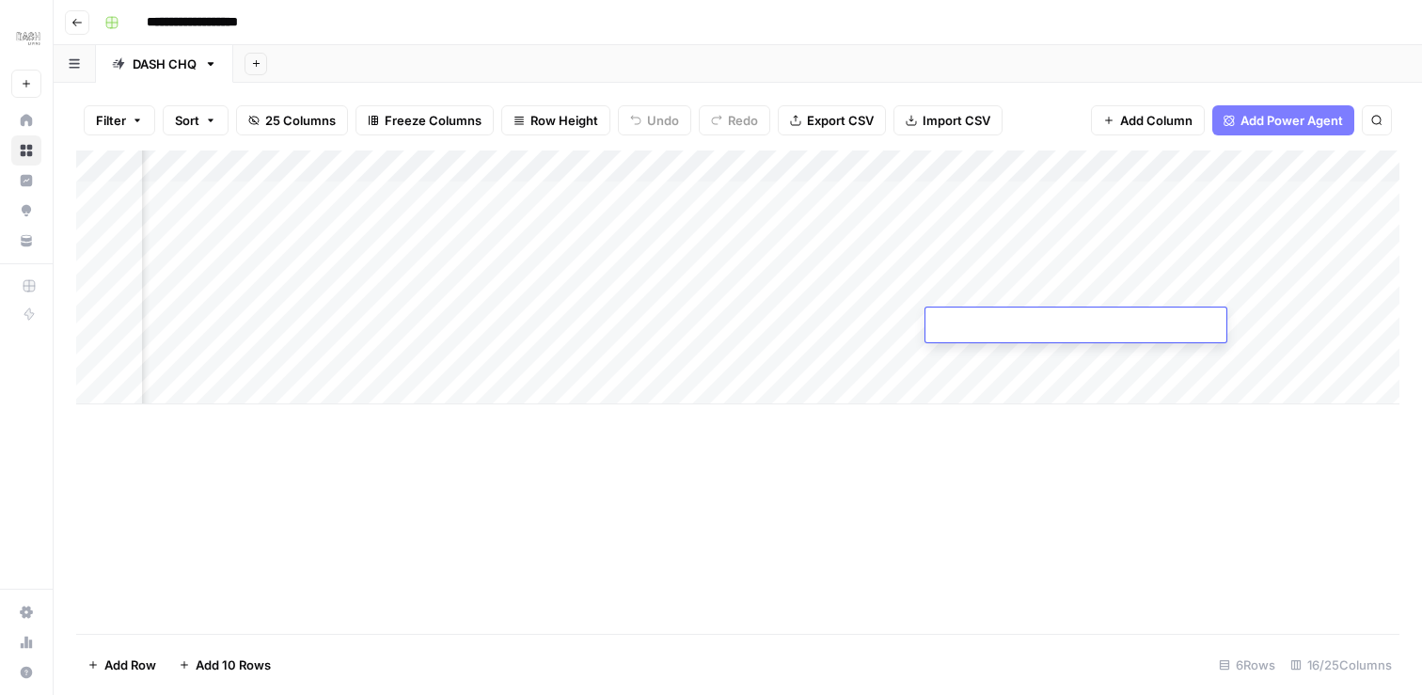
click at [1024, 407] on div "Add Column" at bounding box center [737, 391] width 1323 height 483
click at [368, 321] on div "Add Column" at bounding box center [737, 277] width 1323 height 254
click at [1081, 326] on div "Add Column" at bounding box center [737, 277] width 1323 height 254
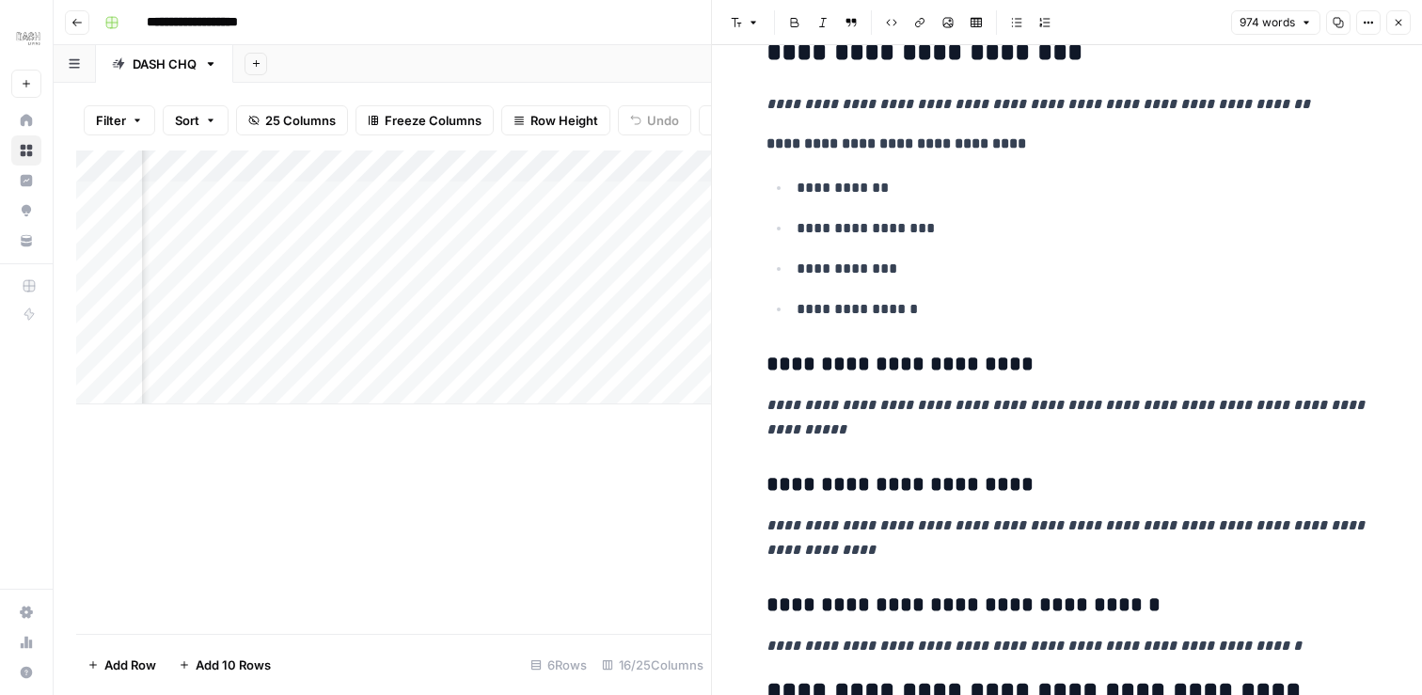
scroll to position [2381, 0]
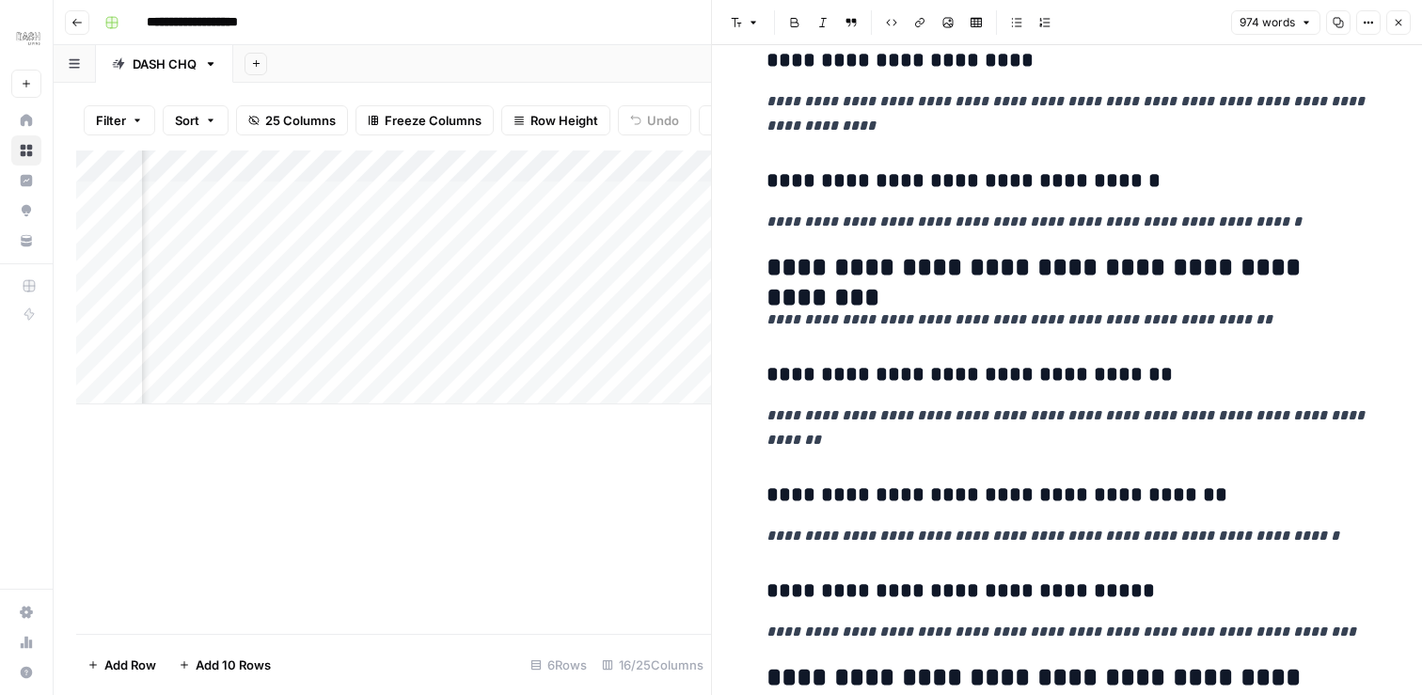
click at [1398, 22] on icon "button" at bounding box center [1398, 23] width 7 height 7
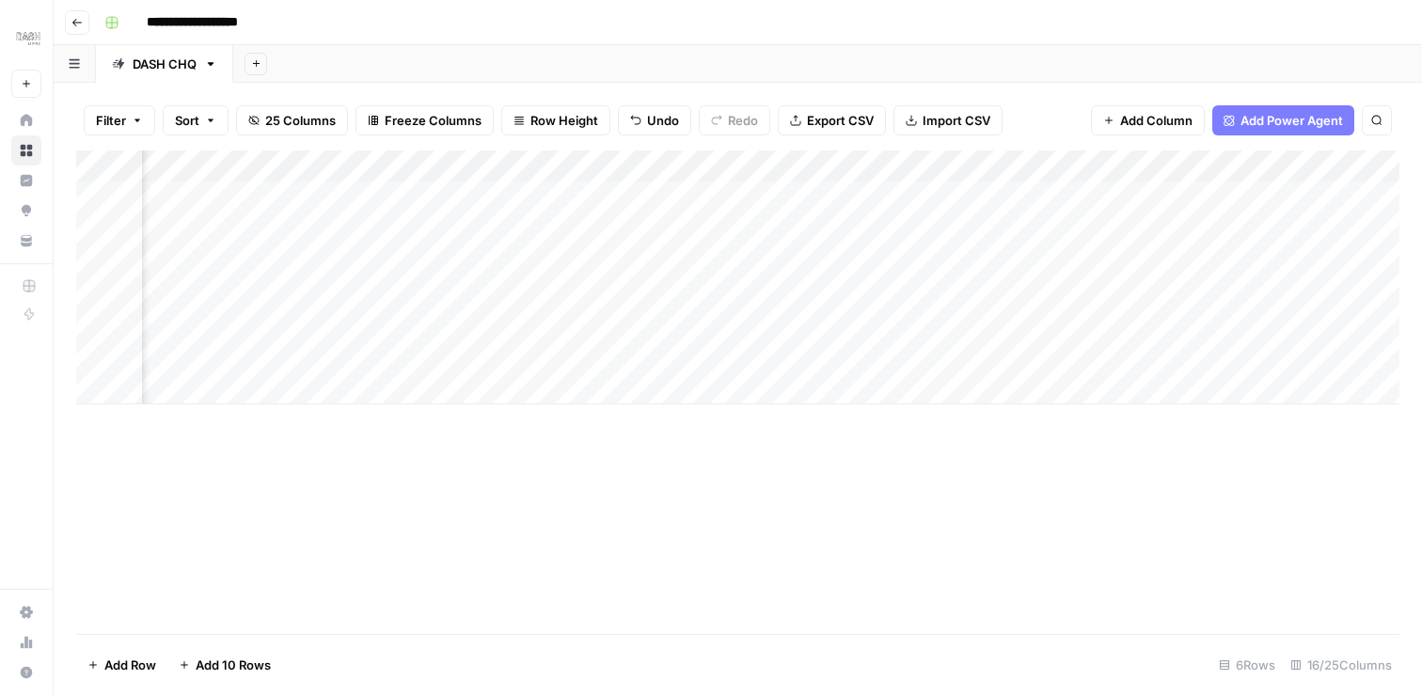
click at [1252, 121] on span "Add Power Agent" at bounding box center [1291, 120] width 102 height 19
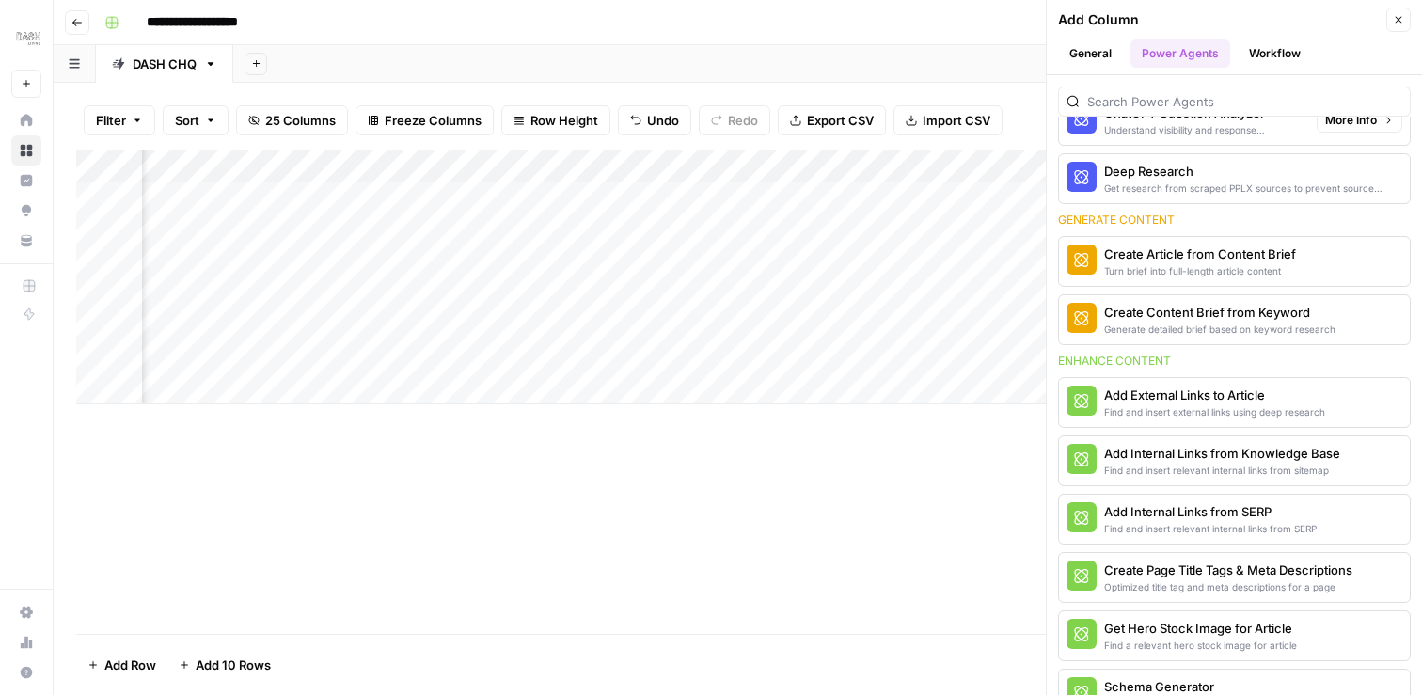
scroll to position [239, 0]
click at [1408, 14] on button "Close" at bounding box center [1398, 20] width 24 height 24
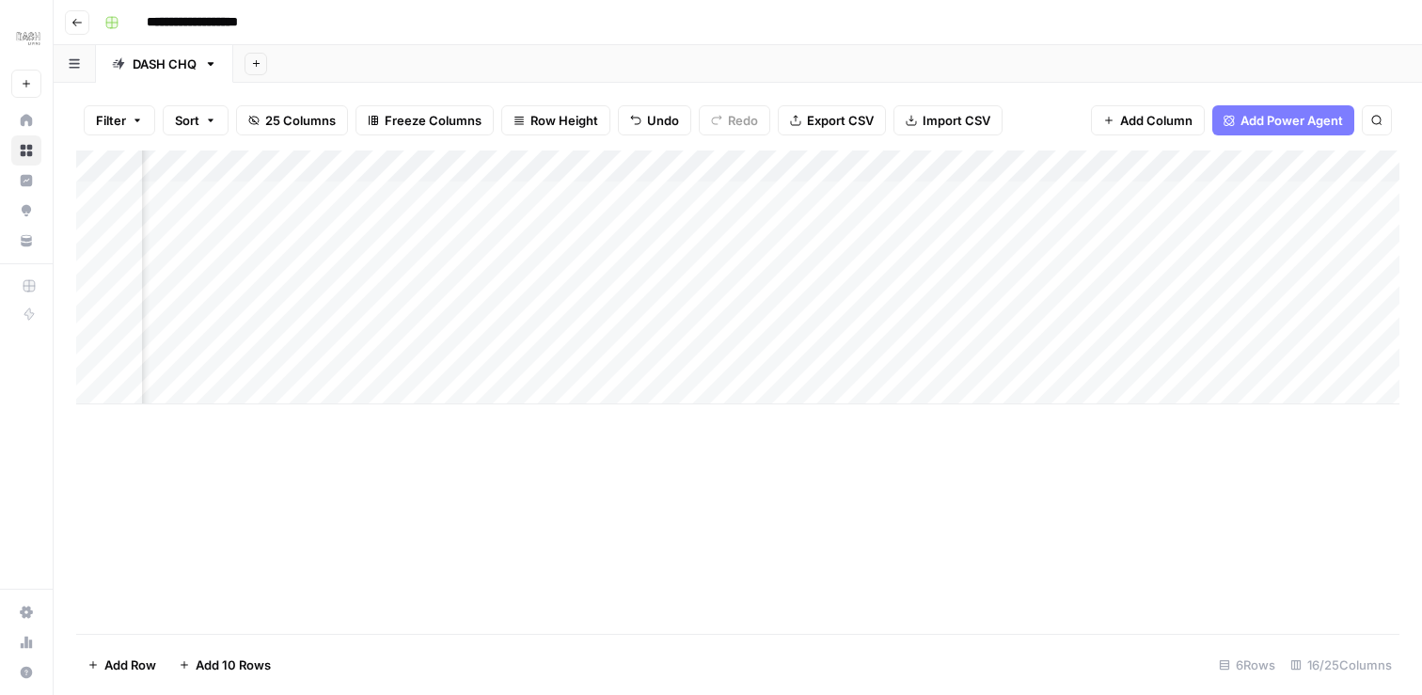
scroll to position [0, 2850]
click at [1250, 125] on span "Add Power Agent" at bounding box center [1291, 120] width 102 height 19
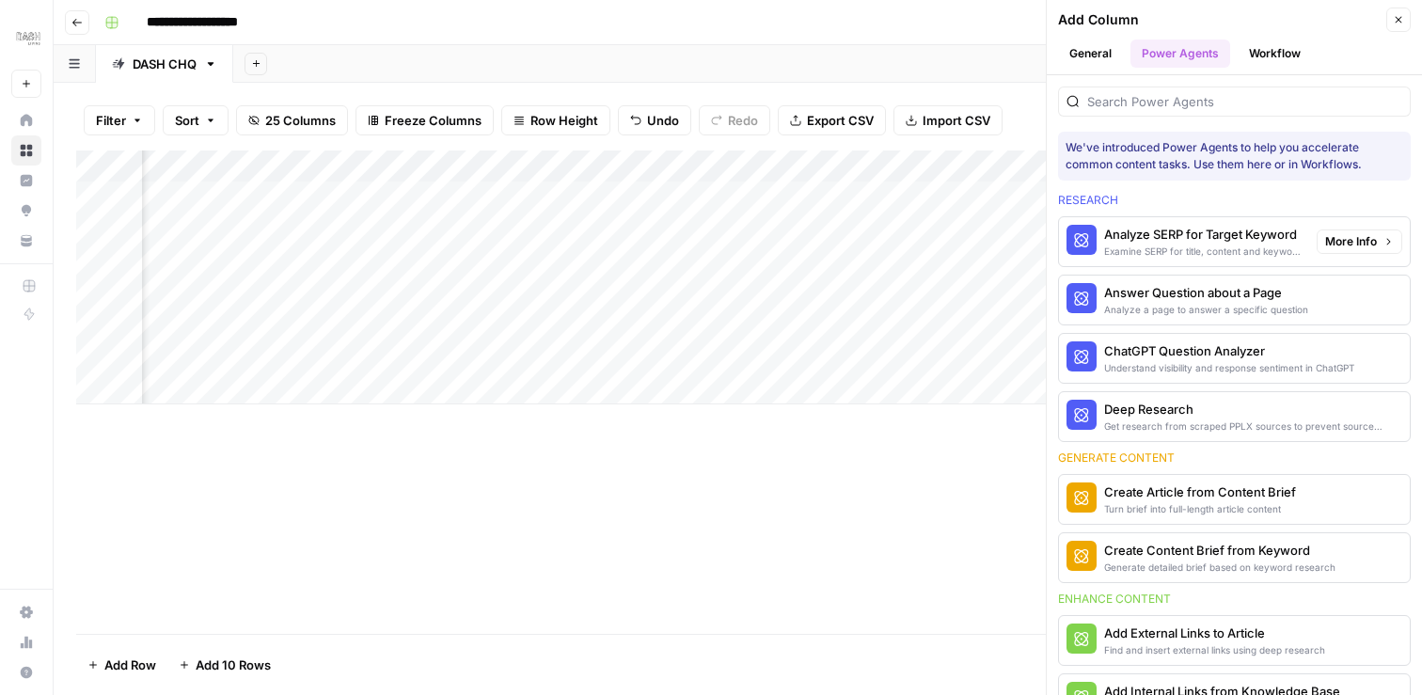
scroll to position [3, 0]
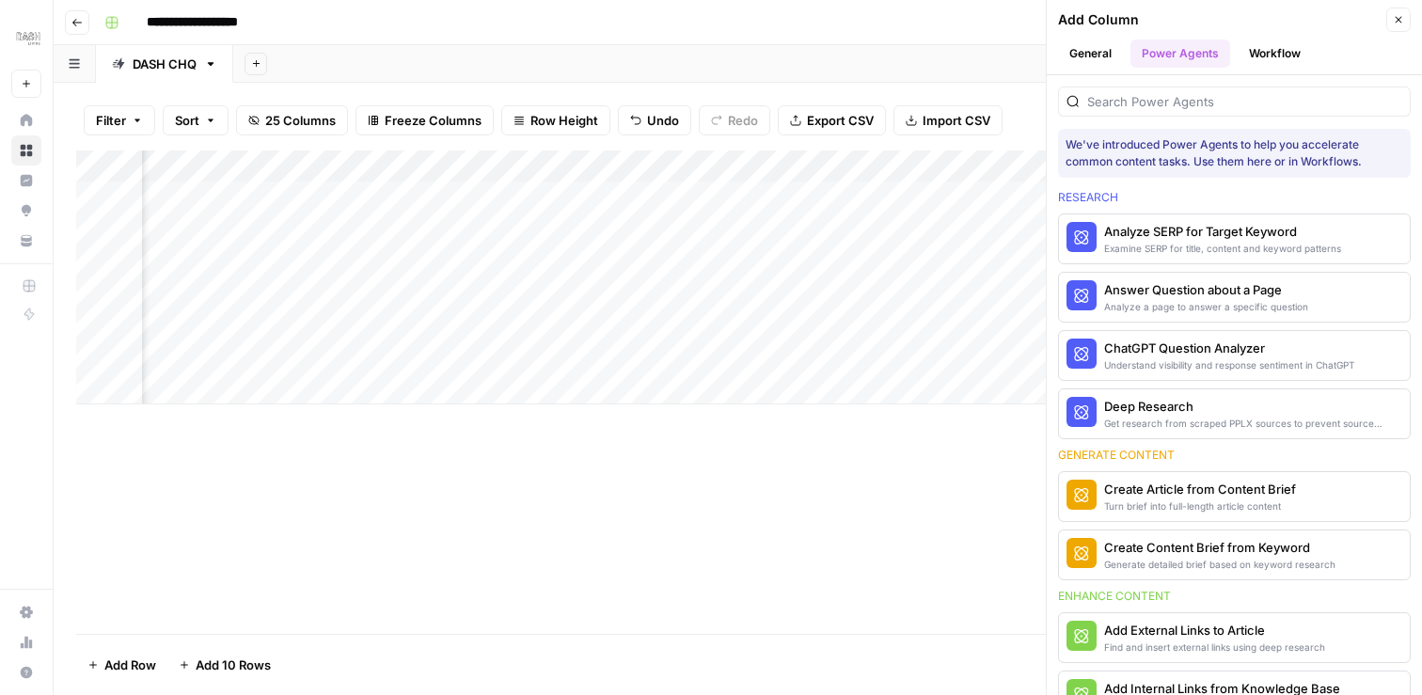
click at [1096, 41] on button "General" at bounding box center [1090, 53] width 65 height 28
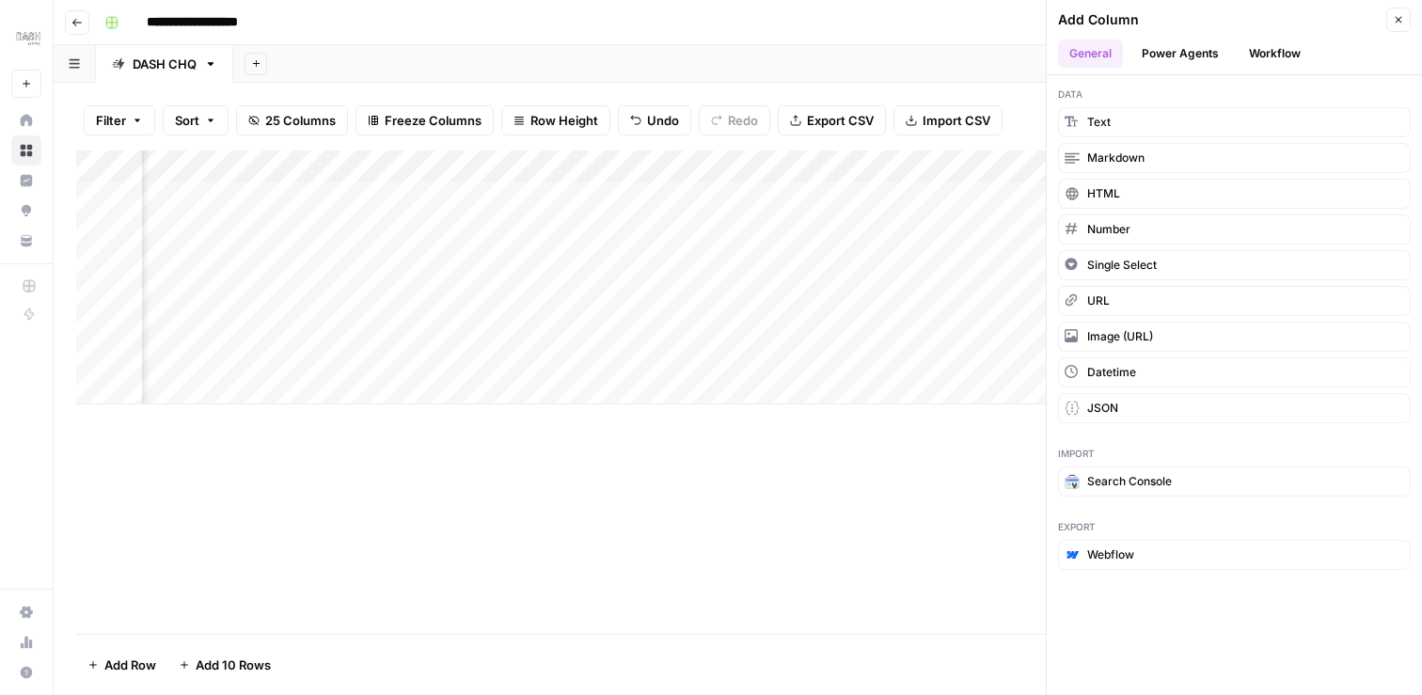
click at [1186, 42] on button "Power Agents" at bounding box center [1180, 53] width 100 height 28
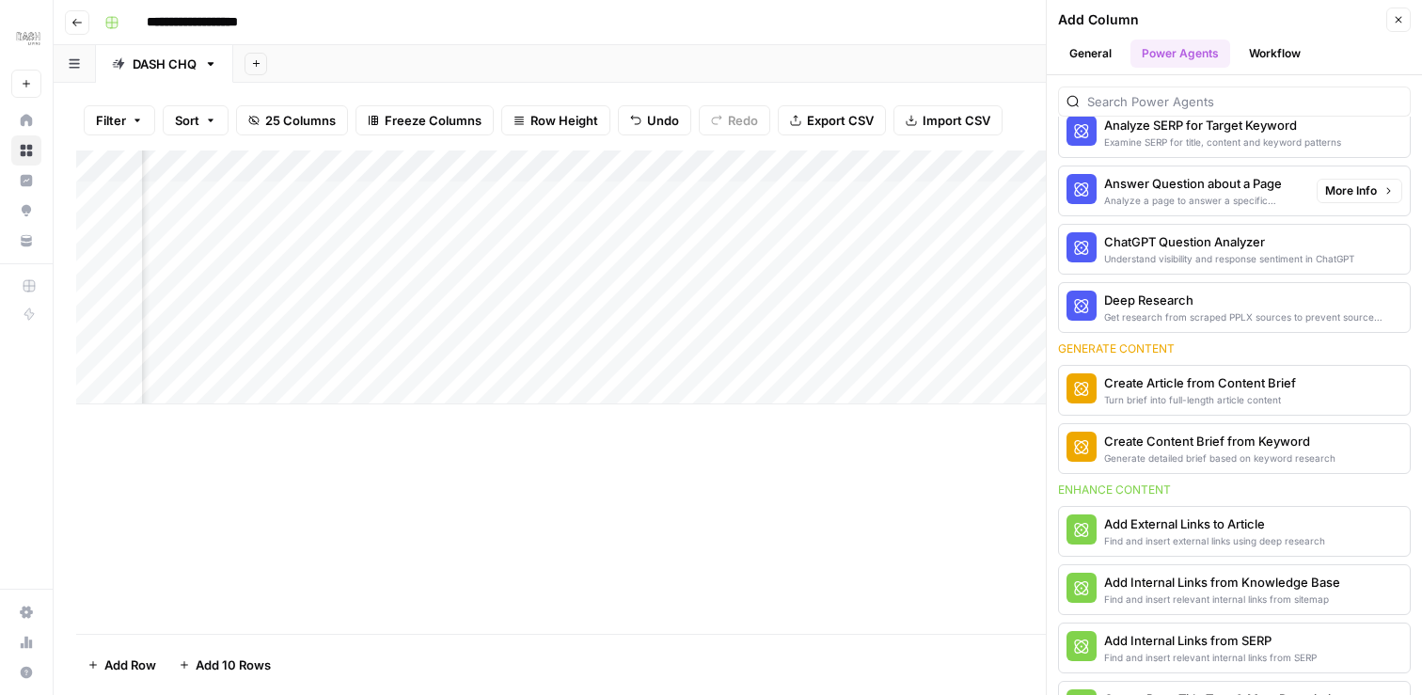
scroll to position [124, 0]
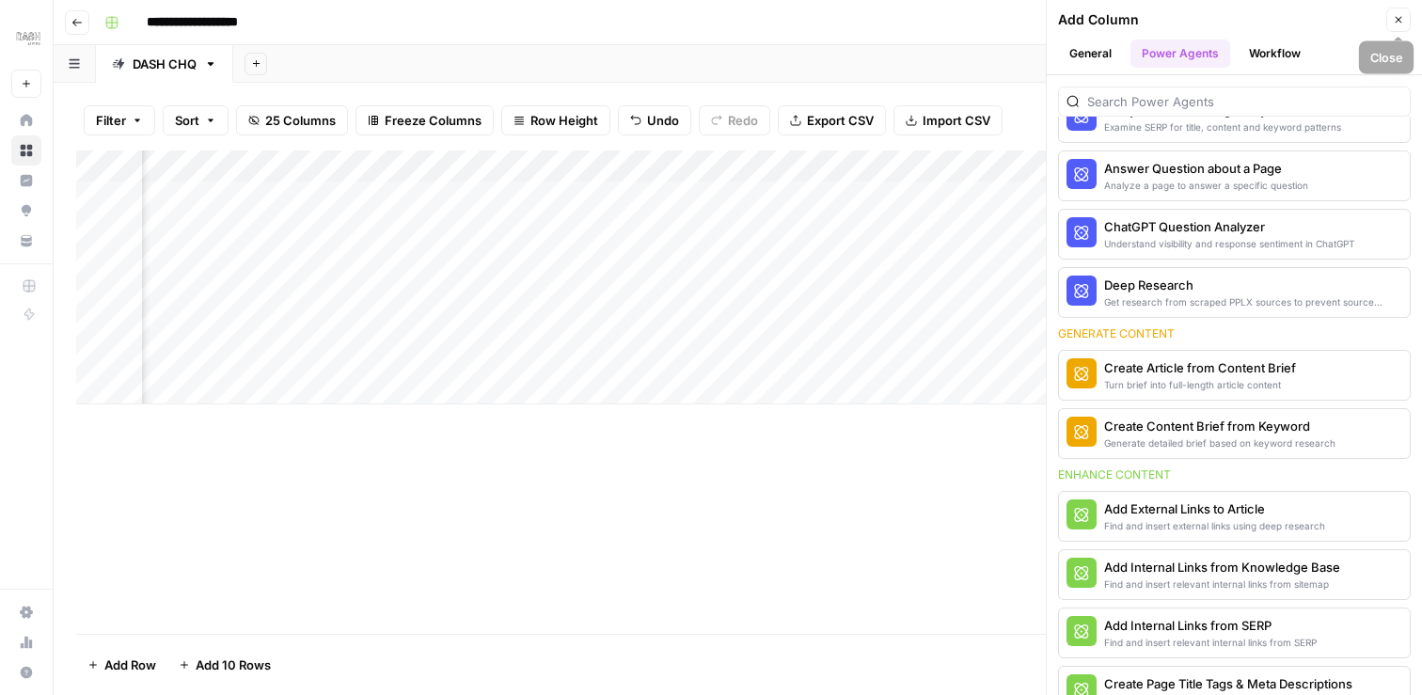
click at [1403, 25] on button "Close" at bounding box center [1398, 20] width 24 height 24
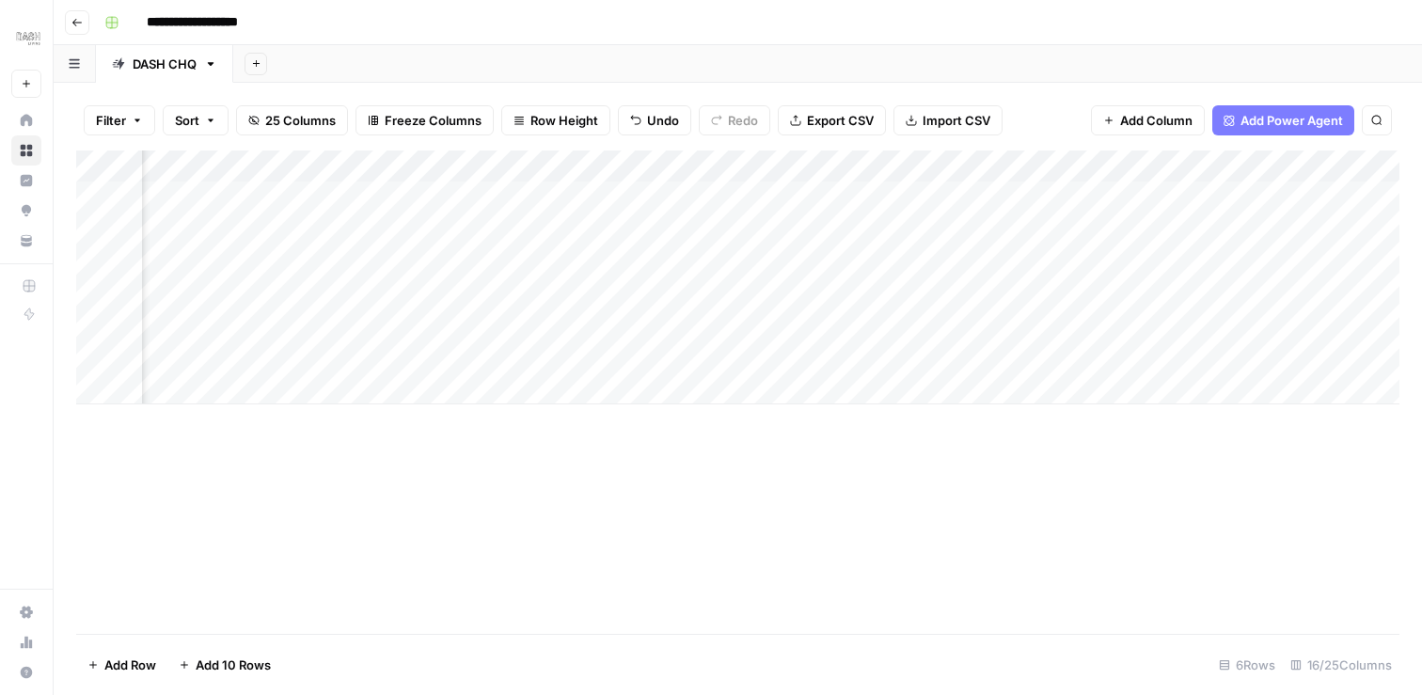
scroll to position [0, 529]
click at [1111, 165] on div "Add Column" at bounding box center [737, 277] width 1323 height 254
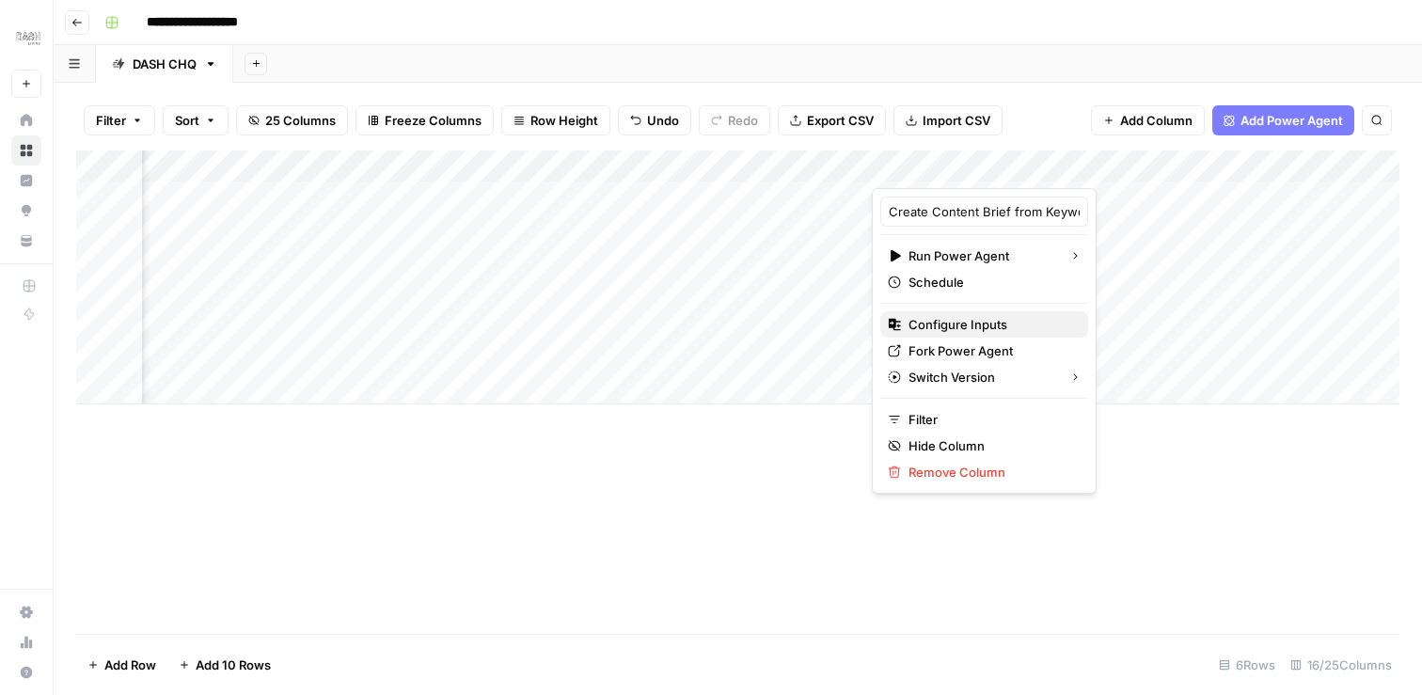
click at [961, 331] on span "Configure Inputs" at bounding box center [990, 324] width 165 height 19
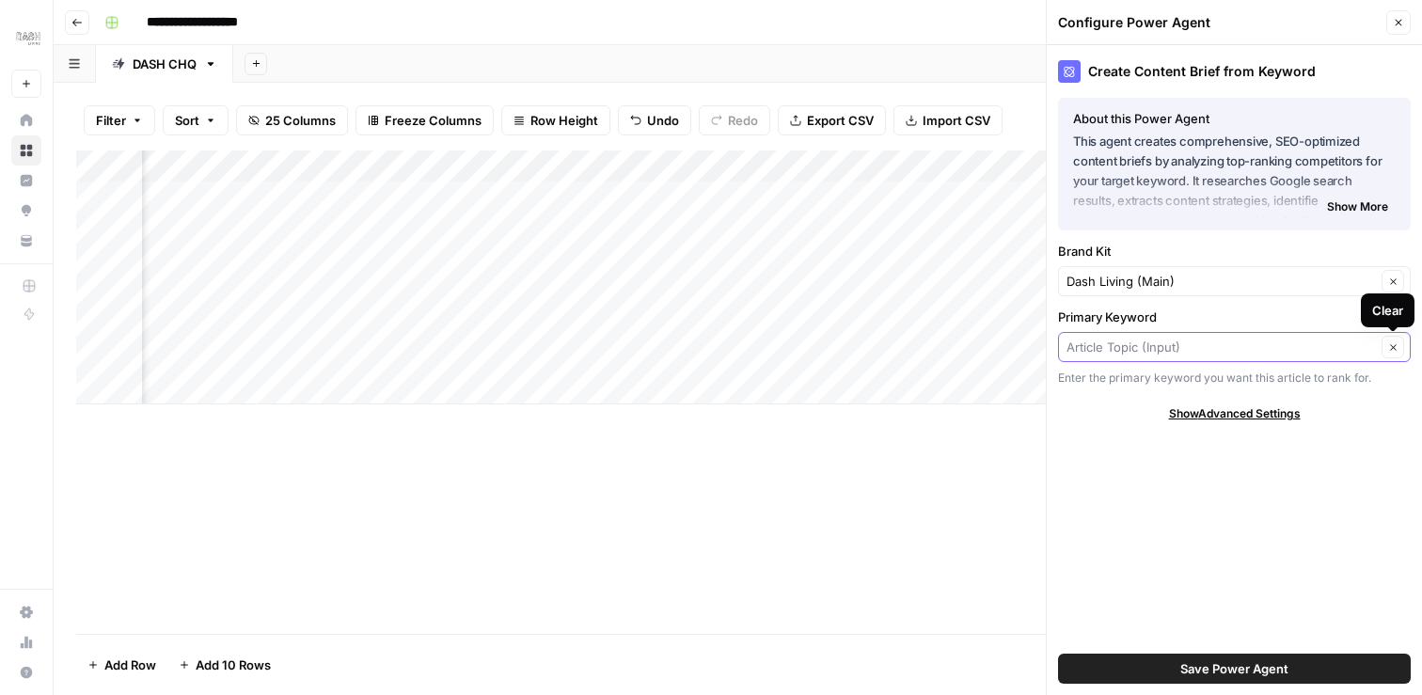
click at [1333, 347] on input "Primary Keyword" at bounding box center [1220, 347] width 309 height 19
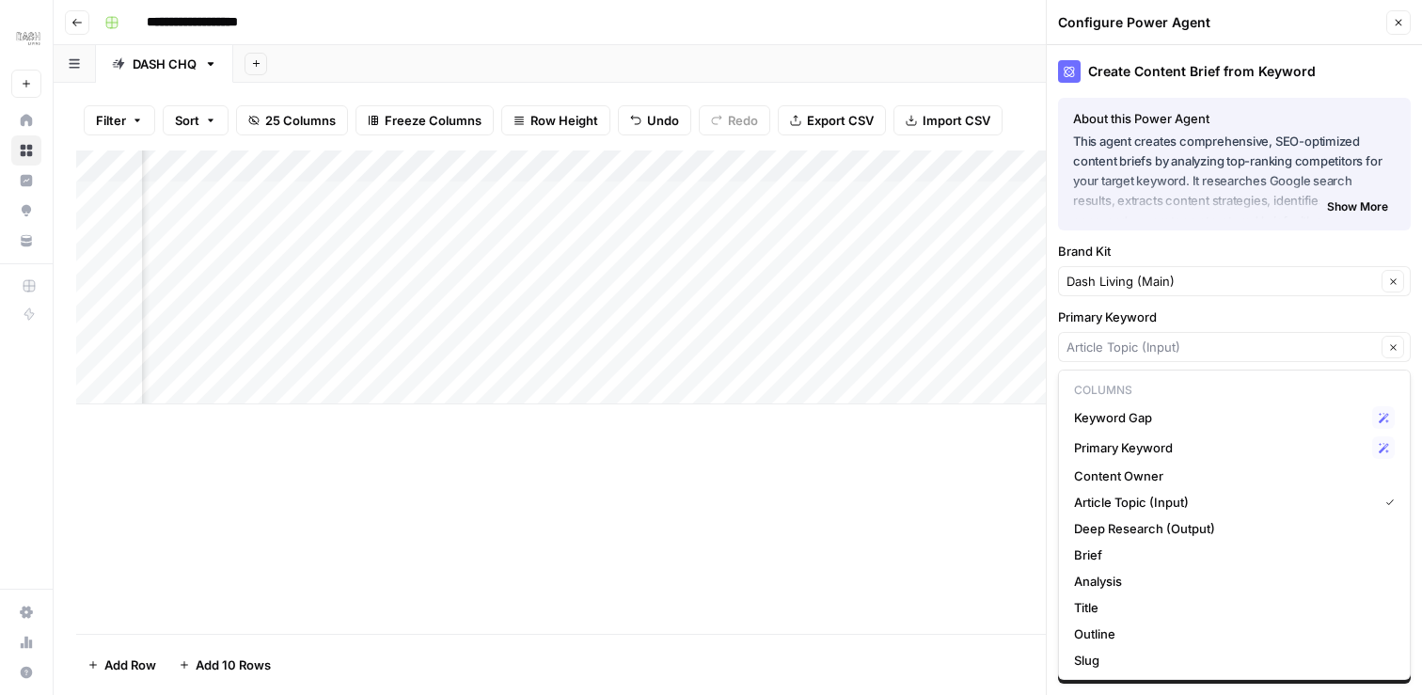
type input "Article Topic (Input)"
click at [1393, 16] on button "Close" at bounding box center [1398, 22] width 24 height 24
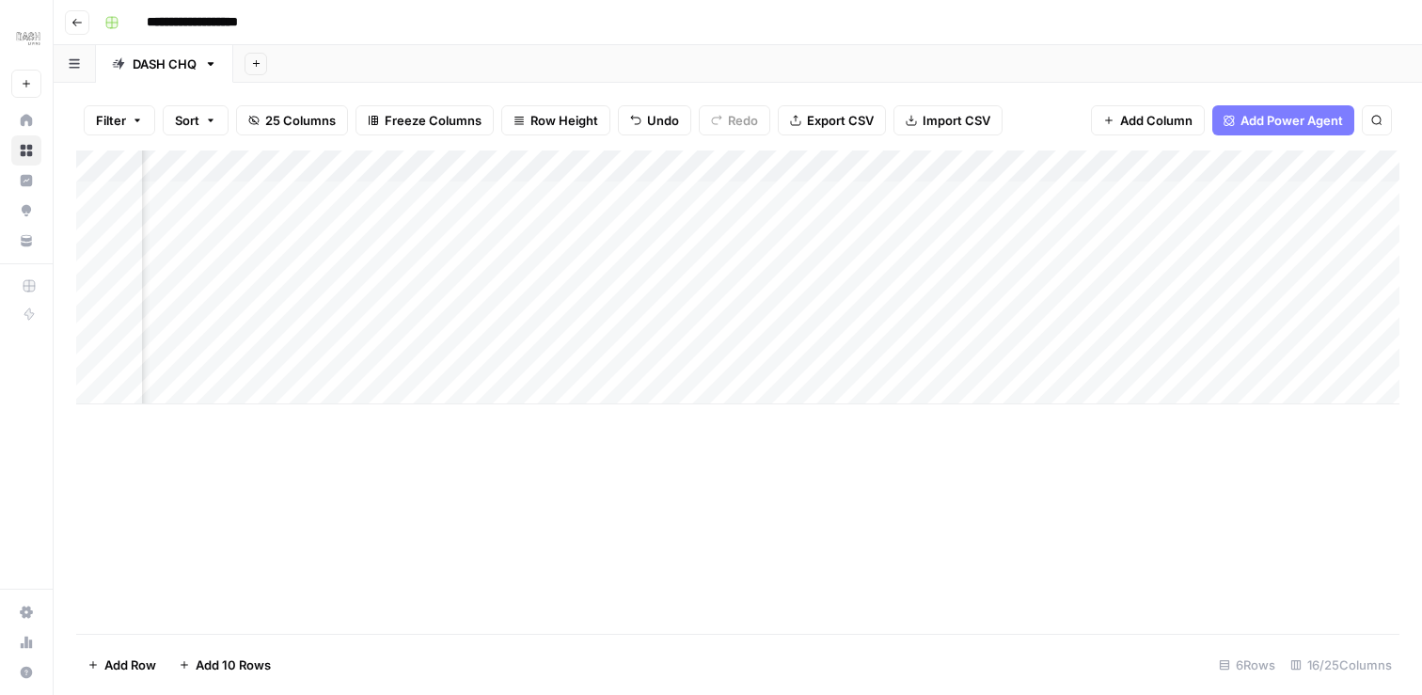
scroll to position [0, 2850]
click at [915, 320] on div "Add Column" at bounding box center [737, 277] width 1323 height 254
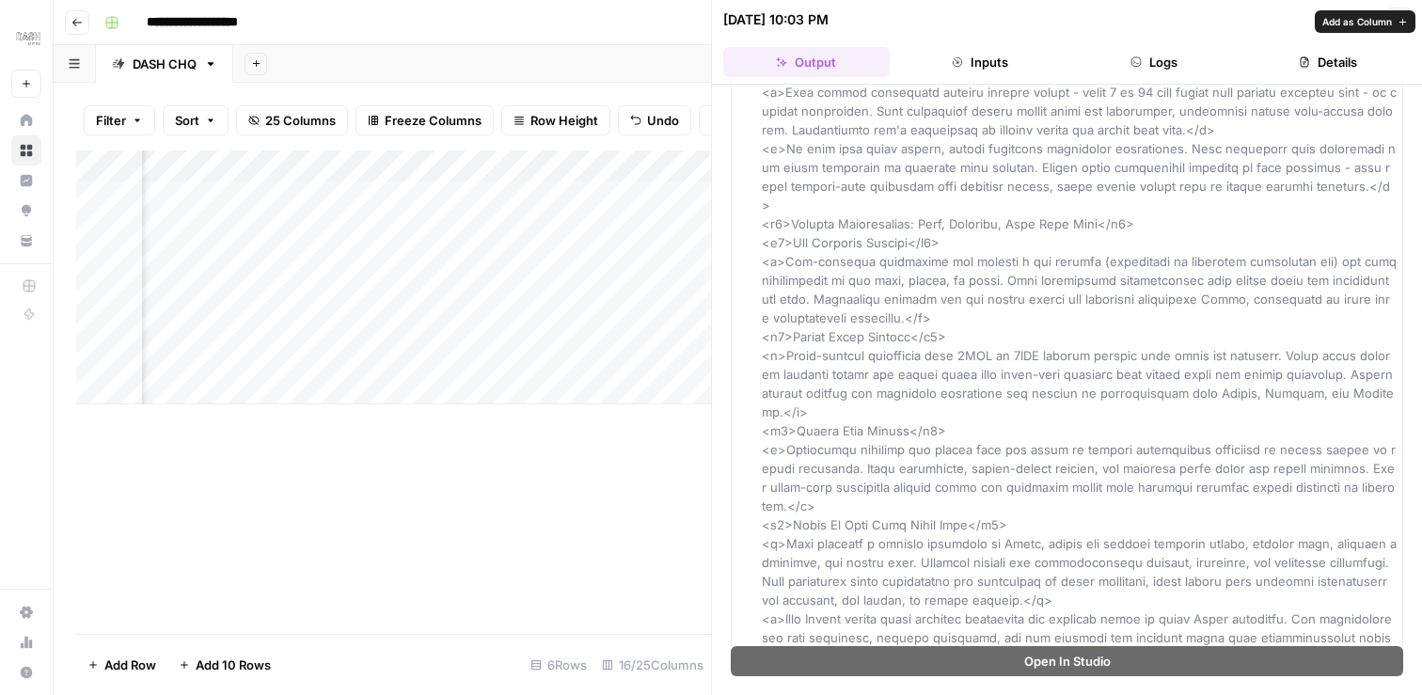
scroll to position [5092, 0]
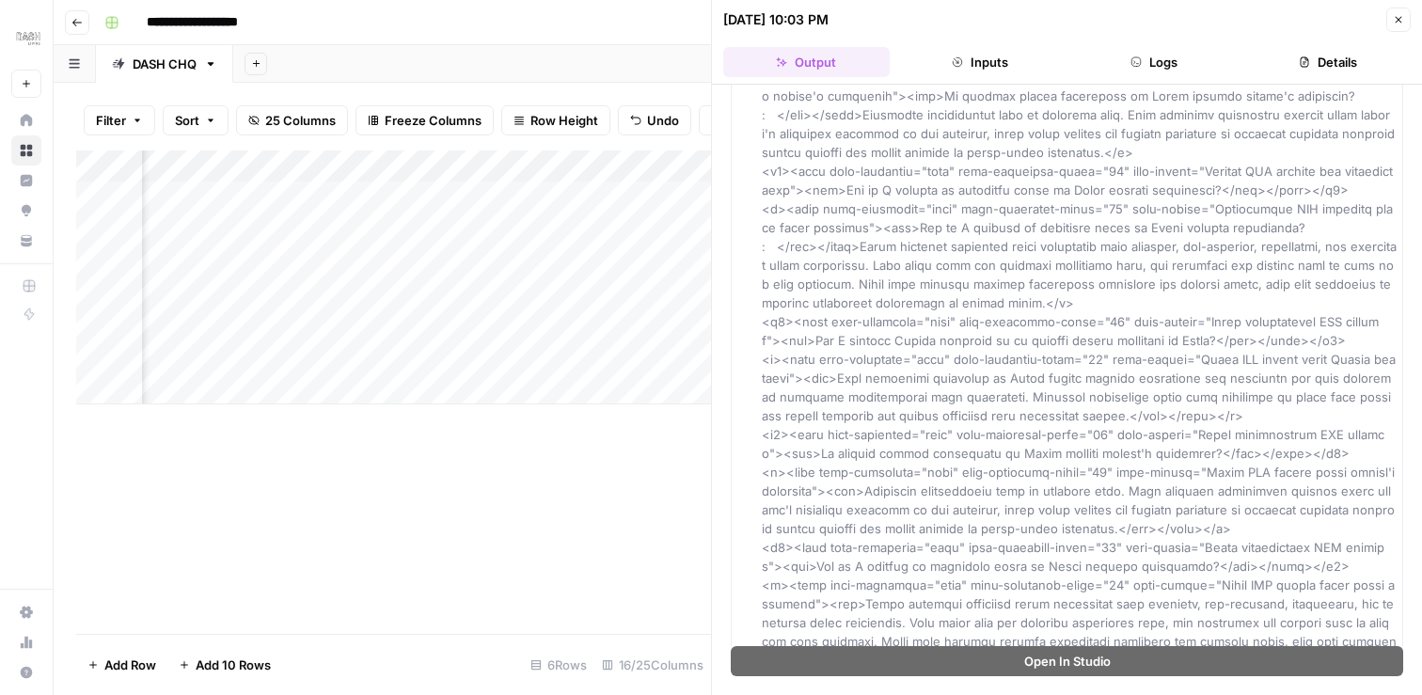
click at [1353, 55] on button "Details" at bounding box center [1327, 62] width 166 height 30
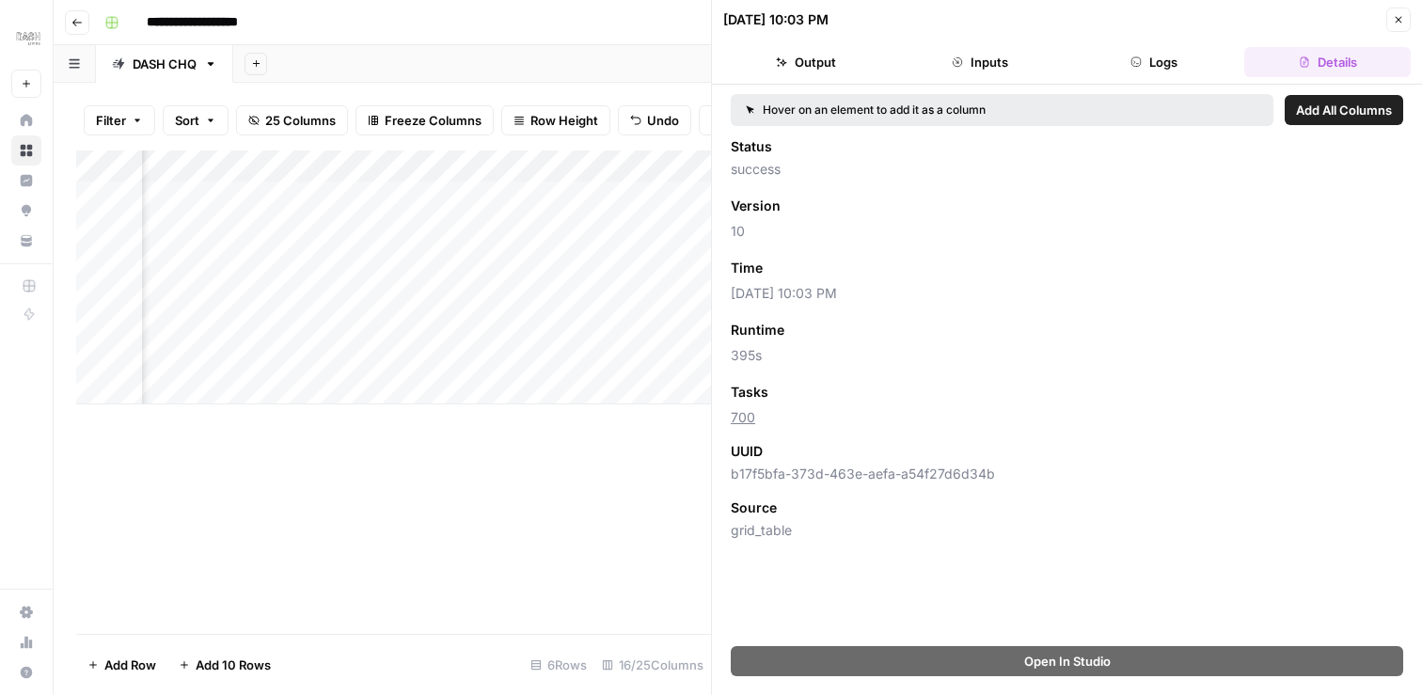
scroll to position [0, 0]
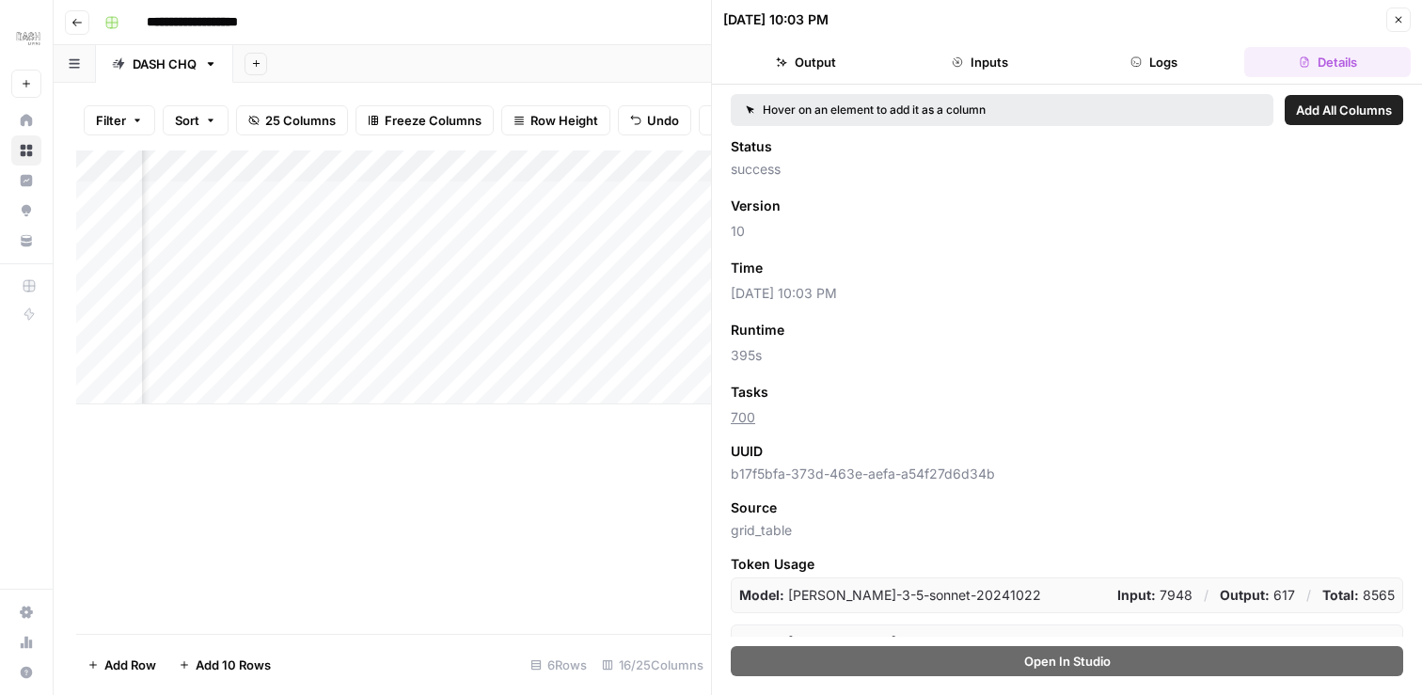
click at [1394, 17] on icon "button" at bounding box center [1398, 19] width 11 height 11
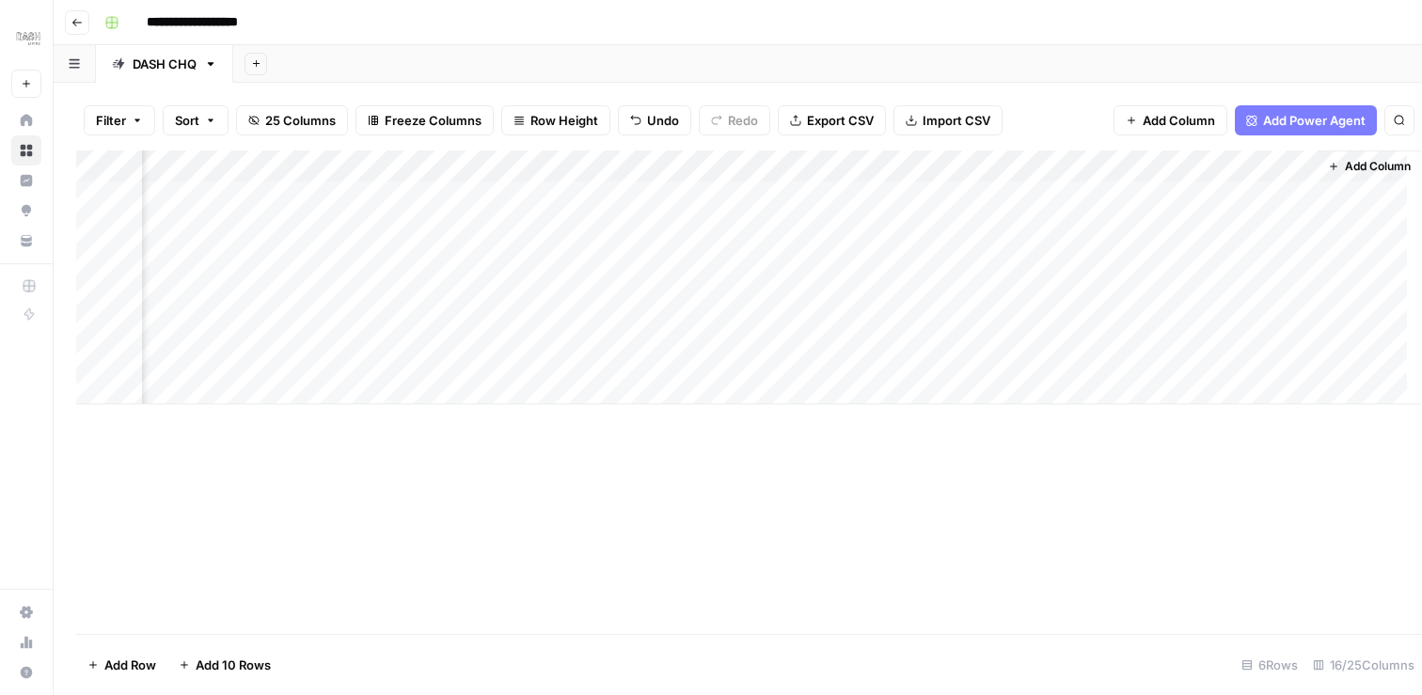
scroll to position [0, 2828]
click at [937, 165] on div "Add Column" at bounding box center [737, 277] width 1323 height 254
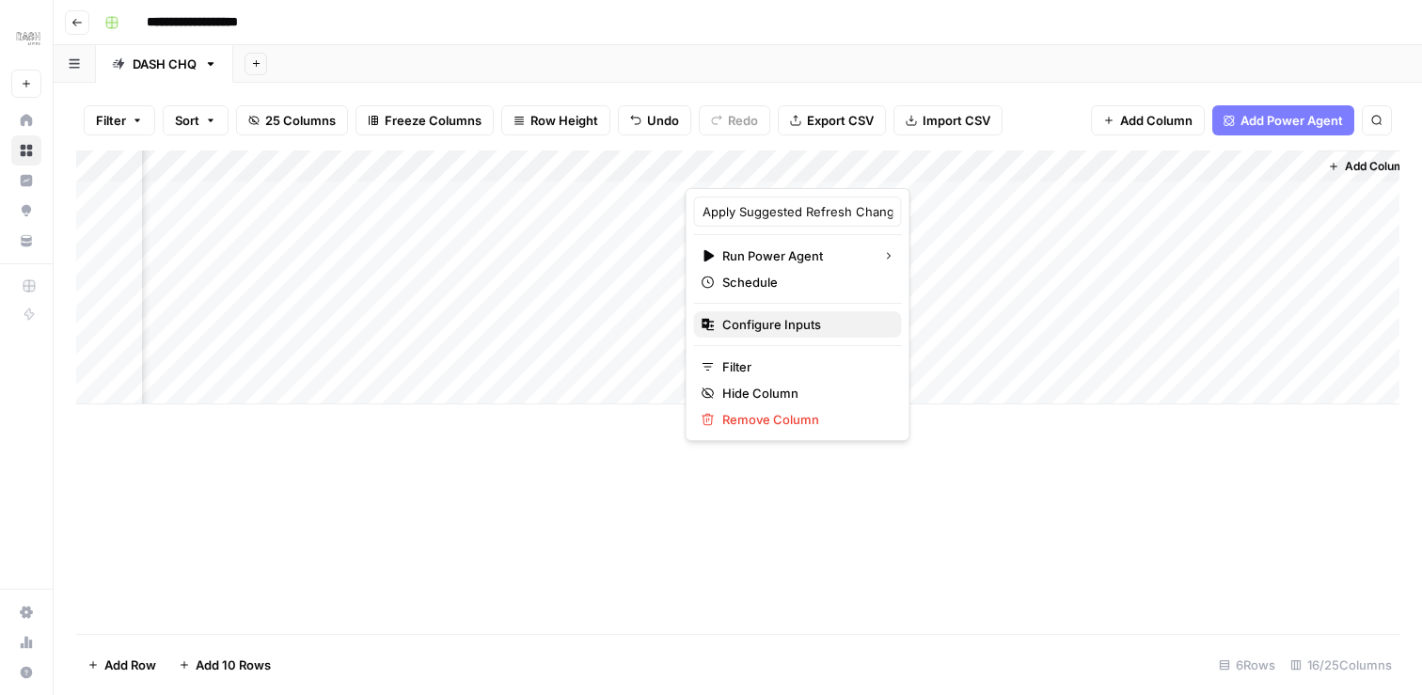
click at [779, 328] on span "Configure Inputs" at bounding box center [804, 324] width 165 height 19
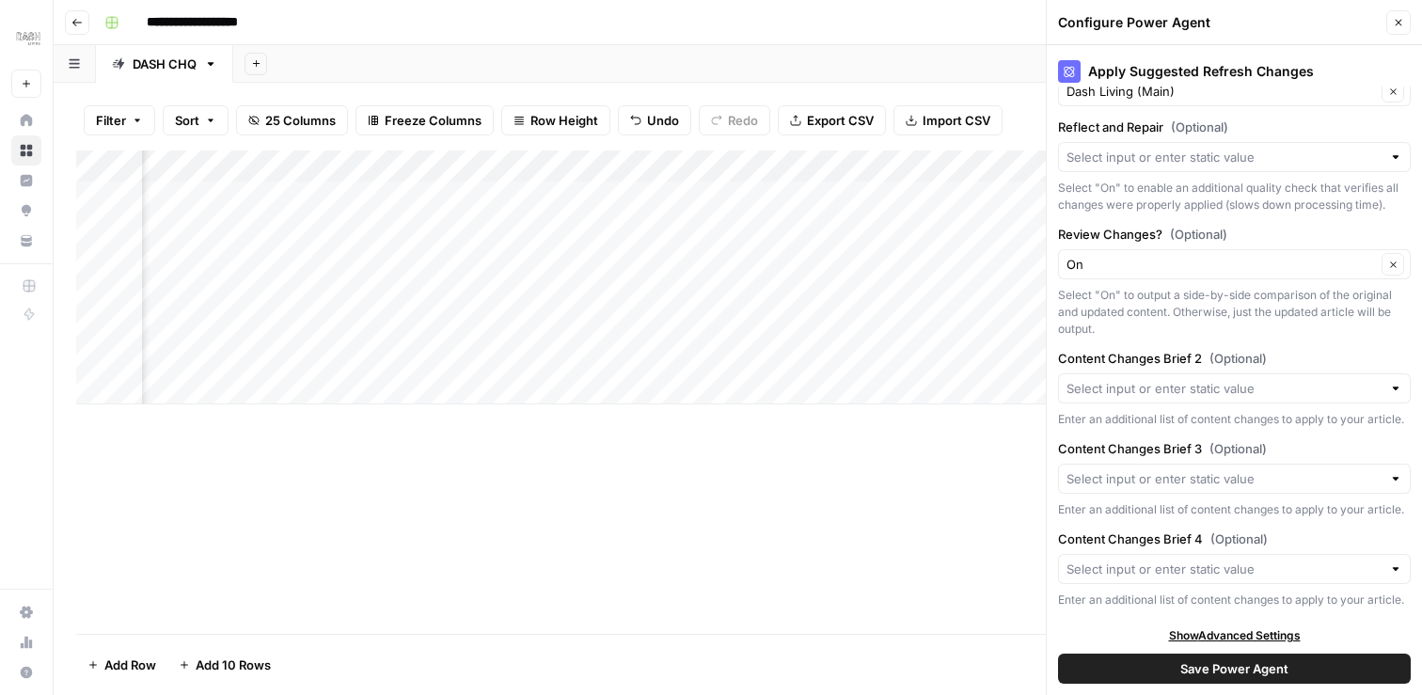
scroll to position [397, 0]
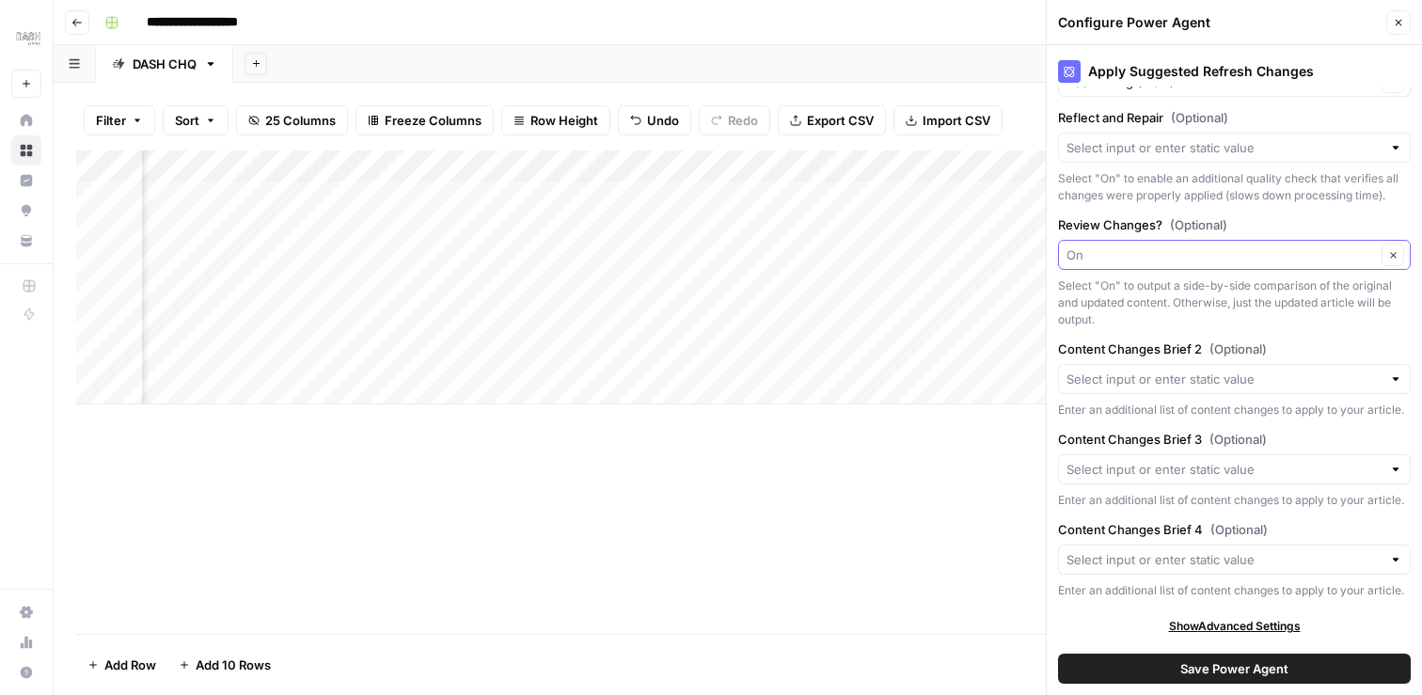
click at [1130, 261] on input "Review Changes? (Optional)" at bounding box center [1220, 254] width 309 height 19
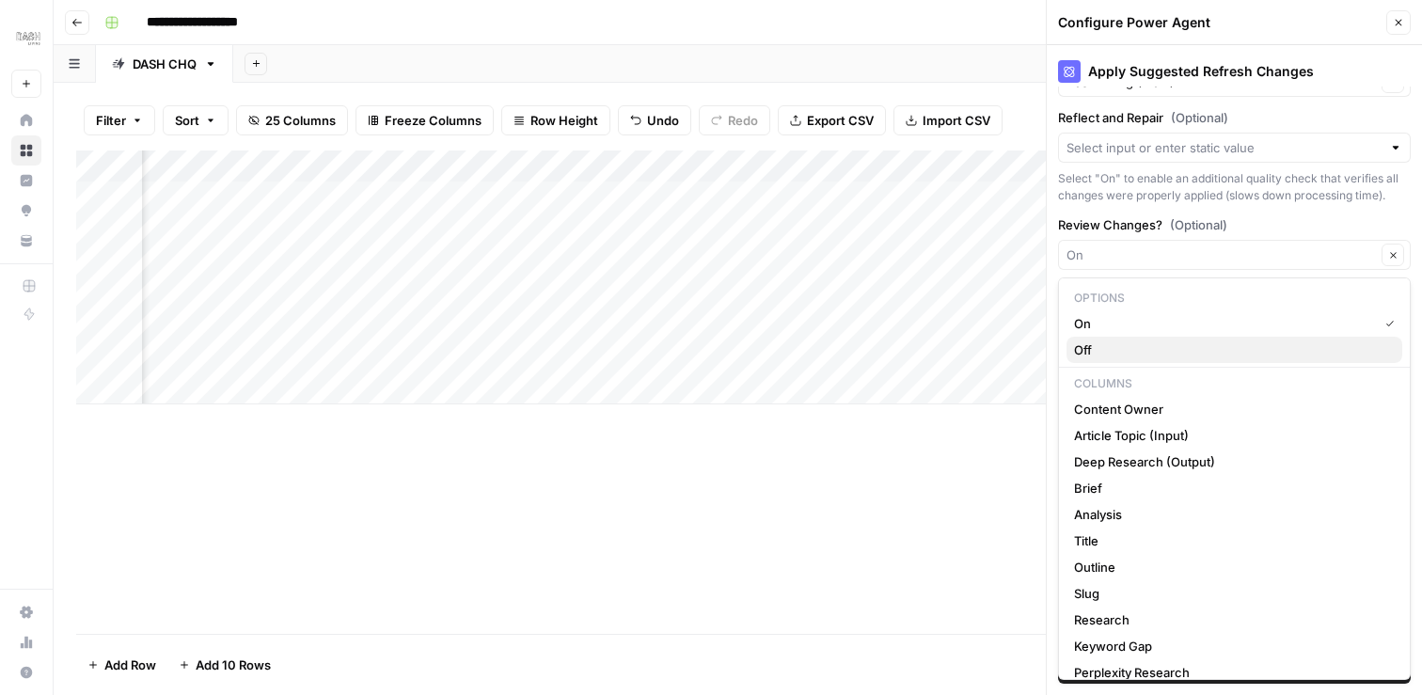
click at [1115, 349] on span "Off" at bounding box center [1230, 349] width 313 height 19
type input "Off"
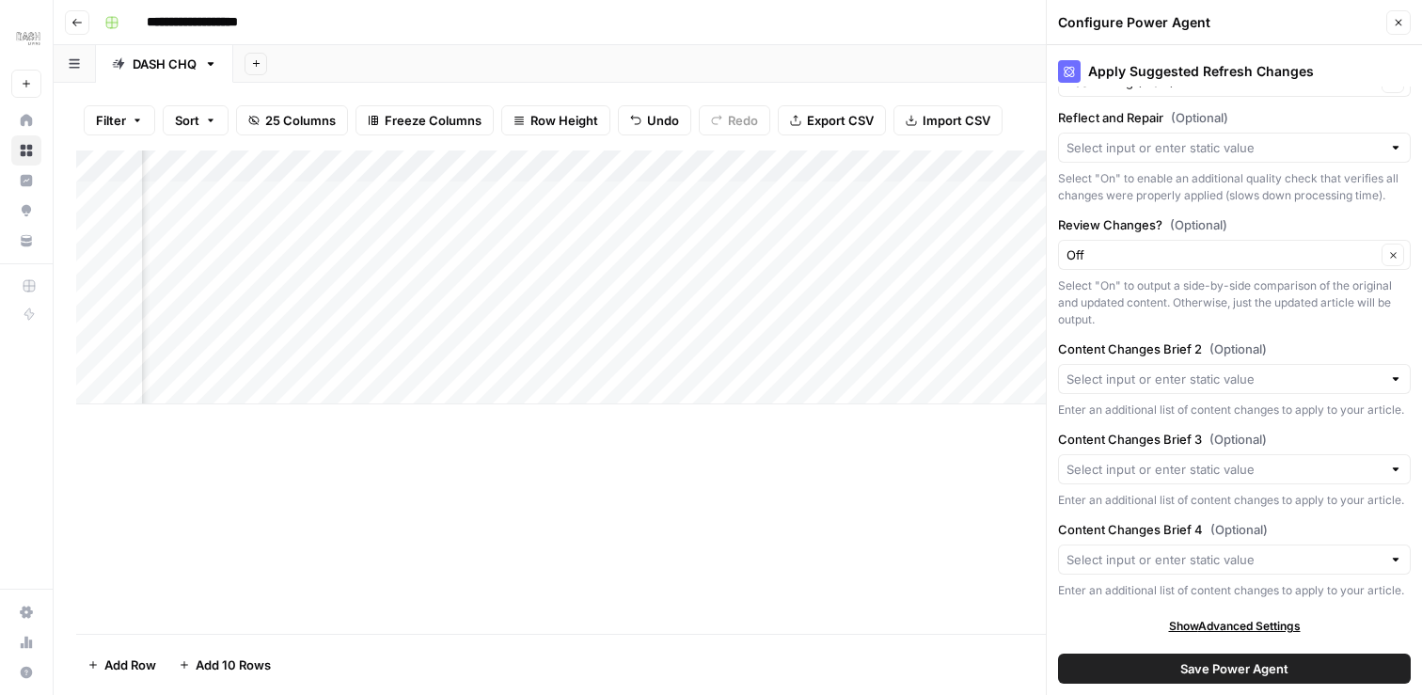
drag, startPoint x: 1256, startPoint y: 663, endPoint x: 1264, endPoint y: 638, distance: 25.6
click at [1264, 638] on div "Apply Suggested Refresh Changes About this Power Agent This agent helps content…" at bounding box center [1234, 370] width 375 height 650
click at [1271, 622] on span "Show Advanced Settings" at bounding box center [1235, 626] width 132 height 17
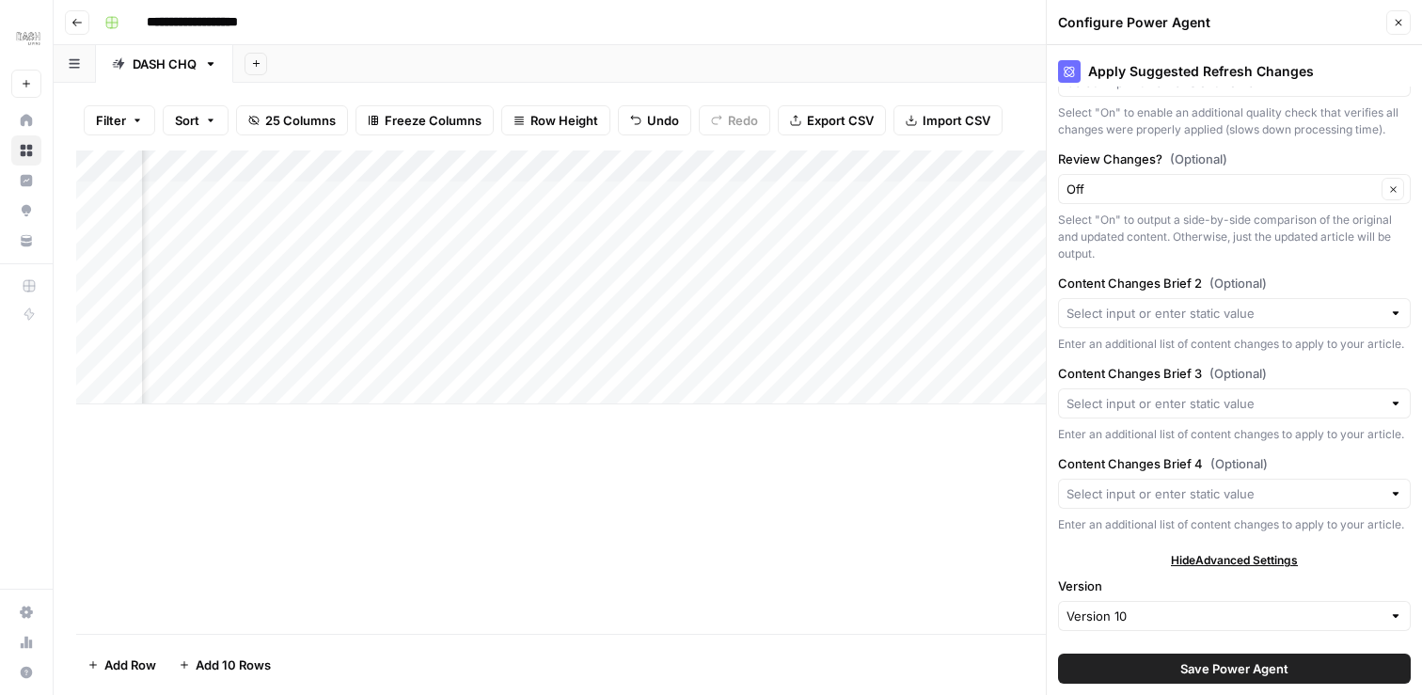
click at [1234, 668] on span "Save Power Agent" at bounding box center [1234, 668] width 108 height 19
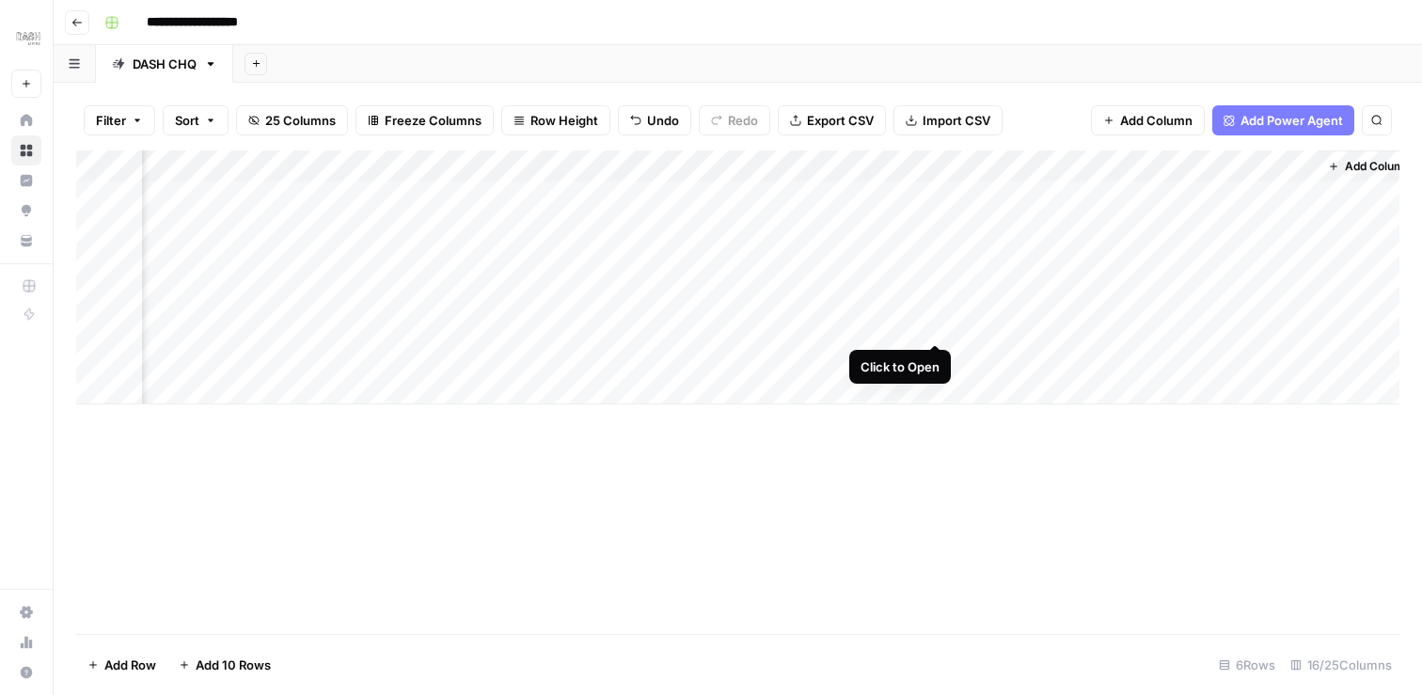
click at [933, 323] on div "Add Column" at bounding box center [737, 277] width 1323 height 254
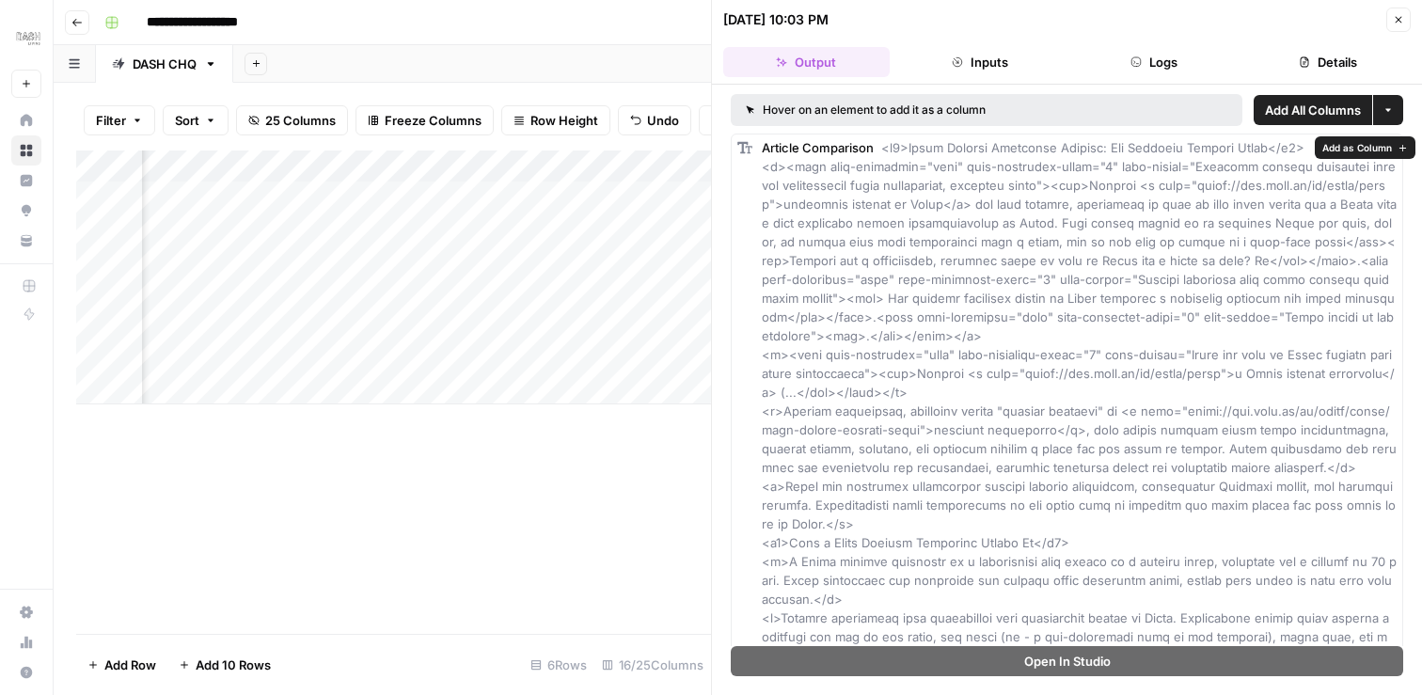
click at [766, 113] on div "Hover on an element to add it as a column" at bounding box center [926, 110] width 361 height 17
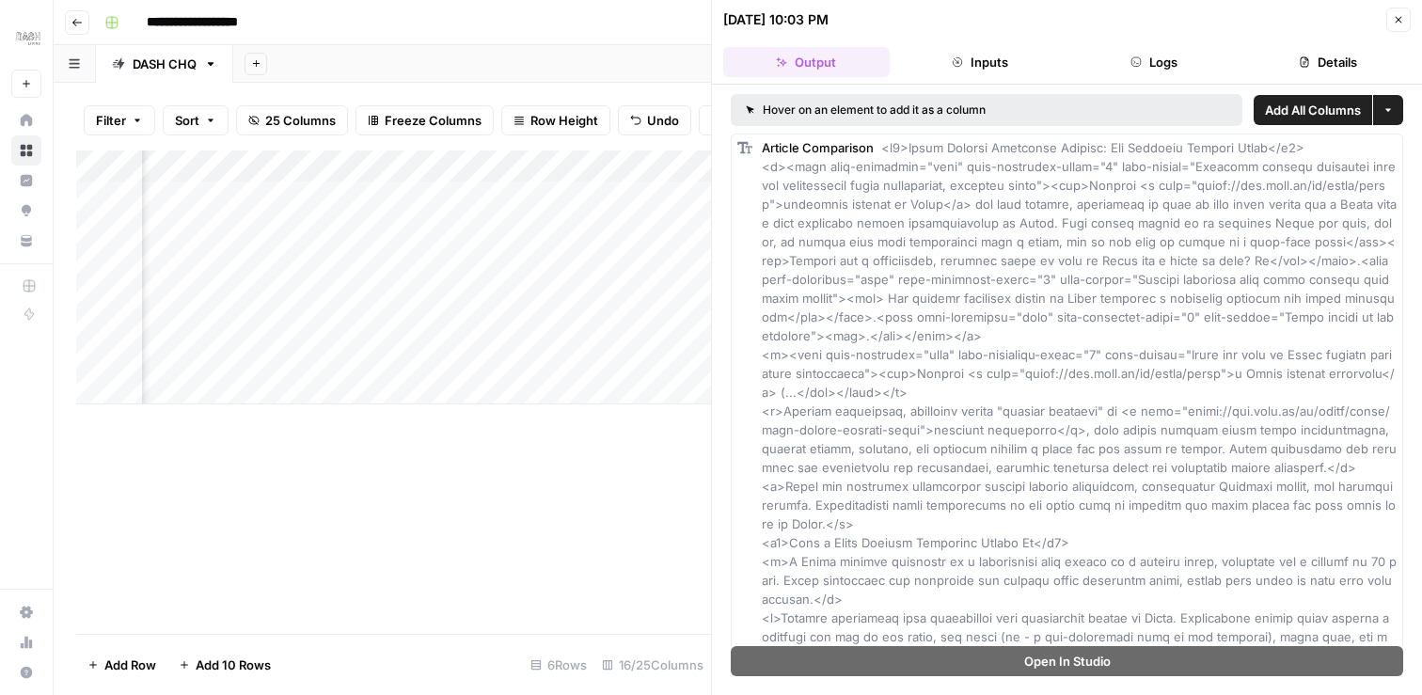
click at [887, 110] on div "Hover on an element to add it as a column" at bounding box center [926, 110] width 361 height 17
click at [973, 59] on button "Inputs" at bounding box center [980, 62] width 166 height 30
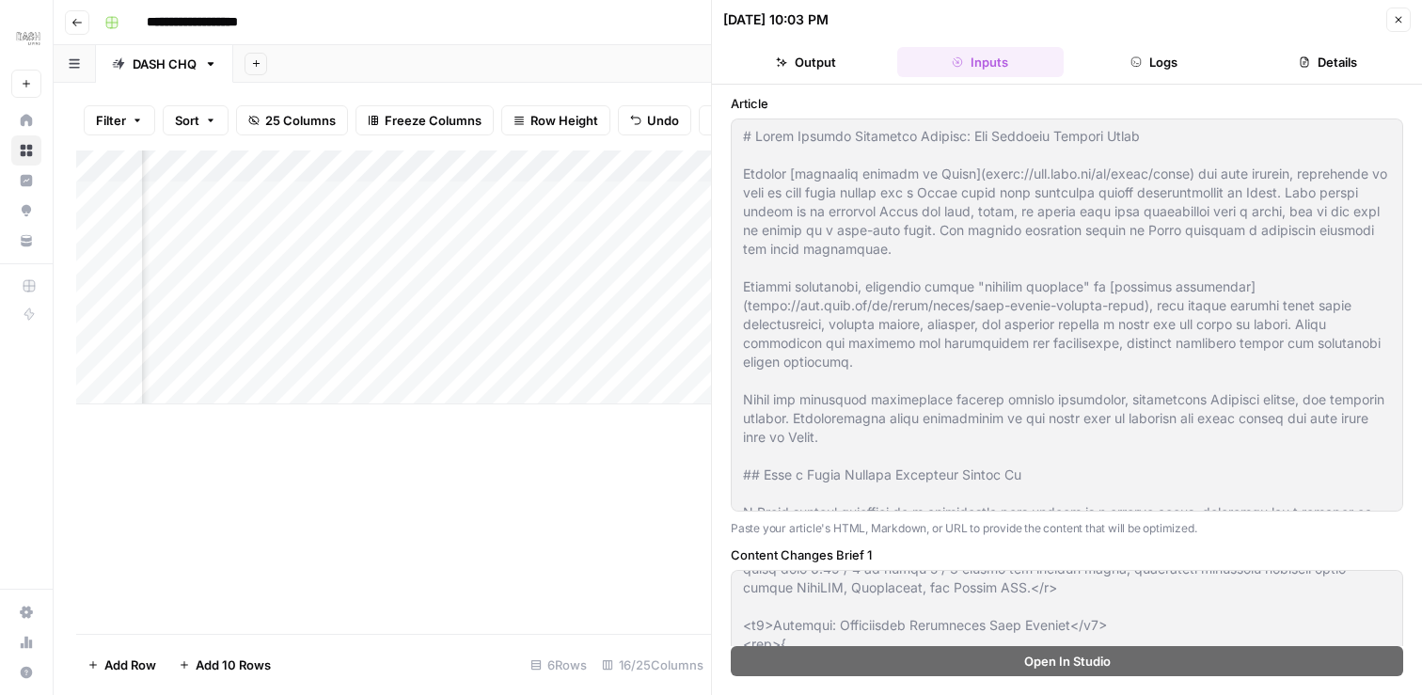
click at [1163, 67] on button "Logs" at bounding box center [1154, 62] width 166 height 30
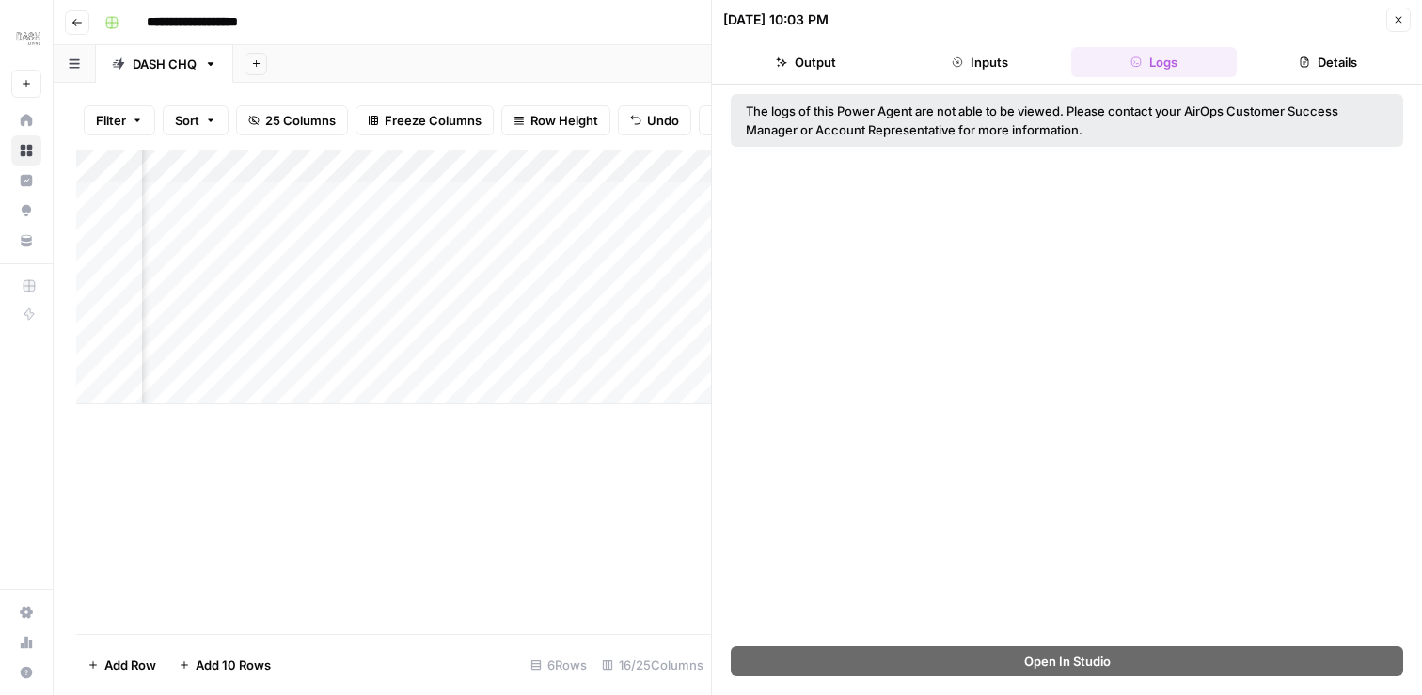
click at [843, 67] on button "Output" at bounding box center [806, 62] width 166 height 30
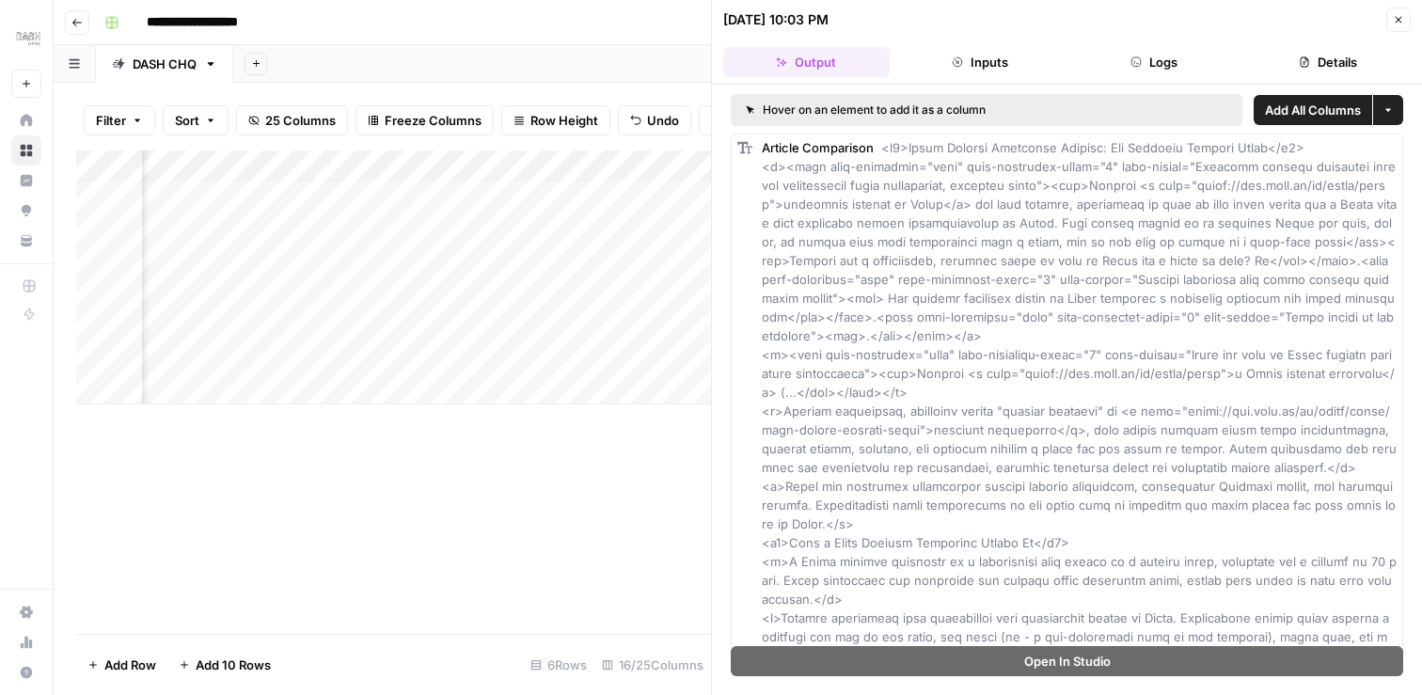
click at [1307, 113] on span "Add All Columns" at bounding box center [1313, 110] width 96 height 19
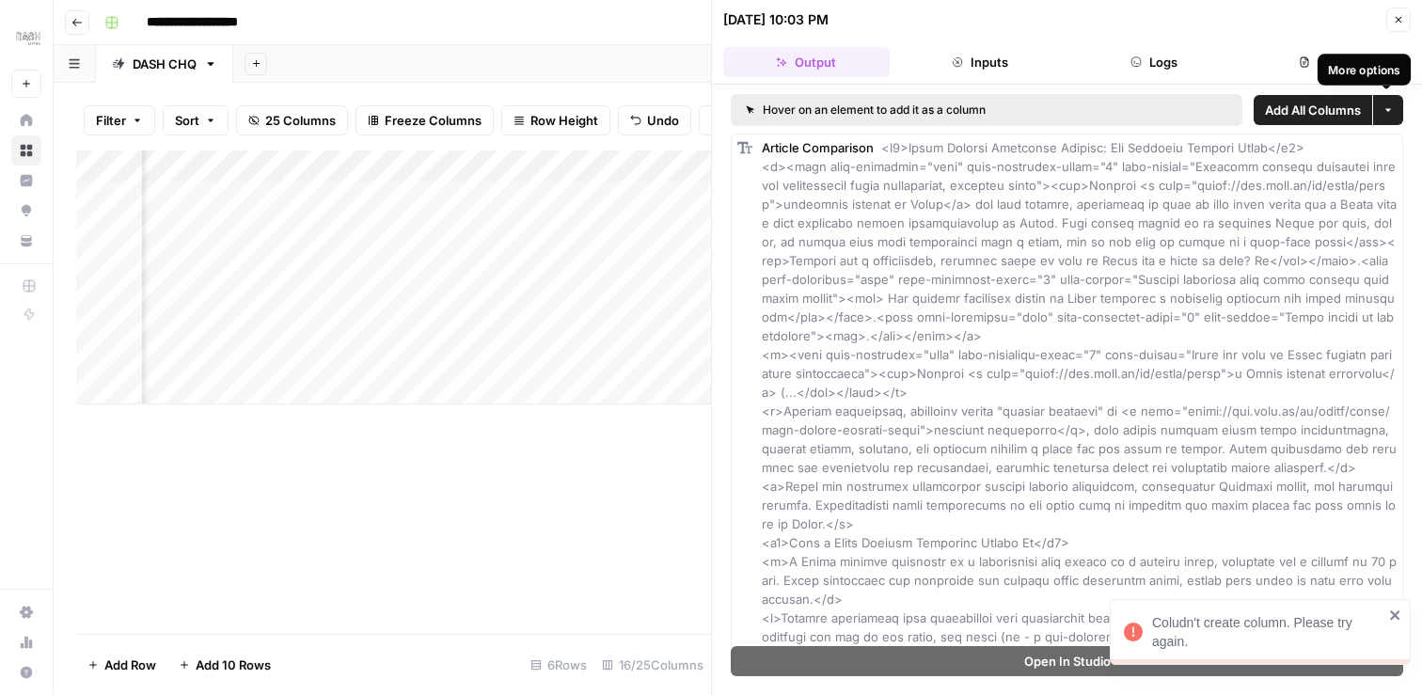
click at [1392, 105] on icon "button" at bounding box center [1387, 109] width 11 height 11
click at [1355, 151] on span "Add as Single Column" at bounding box center [1315, 154] width 127 height 19
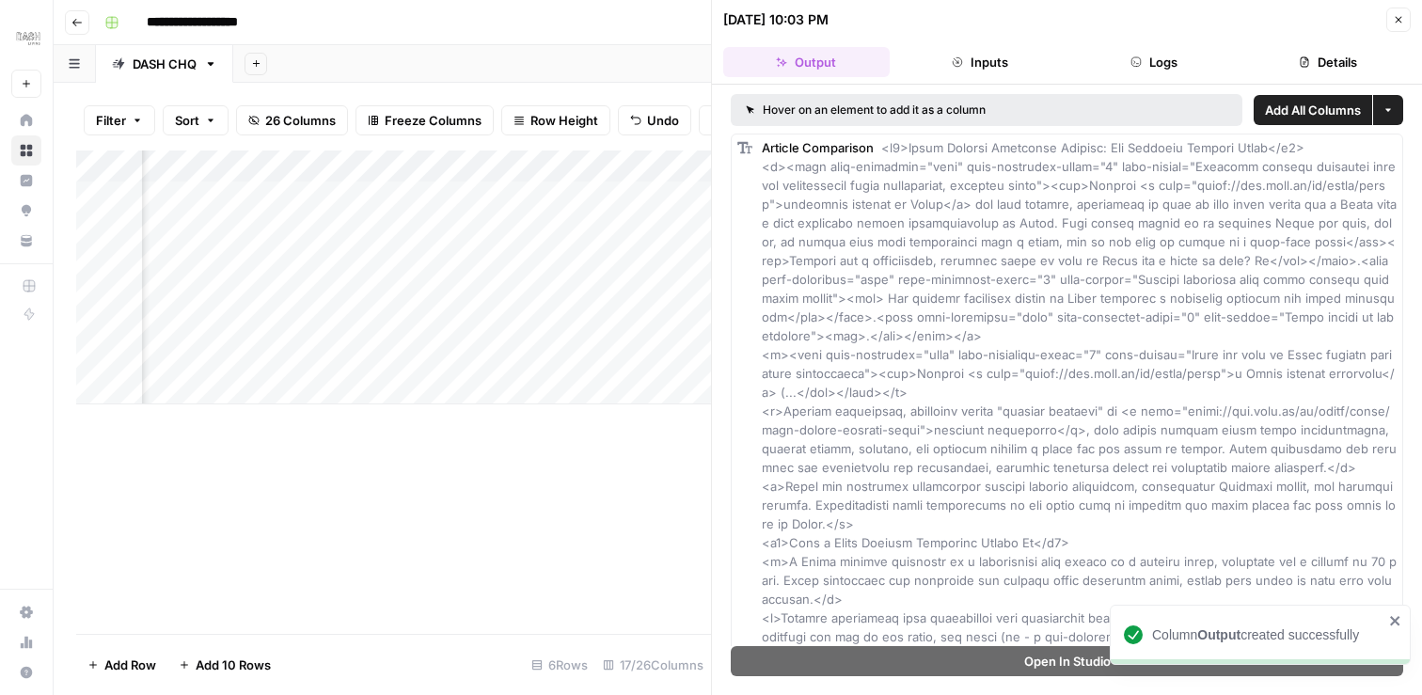
scroll to position [0, 3406]
click at [1394, 22] on icon "button" at bounding box center [1398, 19] width 11 height 11
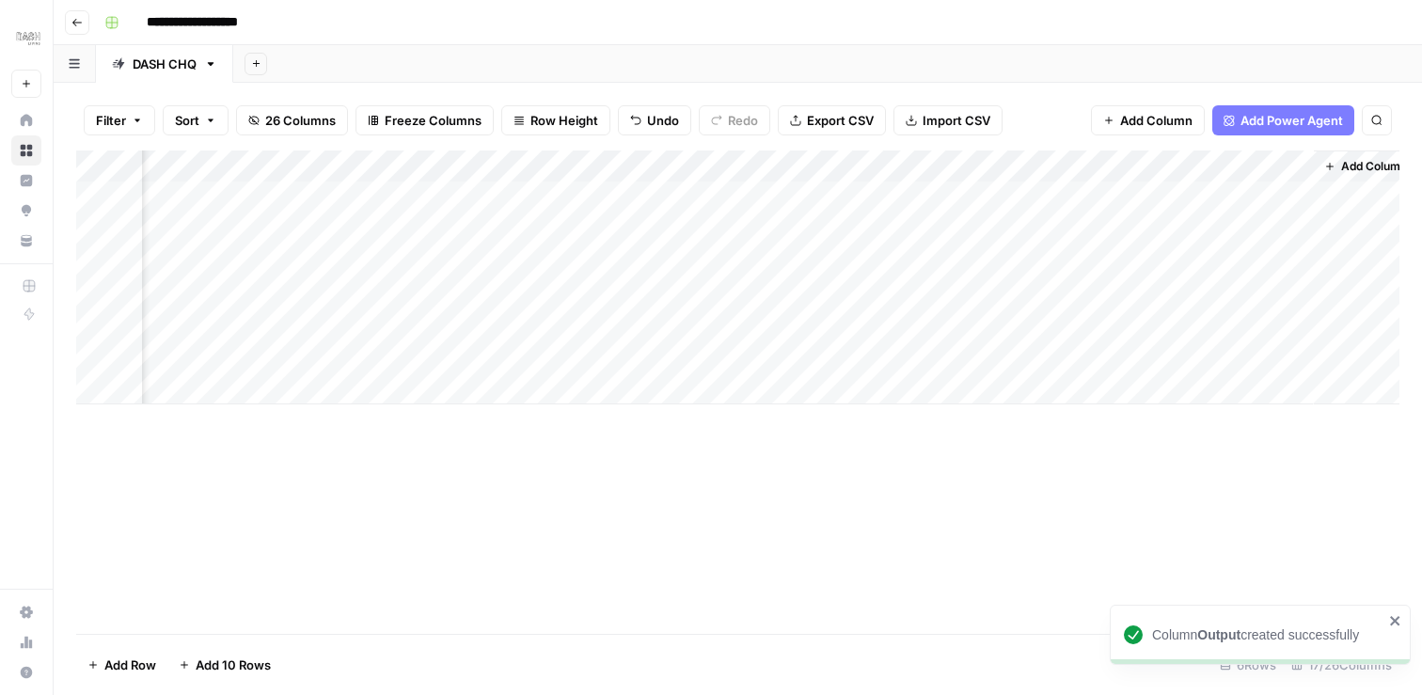
scroll to position [0, 2997]
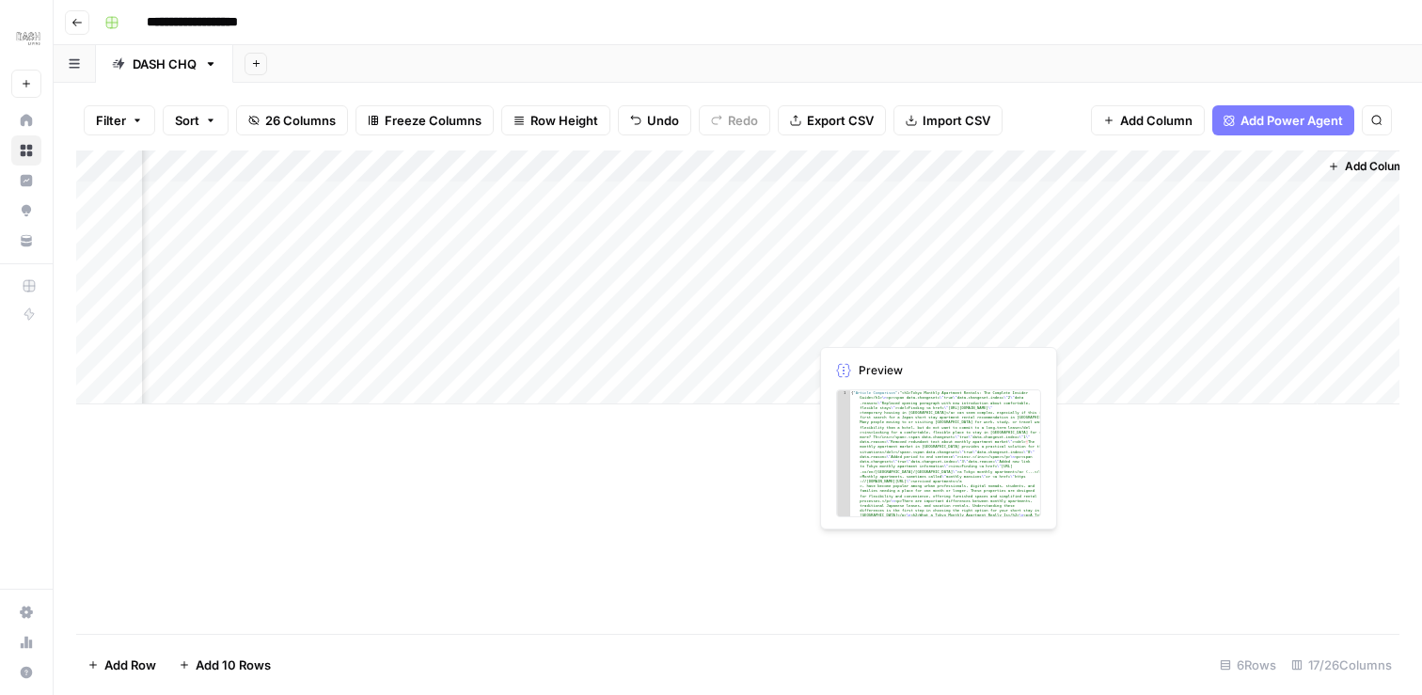
click at [882, 325] on div "Add Column" at bounding box center [737, 277] width 1323 height 254
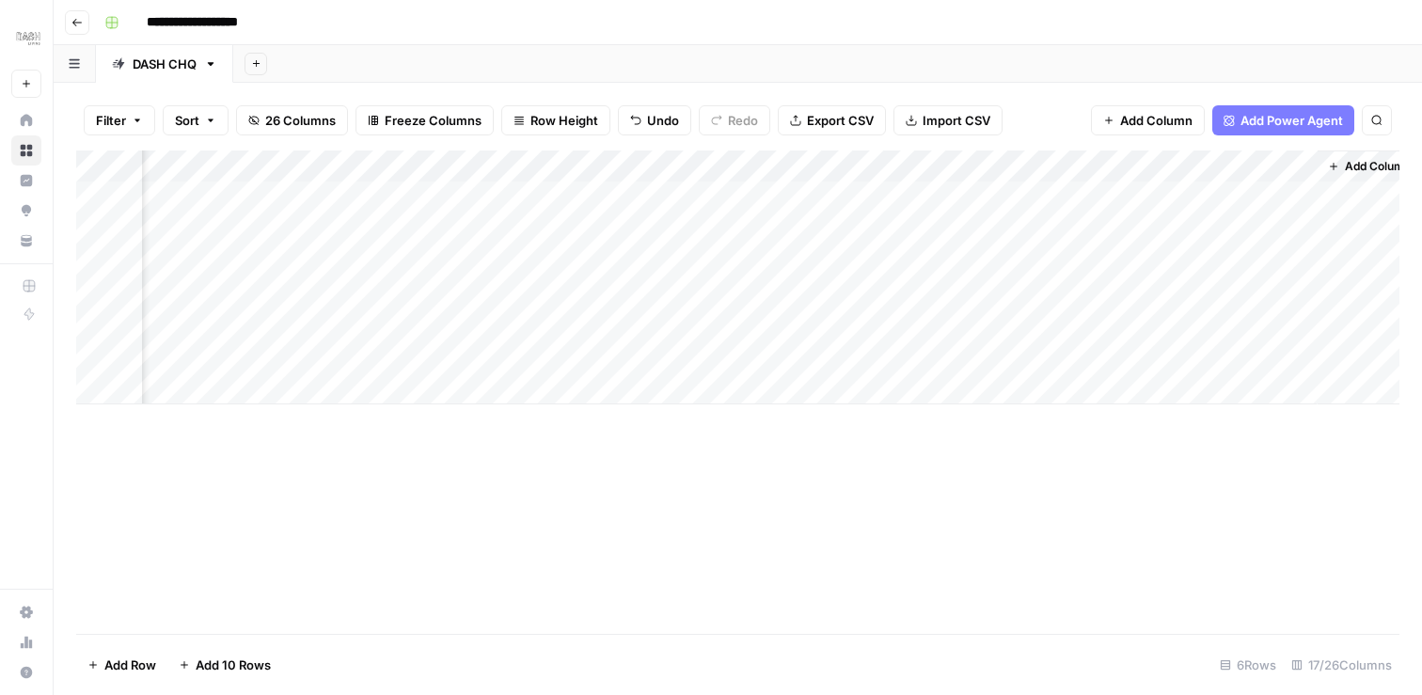
click at [891, 326] on div "Add Column" at bounding box center [737, 277] width 1323 height 254
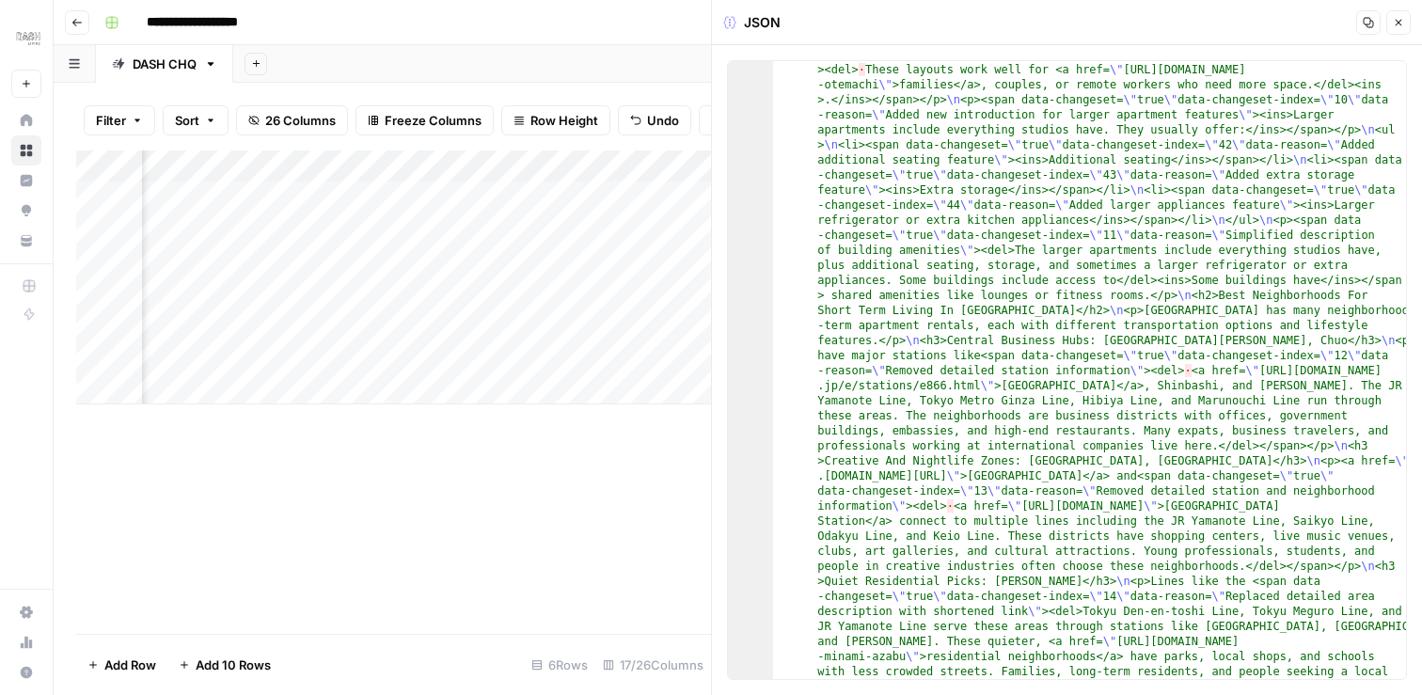
scroll to position [1585, 0]
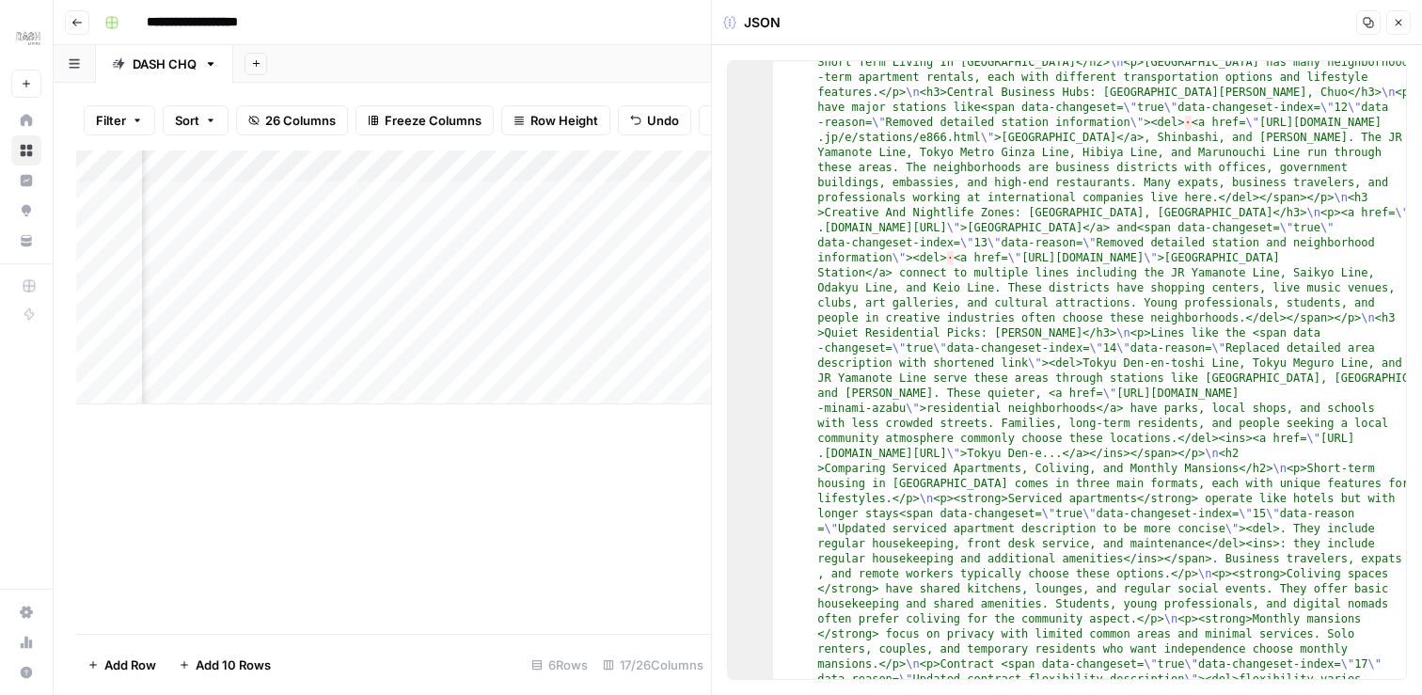
click at [1400, 23] on icon "button" at bounding box center [1398, 22] width 11 height 11
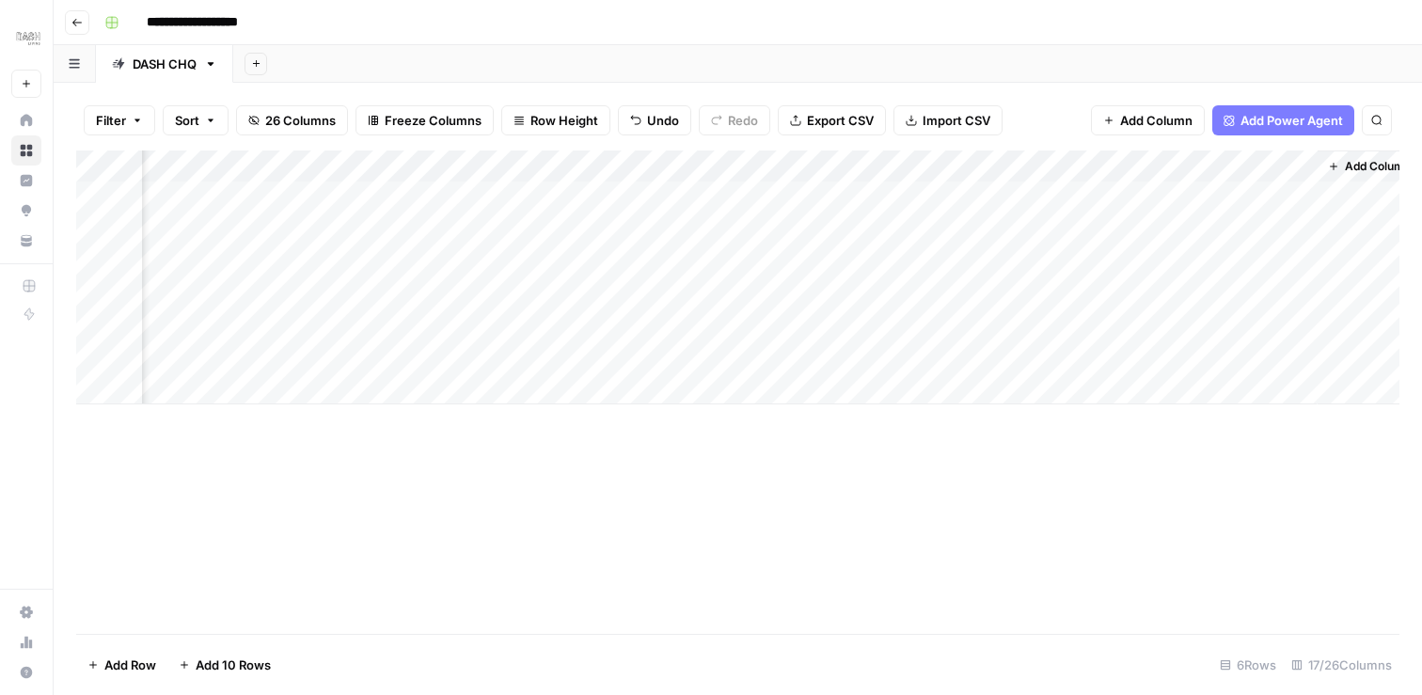
click at [963, 167] on div "Add Column" at bounding box center [737, 277] width 1323 height 254
click at [903, 348] on span "Remove Column" at bounding box center [927, 350] width 165 height 19
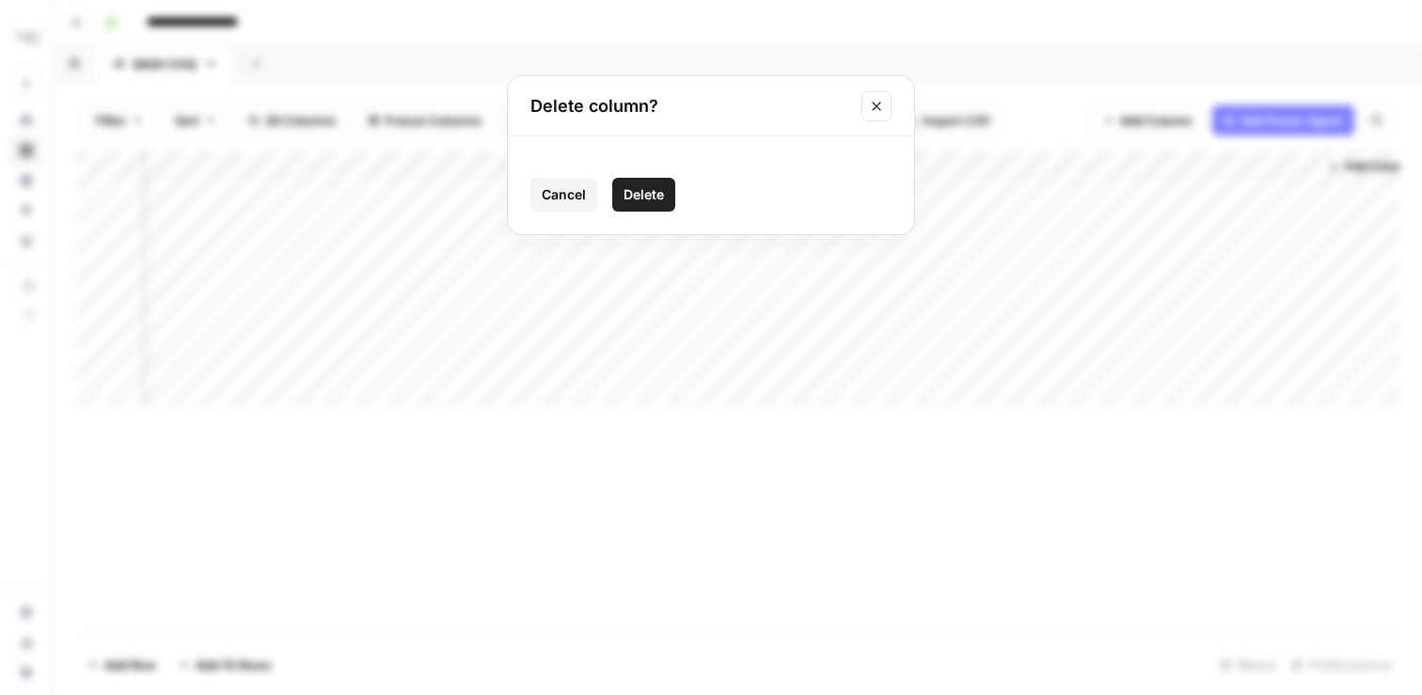
click at [643, 188] on span "Delete" at bounding box center [643, 194] width 40 height 19
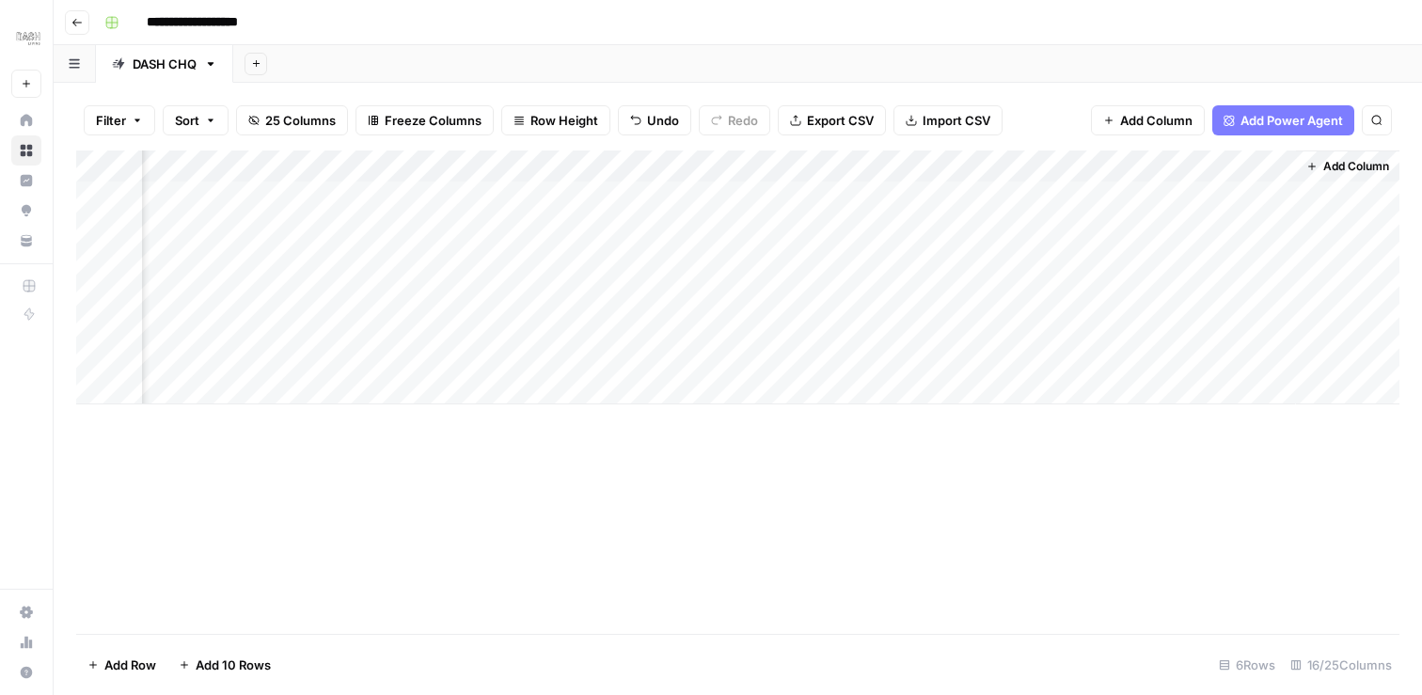
scroll to position [0, 2850]
click at [645, 323] on div "Add Column" at bounding box center [737, 277] width 1323 height 254
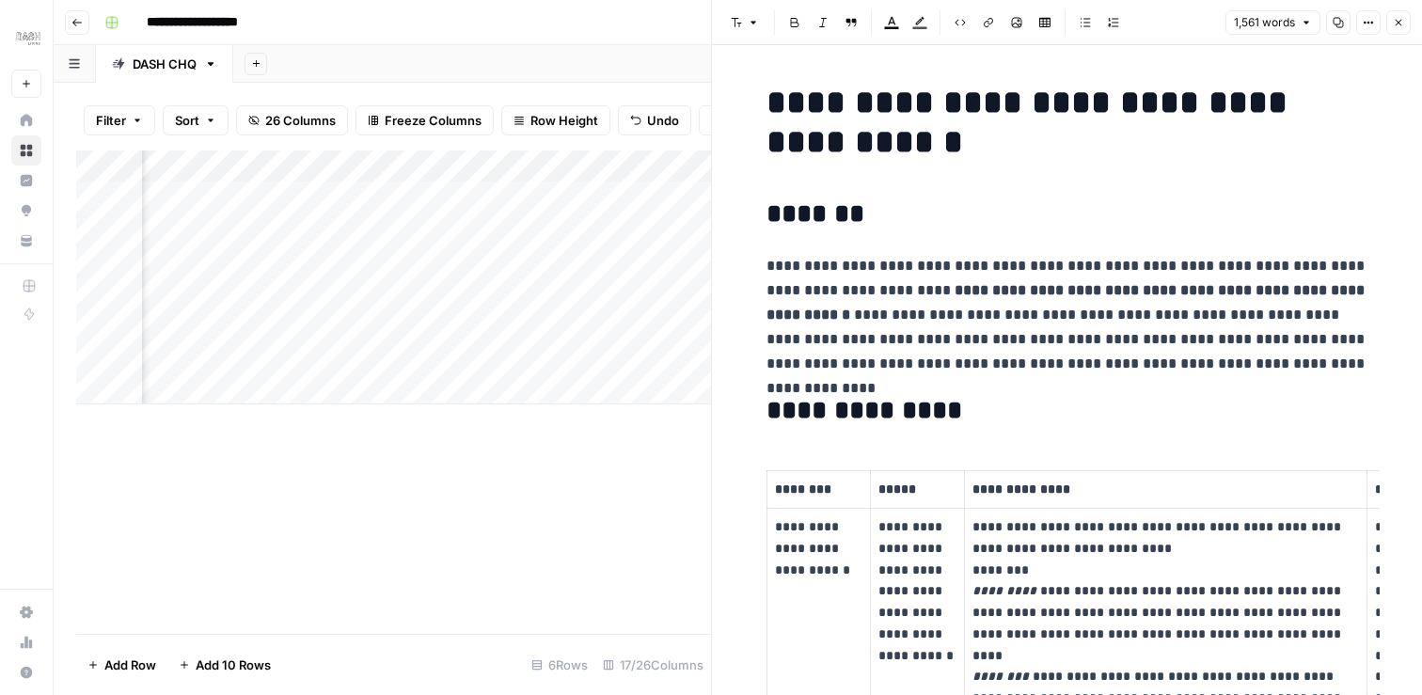
click at [1405, 24] on button "Close" at bounding box center [1398, 22] width 24 height 24
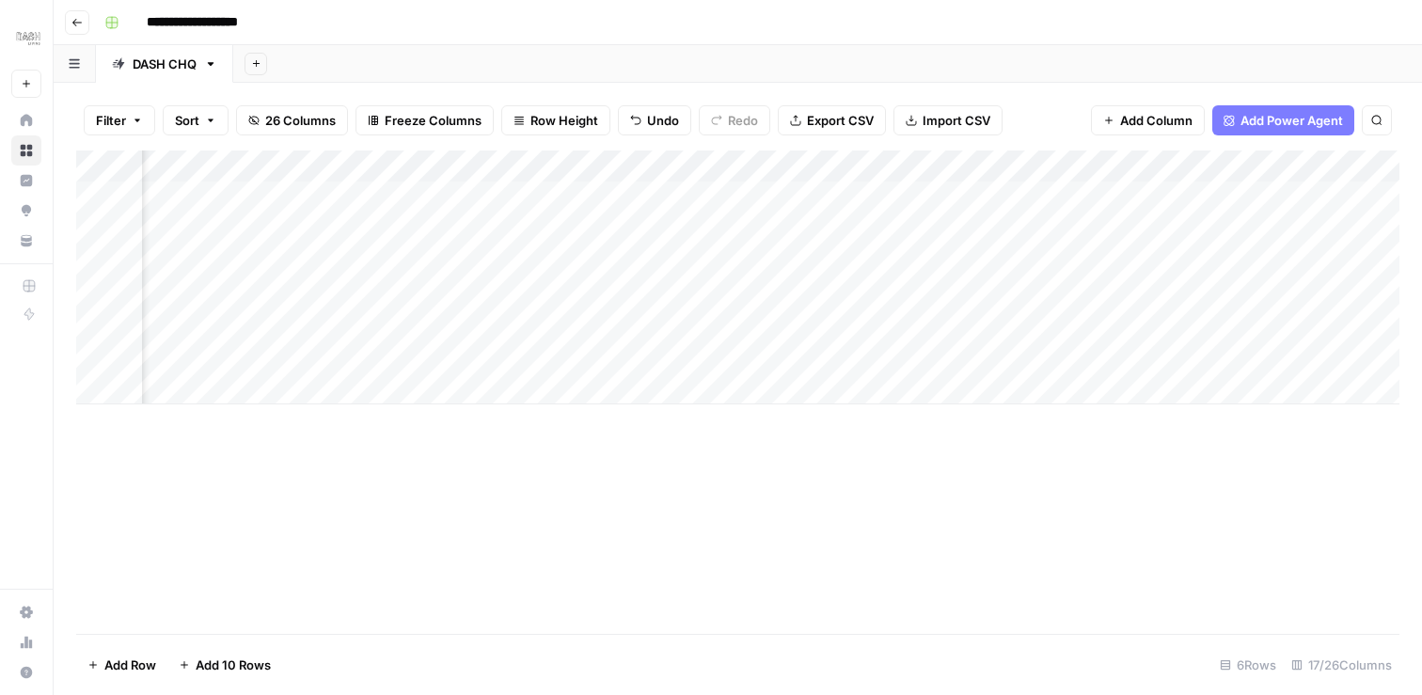
click at [787, 323] on div "Add Column" at bounding box center [737, 277] width 1323 height 254
click at [449, 325] on div "Add Column" at bounding box center [737, 277] width 1323 height 254
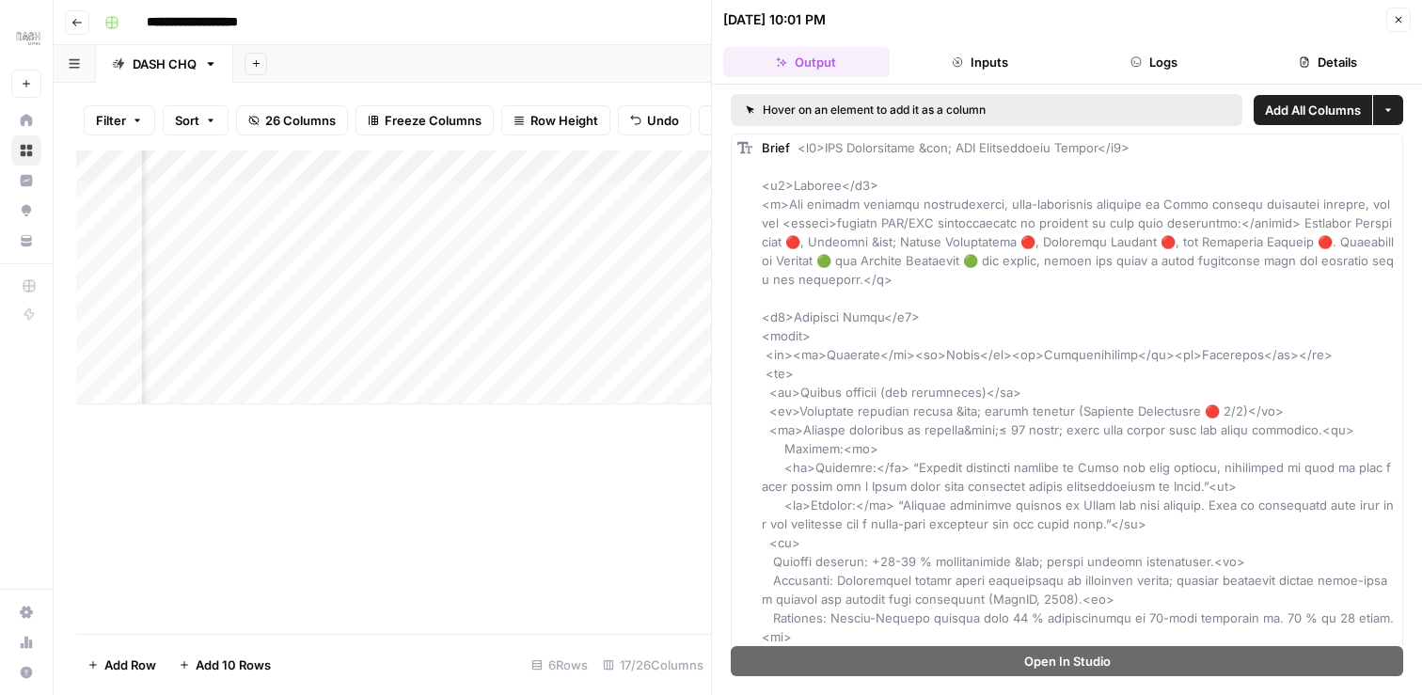
click at [1398, 19] on icon "button" at bounding box center [1398, 20] width 7 height 7
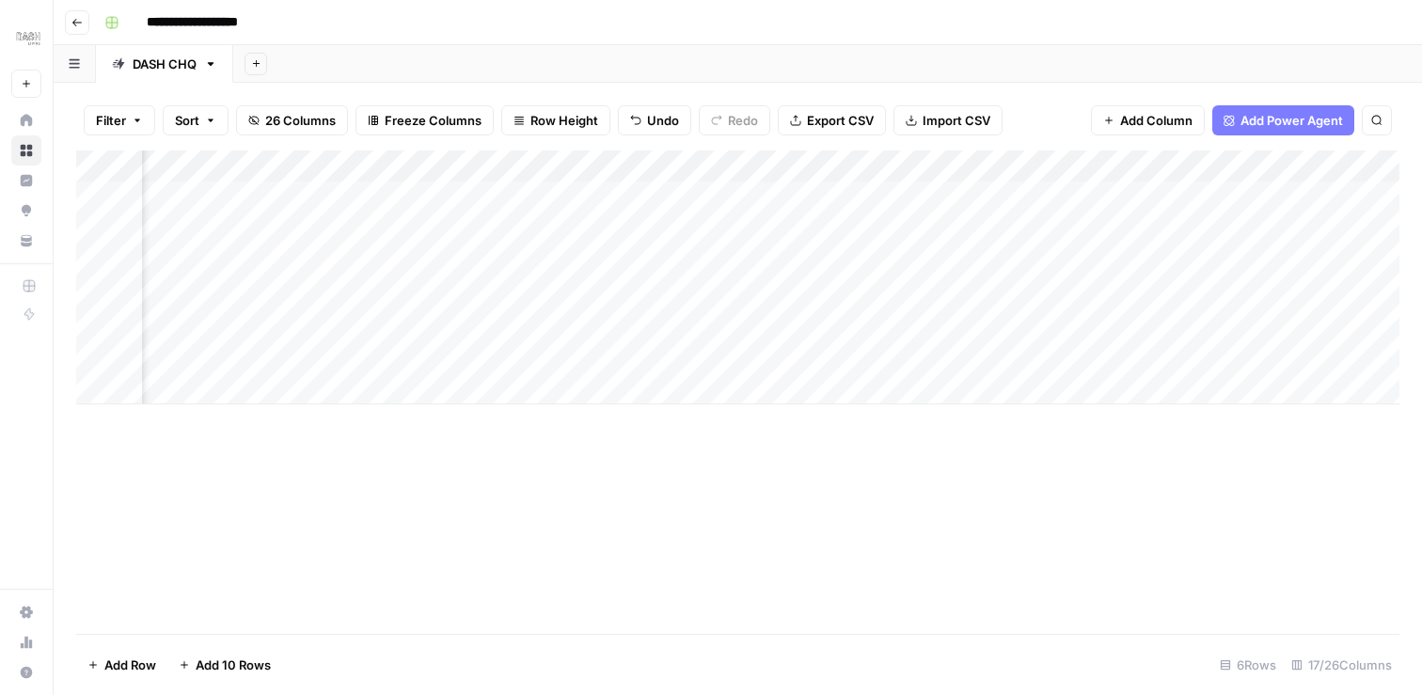
click at [450, 323] on div "Add Column" at bounding box center [737, 277] width 1323 height 254
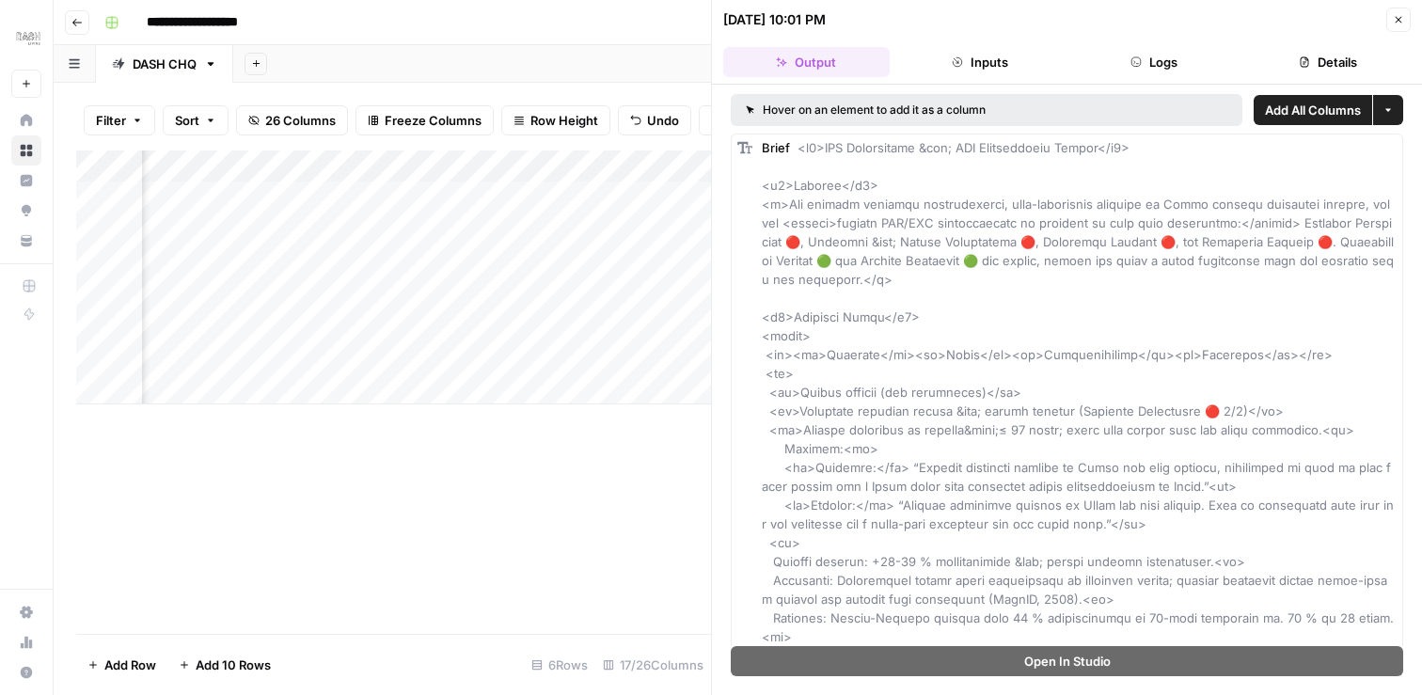
click at [1402, 23] on icon "button" at bounding box center [1398, 19] width 11 height 11
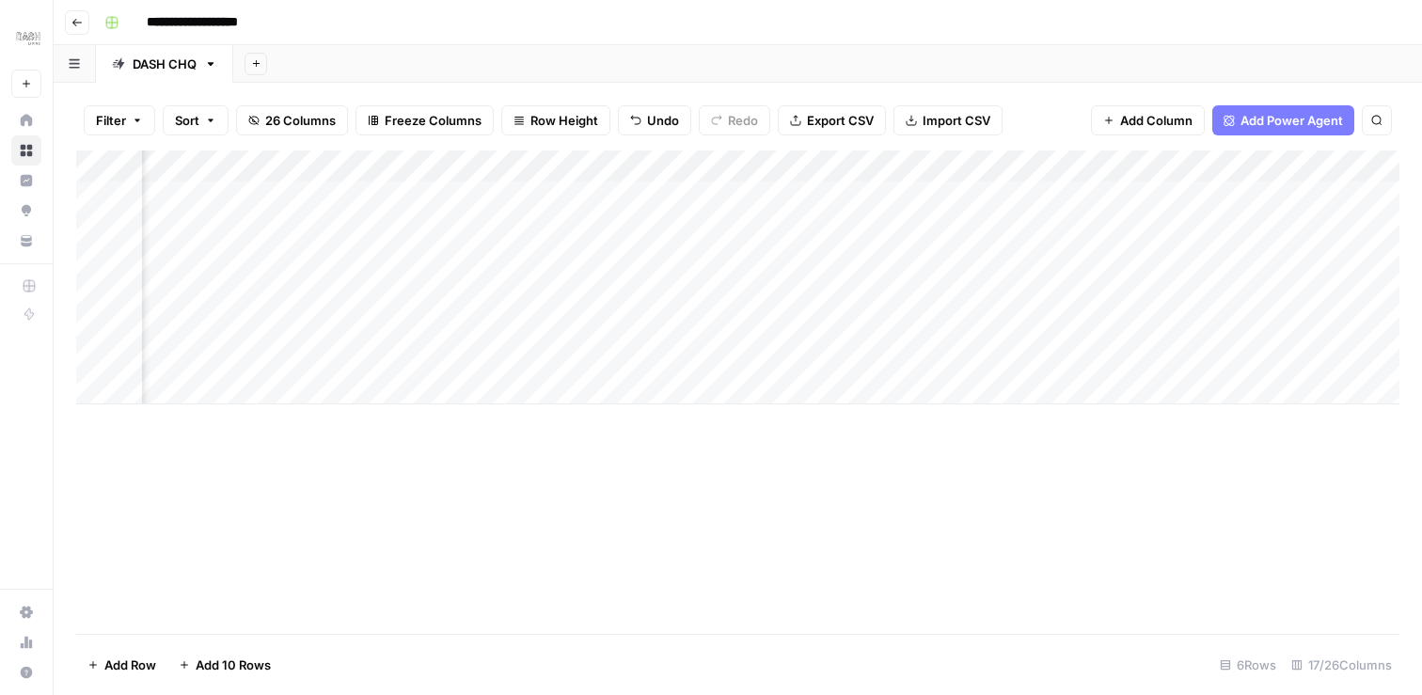
click at [649, 171] on div "Add Column" at bounding box center [737, 277] width 1323 height 254
click at [1111, 162] on div "Add Column" at bounding box center [737, 277] width 1323 height 254
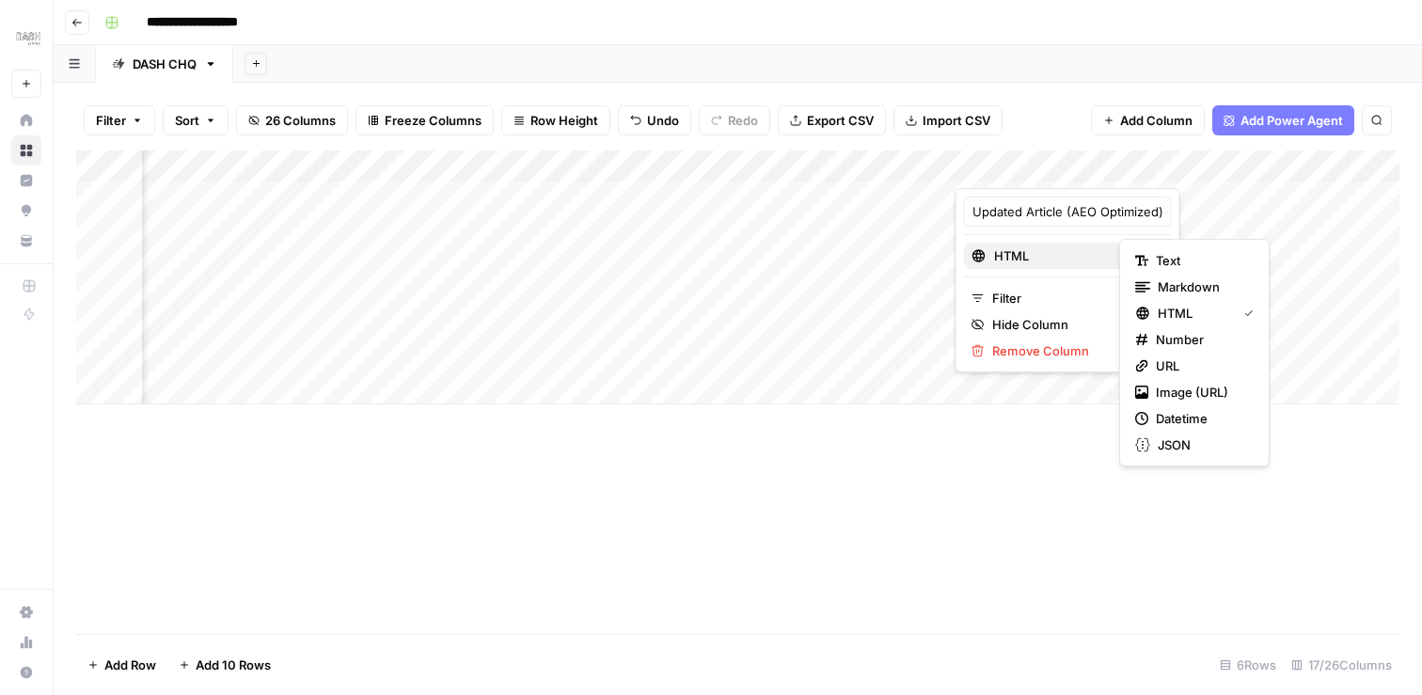
click at [1048, 260] on span "HTML" at bounding box center [1066, 255] width 144 height 19
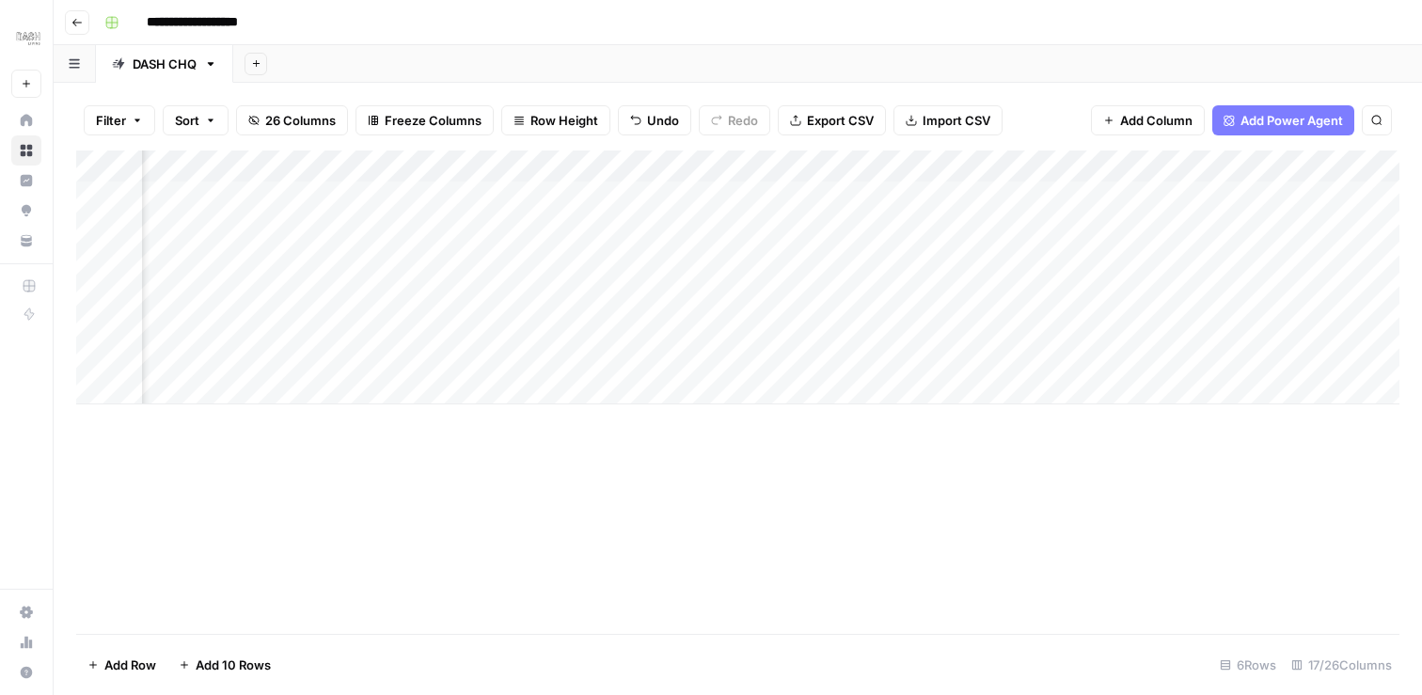
click at [859, 329] on div "Add Column" at bounding box center [737, 277] width 1323 height 254
click at [914, 325] on div "Add Column" at bounding box center [737, 277] width 1323 height 254
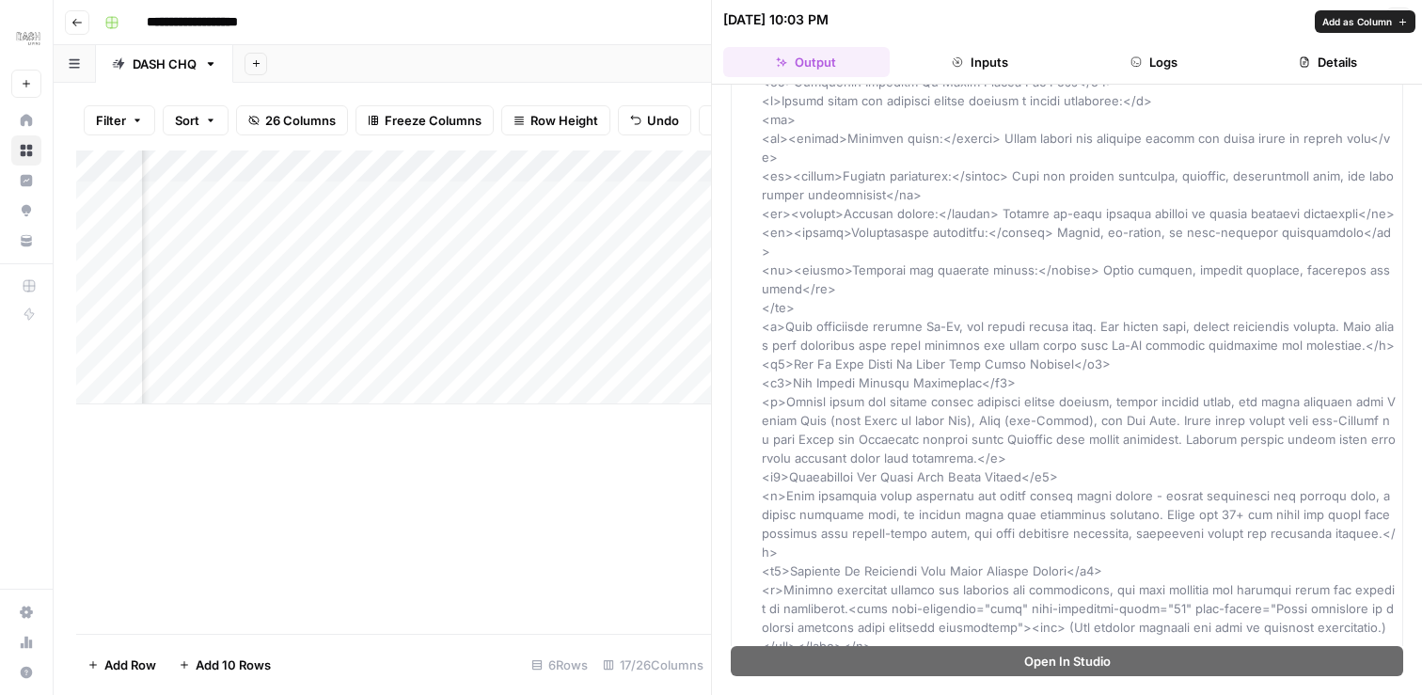
scroll to position [3795, 0]
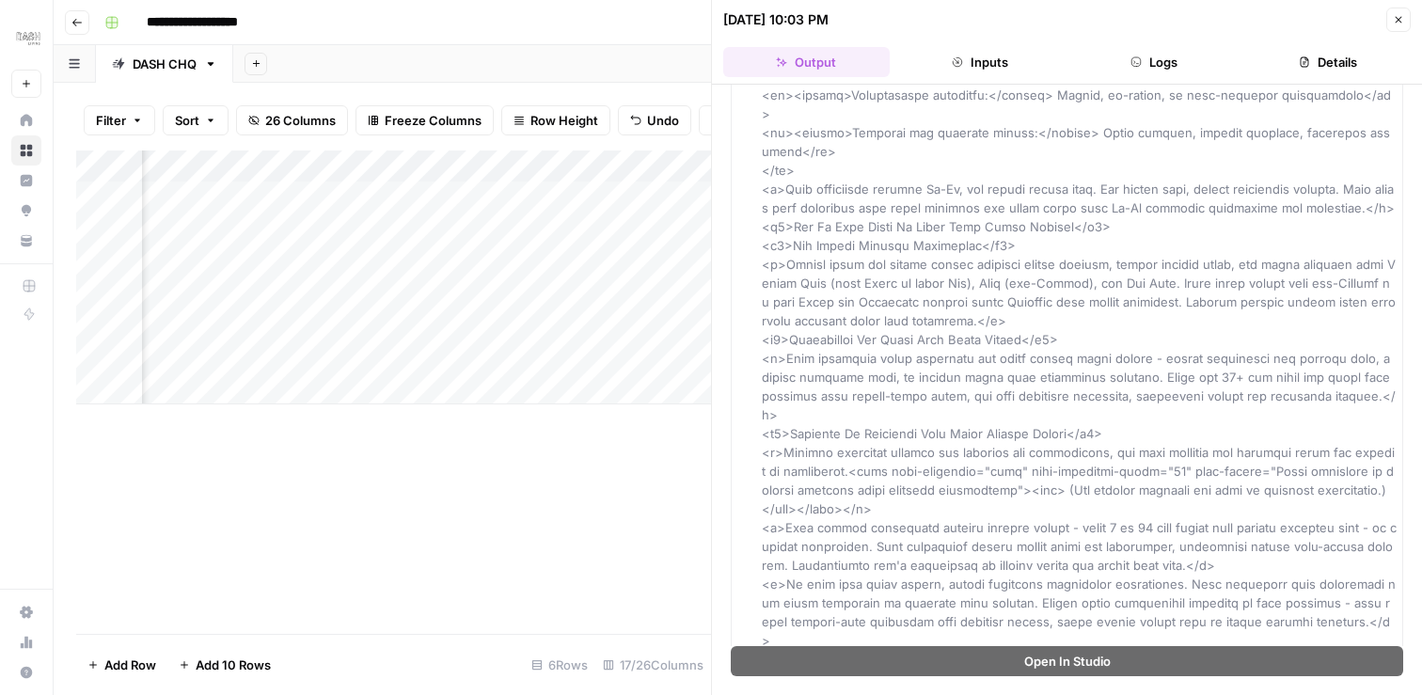
click at [1406, 23] on button "Close" at bounding box center [1398, 20] width 24 height 24
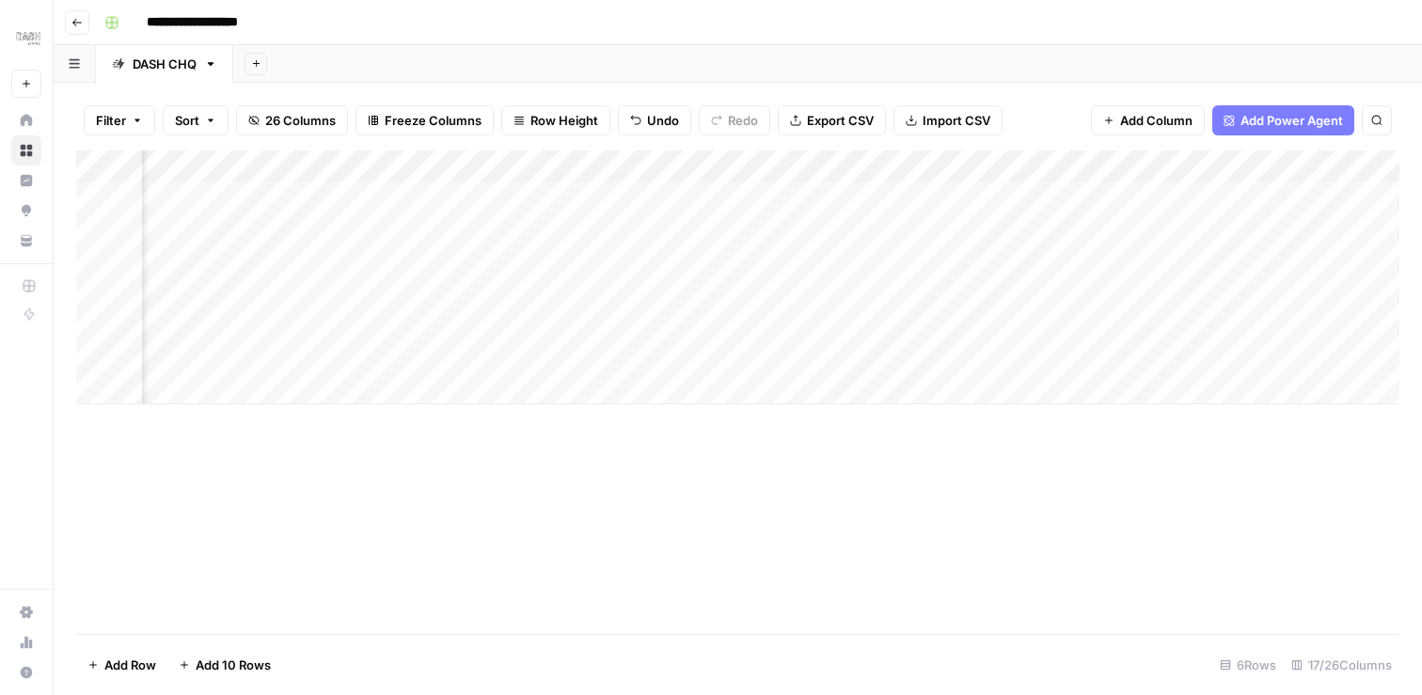
click at [914, 170] on div "Add Column" at bounding box center [737, 277] width 1323 height 254
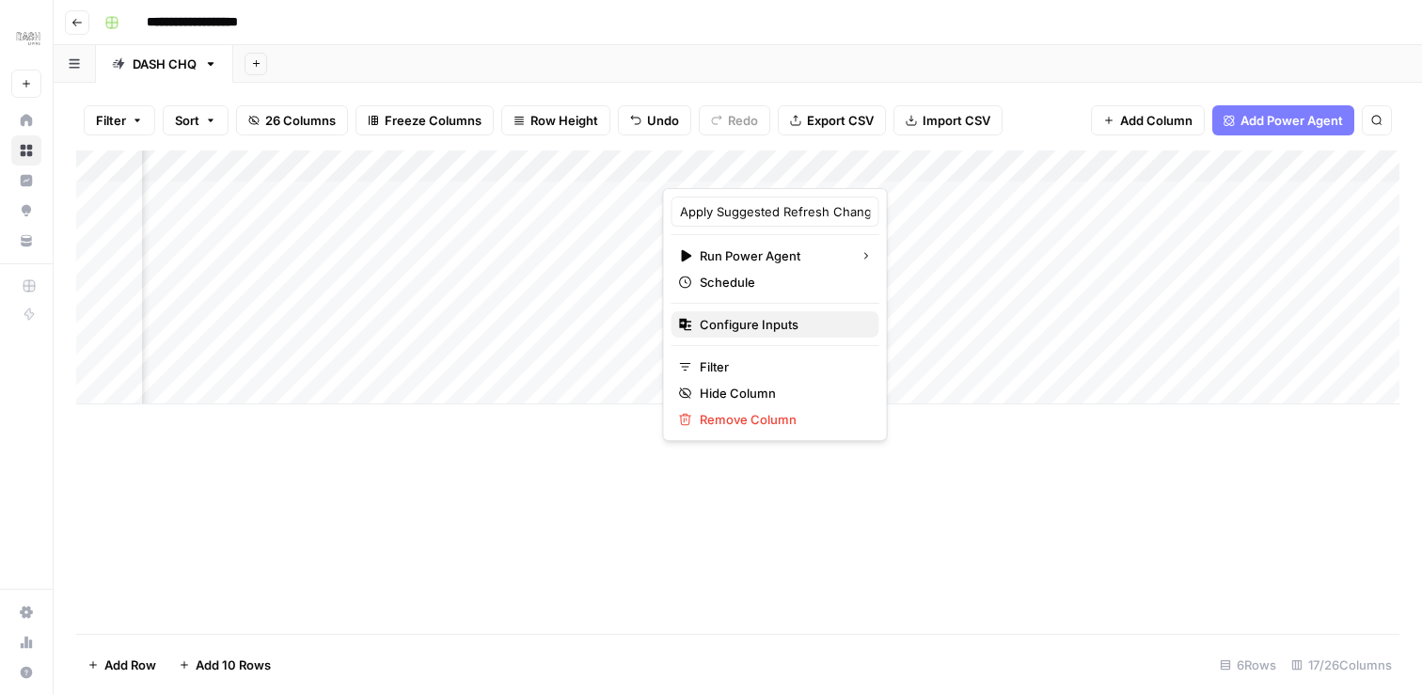
click at [748, 329] on span "Configure Inputs" at bounding box center [782, 324] width 165 height 19
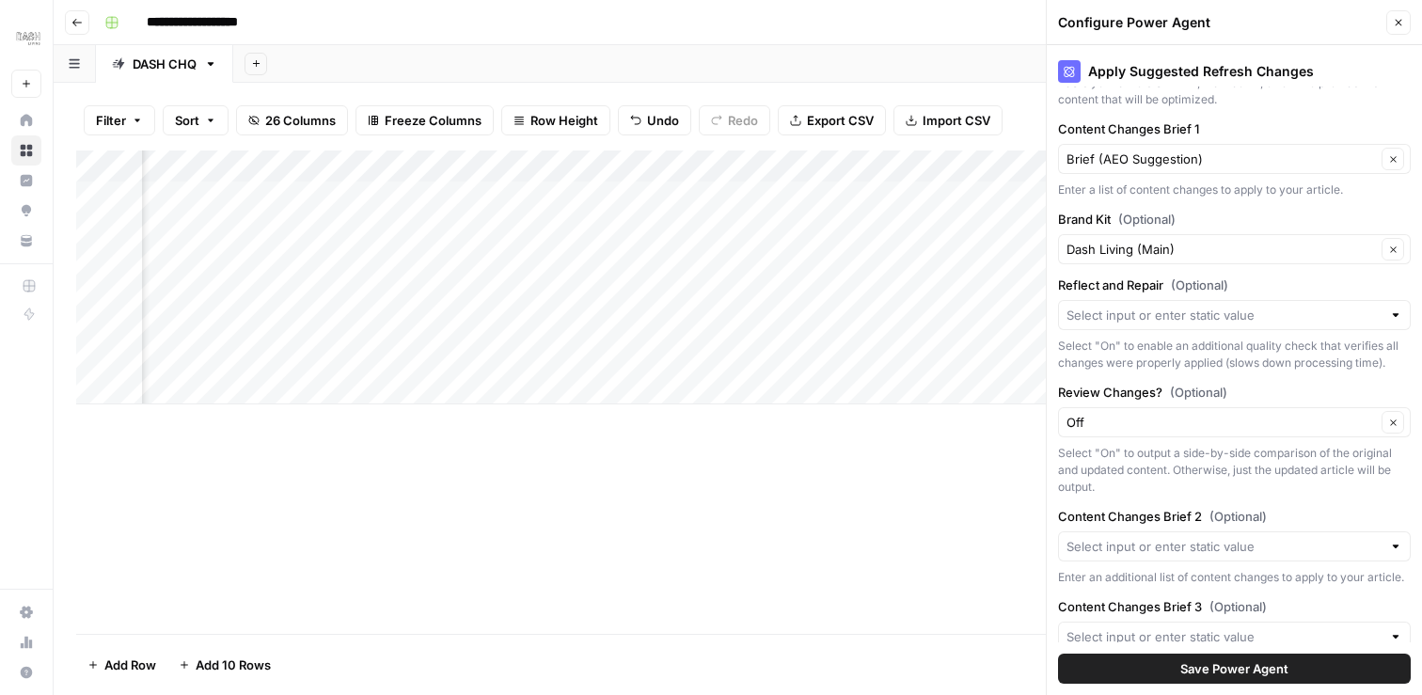
scroll to position [262, 0]
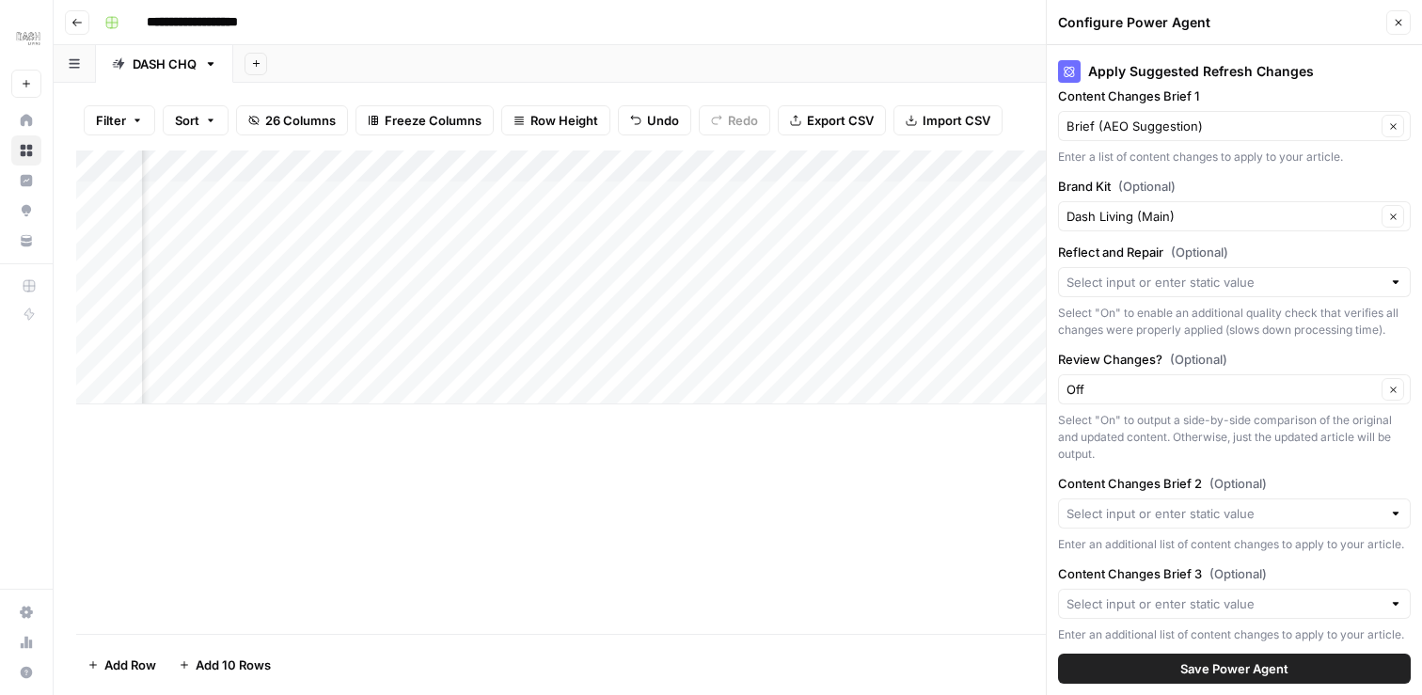
click at [1399, 280] on div at bounding box center [1395, 282] width 13 height 19
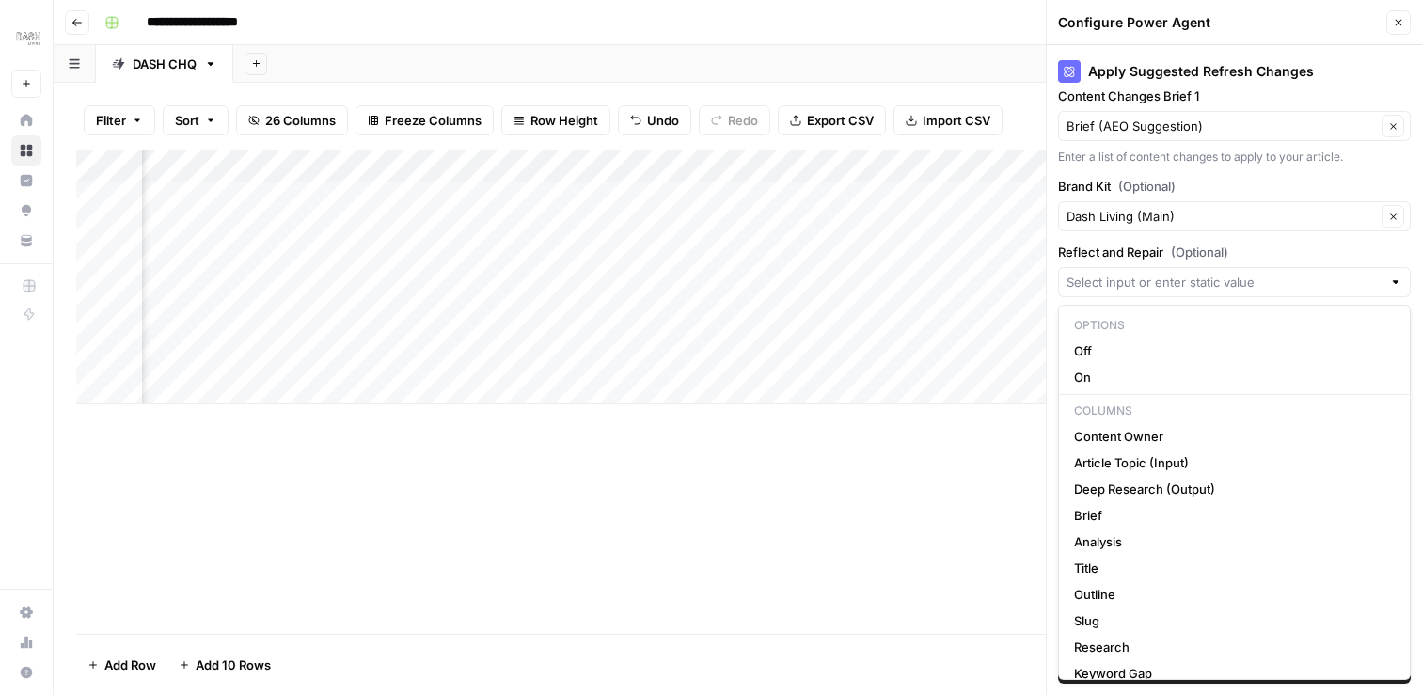
click at [1341, 241] on div "Apply Suggested Refresh Changes About this Power Agent This agent helps content…" at bounding box center [1234, 370] width 375 height 650
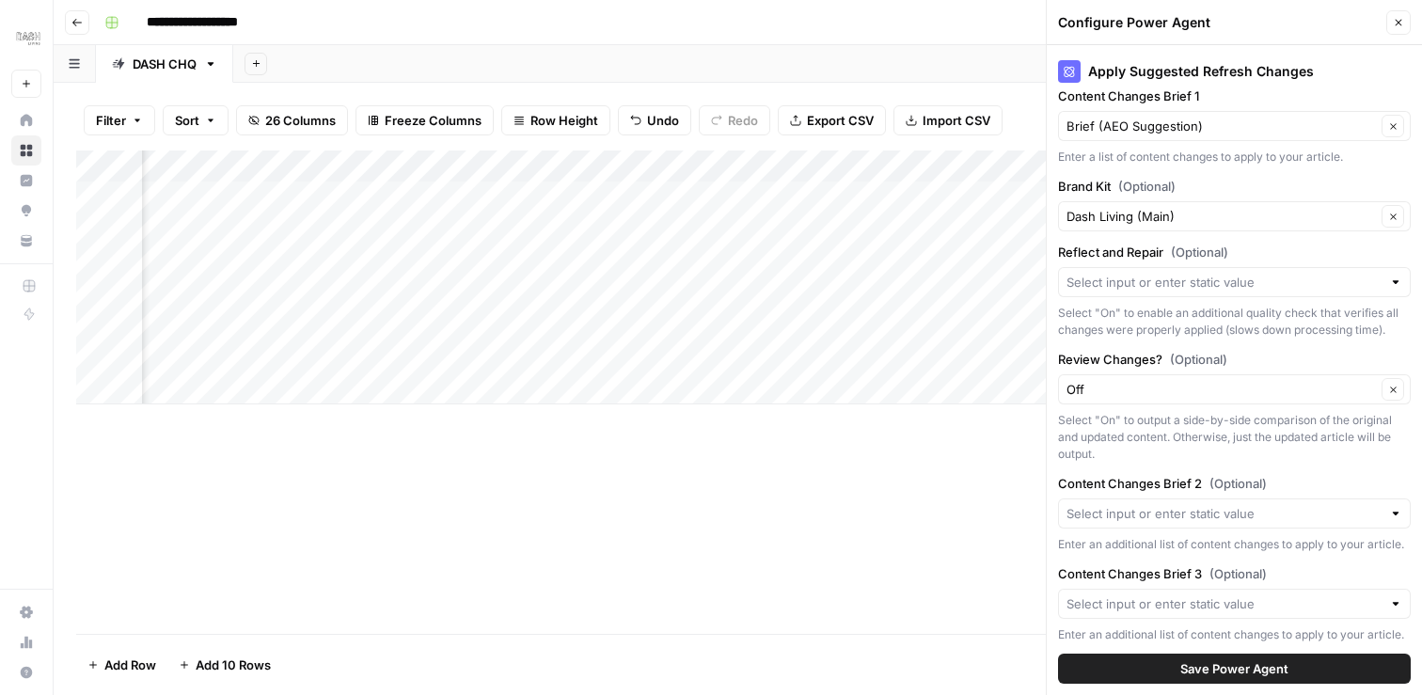
scroll to position [345, 0]
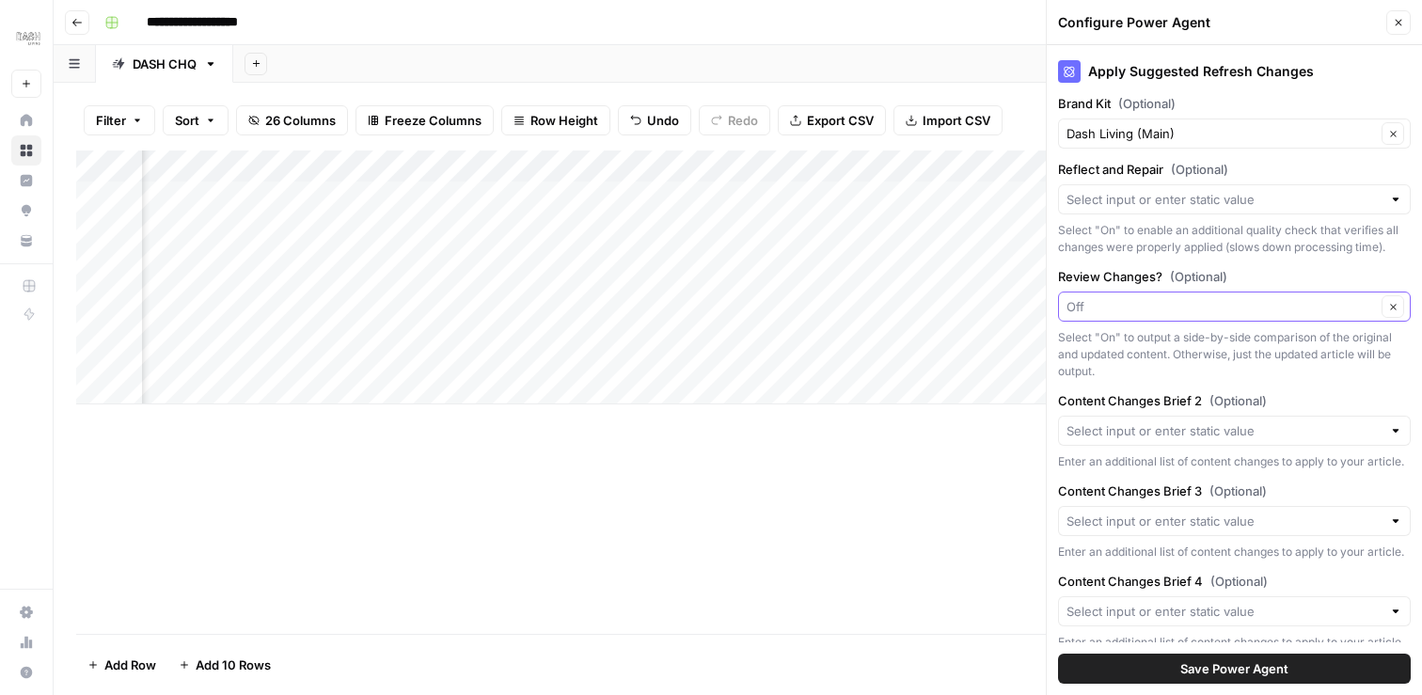
click at [1331, 306] on input "Review Changes? (Optional)" at bounding box center [1220, 306] width 309 height 19
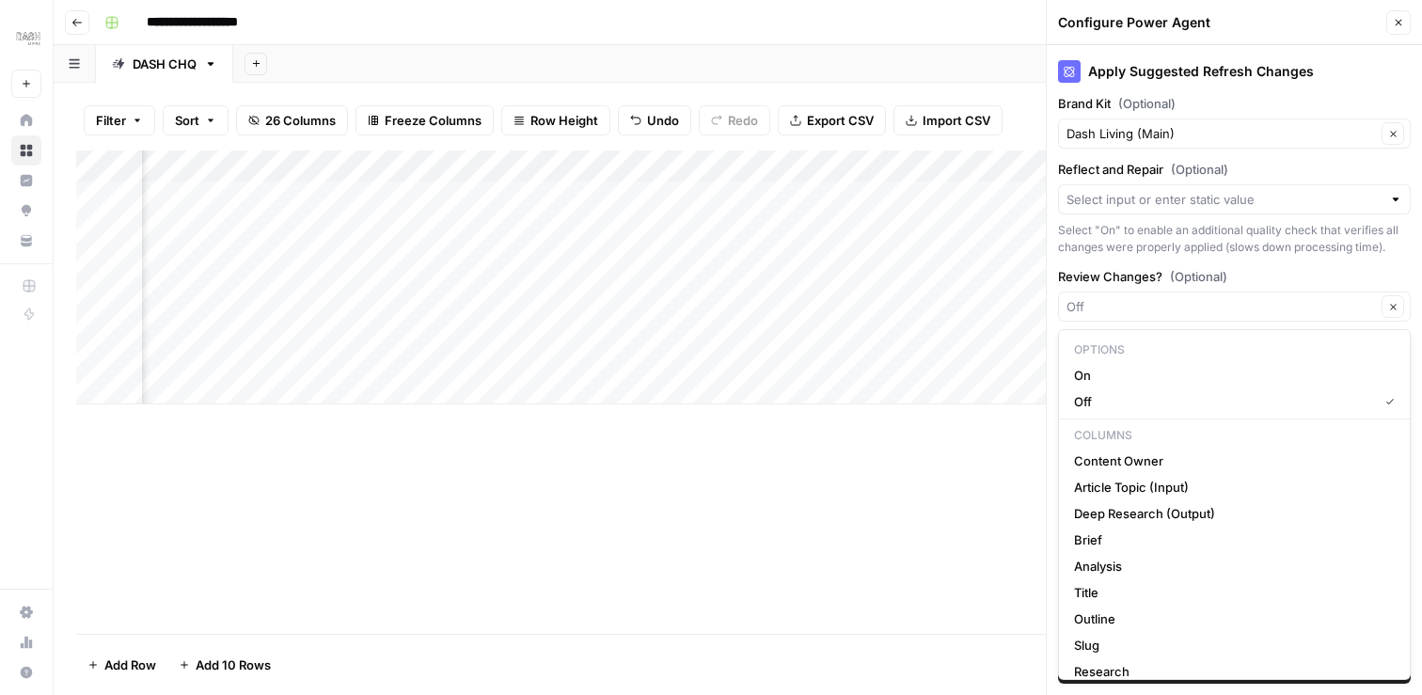
type input "Off"
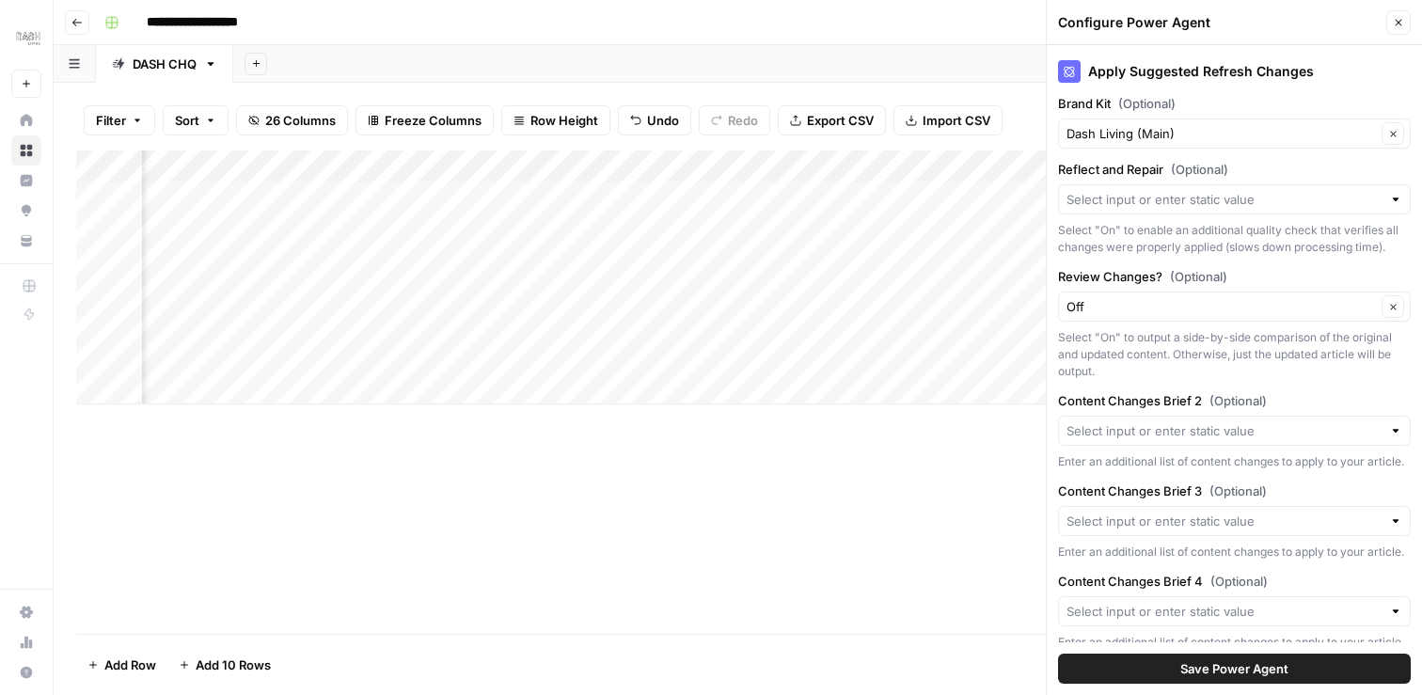
click at [1333, 246] on div "Select "On" to enable an additional quality check that verifies all changes wer…" at bounding box center [1234, 239] width 353 height 34
click at [1224, 670] on span "Save Power Agent" at bounding box center [1234, 668] width 108 height 19
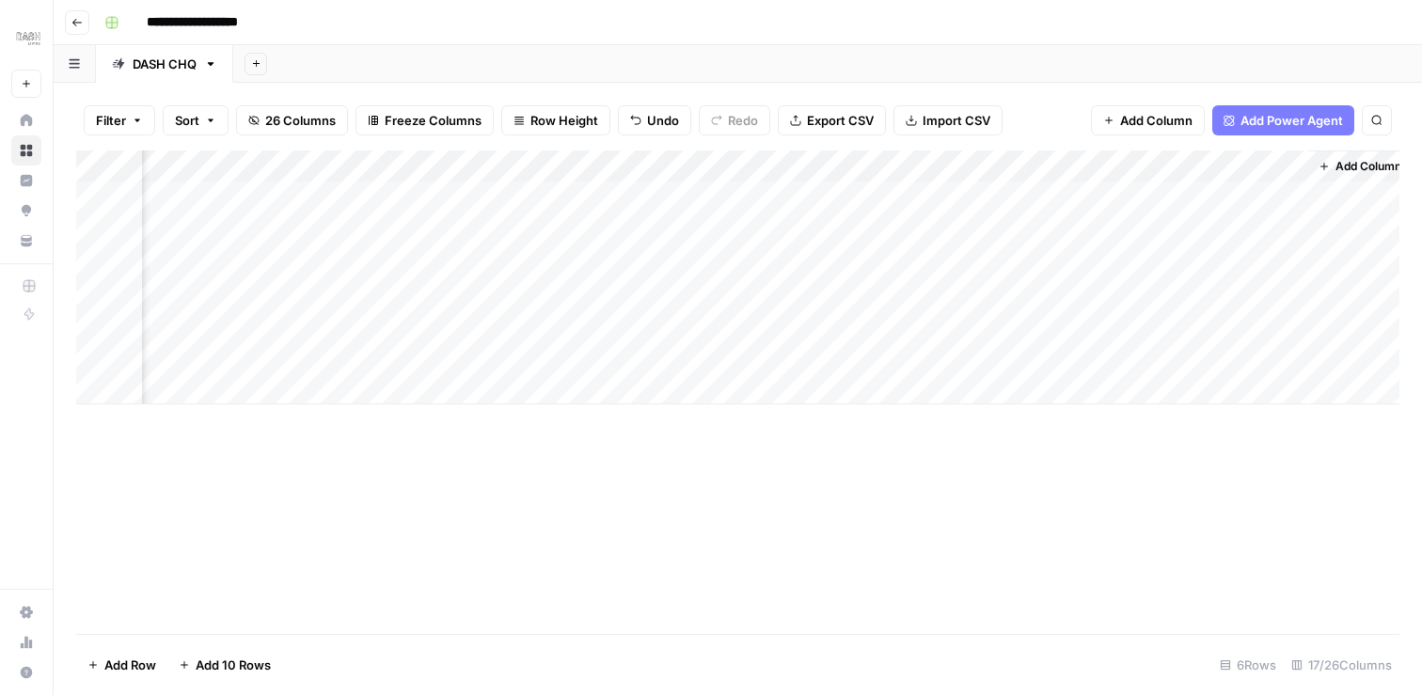
scroll to position [0, 3019]
click at [1253, 324] on div "Add Column" at bounding box center [737, 277] width 1323 height 254
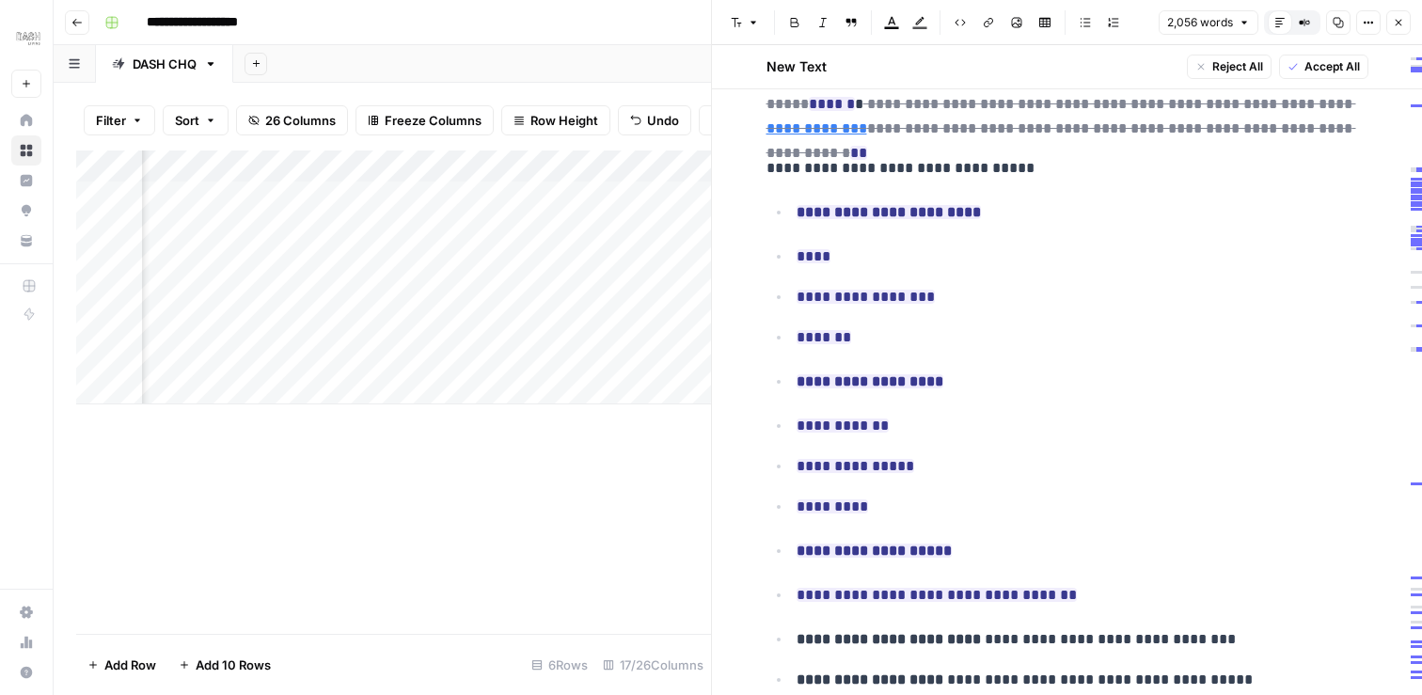
scroll to position [1585, 0]
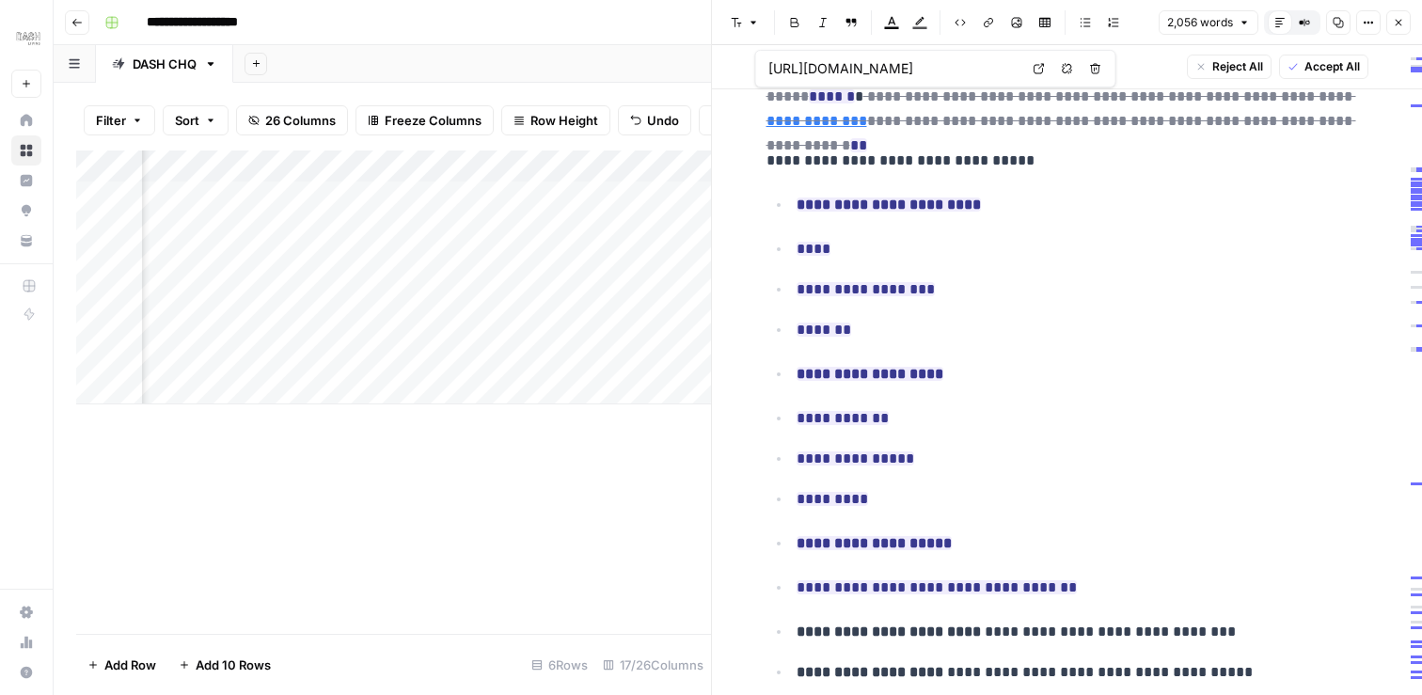
click at [1393, 24] on icon "button" at bounding box center [1398, 22] width 11 height 11
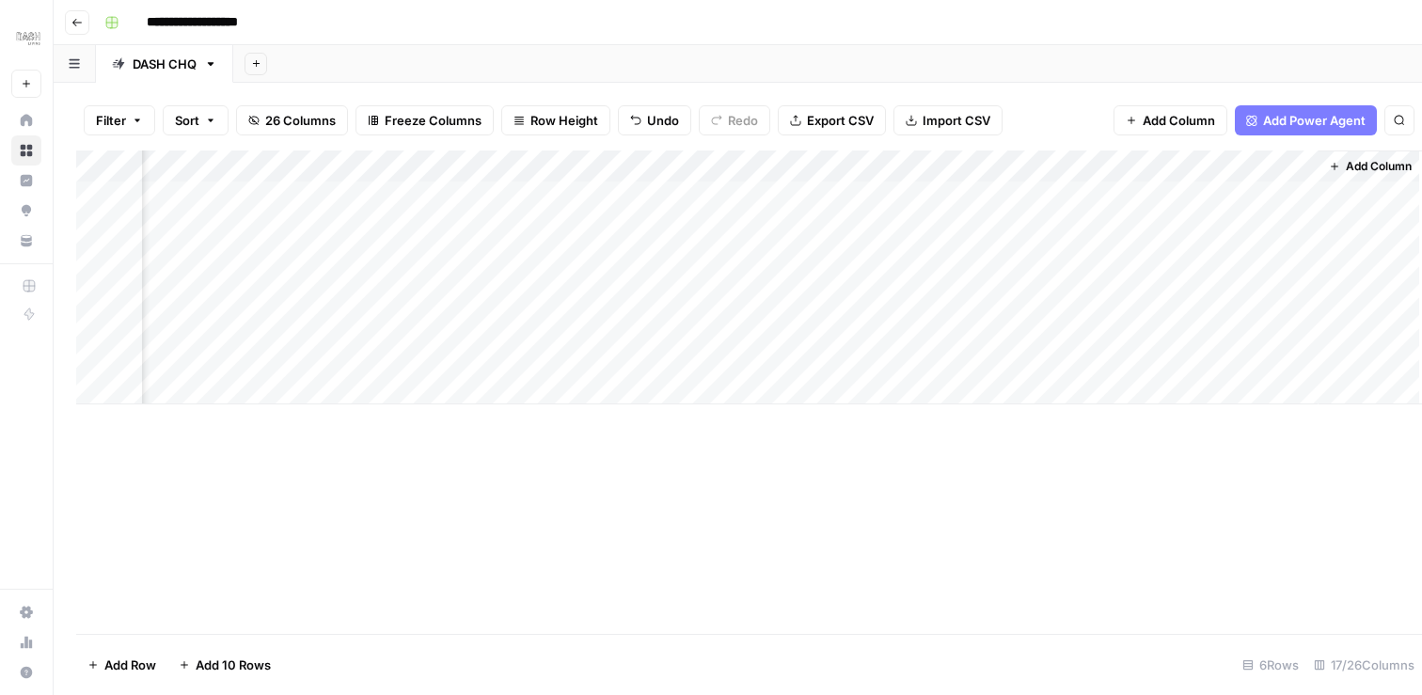
scroll to position [0, 2997]
click at [964, 167] on div "Add Column" at bounding box center [737, 277] width 1323 height 254
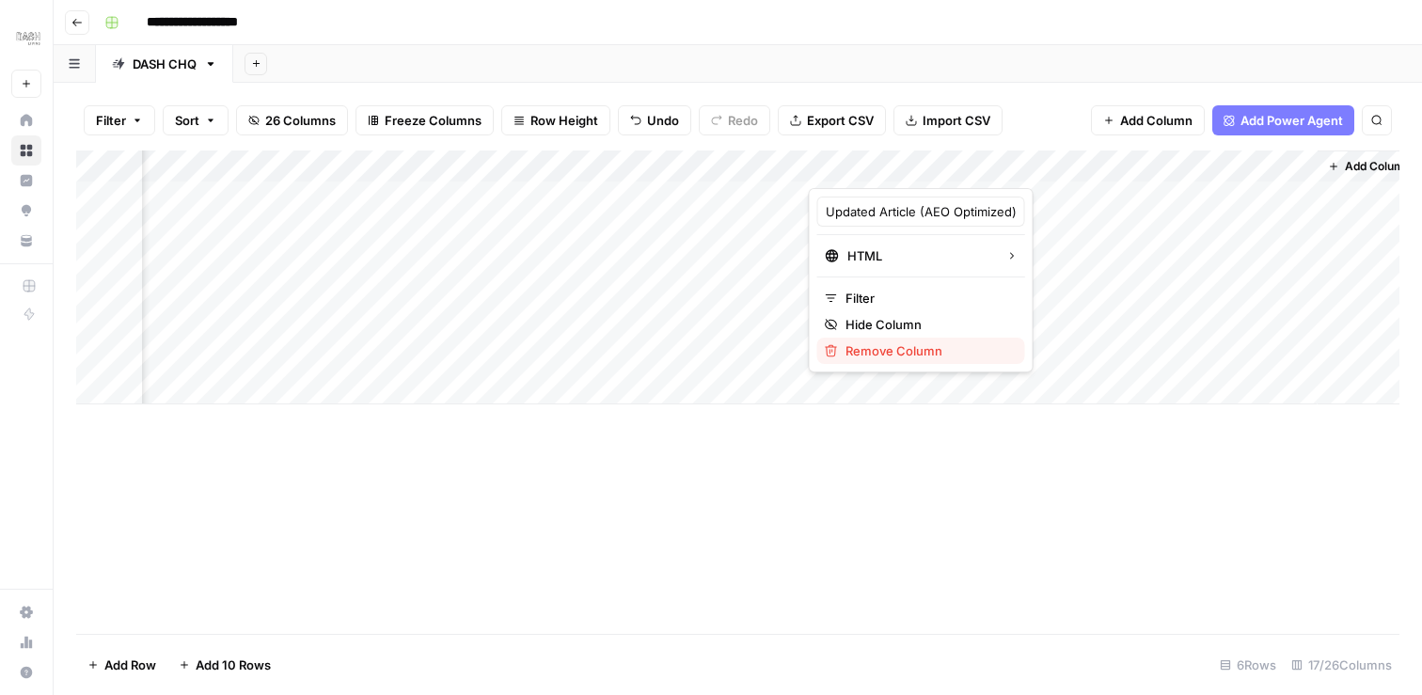
click at [924, 352] on span "Remove Column" at bounding box center [927, 350] width 165 height 19
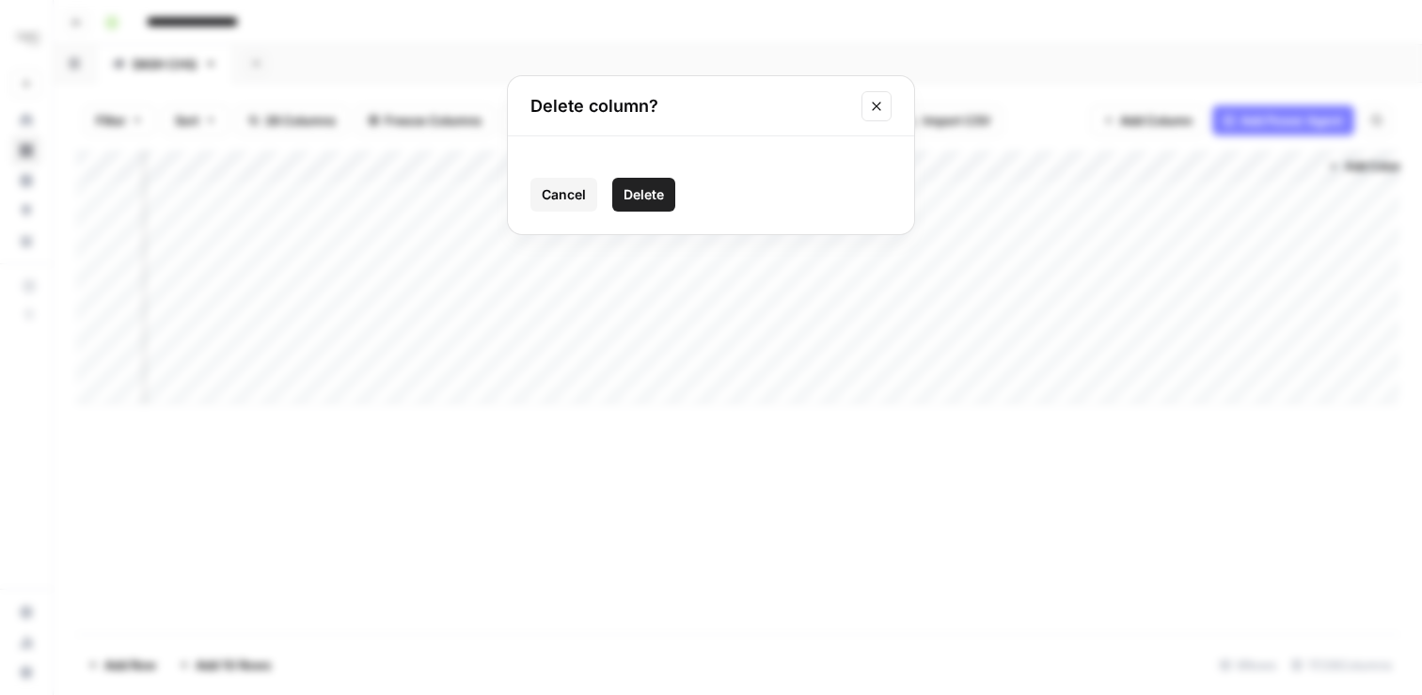
click at [633, 186] on span "Delete" at bounding box center [643, 194] width 40 height 19
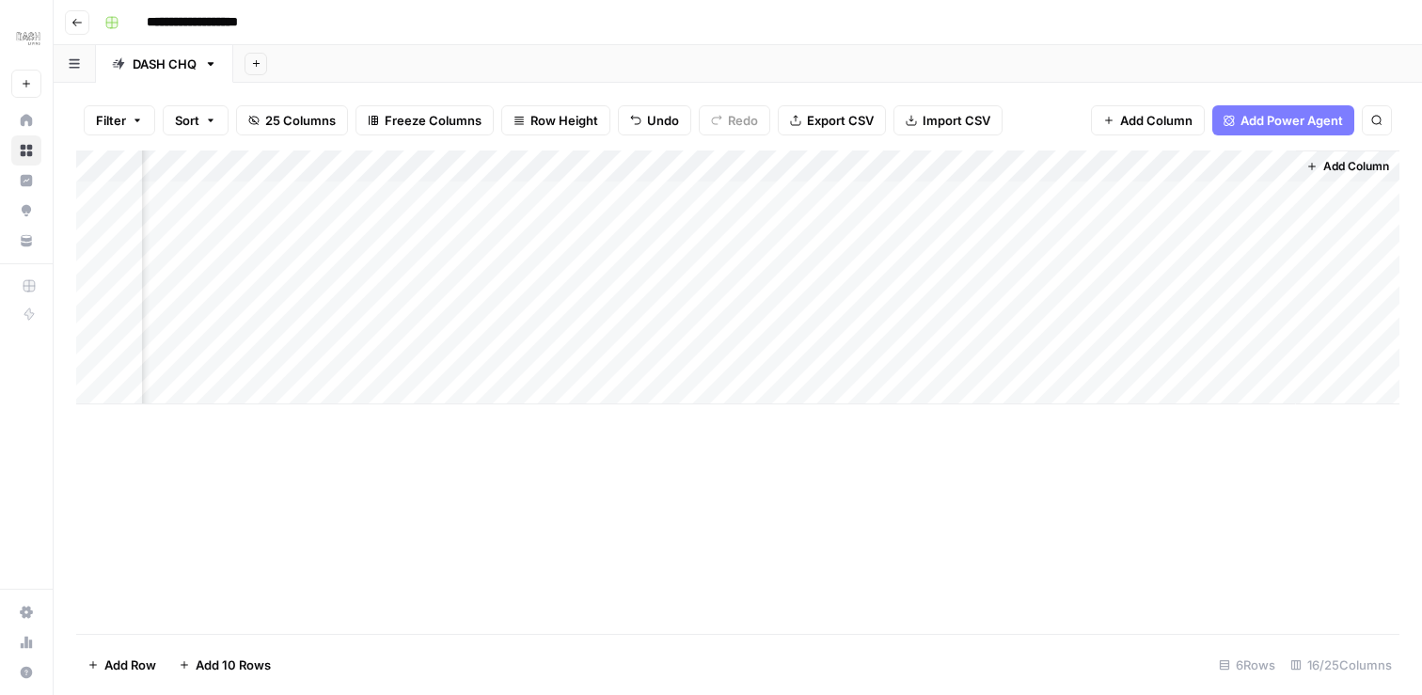
scroll to position [0, 2850]
click at [1104, 323] on div "Add Column" at bounding box center [737, 277] width 1323 height 254
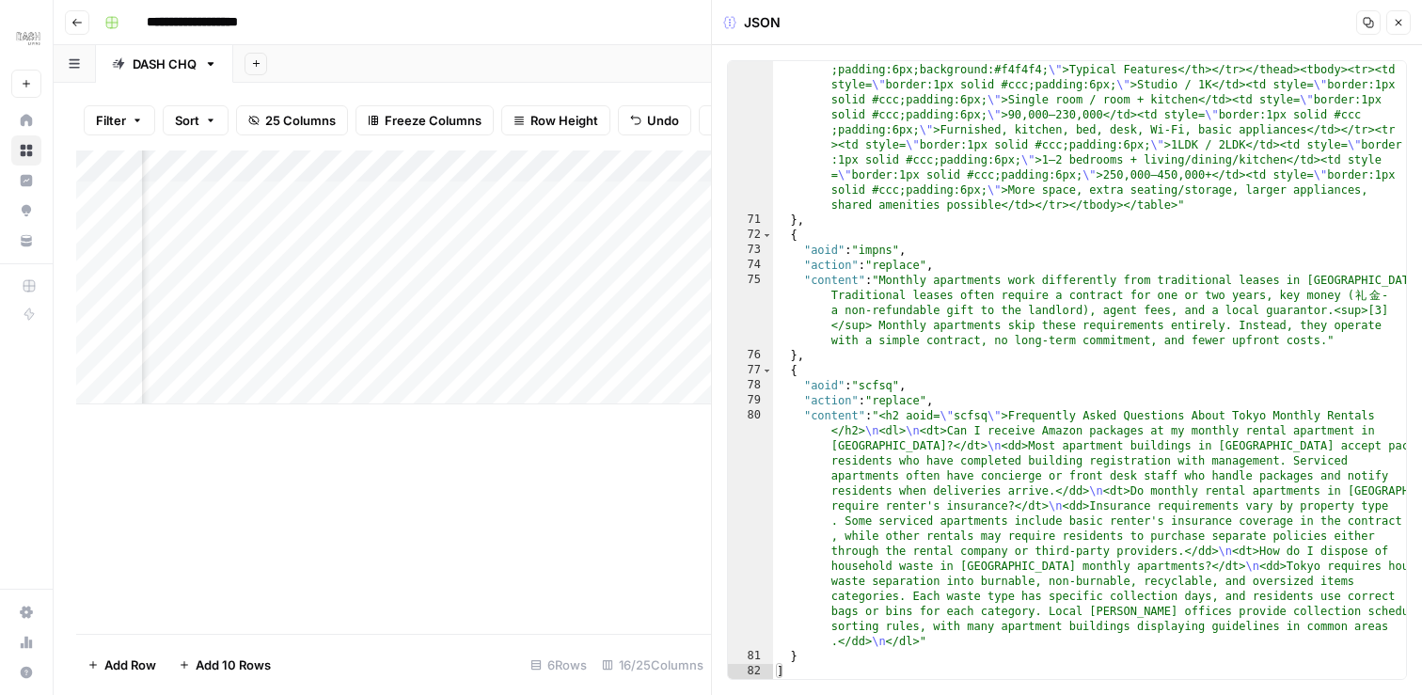
scroll to position [1428, 0]
click at [1404, 24] on button "Close" at bounding box center [1398, 22] width 24 height 24
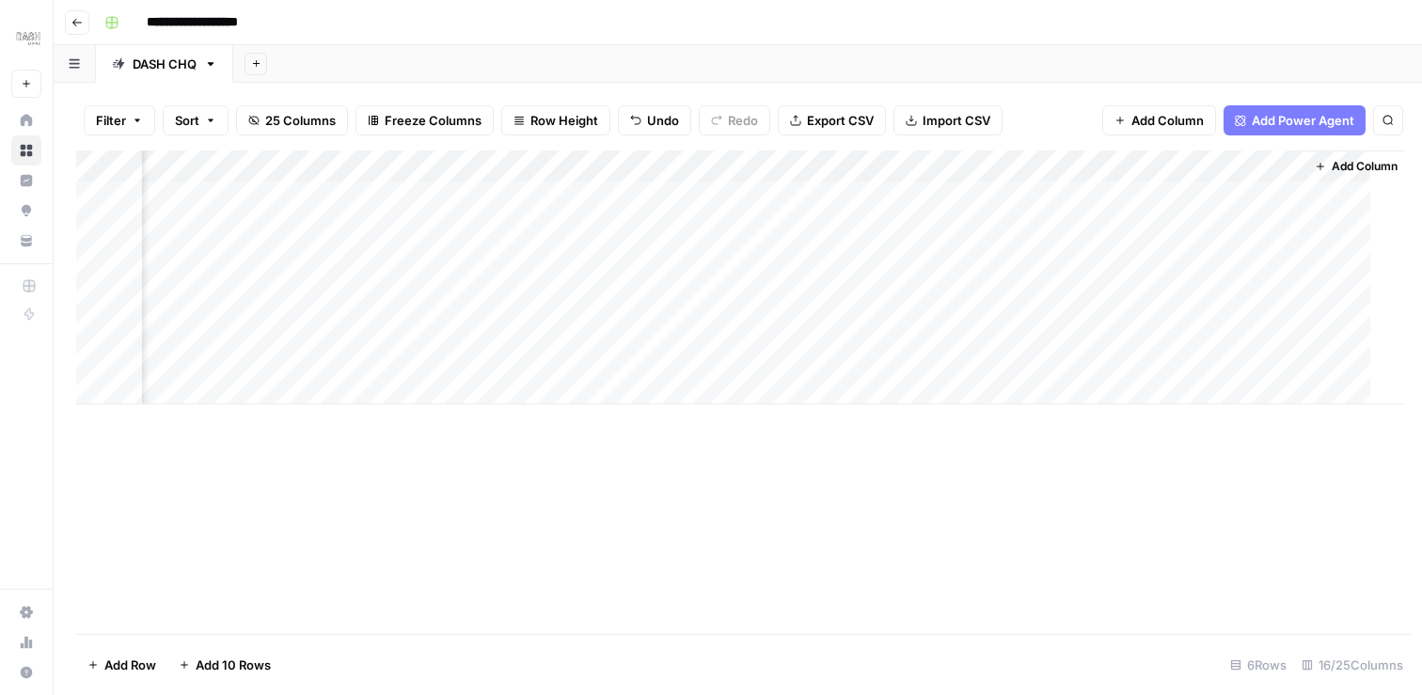
scroll to position [0, 2828]
click at [1063, 188] on div "Add Column" at bounding box center [737, 277] width 1323 height 254
click at [1277, 324] on div "Add Column" at bounding box center [737, 277] width 1323 height 254
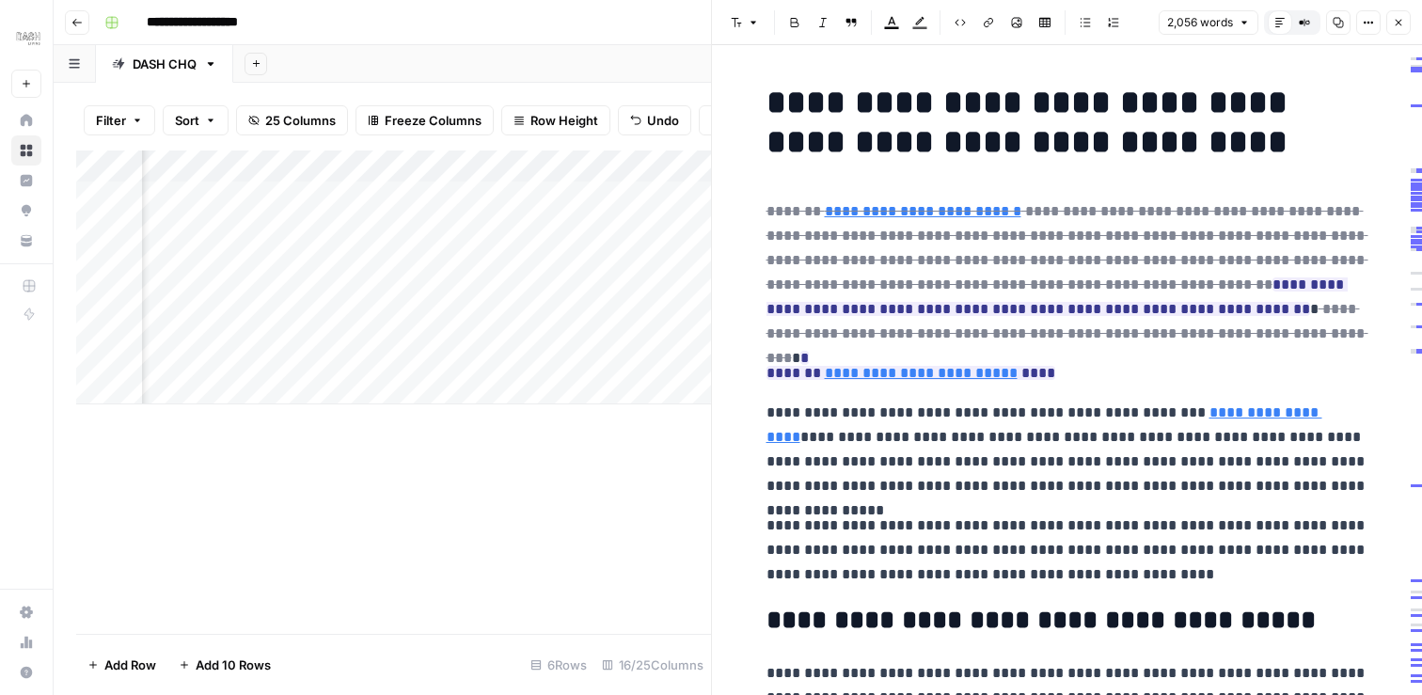
click at [1397, 18] on icon "button" at bounding box center [1398, 22] width 11 height 11
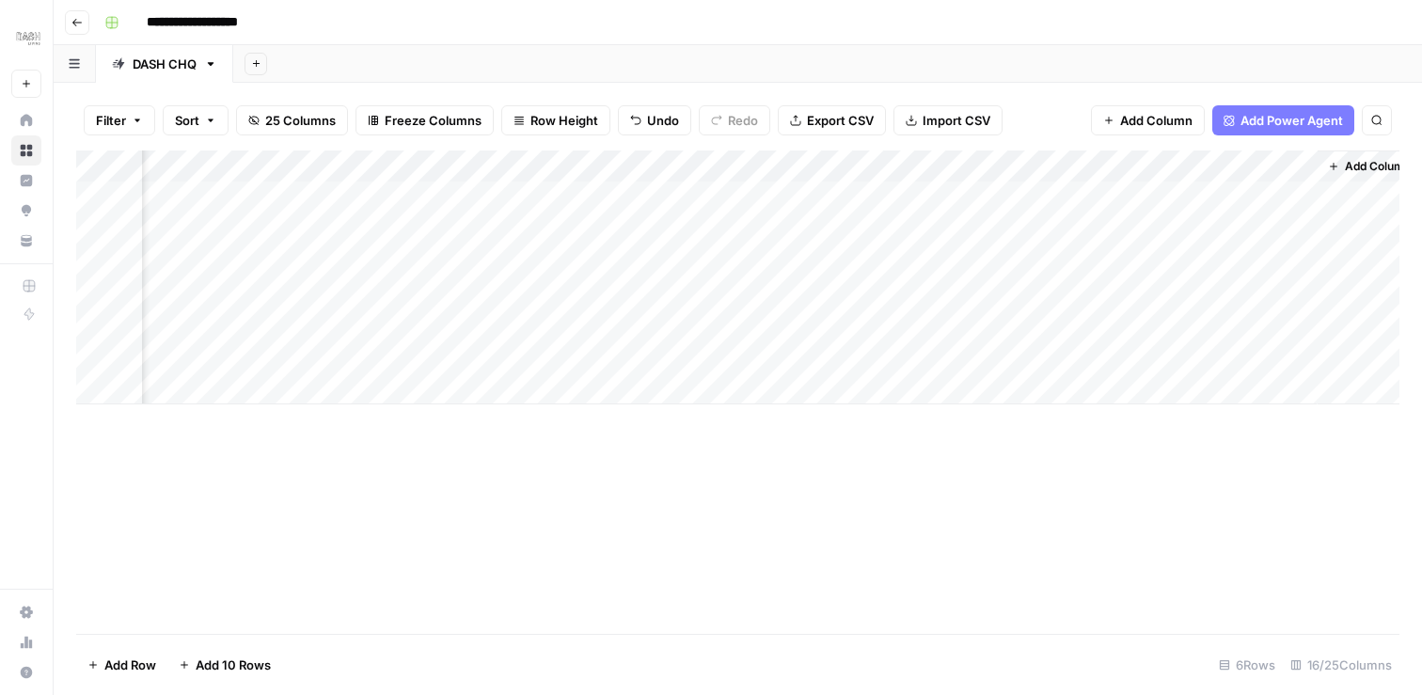
click at [938, 164] on div "Add Column" at bounding box center [737, 277] width 1323 height 254
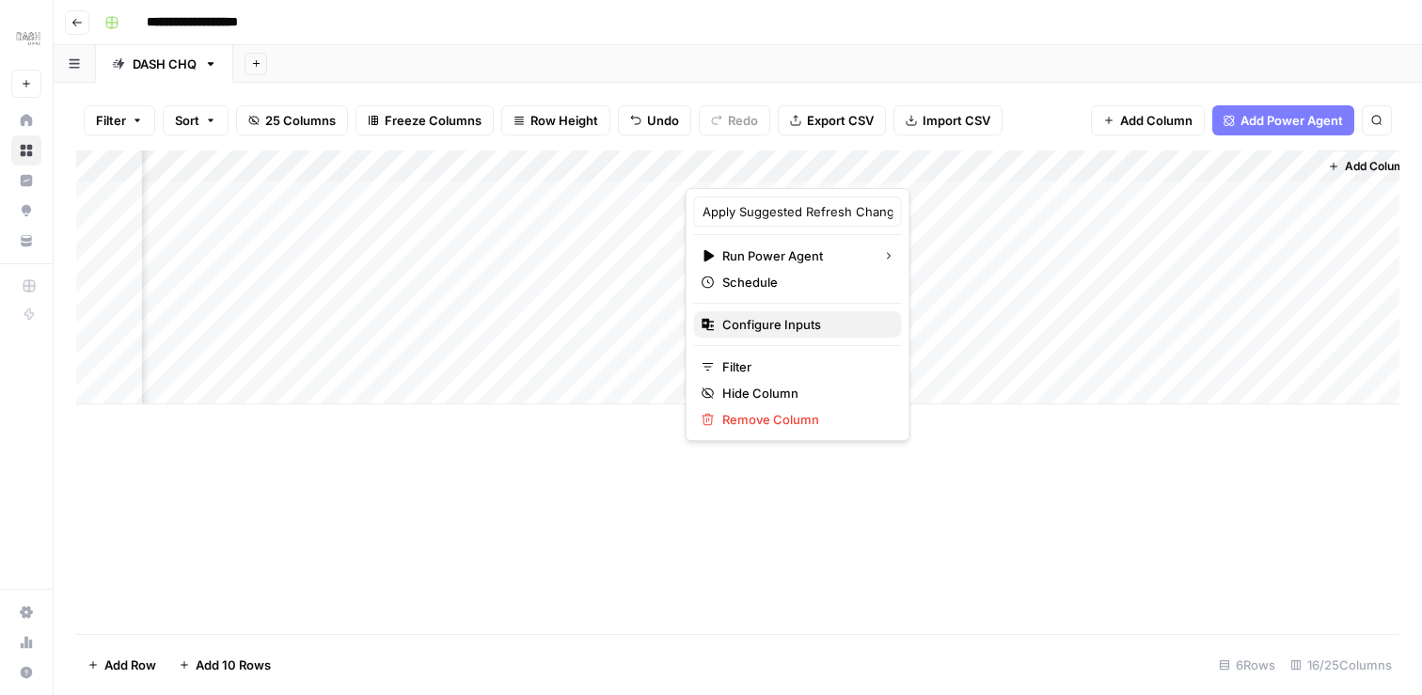
click at [792, 324] on span "Configure Inputs" at bounding box center [804, 324] width 165 height 19
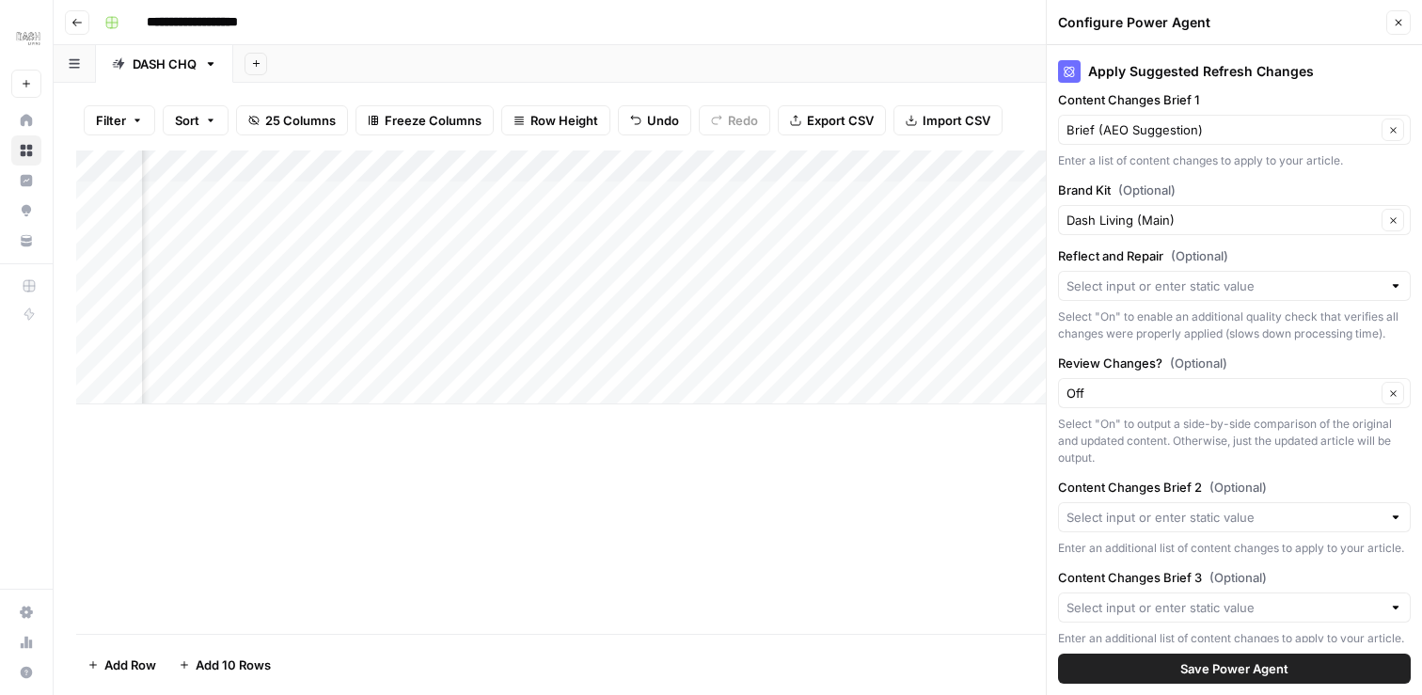
scroll to position [284, 0]
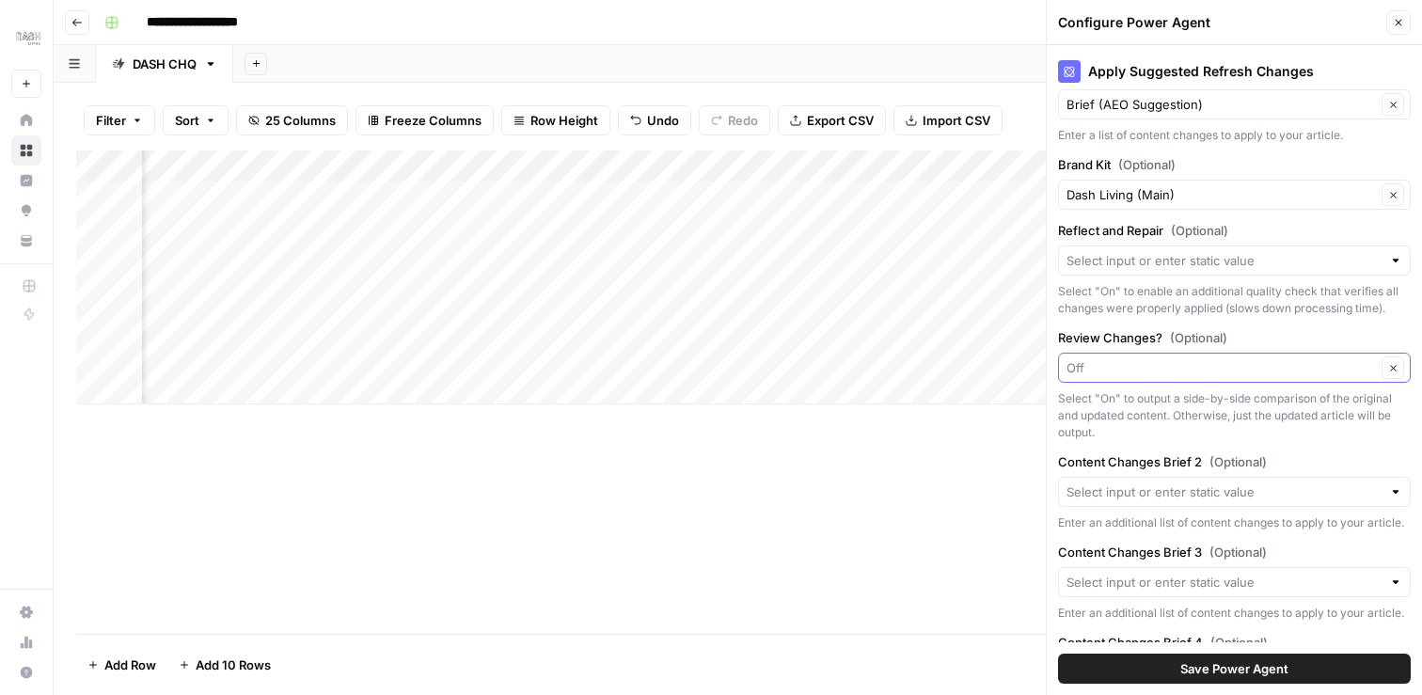
click at [1226, 376] on input "Review Changes? (Optional)" at bounding box center [1220, 367] width 309 height 19
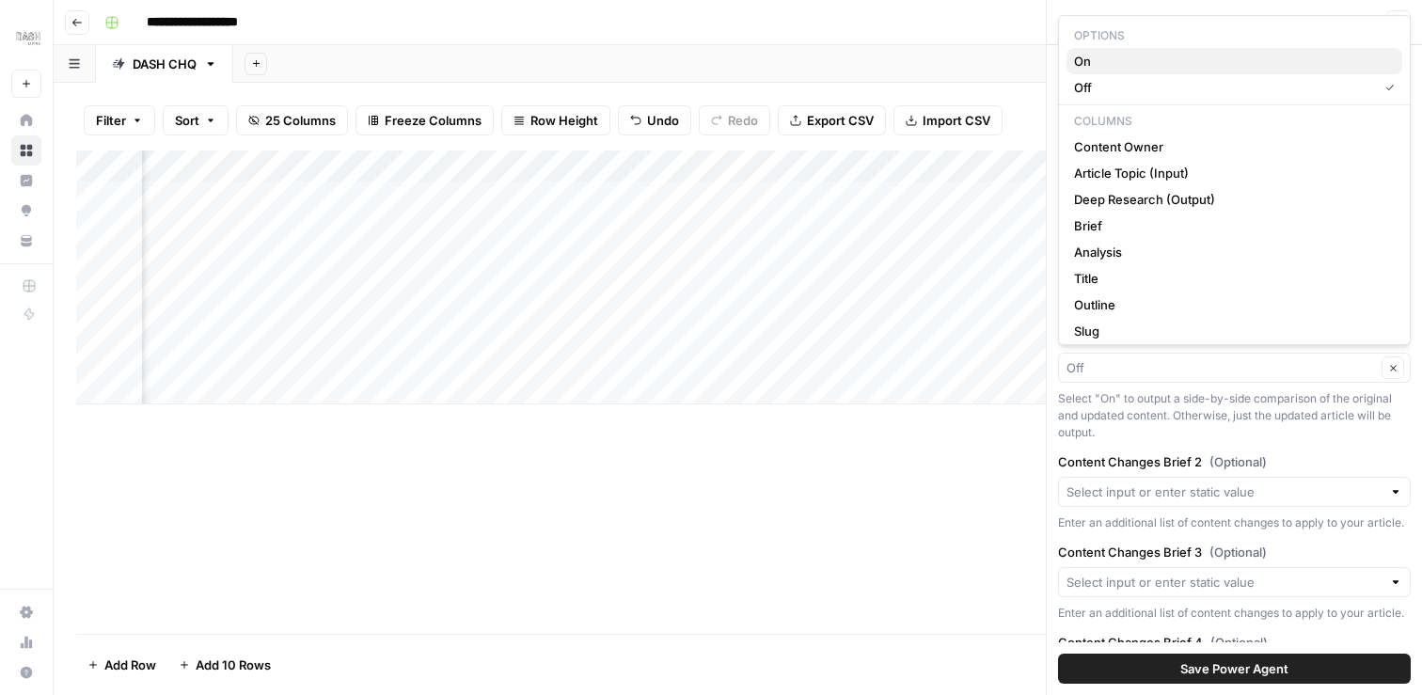
click at [1130, 62] on span "On" at bounding box center [1230, 61] width 313 height 19
type input "On"
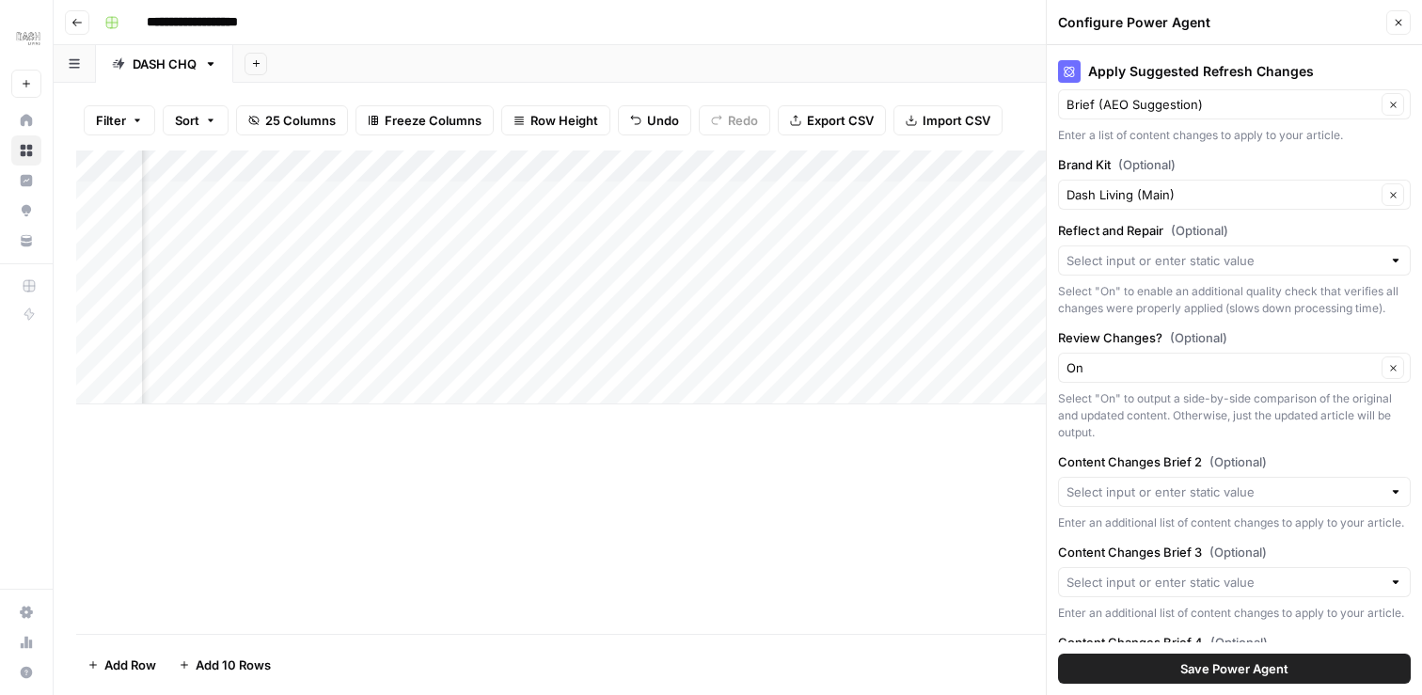
click at [1183, 668] on span "Save Power Agent" at bounding box center [1234, 668] width 108 height 19
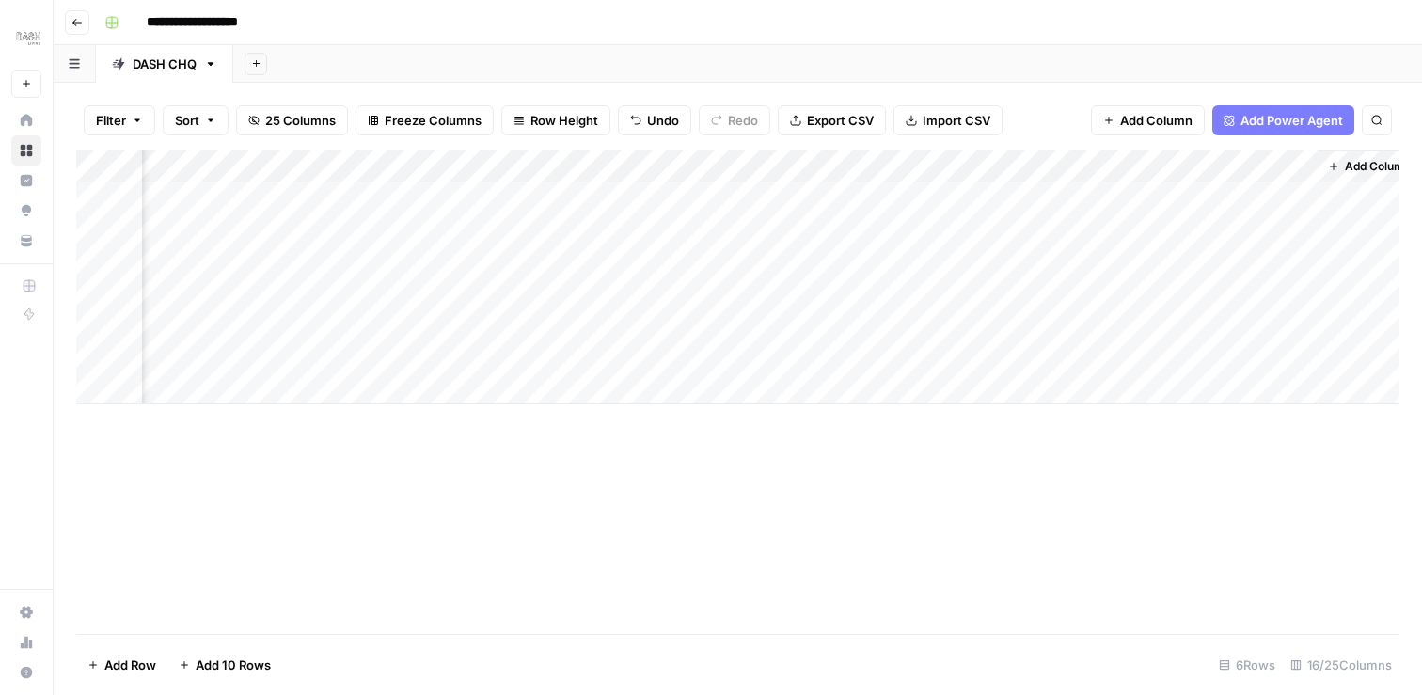
click at [1279, 324] on div "Add Column" at bounding box center [737, 277] width 1323 height 254
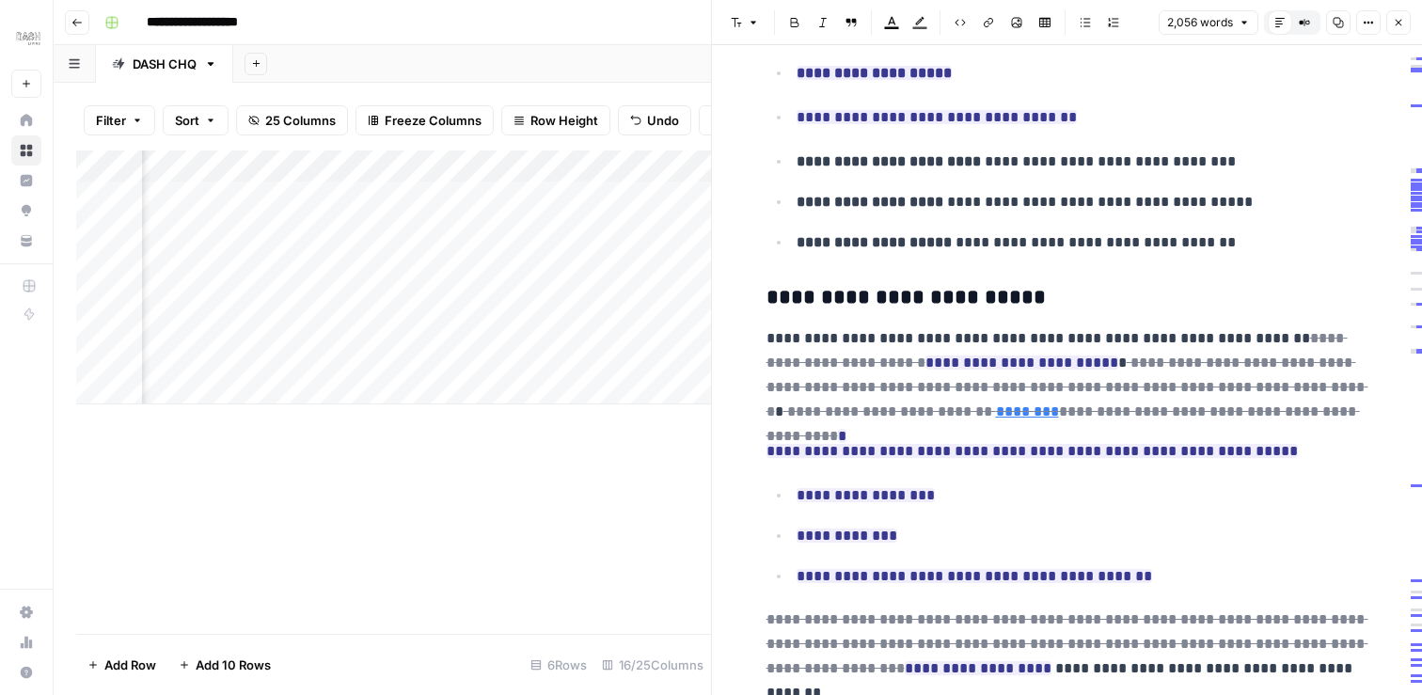
scroll to position [2172, 0]
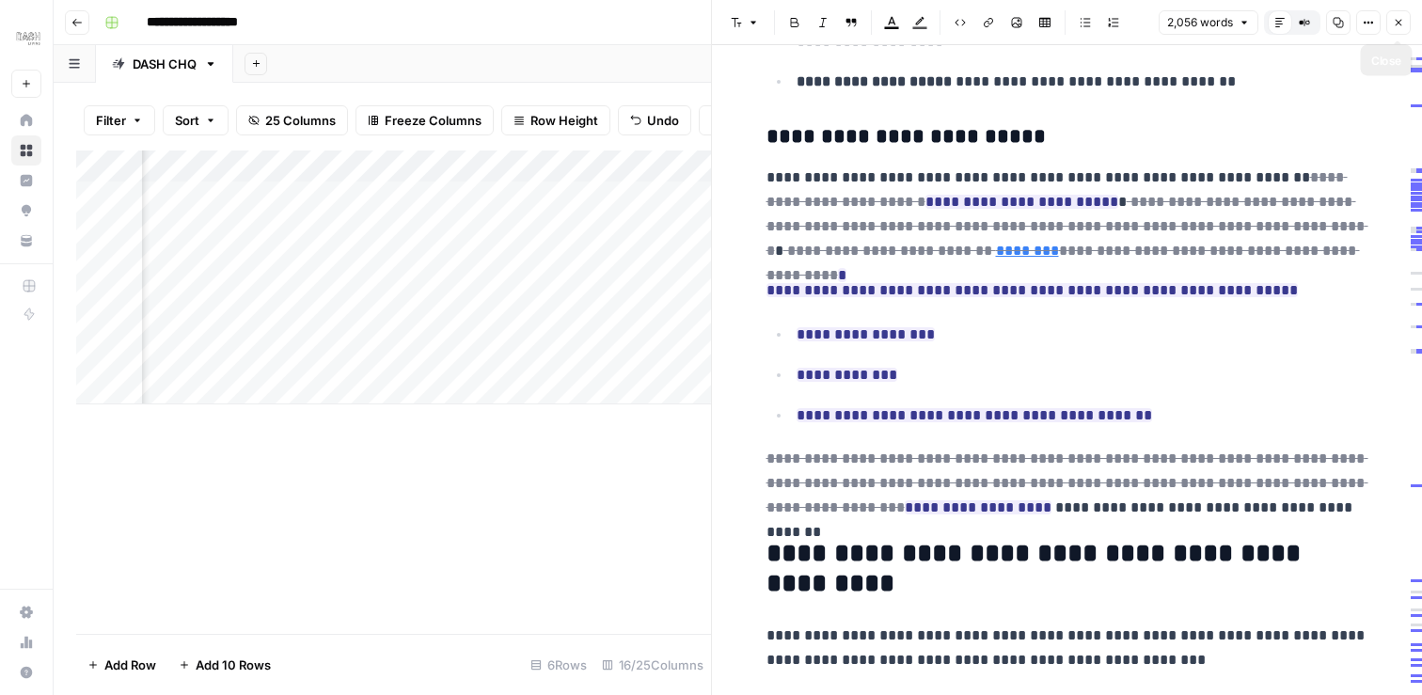
click at [1398, 23] on icon "button" at bounding box center [1398, 23] width 7 height 7
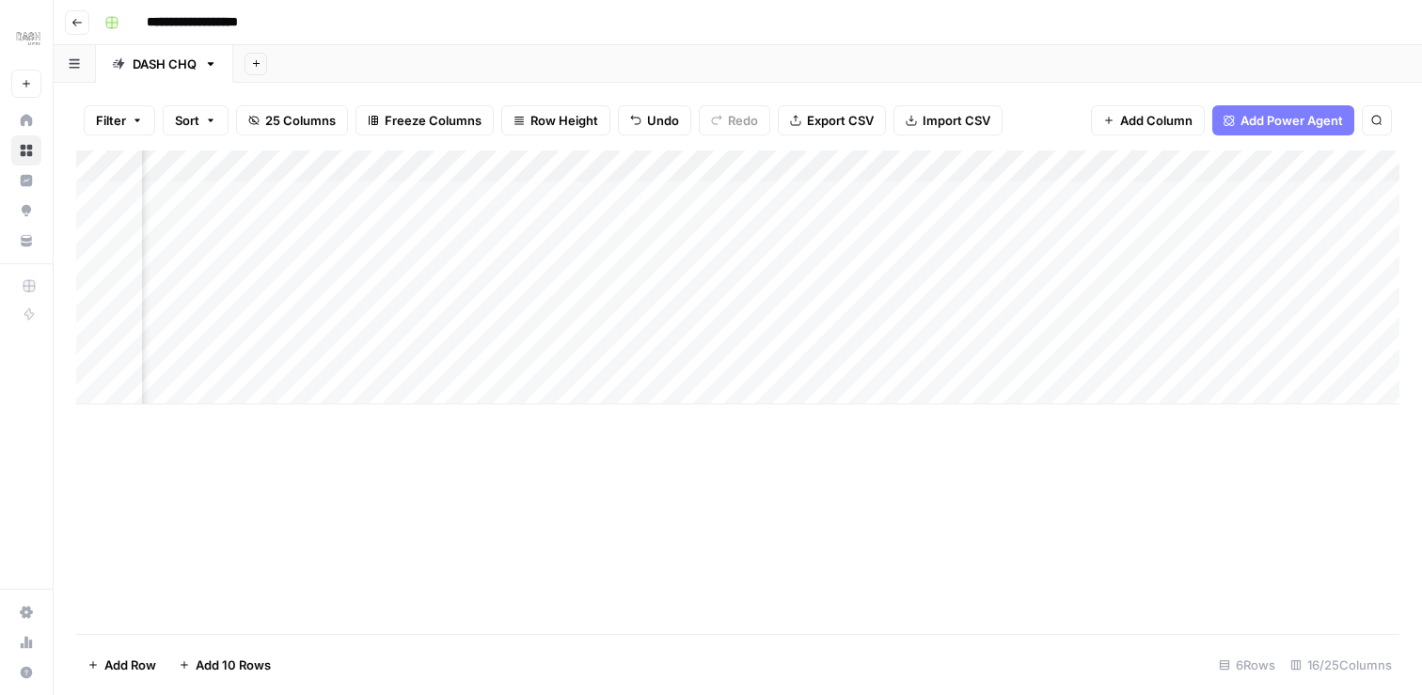
scroll to position [0, 511]
click at [850, 328] on div "Add Column" at bounding box center [737, 277] width 1323 height 254
click at [851, 328] on div "Add Column" at bounding box center [737, 277] width 1323 height 254
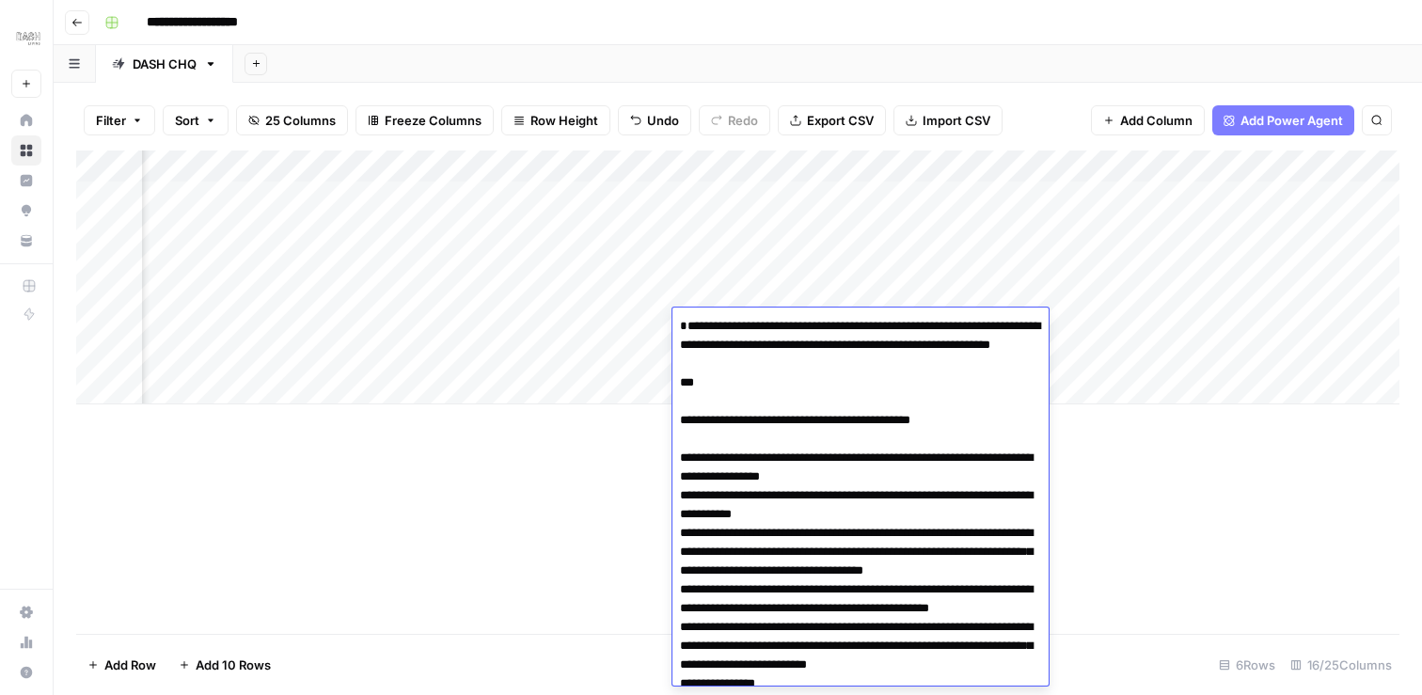
click at [594, 455] on div "Add Column" at bounding box center [737, 391] width 1323 height 483
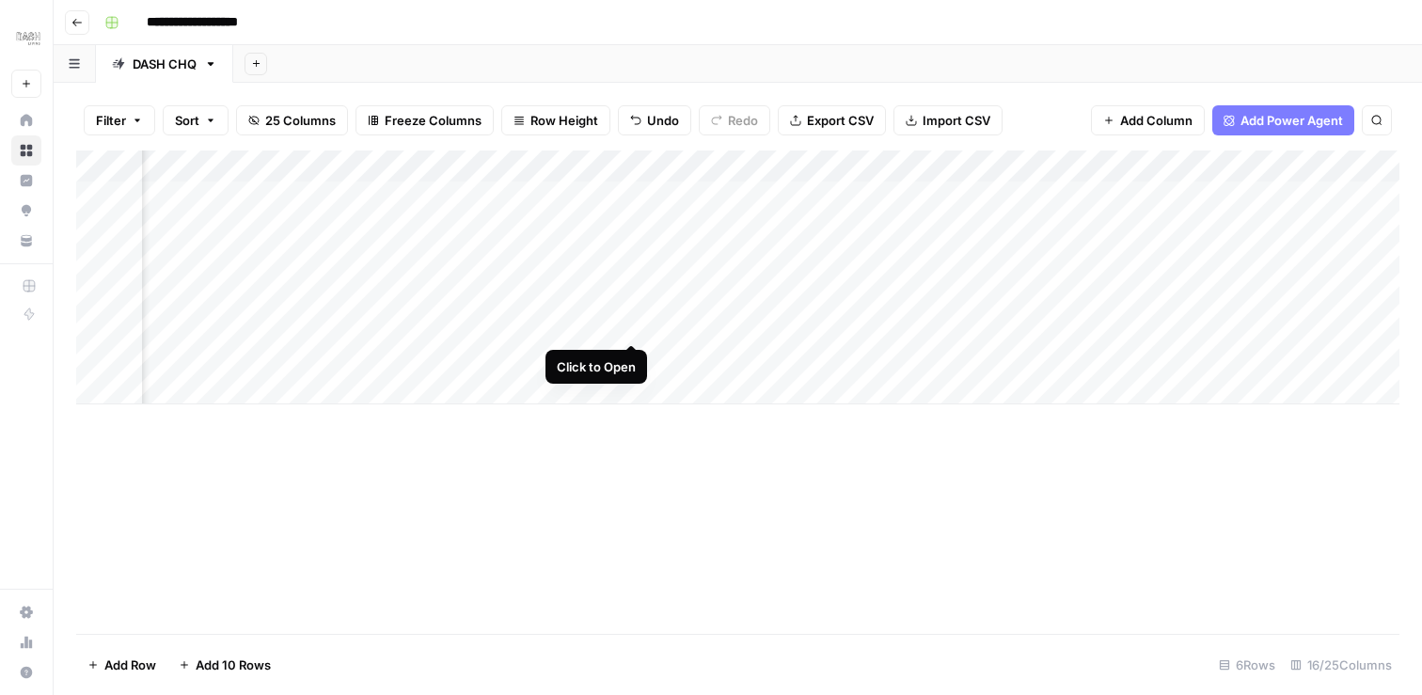
click at [633, 323] on div "Add Column" at bounding box center [737, 277] width 1323 height 254
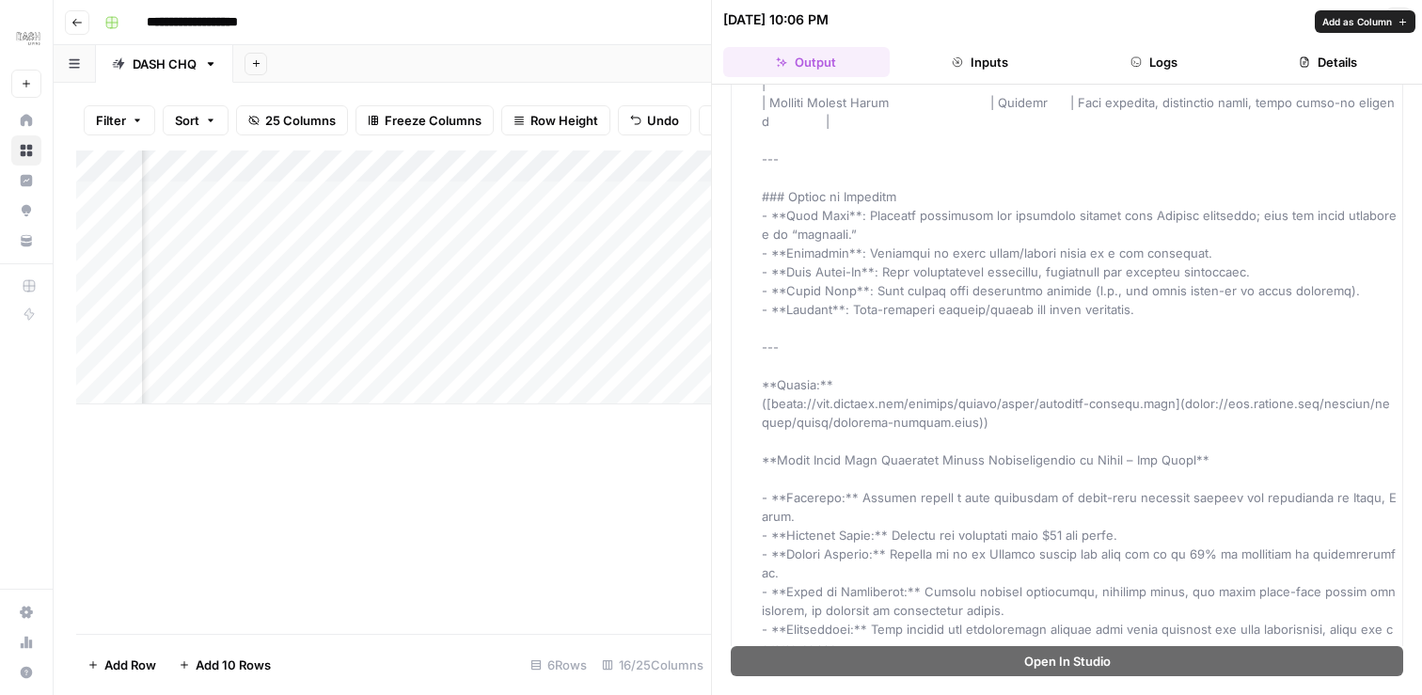
scroll to position [9098, 0]
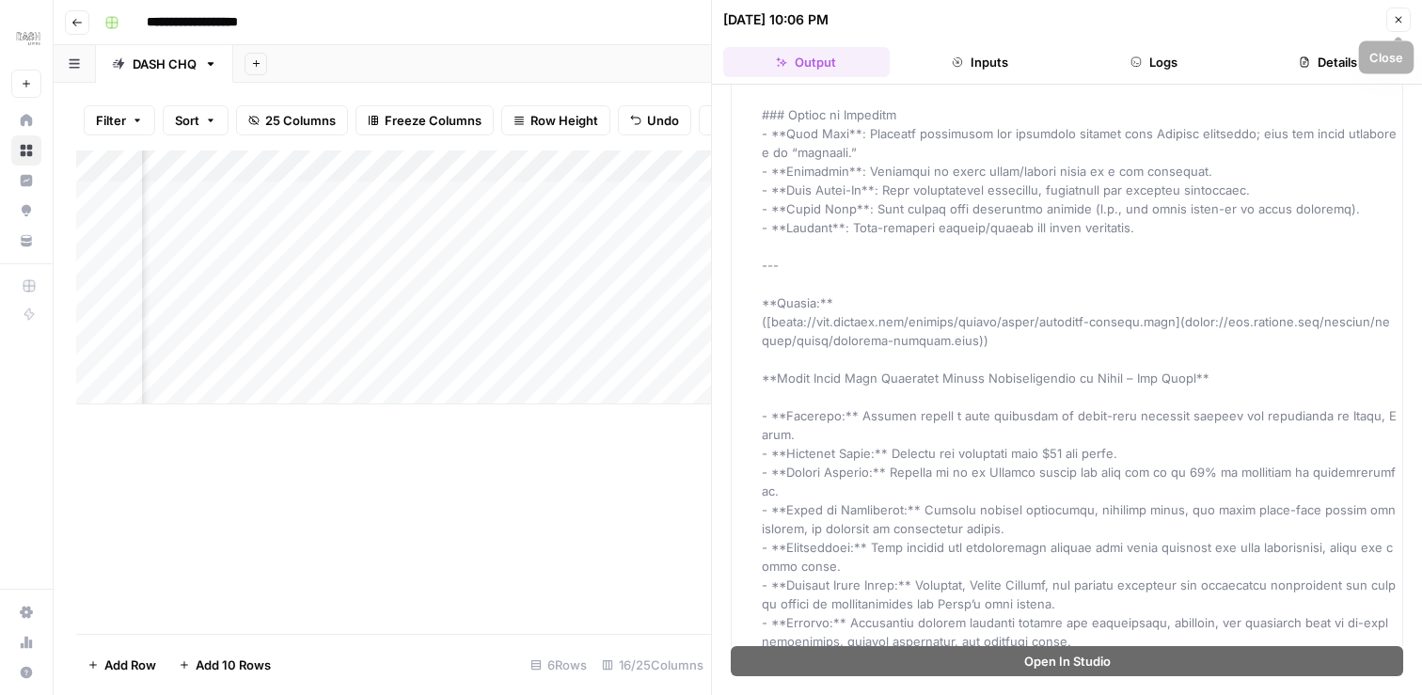
click at [1401, 16] on icon "button" at bounding box center [1398, 19] width 11 height 11
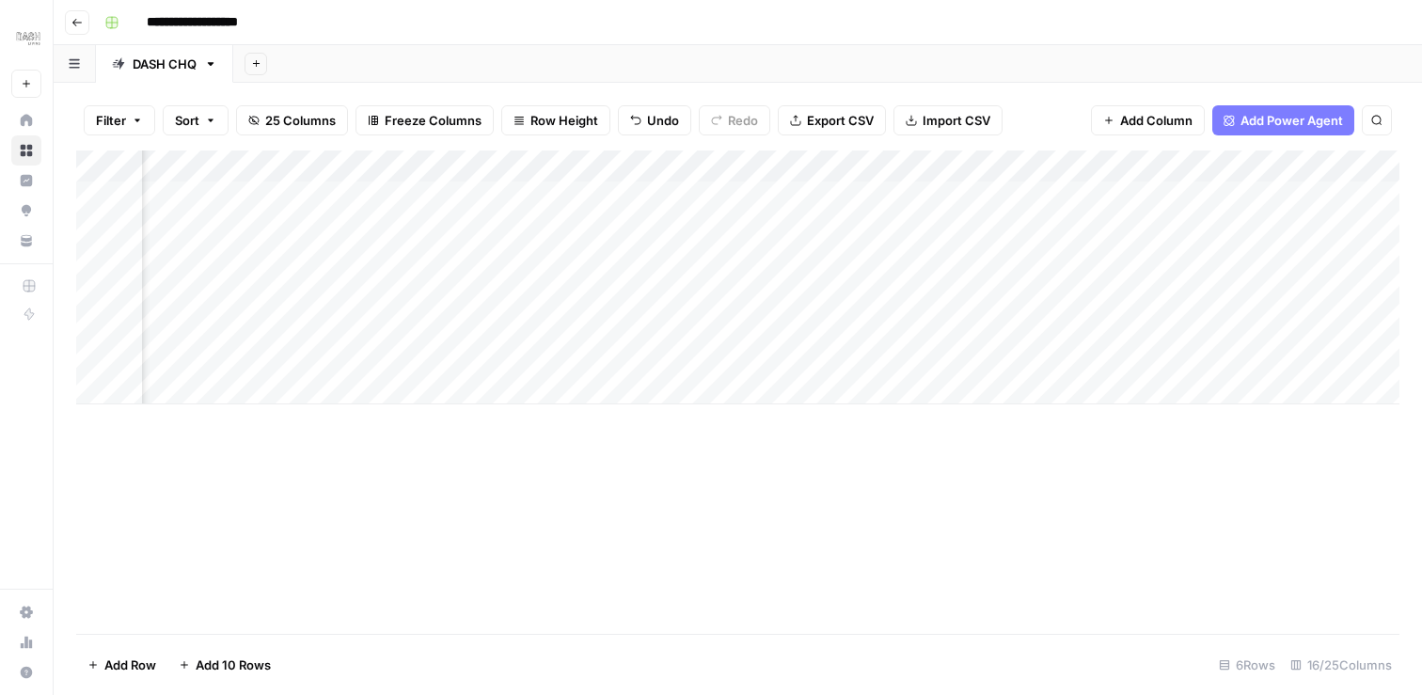
click at [816, 325] on div "Add Column" at bounding box center [737, 277] width 1323 height 254
click at [1136, 169] on div "Add Column" at bounding box center [737, 277] width 1323 height 254
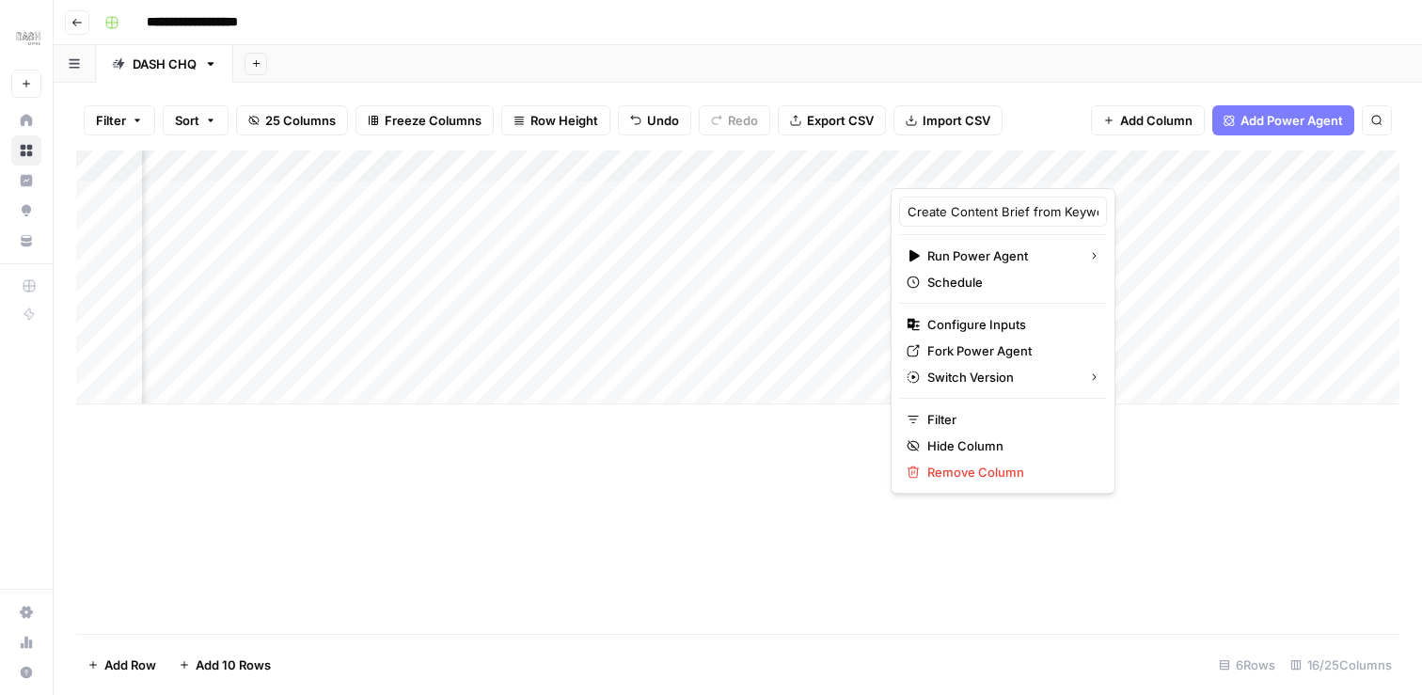
click at [773, 333] on div "Add Column" at bounding box center [737, 277] width 1323 height 254
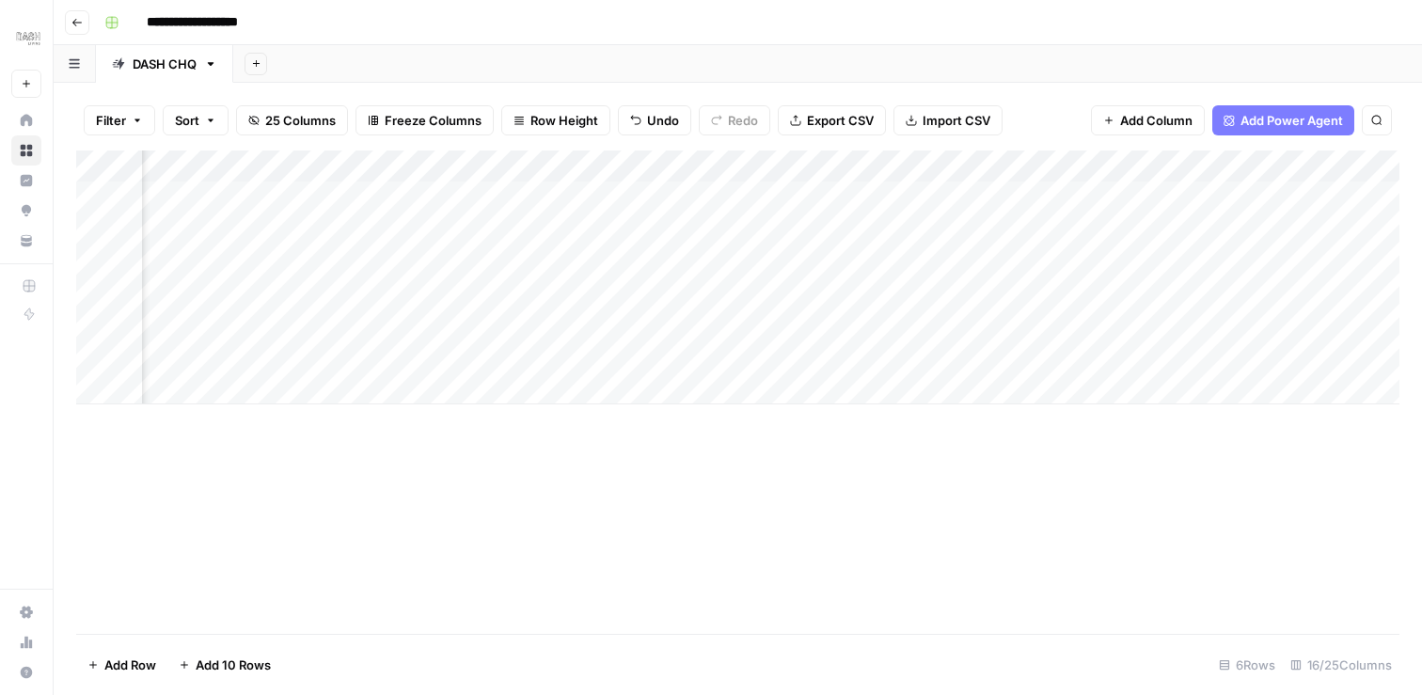
click at [840, 324] on div "Add Column" at bounding box center [737, 277] width 1323 height 254
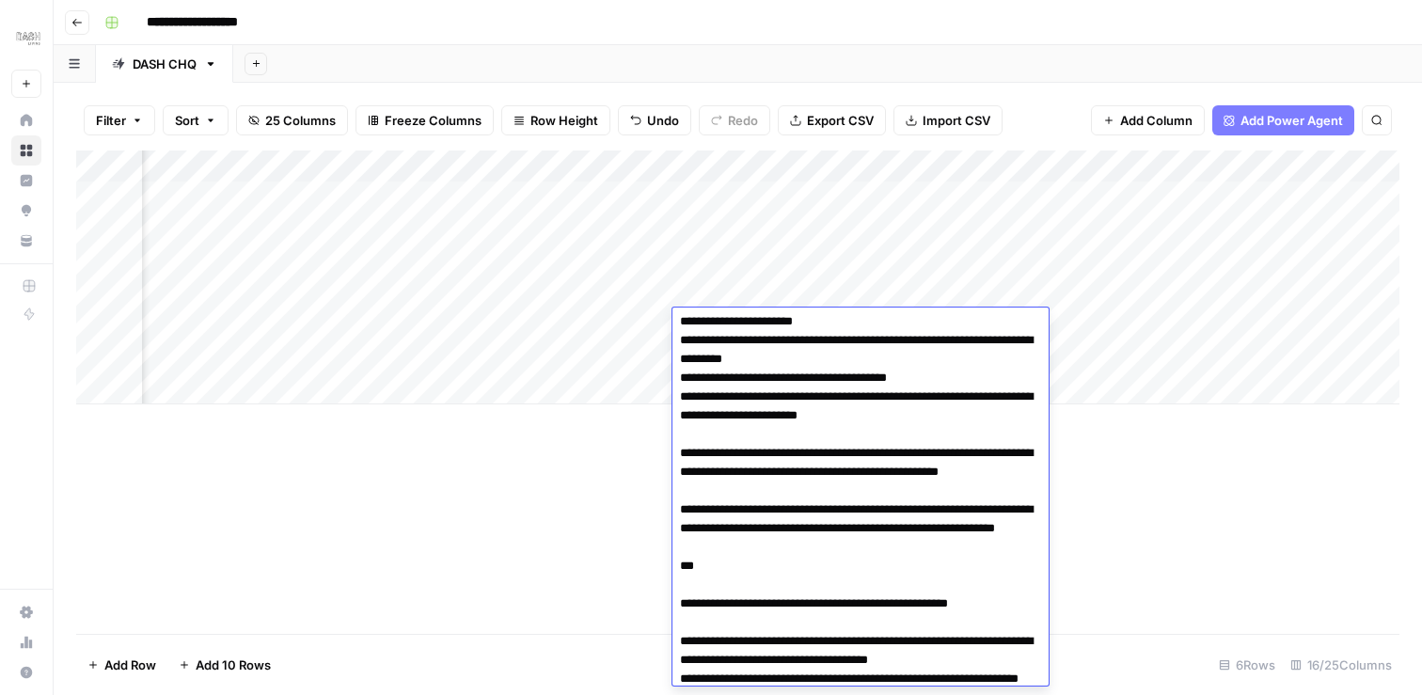
scroll to position [9320, 0]
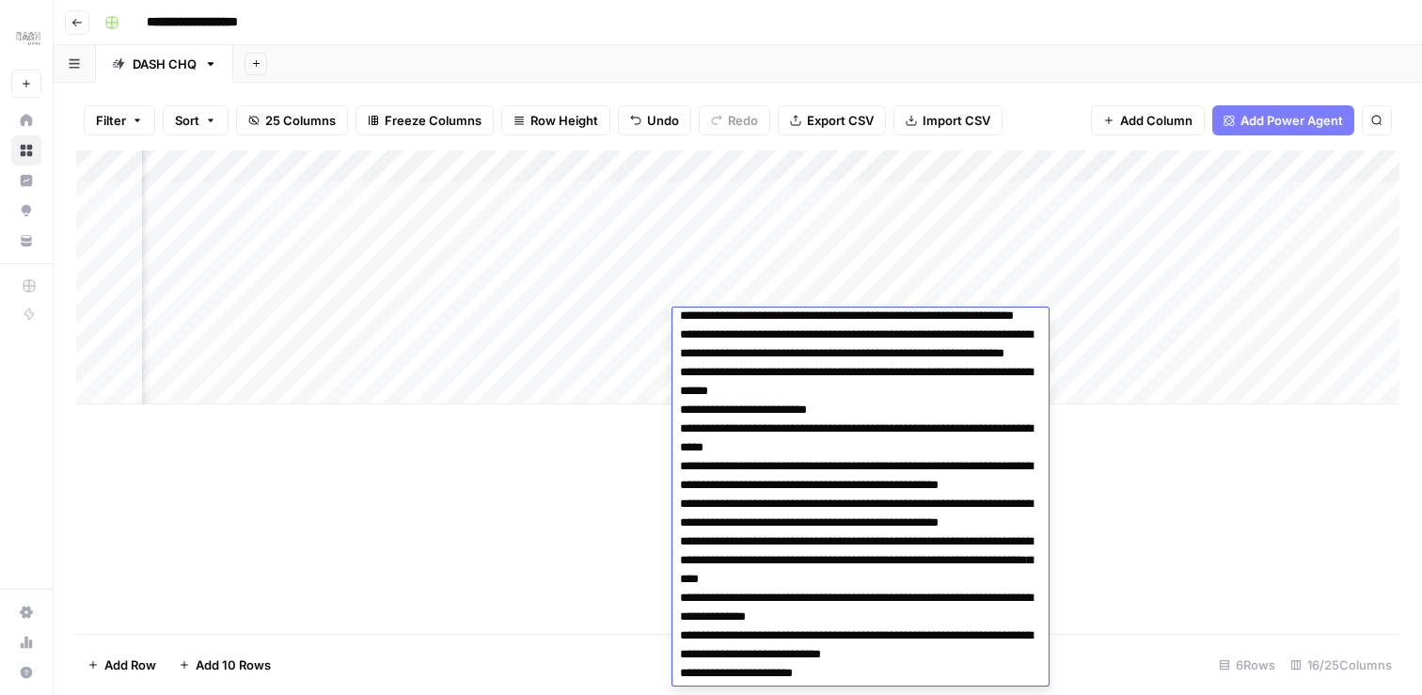
click at [525, 379] on div "Add Column" at bounding box center [737, 277] width 1323 height 254
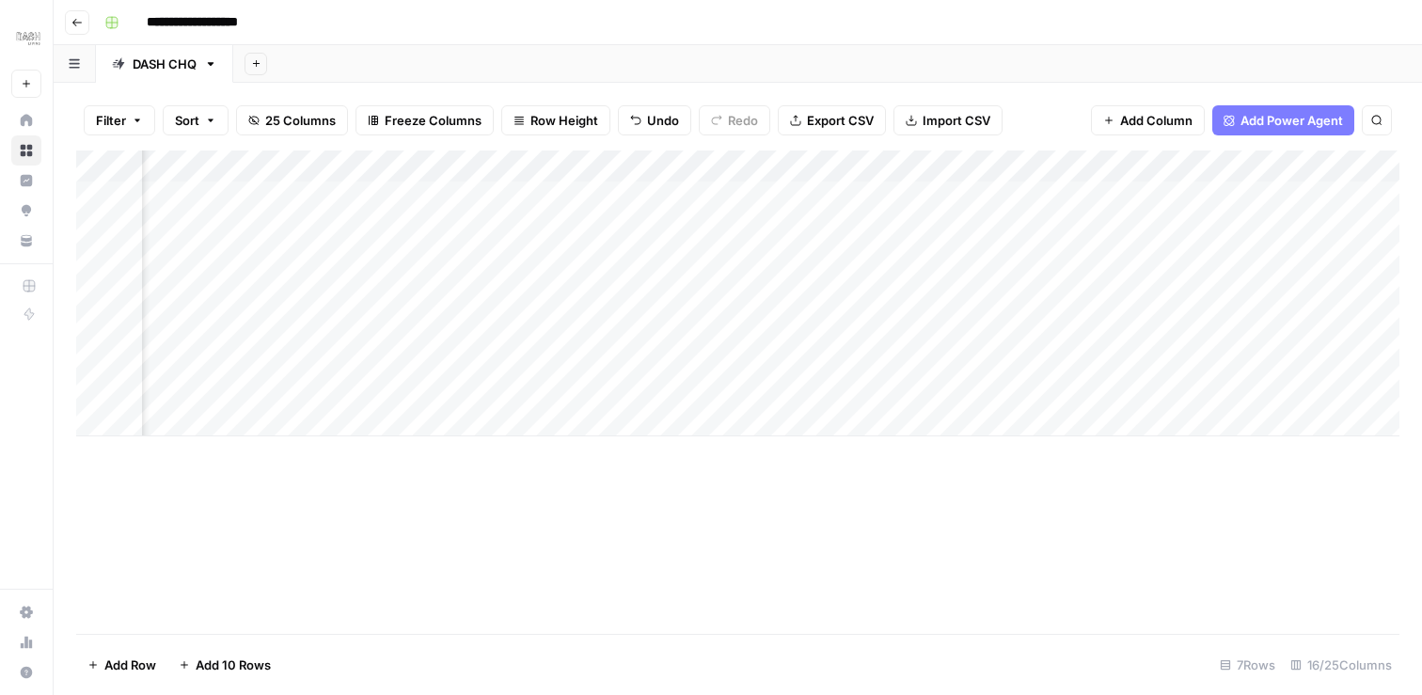
click at [636, 166] on div "Add Column" at bounding box center [737, 293] width 1323 height 286
click at [776, 358] on div "Add Column" at bounding box center [737, 293] width 1323 height 286
click at [99, 389] on div "Add Column" at bounding box center [737, 293] width 1323 height 286
click at [138, 663] on span "Delete 1 Row" at bounding box center [124, 664] width 75 height 19
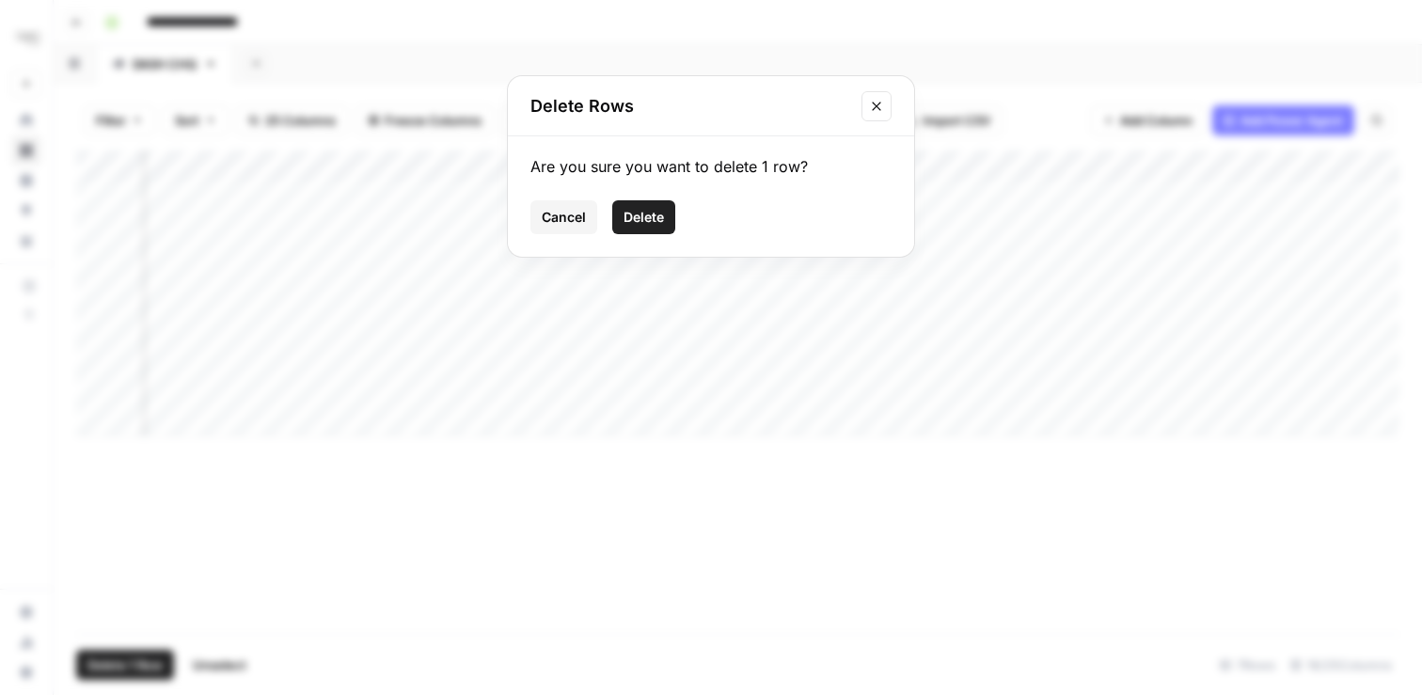
click at [625, 216] on span "Delete" at bounding box center [643, 217] width 40 height 19
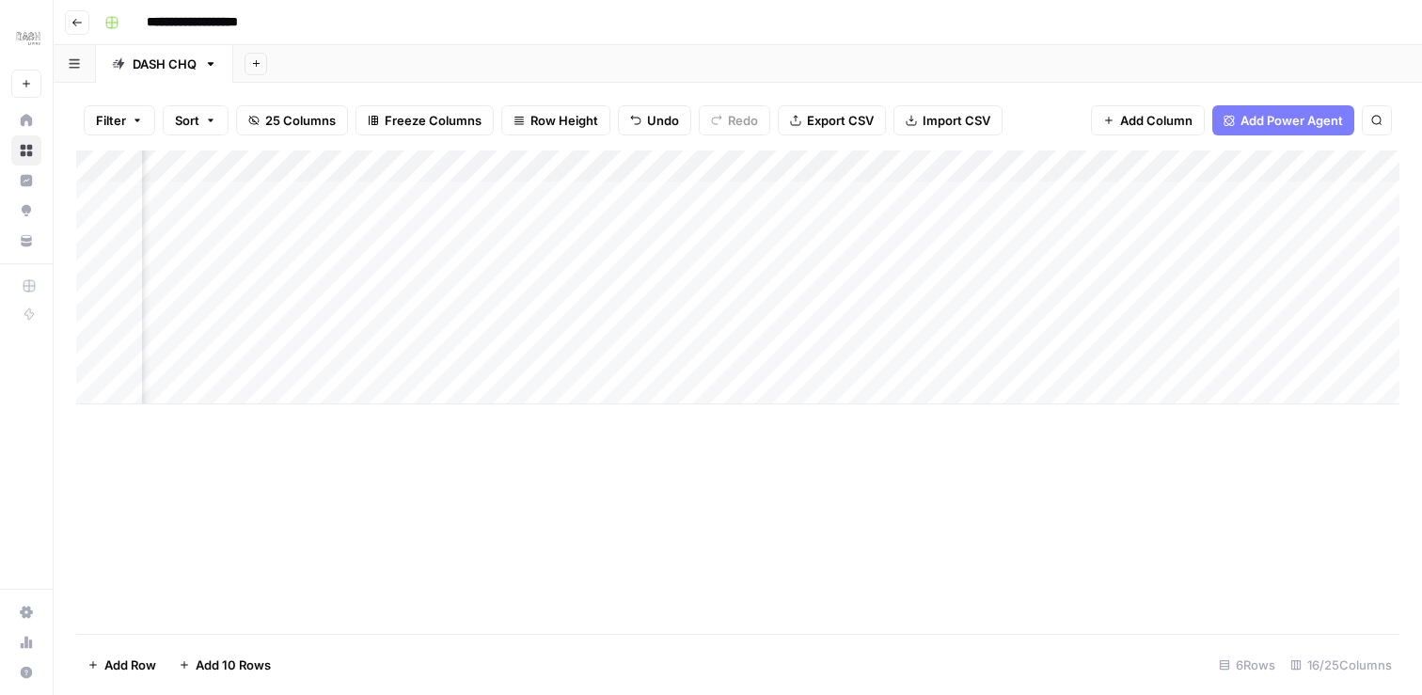
click at [635, 165] on div "Add Column" at bounding box center [737, 277] width 1323 height 254
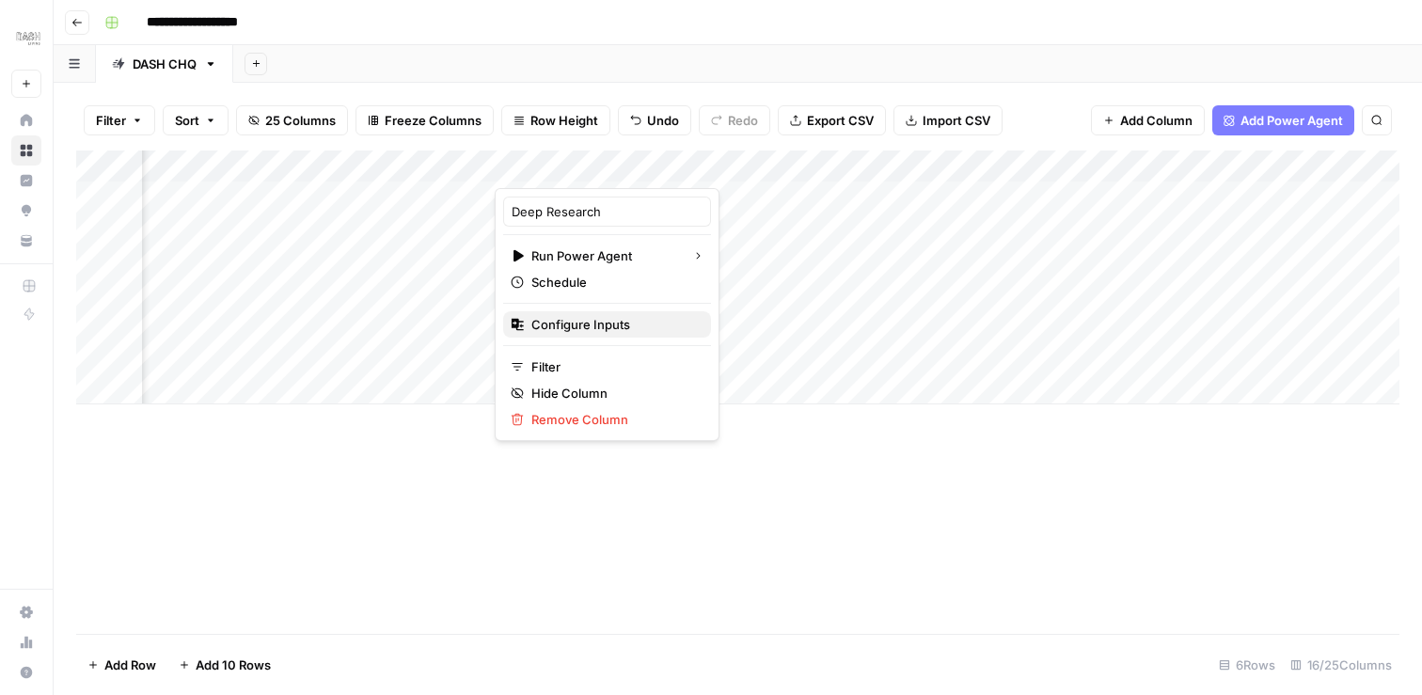
click at [605, 323] on span "Configure Inputs" at bounding box center [613, 324] width 165 height 19
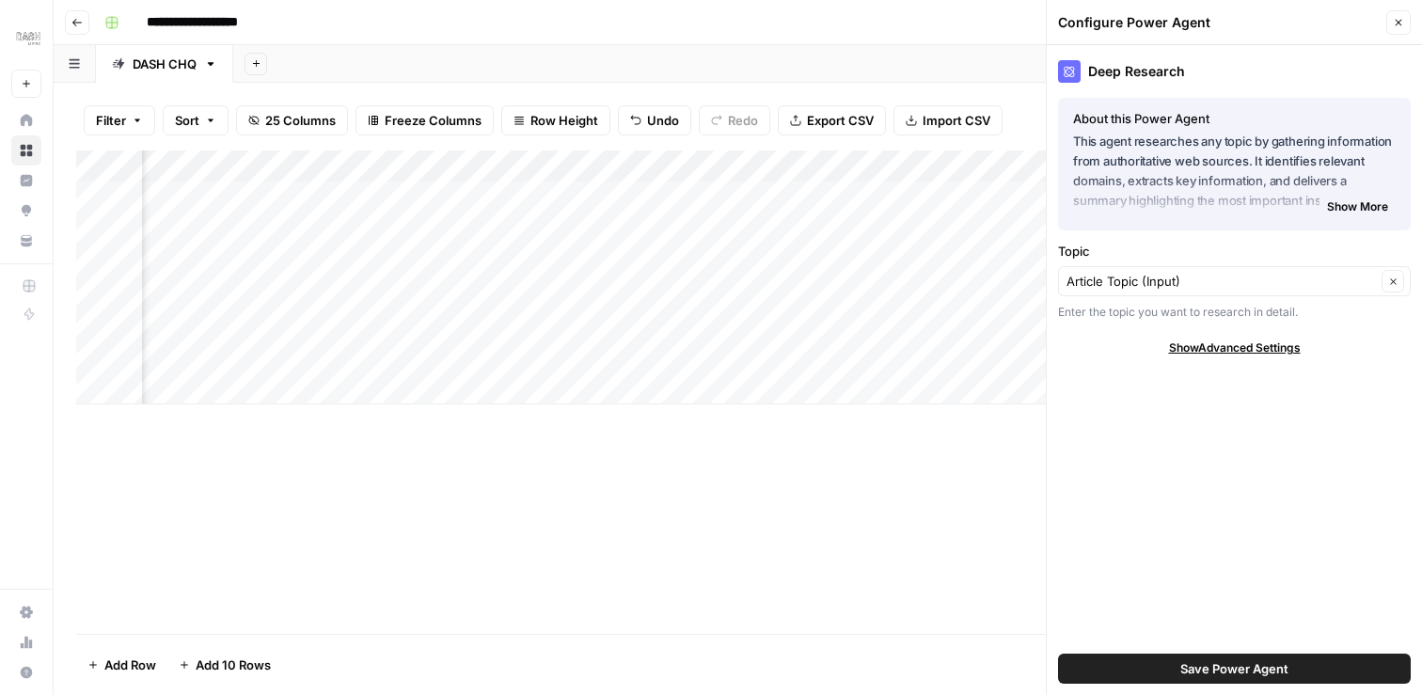
click at [1273, 352] on span "Show Advanced Settings" at bounding box center [1235, 347] width 132 height 17
click at [1316, 400] on input "Version" at bounding box center [1223, 403] width 315 height 19
type input "Version 3"
click at [1356, 354] on div "Hide Advanced Settings" at bounding box center [1234, 347] width 353 height 17
click at [1291, 351] on span "Show Advanced Settings" at bounding box center [1235, 347] width 132 height 17
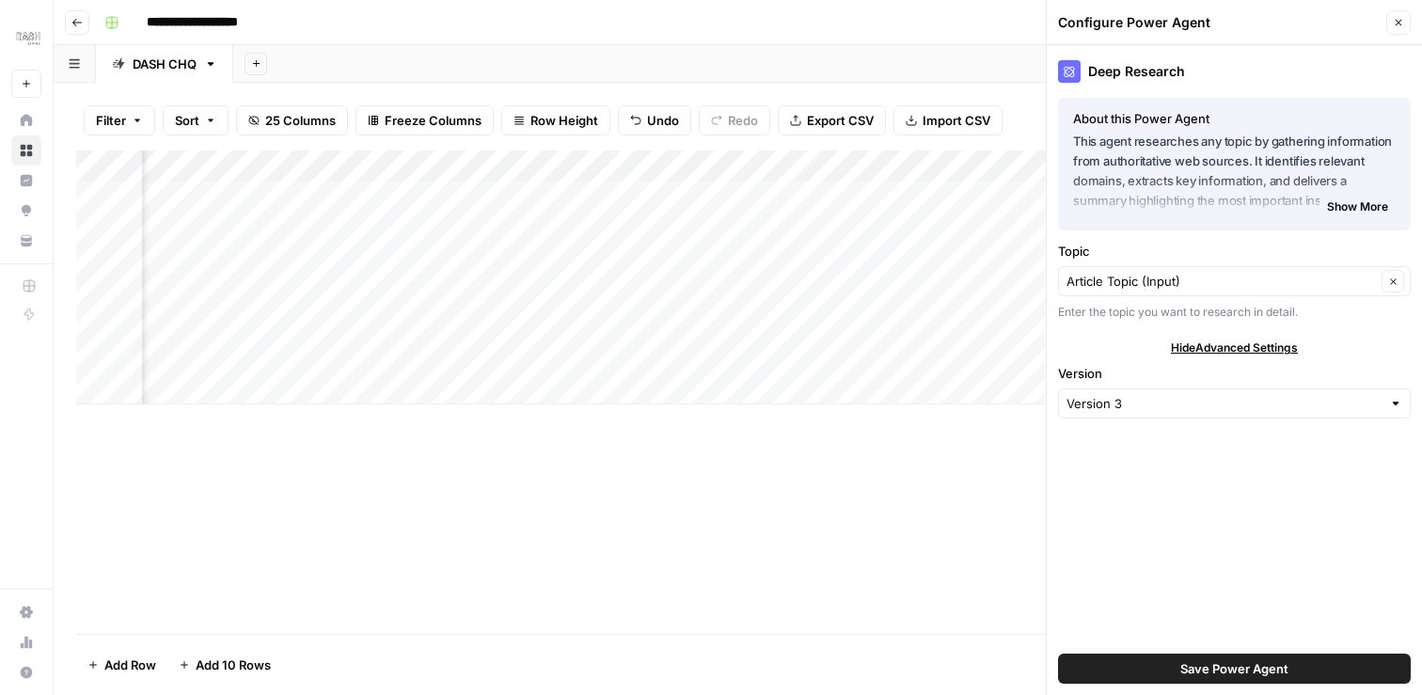
click at [1240, 391] on div "Version 3" at bounding box center [1234, 403] width 353 height 30
click at [1190, 435] on button "Default" at bounding box center [1234, 447] width 336 height 26
type input "Default"
click at [1385, 207] on span "Show More" at bounding box center [1357, 206] width 61 height 17
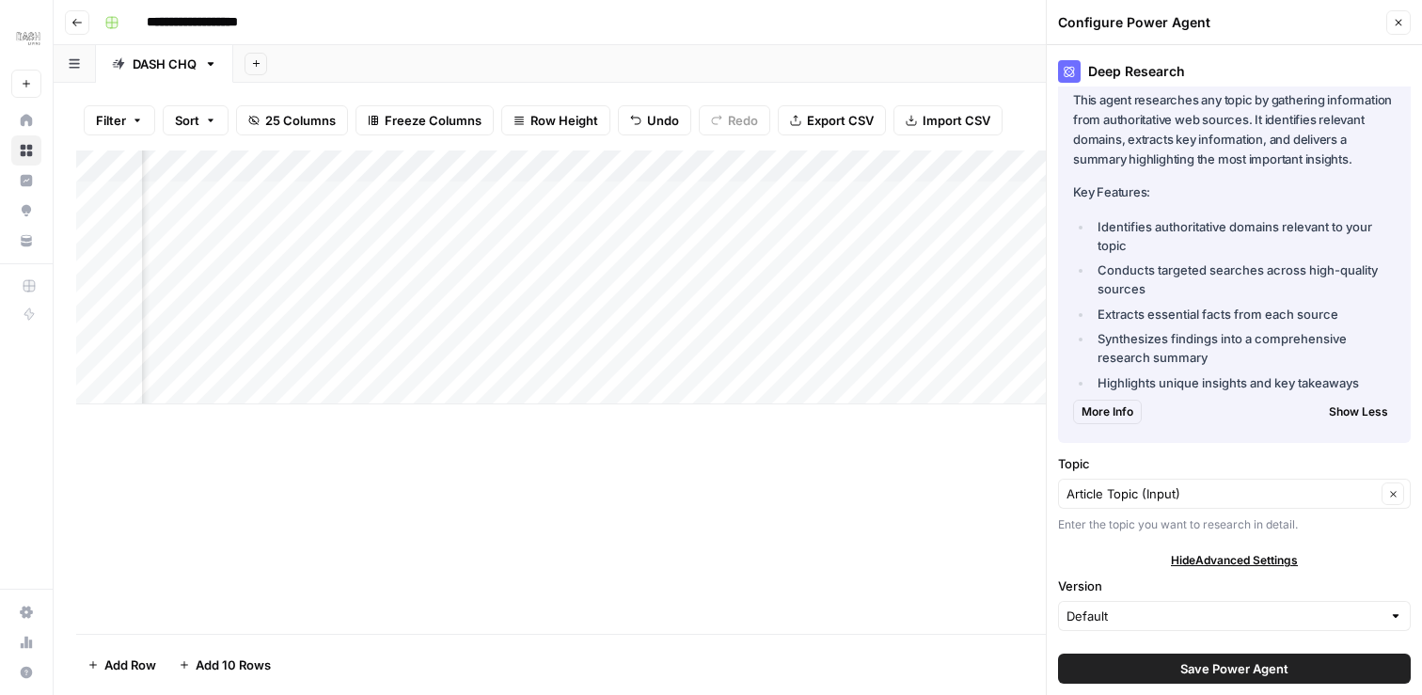
scroll to position [39, 0]
click at [1105, 412] on span "More Info" at bounding box center [1107, 413] width 52 height 17
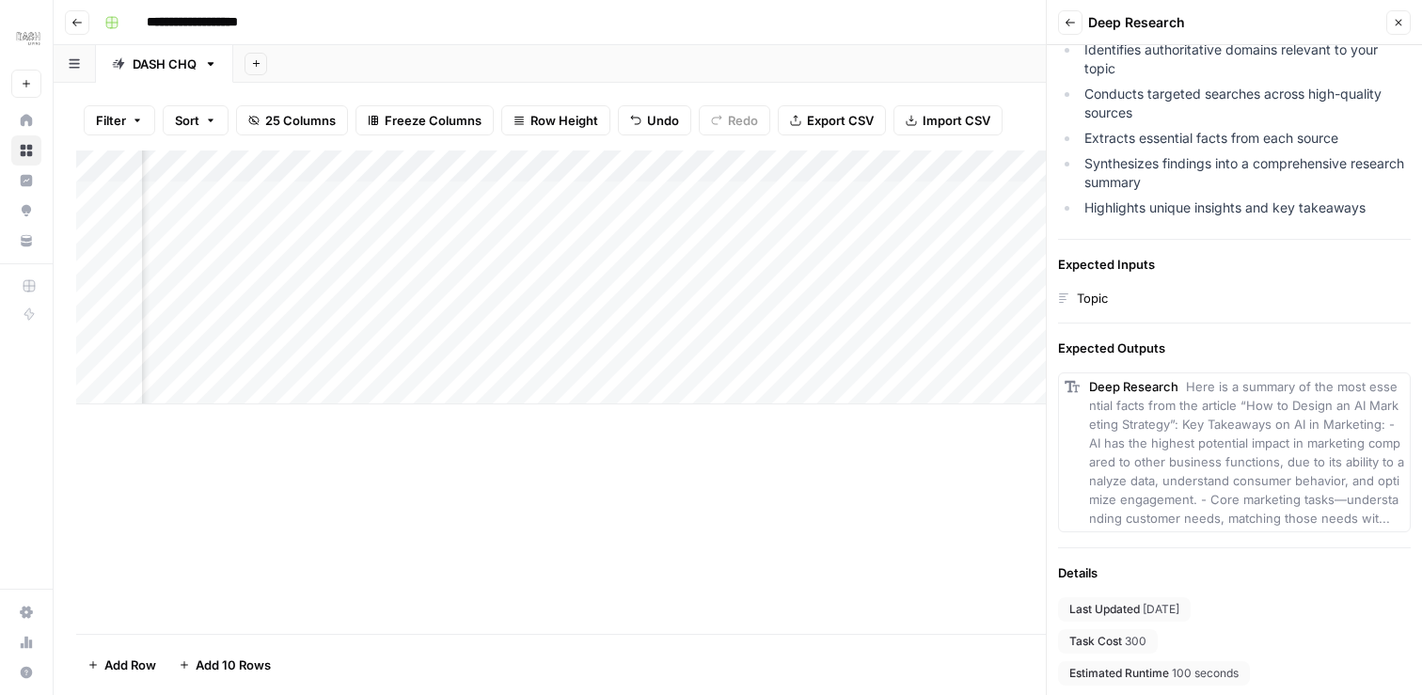
scroll to position [298, 0]
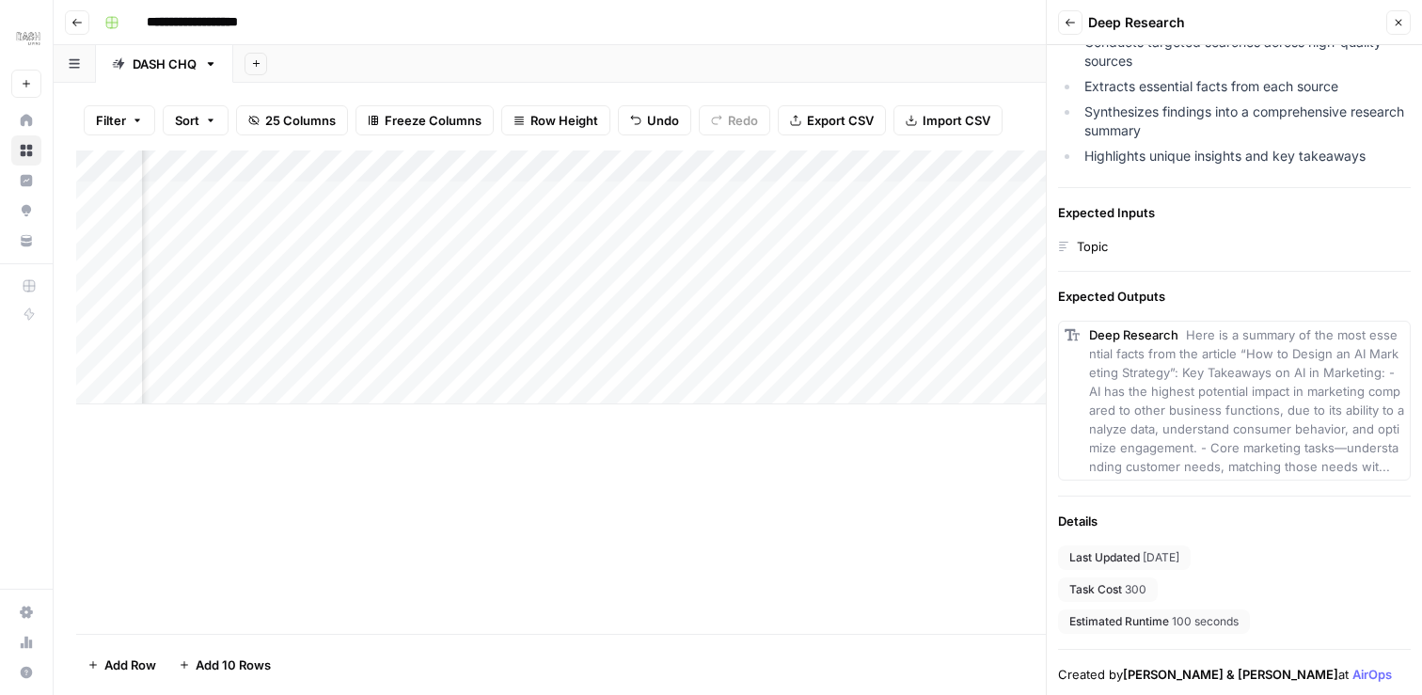
click at [1407, 15] on button "Close" at bounding box center [1398, 22] width 24 height 24
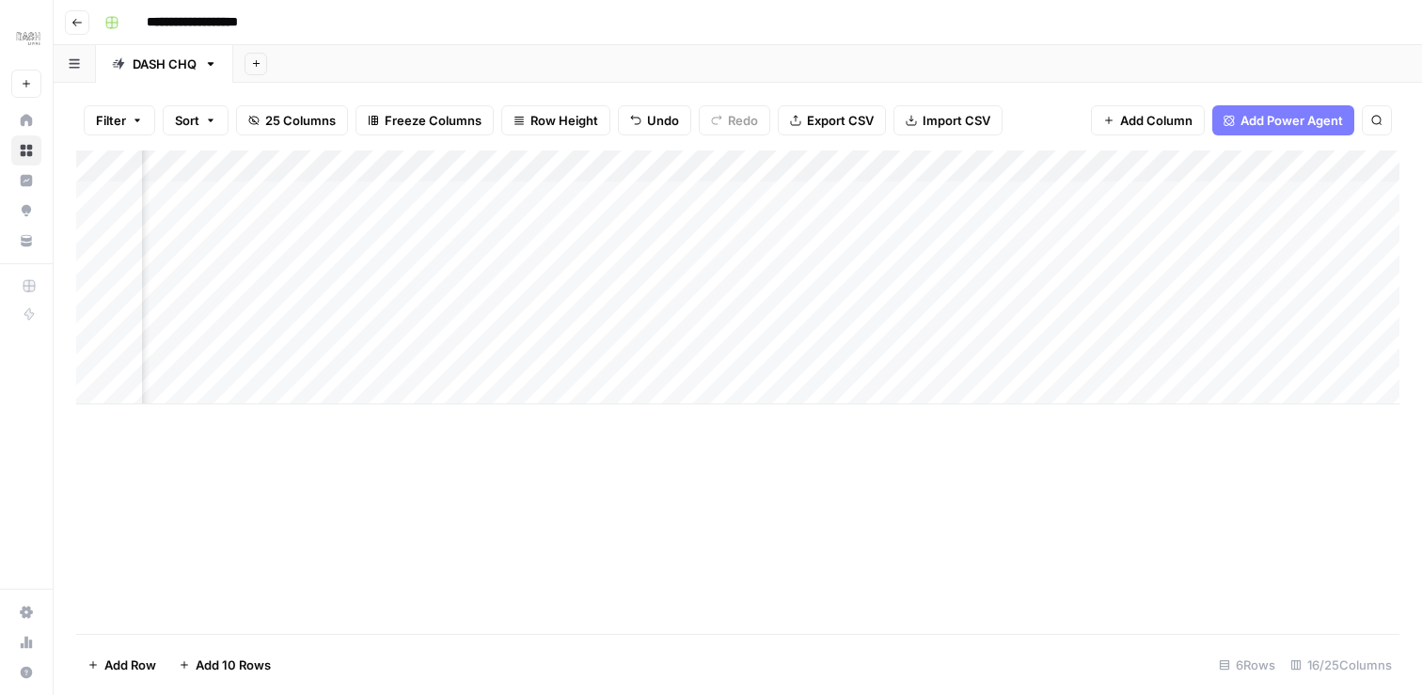
scroll to position [0, 705]
click at [612, 323] on div "Add Column" at bounding box center [737, 277] width 1323 height 254
click at [612, 323] on div at bounding box center [588, 324] width 220 height 35
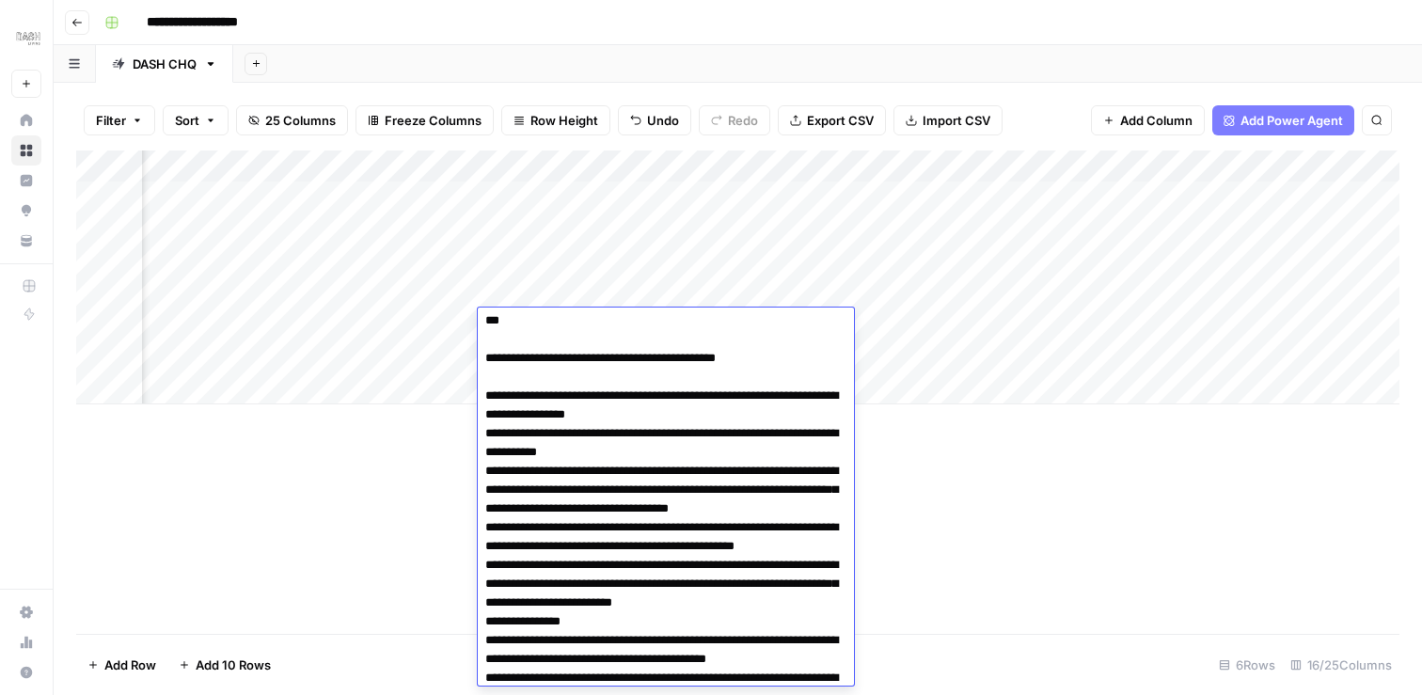
scroll to position [75, 0]
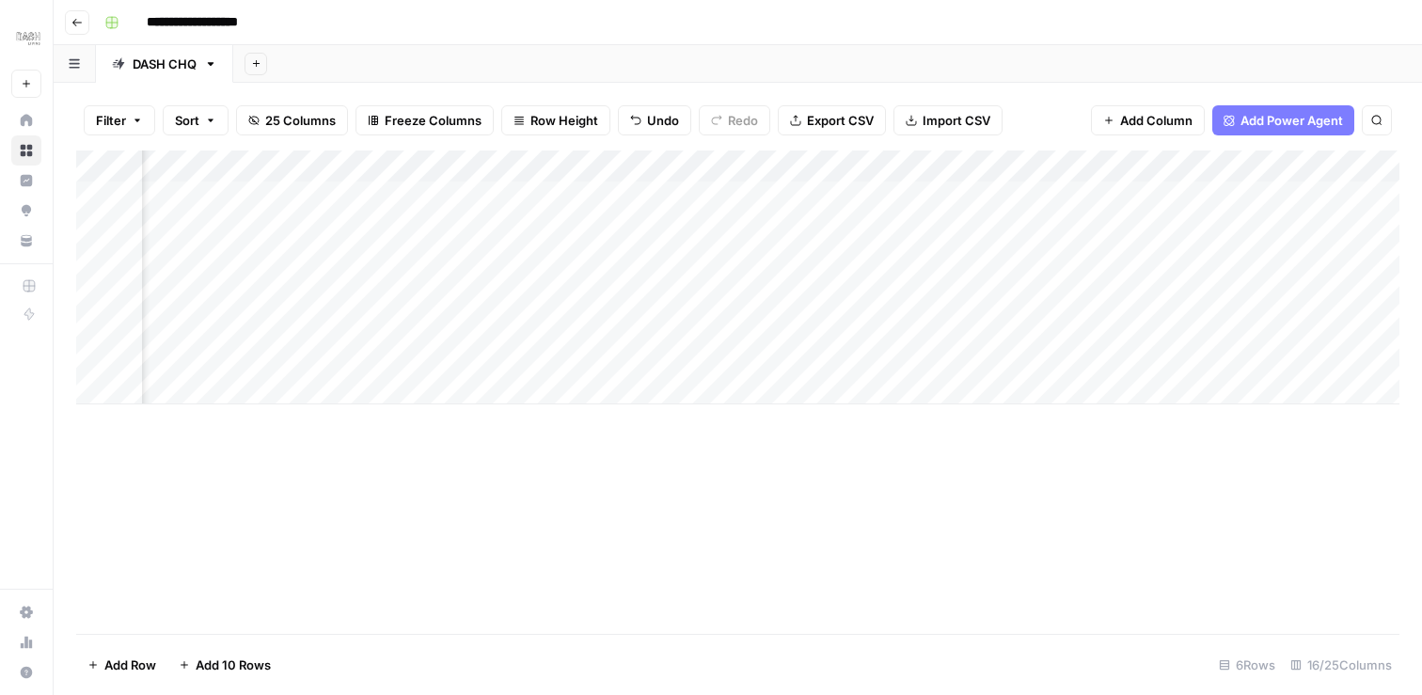
click at [949, 469] on div "Add Column" at bounding box center [737, 391] width 1323 height 483
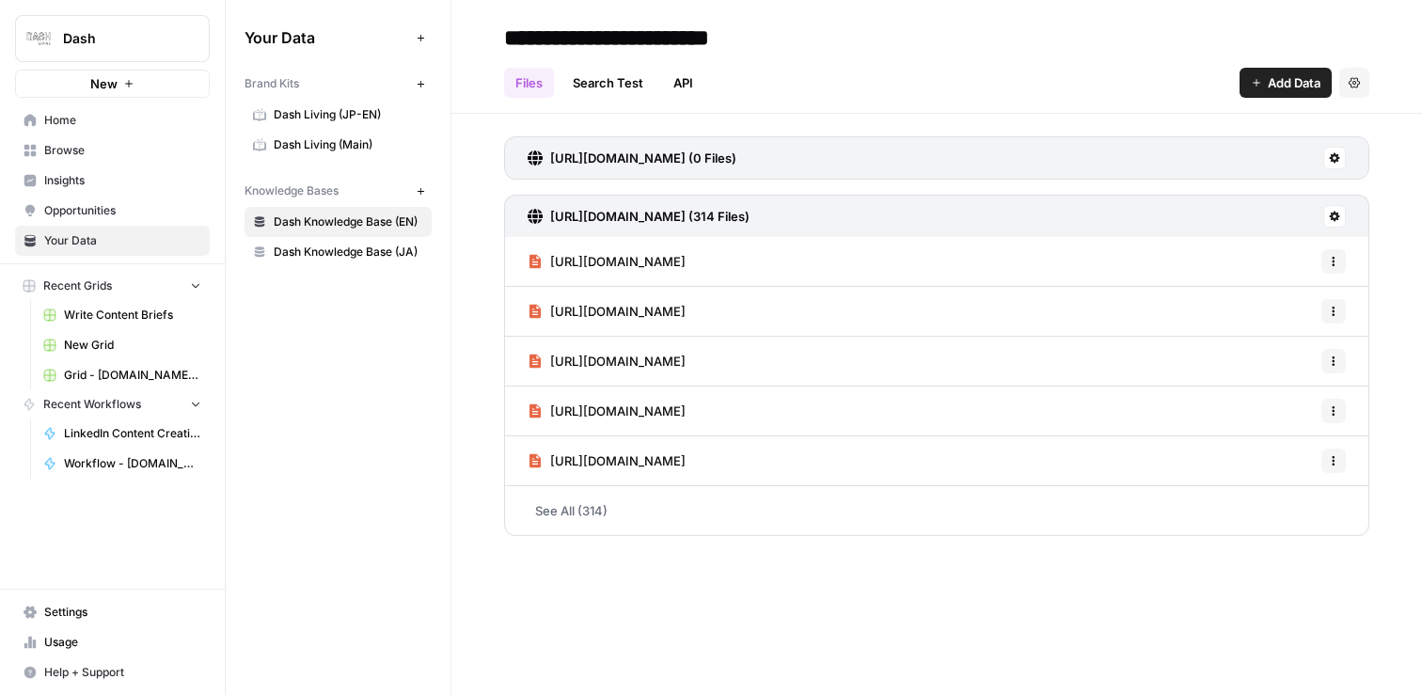
click at [77, 634] on span "Usage" at bounding box center [122, 642] width 157 height 17
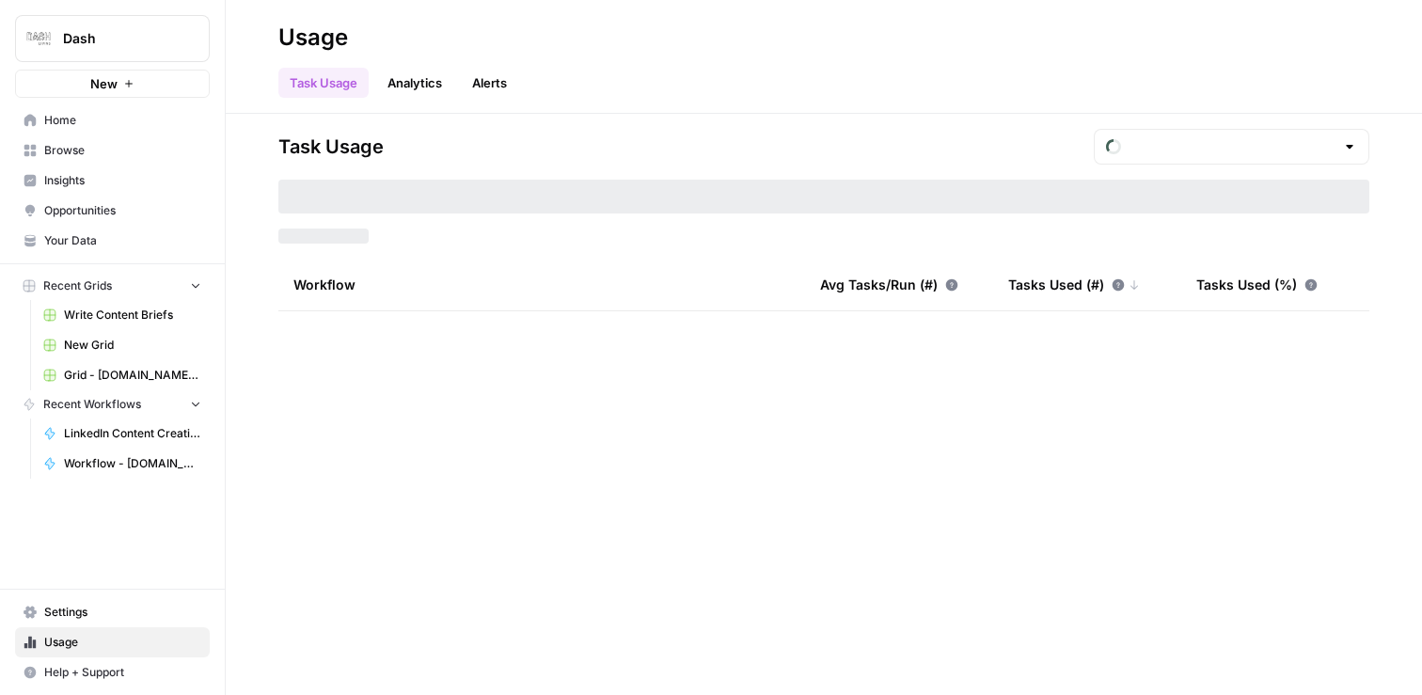
type input "September Tasks"
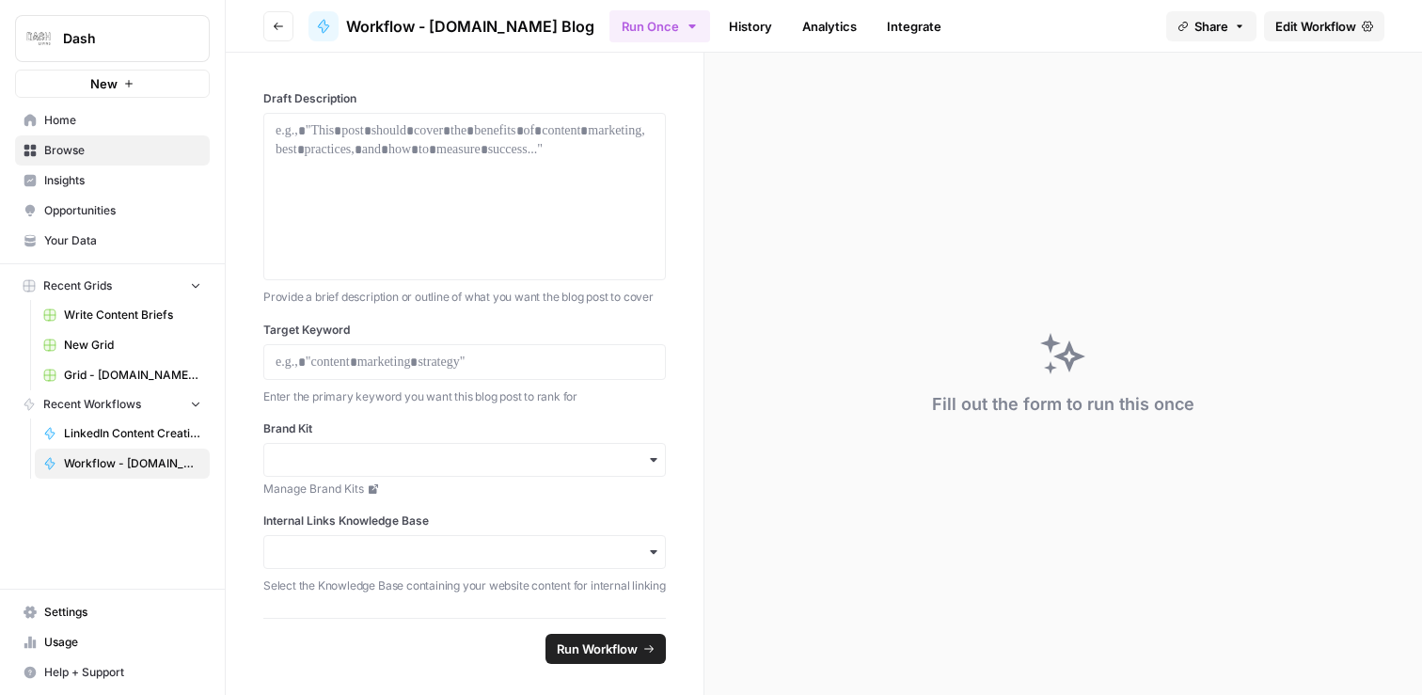
click at [1324, 27] on span "Edit Workflow" at bounding box center [1315, 26] width 81 height 19
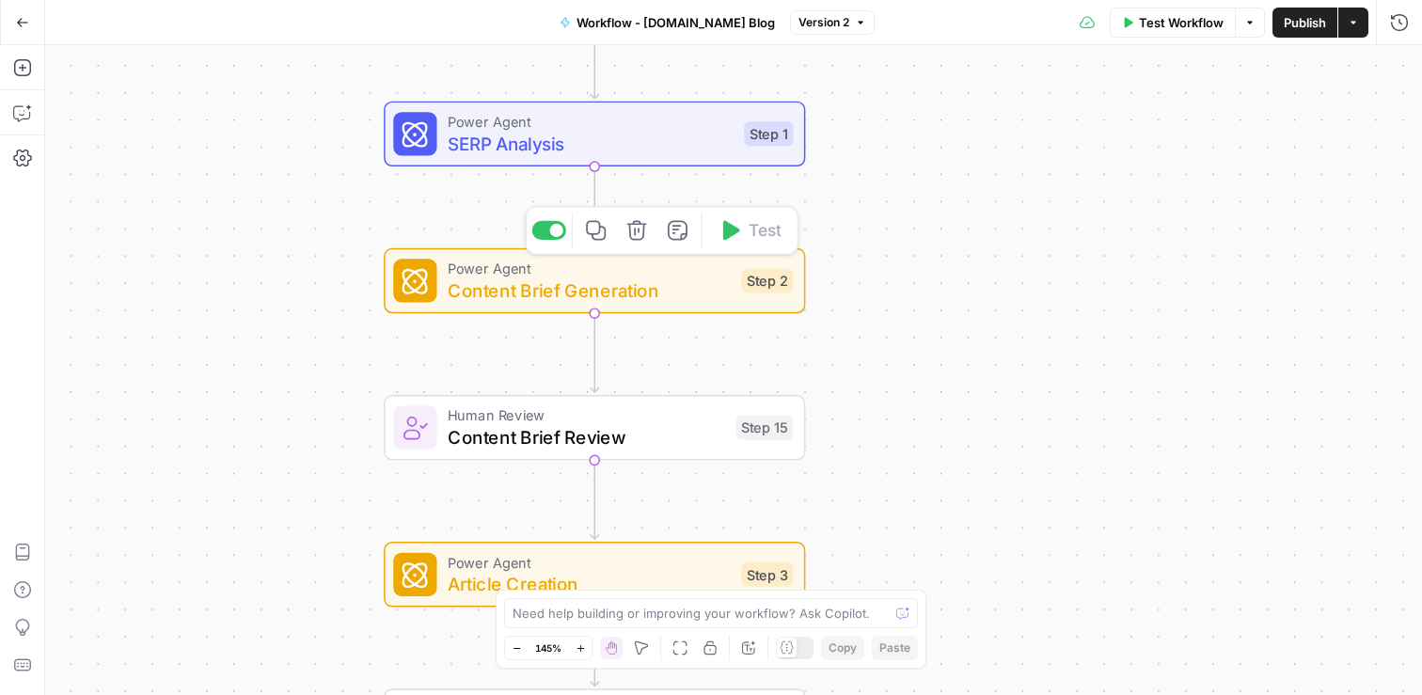
click at [589, 287] on span "Content Brief Generation" at bounding box center [589, 289] width 283 height 27
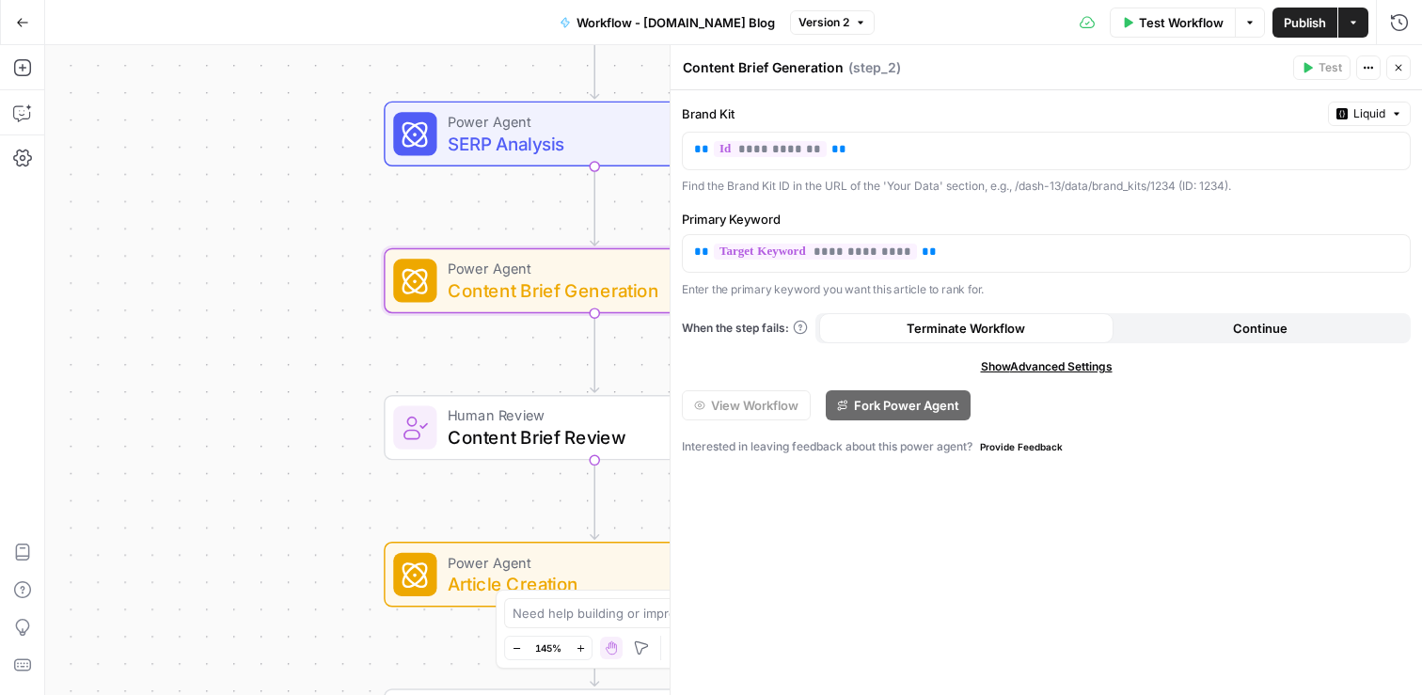
click at [1405, 73] on button "Close" at bounding box center [1398, 67] width 24 height 24
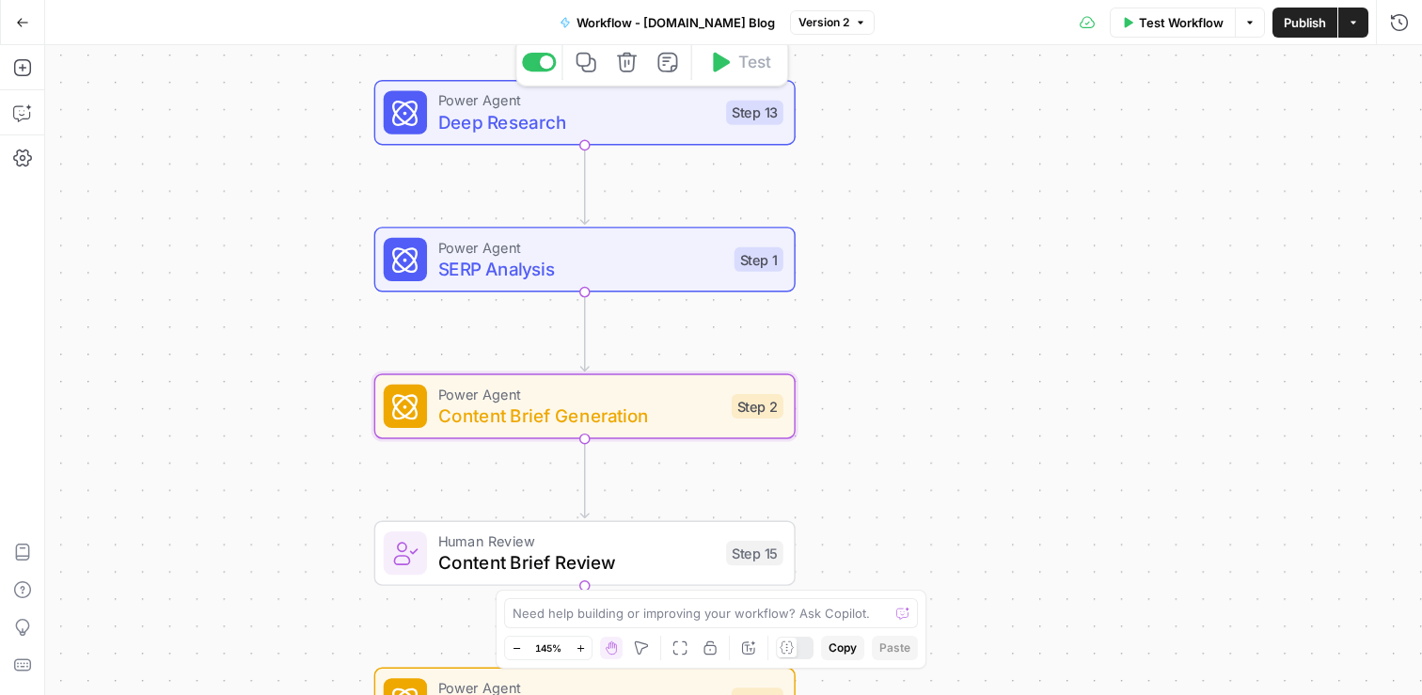
click at [627, 123] on span "Deep Research" at bounding box center [576, 121] width 277 height 27
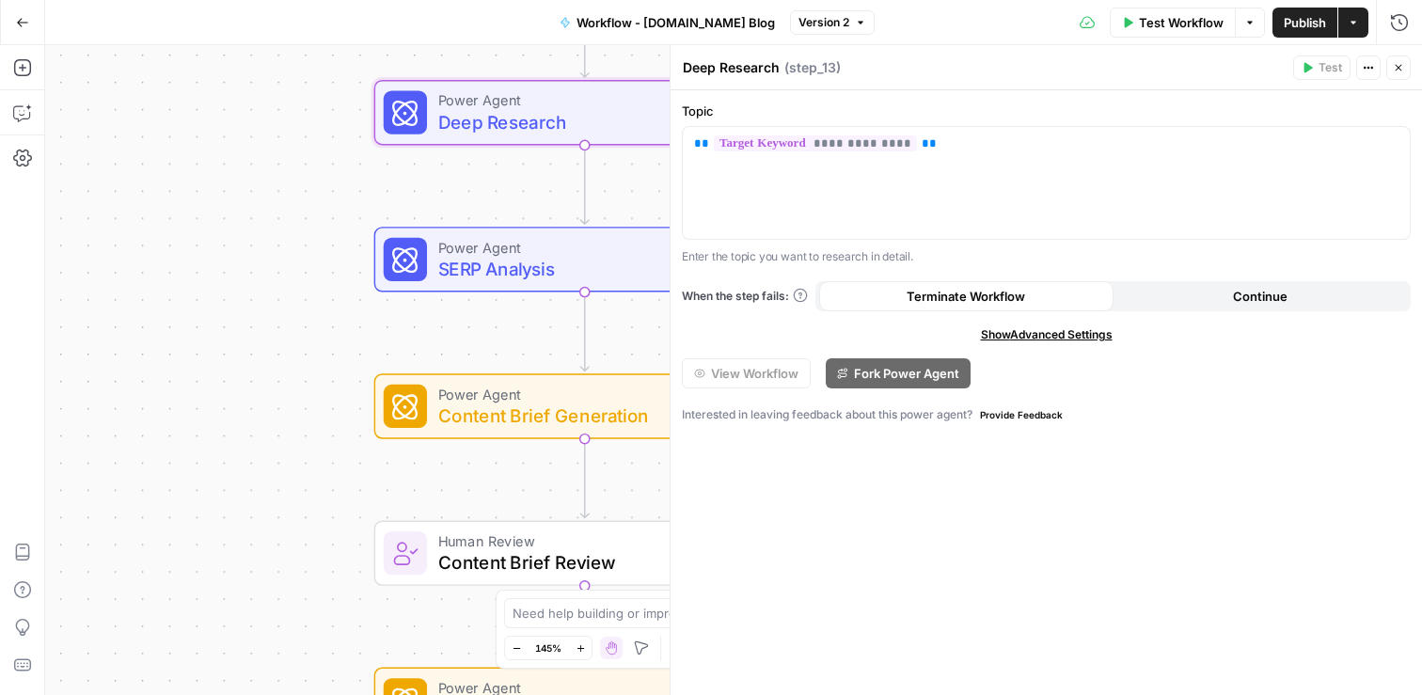
click at [1395, 65] on icon "button" at bounding box center [1398, 67] width 11 height 11
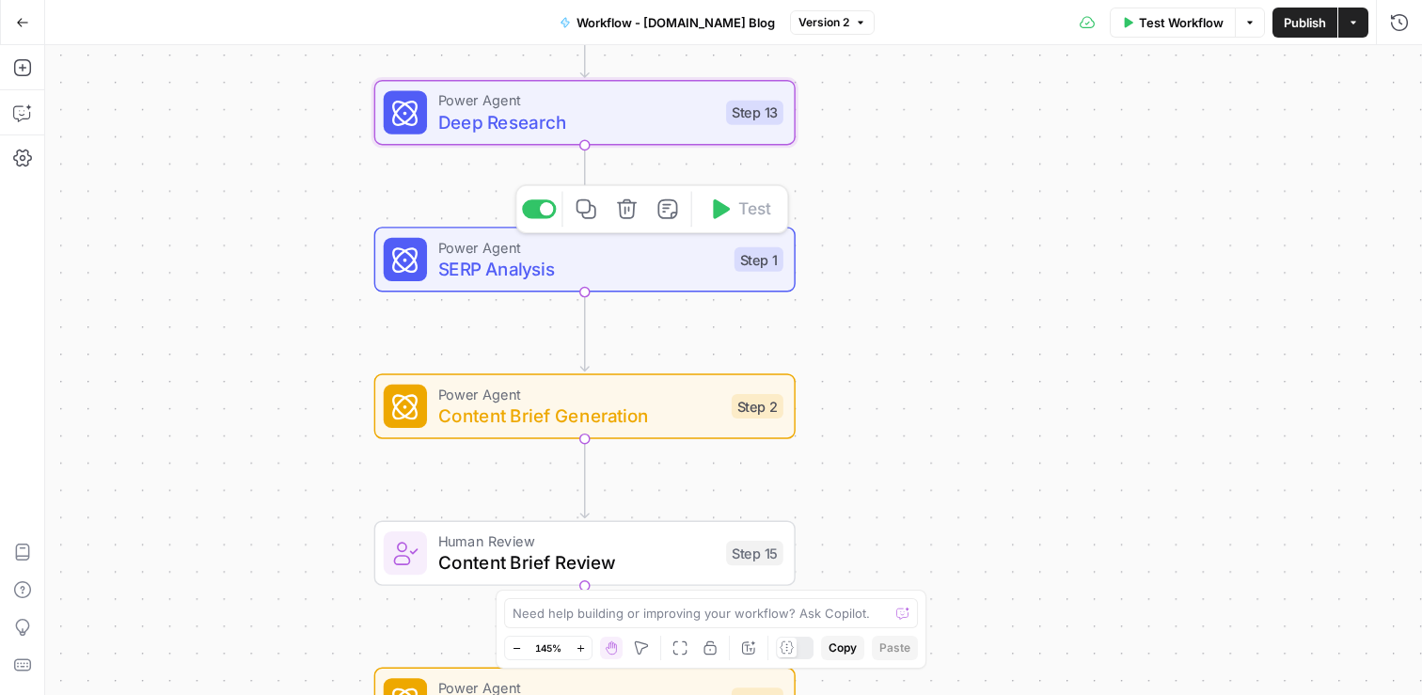
click at [609, 265] on span "SERP Analysis" at bounding box center [581, 269] width 286 height 27
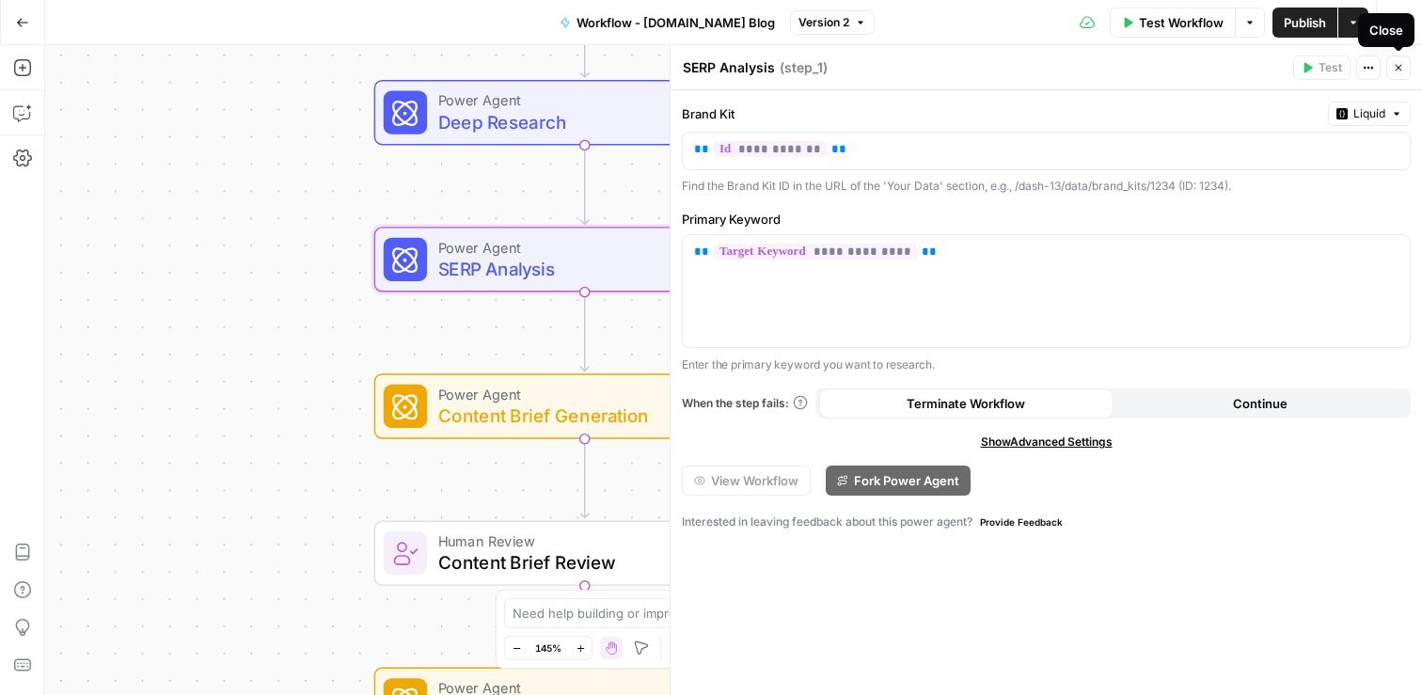
click at [1395, 71] on icon "button" at bounding box center [1398, 67] width 11 height 11
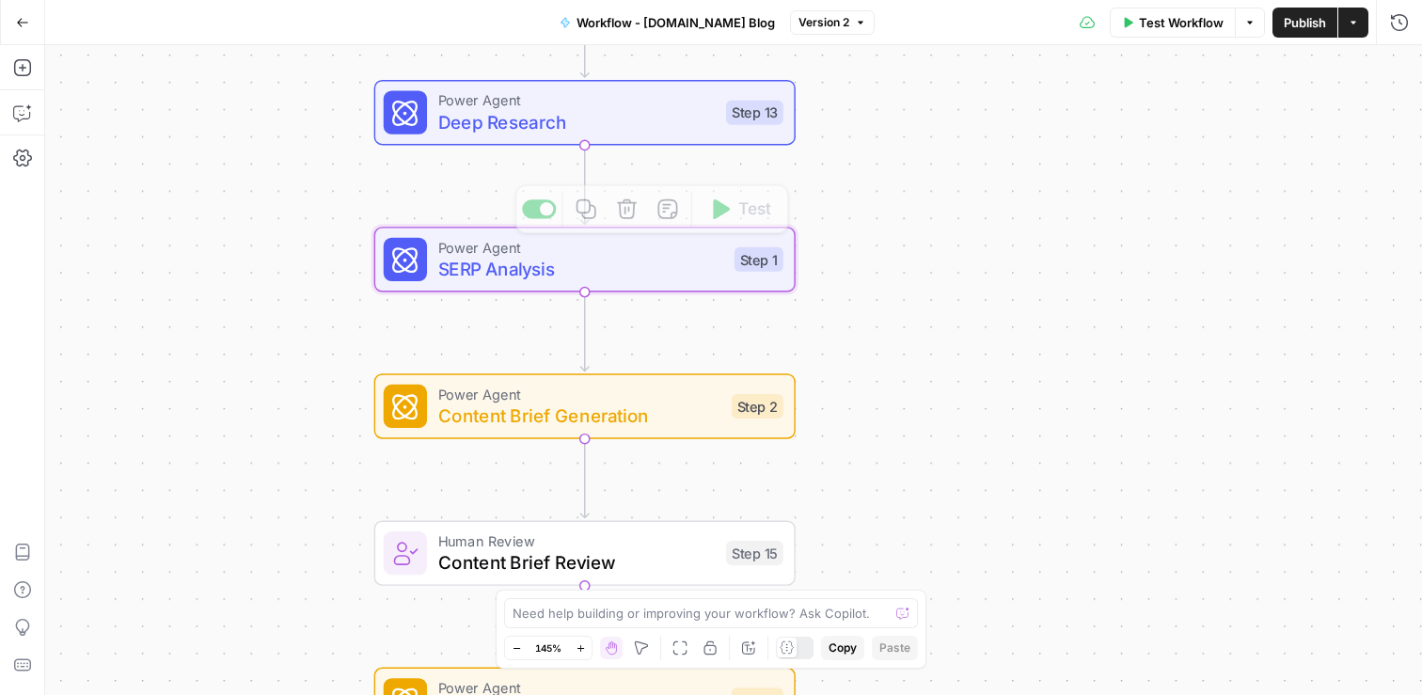
click at [689, 116] on span "Deep Research" at bounding box center [576, 121] width 277 height 27
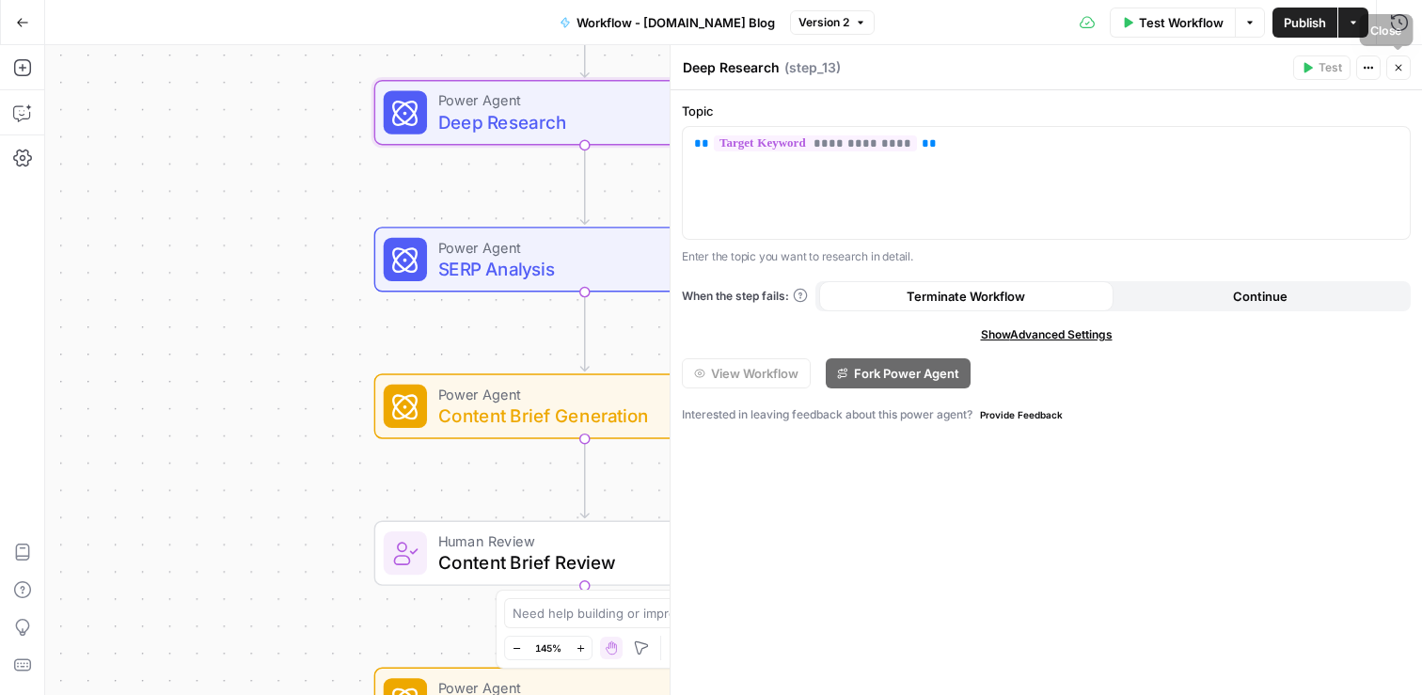
click at [1400, 69] on icon "button" at bounding box center [1398, 67] width 11 height 11
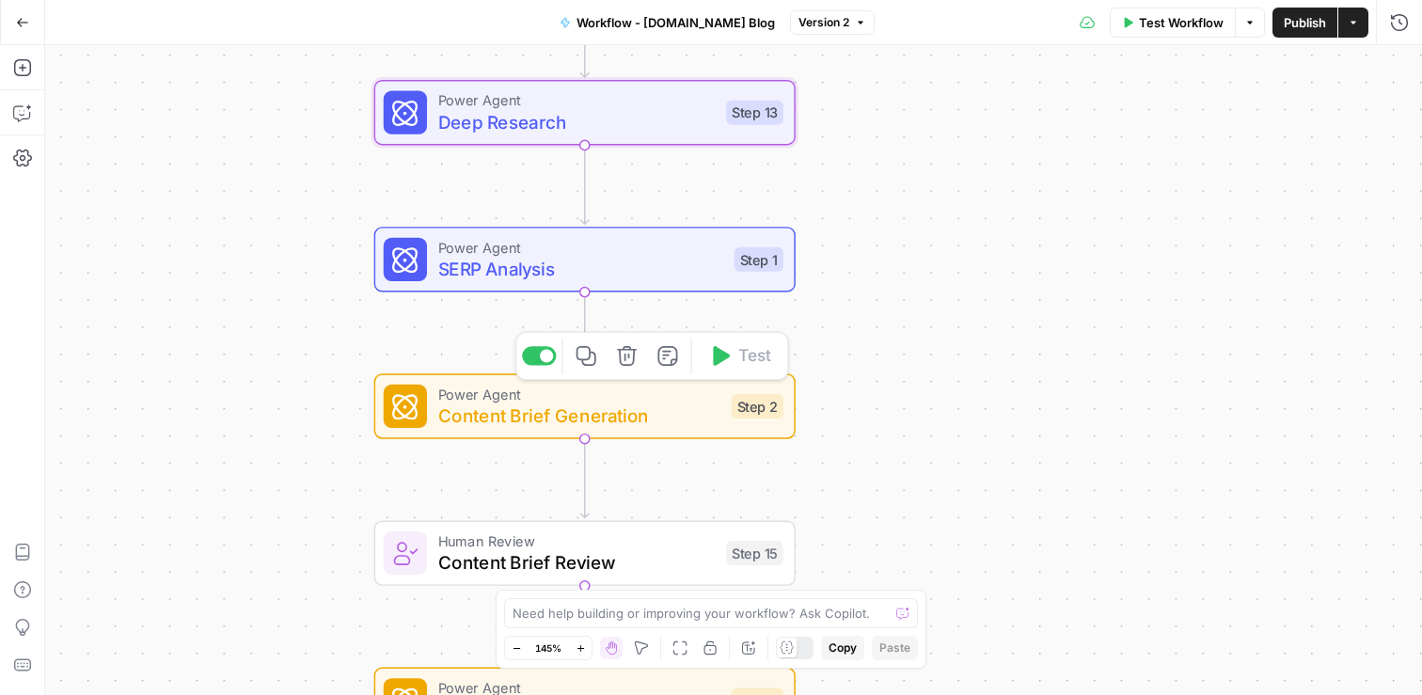
click at [615, 410] on span "Content Brief Generation" at bounding box center [579, 415] width 283 height 27
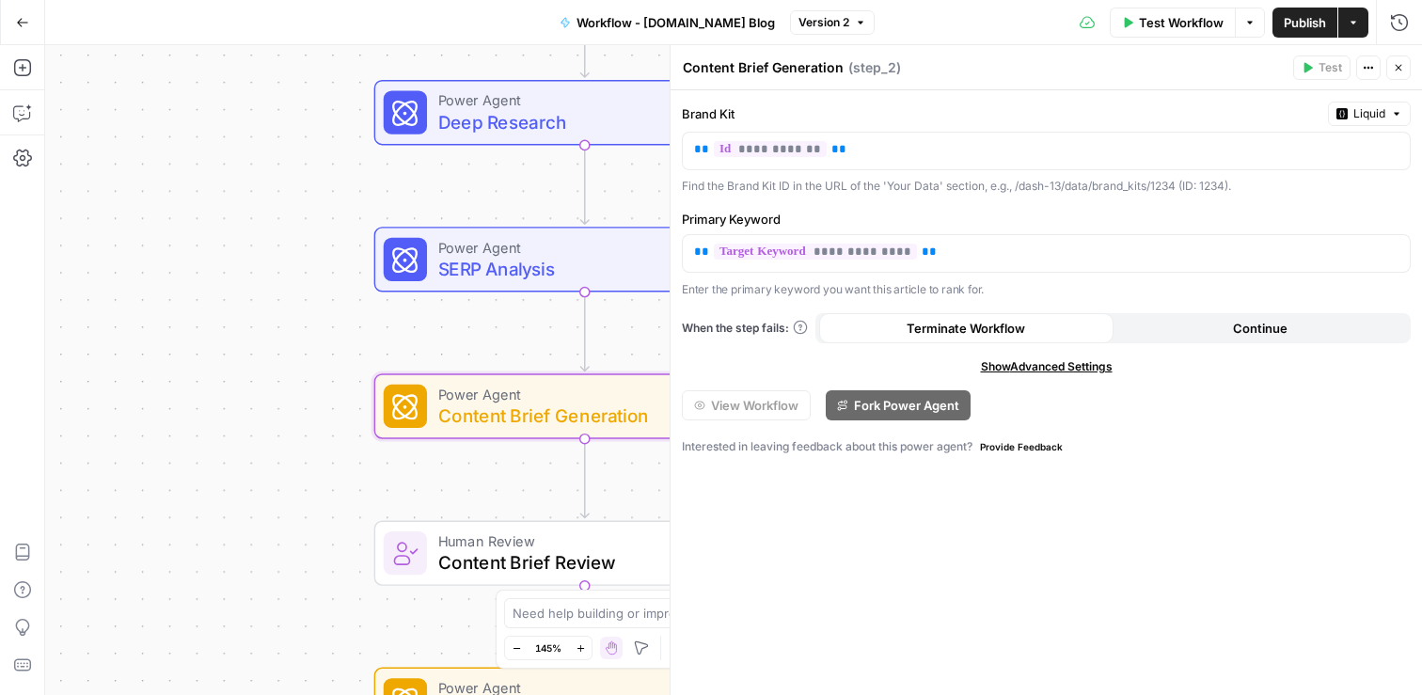
click at [1394, 68] on icon "button" at bounding box center [1398, 67] width 11 height 11
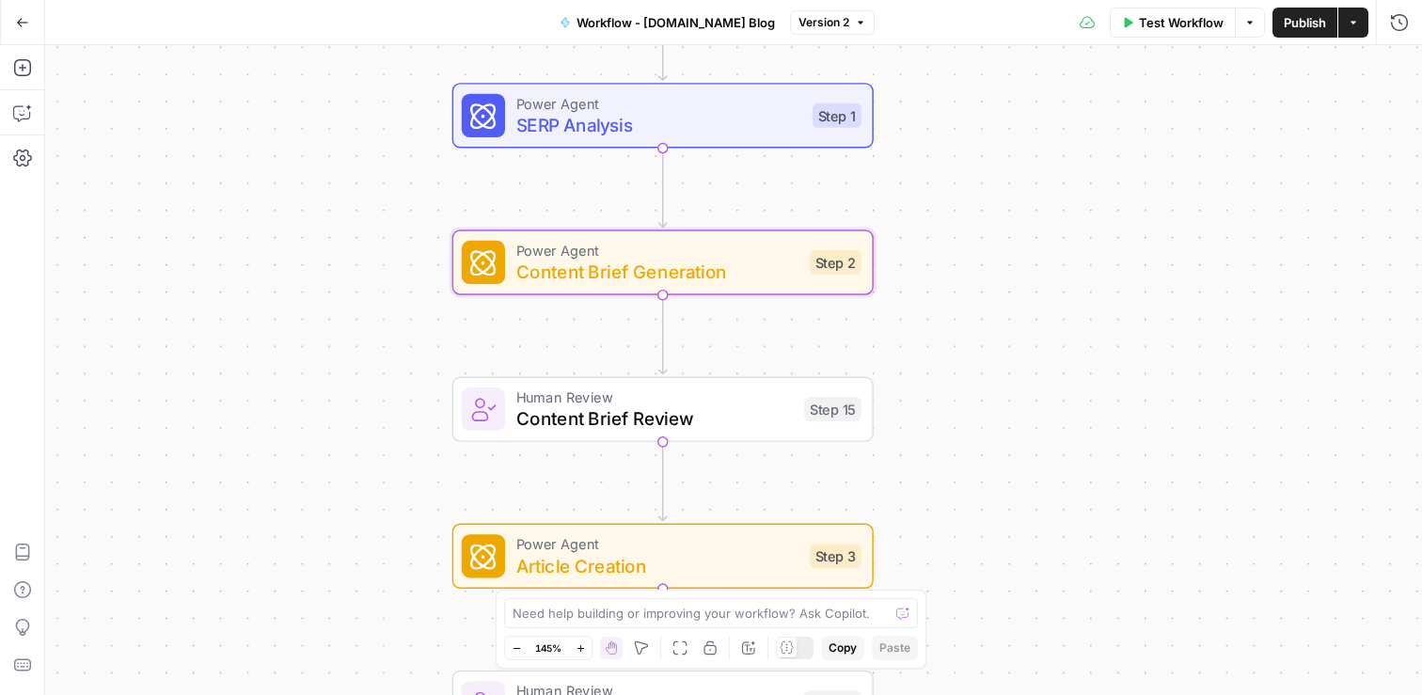
drag, startPoint x: 872, startPoint y: 340, endPoint x: 949, endPoint y: 196, distance: 164.1
click at [949, 196] on div "Workflow Set Inputs Inputs Power Agent Deep Research Step 13 Power Agent SERP A…" at bounding box center [733, 370] width 1377 height 650
click at [676, 133] on span "SERP Analysis" at bounding box center [658, 124] width 286 height 27
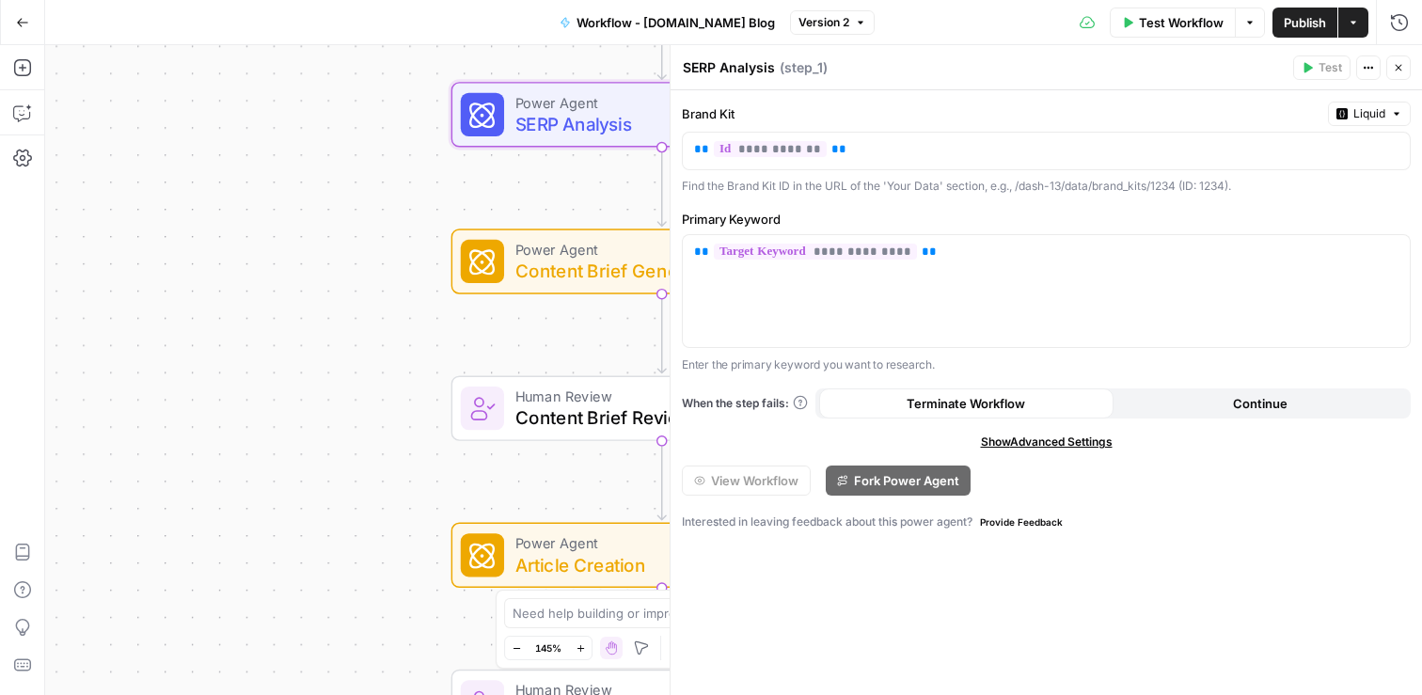
click at [1394, 71] on icon "button" at bounding box center [1398, 67] width 11 height 11
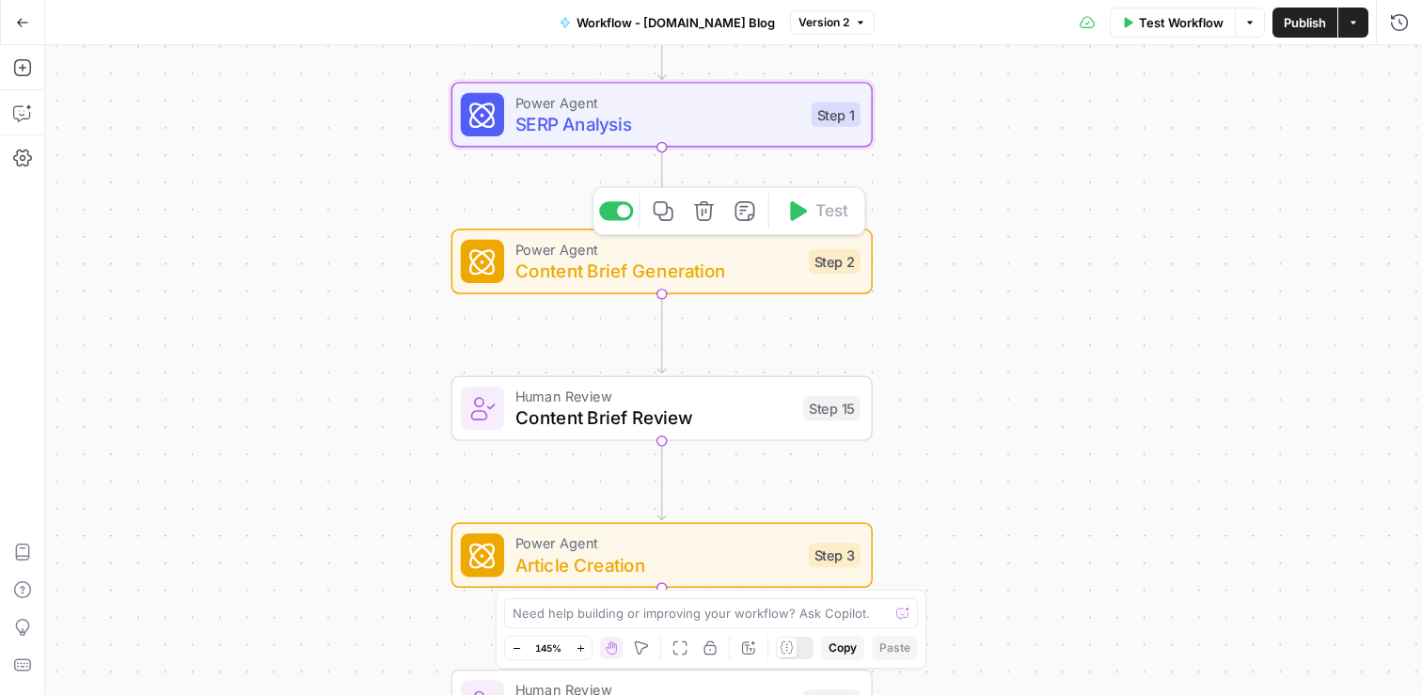
click at [656, 266] on span "Content Brief Generation" at bounding box center [656, 271] width 283 height 27
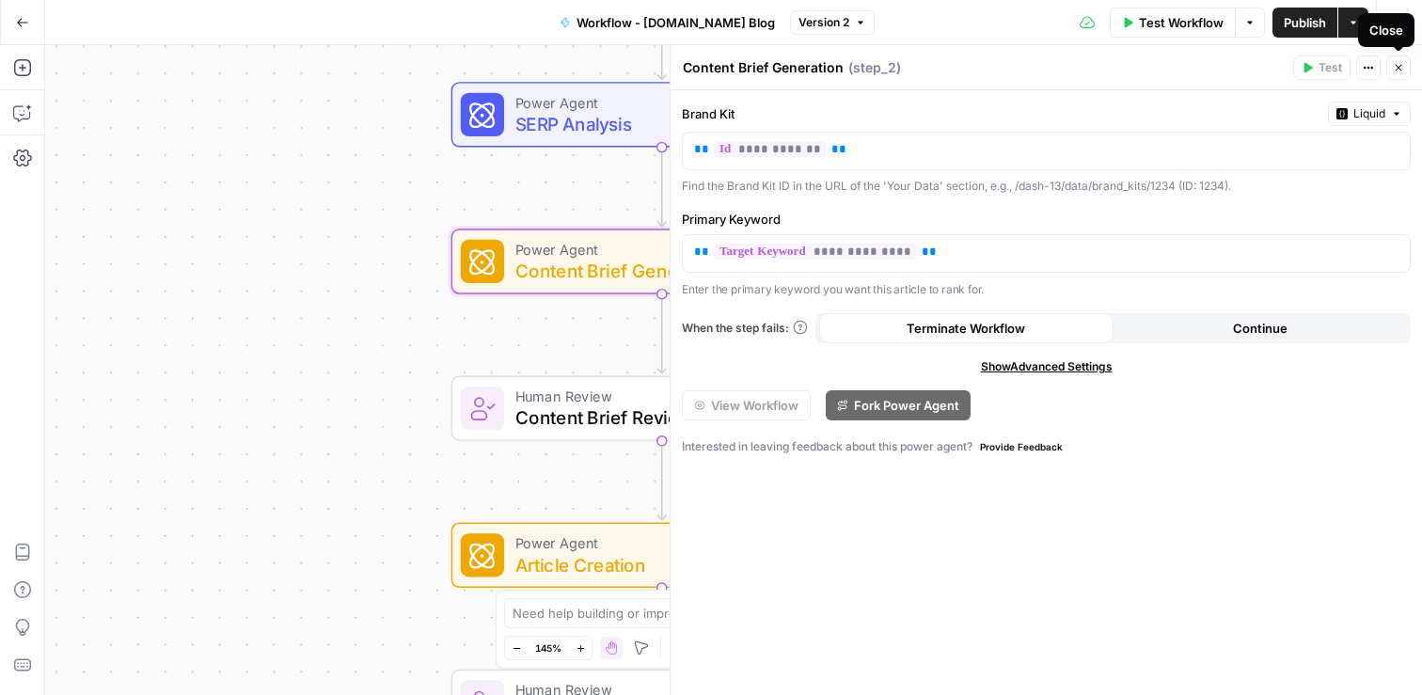
click at [1401, 63] on icon "button" at bounding box center [1398, 67] width 11 height 11
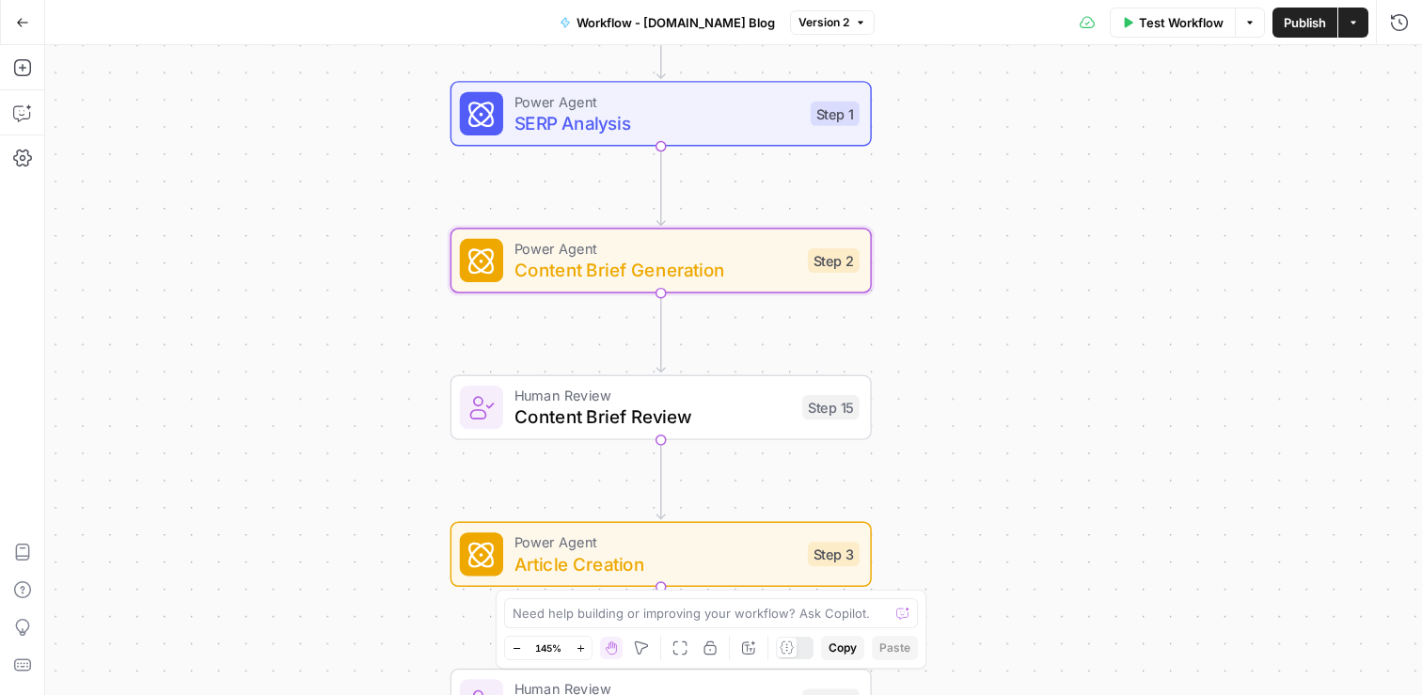
click at [1127, 228] on div "Workflow Set Inputs Inputs Power Agent Deep Research Step 13 Power Agent SERP A…" at bounding box center [733, 370] width 1377 height 650
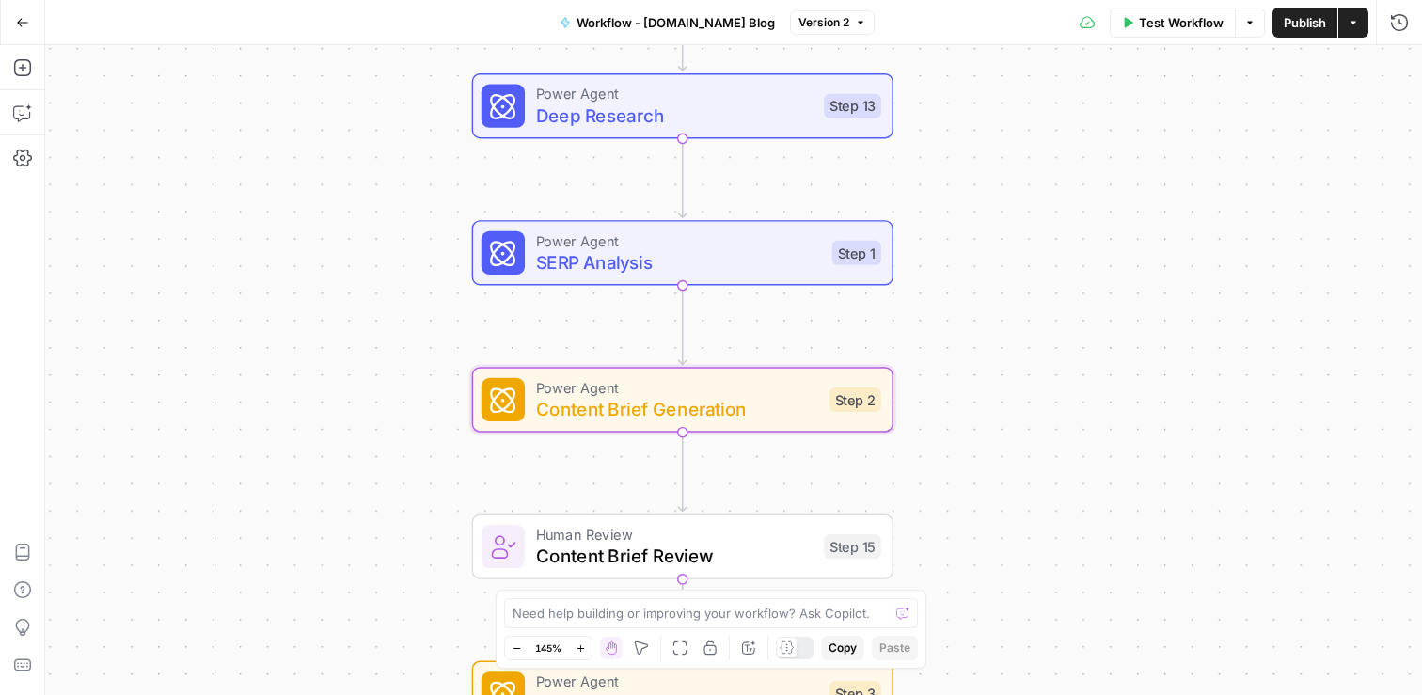
drag, startPoint x: 1095, startPoint y: 199, endPoint x: 1115, endPoint y: 339, distance: 141.6
click at [1115, 339] on div "Workflow Set Inputs Inputs Power Agent Deep Research Step 13 Power Agent SERP A…" at bounding box center [733, 370] width 1377 height 650
